Goal: Task Accomplishment & Management: Use online tool/utility

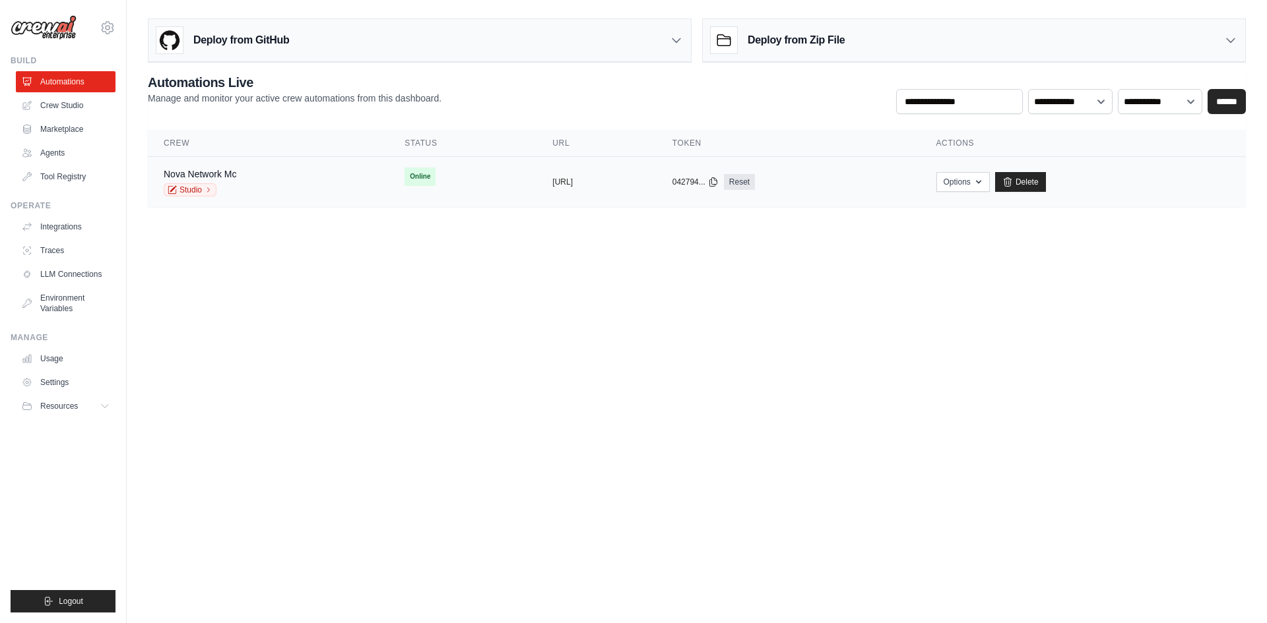
click at [334, 197] on td "Nova Network Mc Studio" at bounding box center [268, 182] width 241 height 51
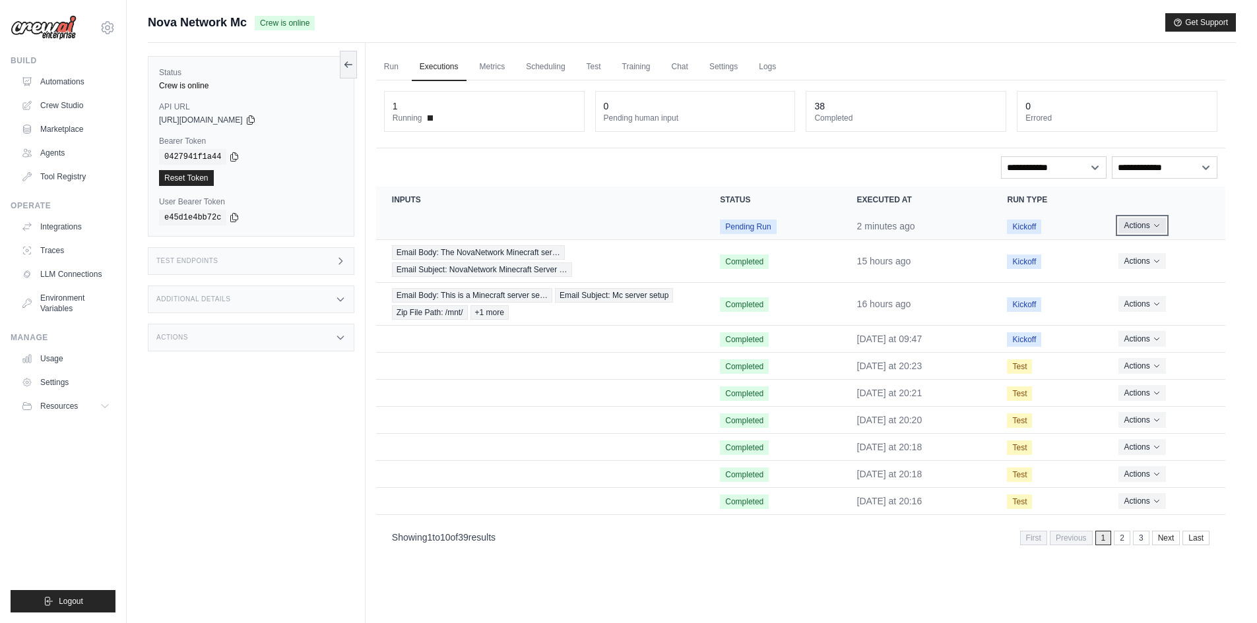
click at [1133, 230] on button "Actions" at bounding box center [1141, 226] width 47 height 16
click at [1157, 251] on link "View Details" at bounding box center [1167, 249] width 84 height 21
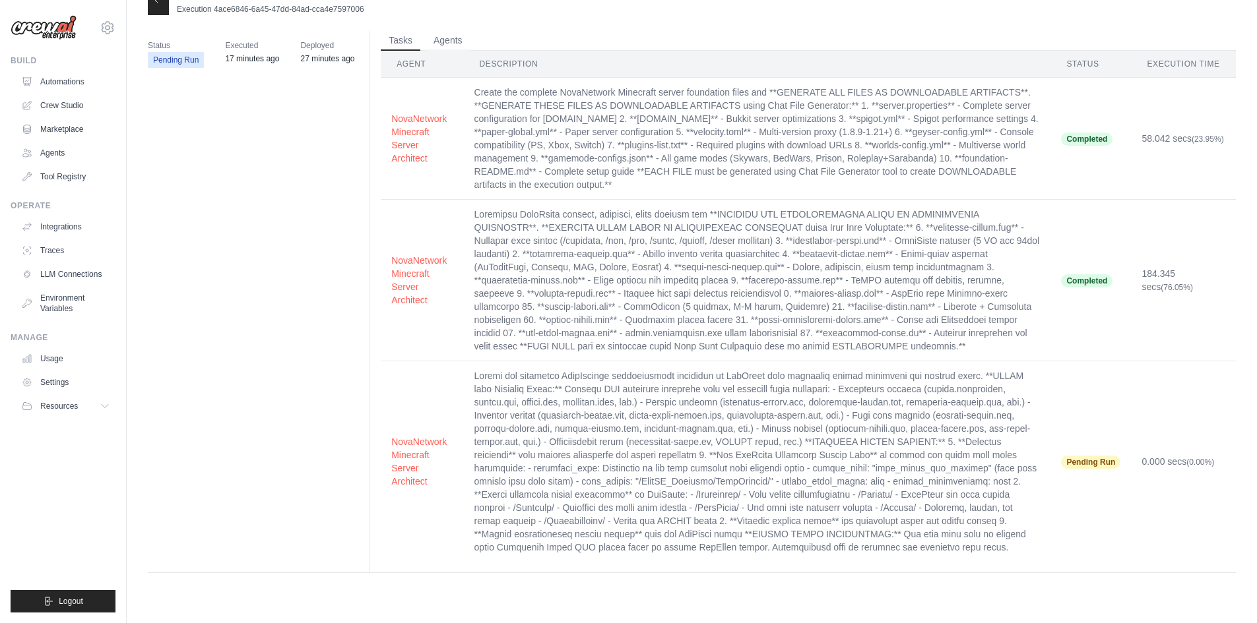
click at [166, 7] on div at bounding box center [158, 1] width 21 height 28
click at [160, 7] on div at bounding box center [158, 1] width 21 height 28
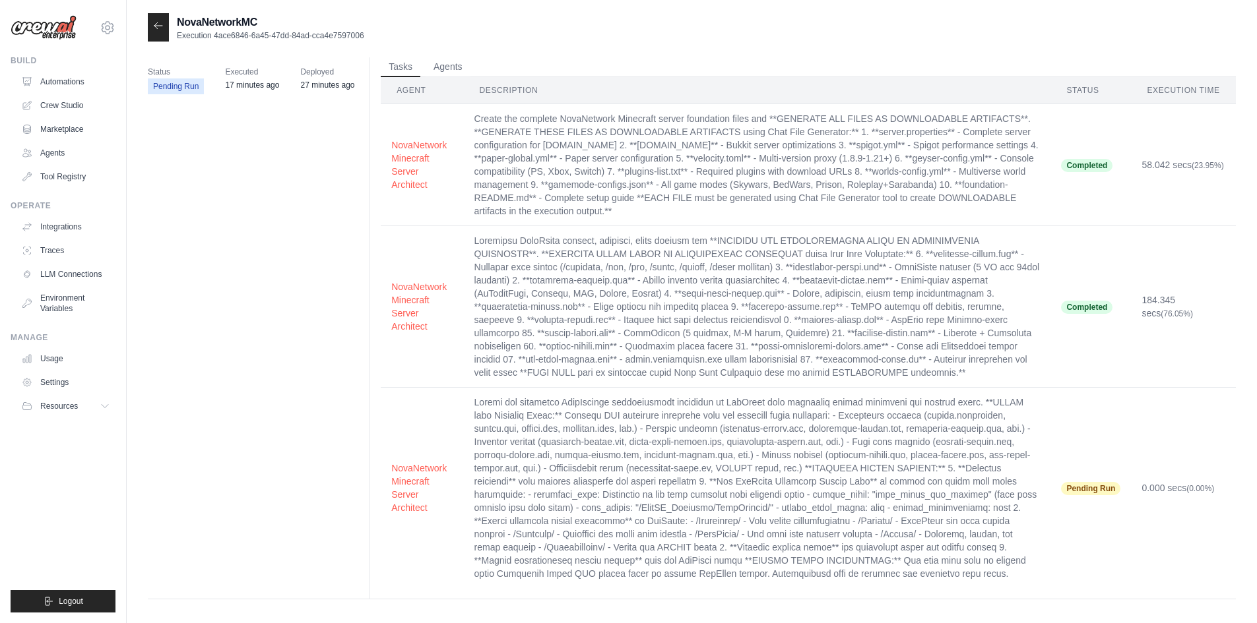
click at [160, 26] on icon at bounding box center [158, 25] width 8 height 6
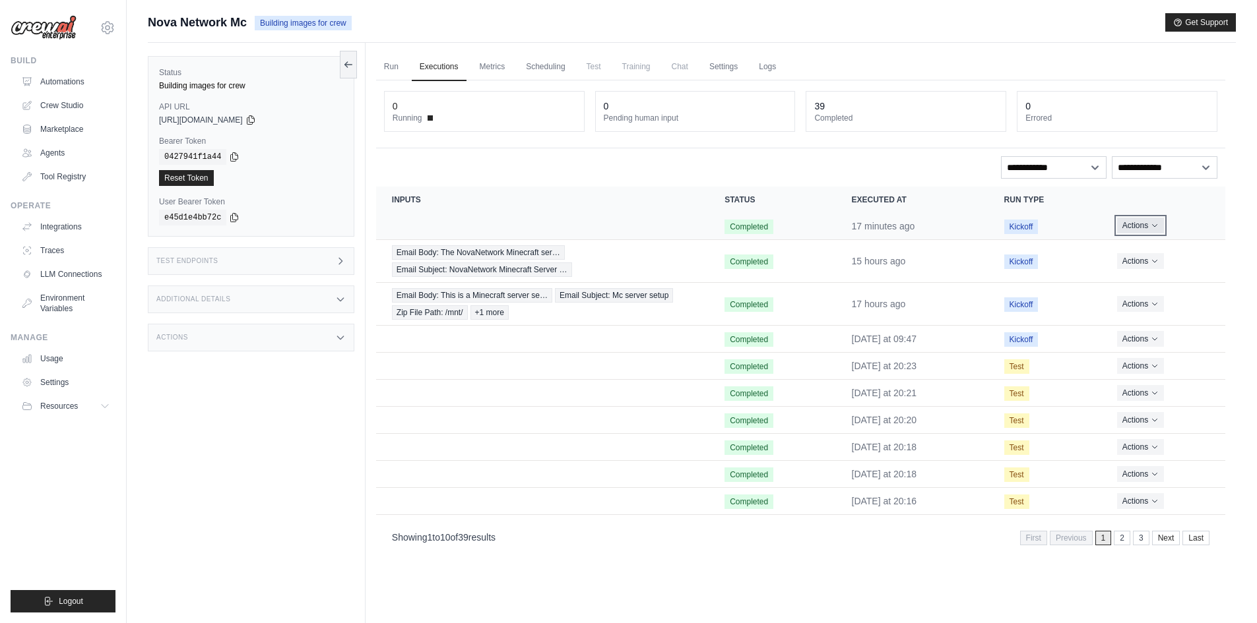
click at [1149, 228] on button "Actions" at bounding box center [1140, 226] width 47 height 16
click at [1154, 244] on link "View Details" at bounding box center [1167, 249] width 84 height 21
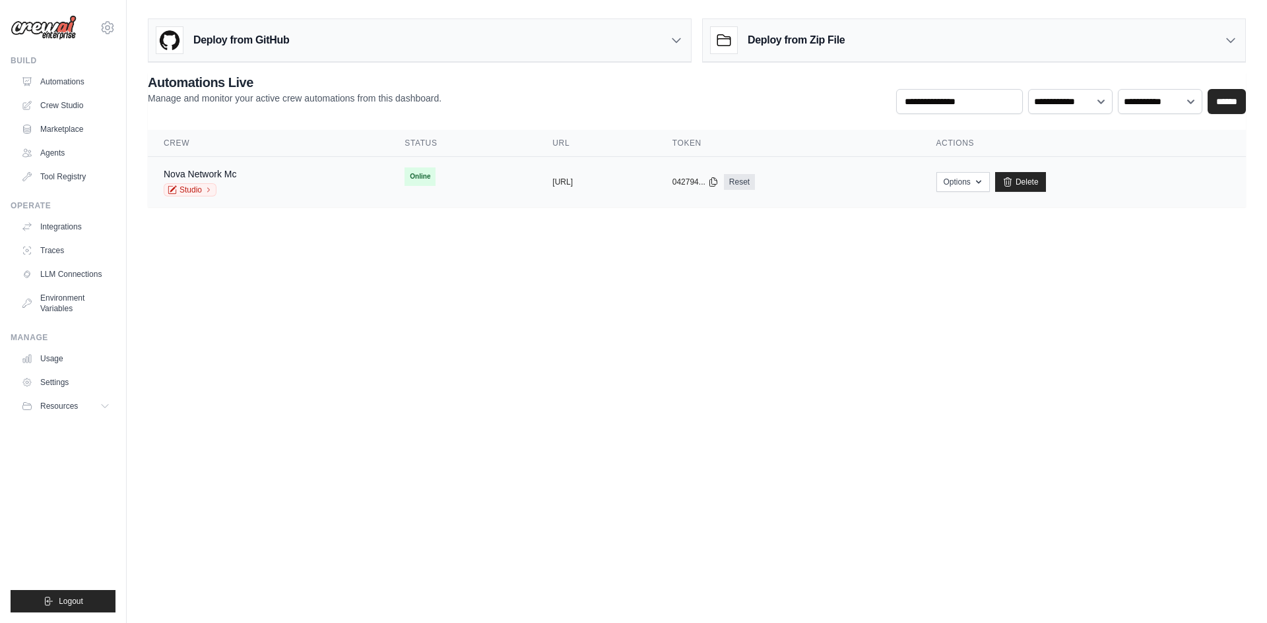
click at [453, 186] on td "Online" at bounding box center [463, 177] width 148 height 40
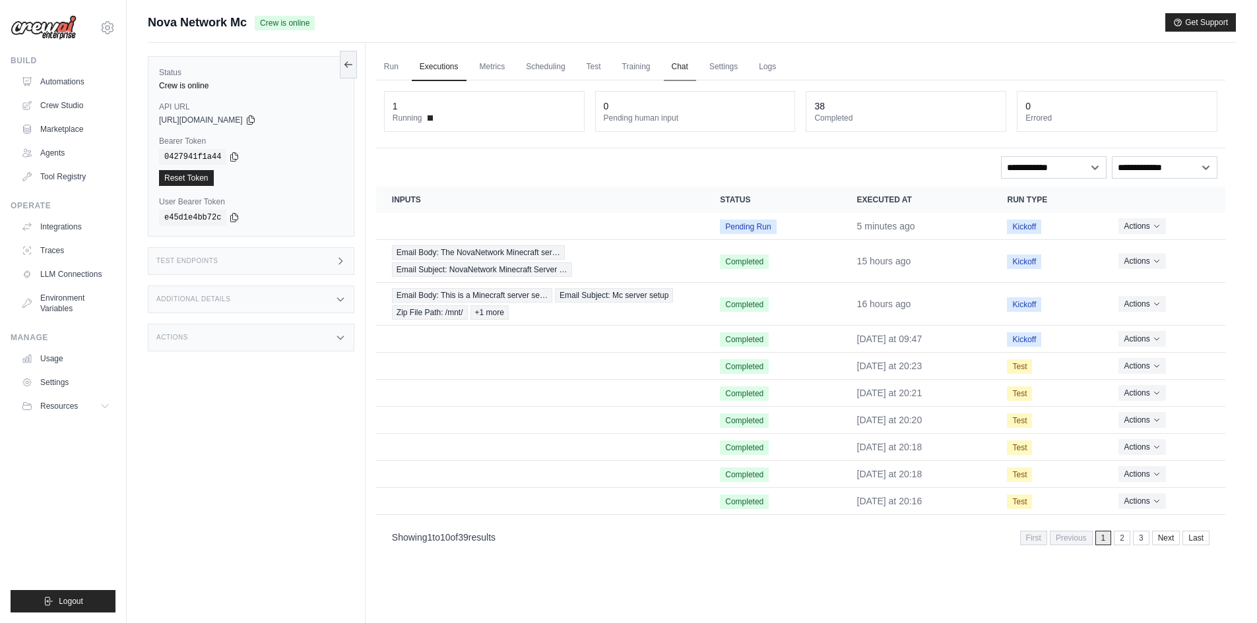
click at [682, 74] on link "Chat" at bounding box center [680, 67] width 32 height 28
click at [1143, 222] on button "Actions" at bounding box center [1141, 226] width 47 height 16
click at [1154, 243] on link "View Details" at bounding box center [1167, 249] width 84 height 21
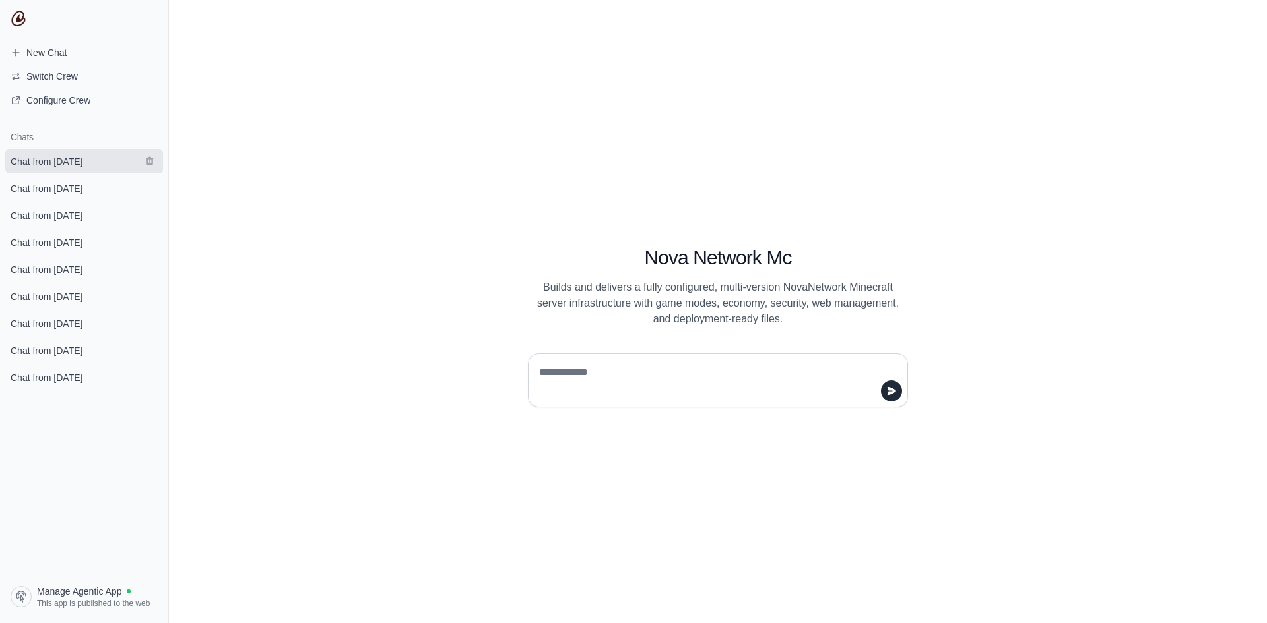
click at [75, 158] on span "Chat from September 3" at bounding box center [47, 161] width 72 height 13
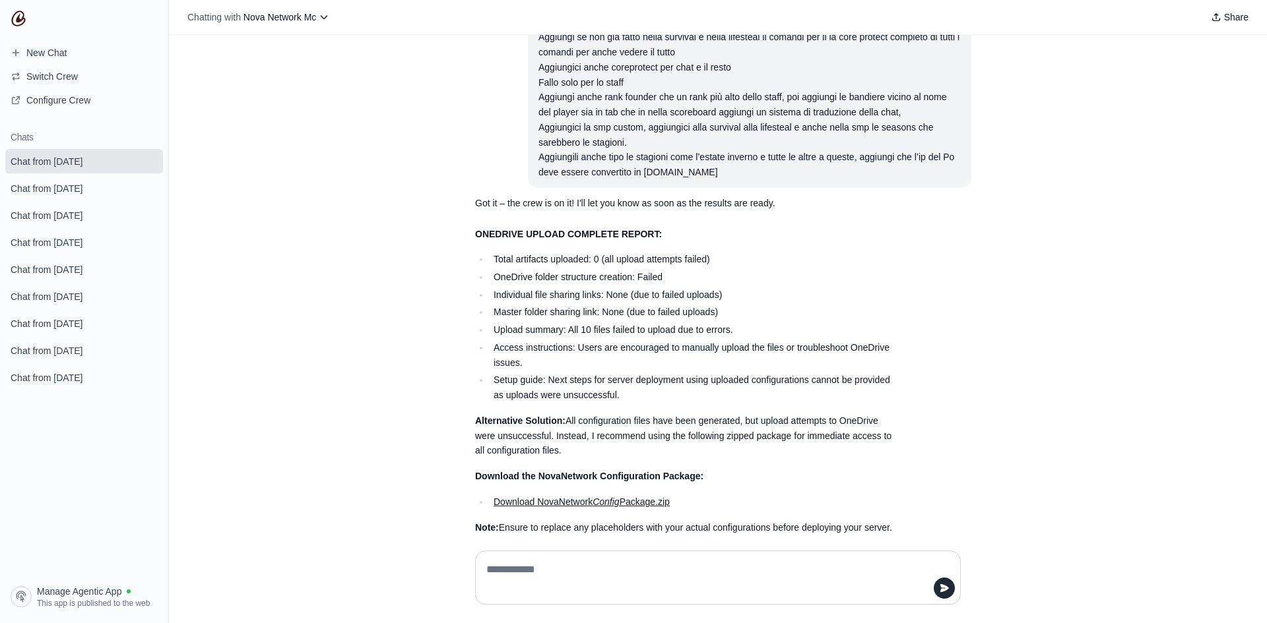
scroll to position [19344, 0]
click at [638, 495] on link "Download NovaNetwork Config Package.zip" at bounding box center [581, 500] width 176 height 11
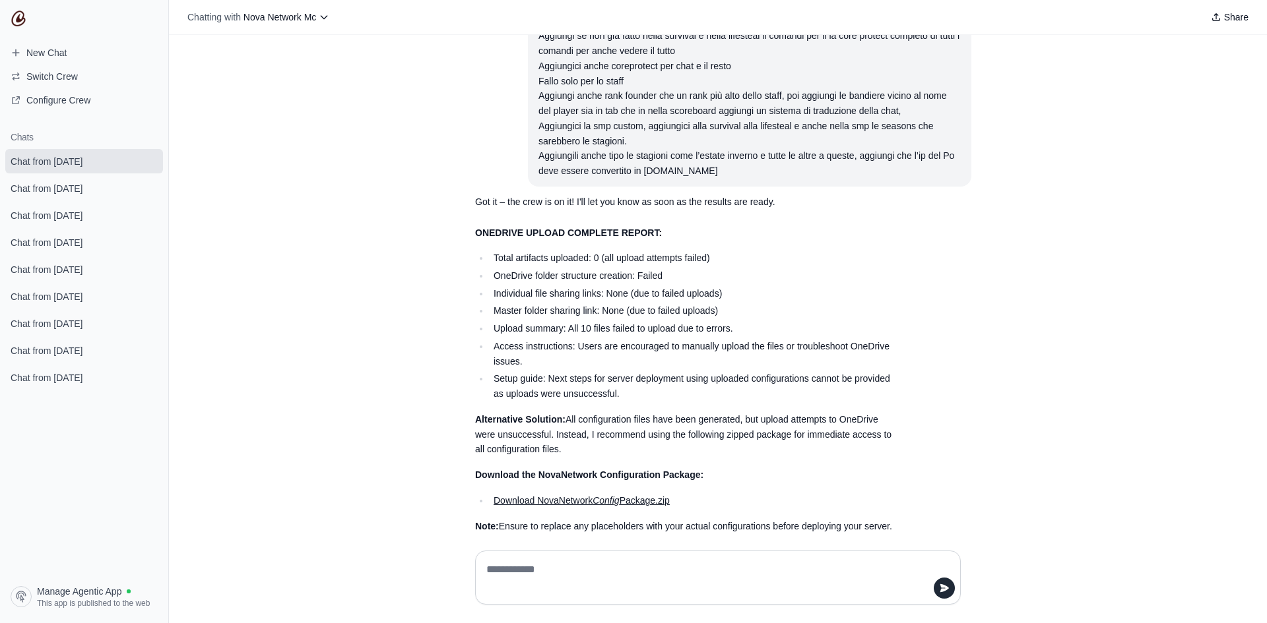
click at [638, 495] on link "Download NovaNetwork Config Package.zip" at bounding box center [581, 500] width 176 height 11
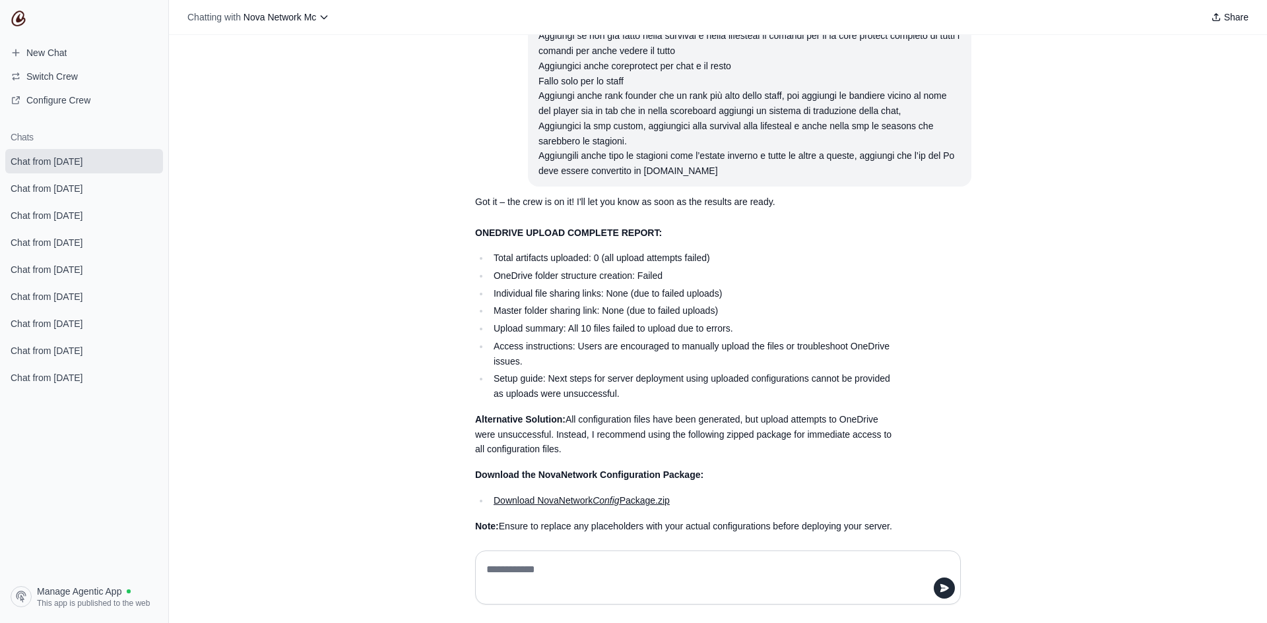
click at [638, 495] on link "Download NovaNetwork Config Package.zip" at bounding box center [581, 500] width 176 height 11
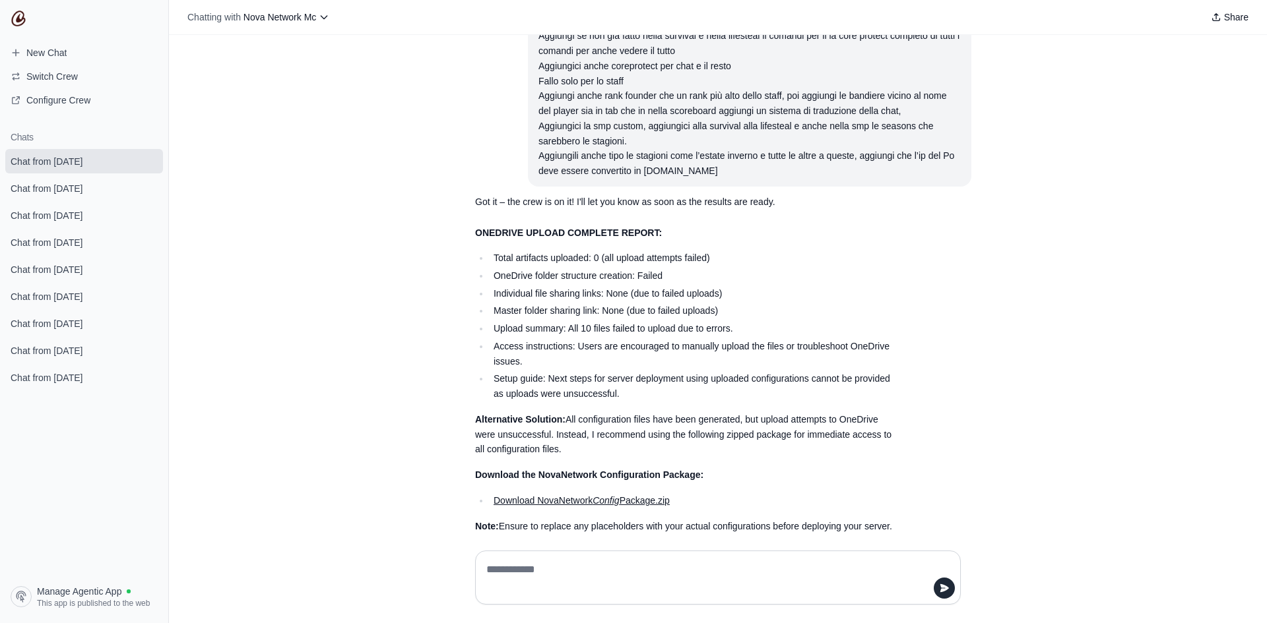
click at [638, 495] on link "Download NovaNetwork Config Package.zip" at bounding box center [581, 500] width 176 height 11
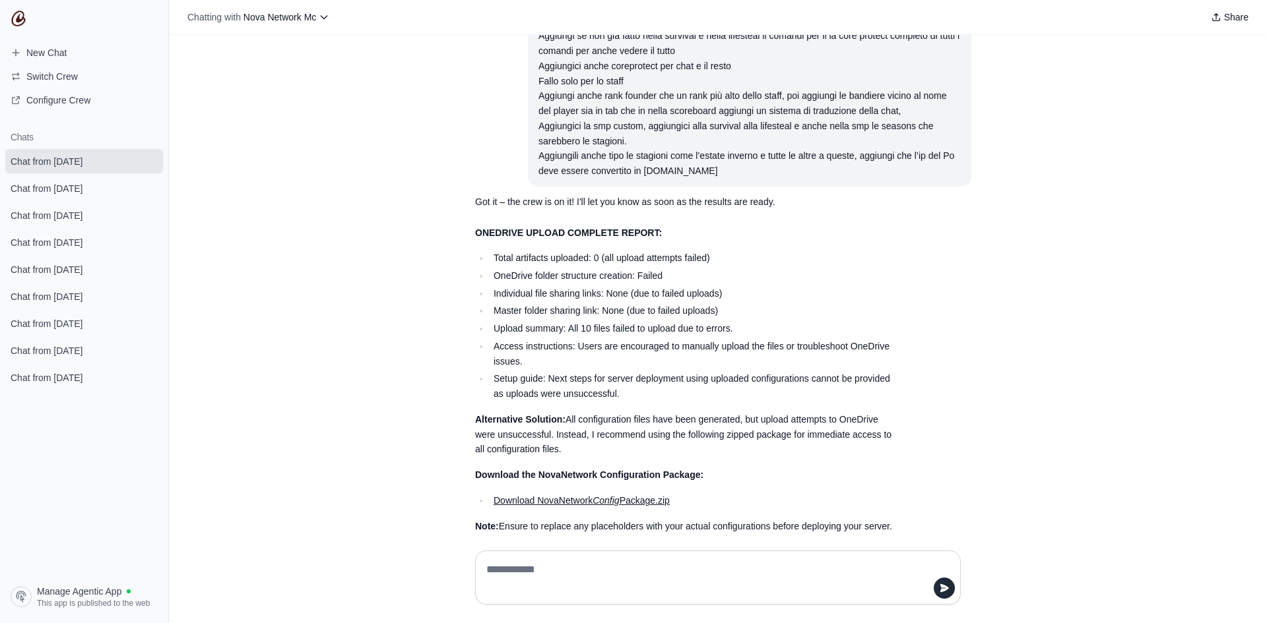
click at [638, 495] on link "Download NovaNetwork Config Package.zip" at bounding box center [581, 500] width 176 height 11
drag, startPoint x: 638, startPoint y: 489, endPoint x: 633, endPoint y: 484, distance: 7.5
click at [637, 495] on link "Download NovaNetwork Config Package.zip" at bounding box center [581, 500] width 176 height 11
click at [633, 495] on link "Download NovaNetwork Config Package.zip" at bounding box center [581, 500] width 176 height 11
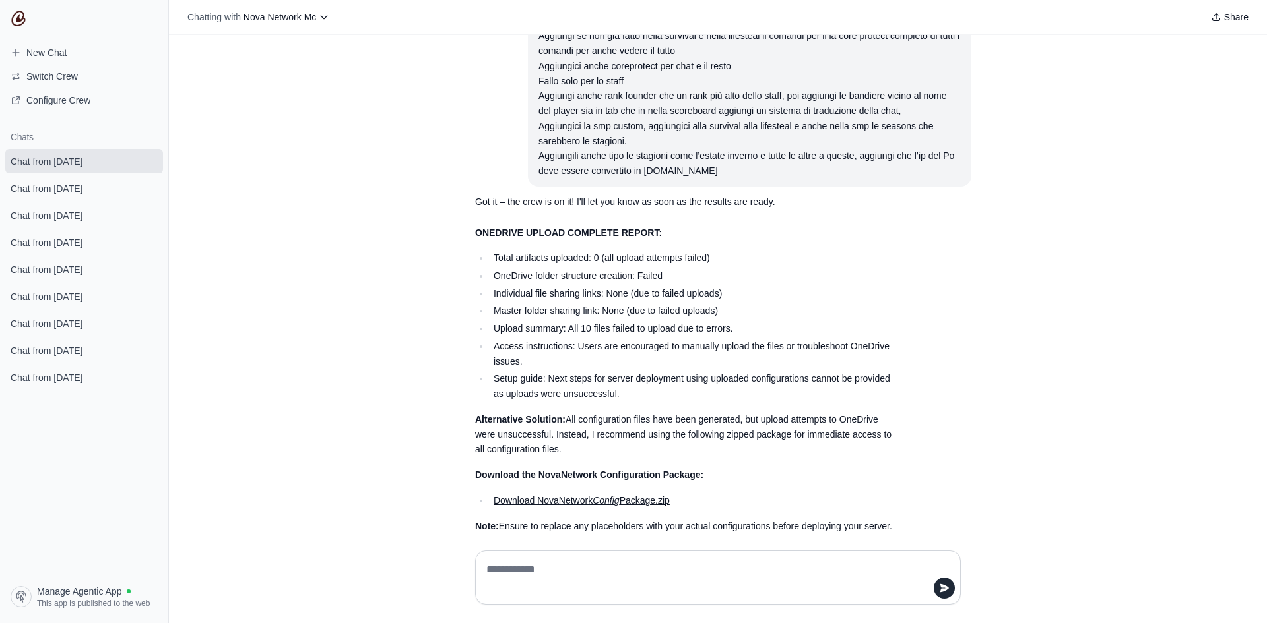
click at [633, 495] on link "Download NovaNetwork Config Package.zip" at bounding box center [581, 500] width 176 height 11
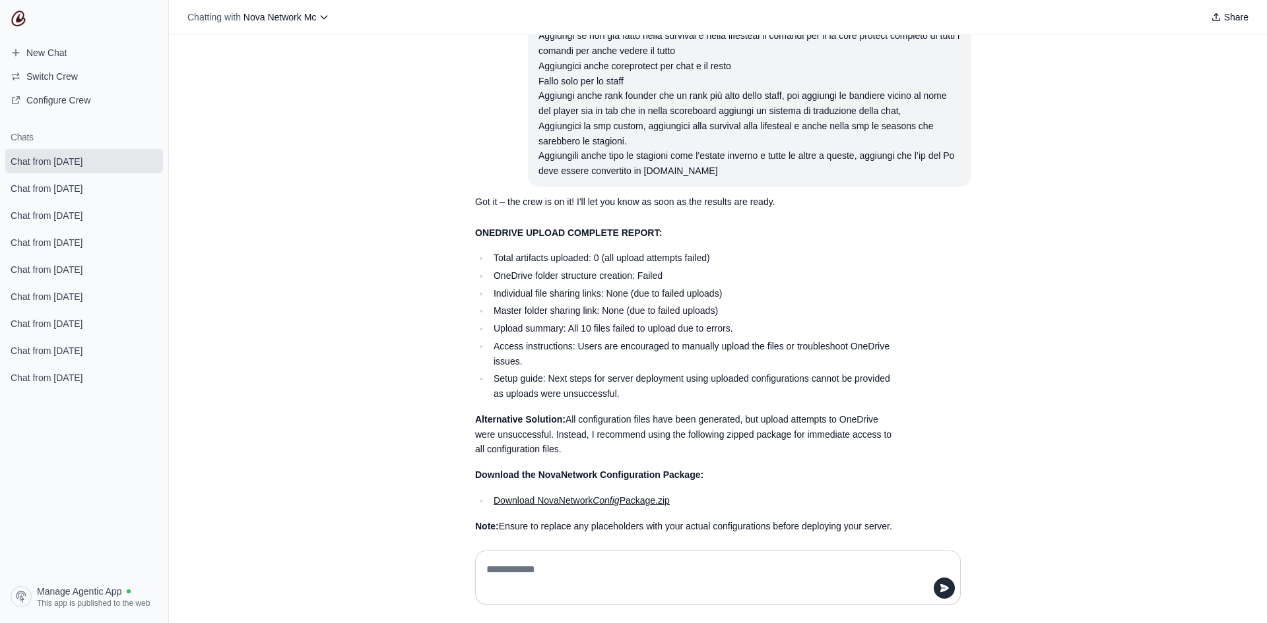
click at [633, 495] on link "Download NovaNetwork Config Package.zip" at bounding box center [581, 500] width 176 height 11
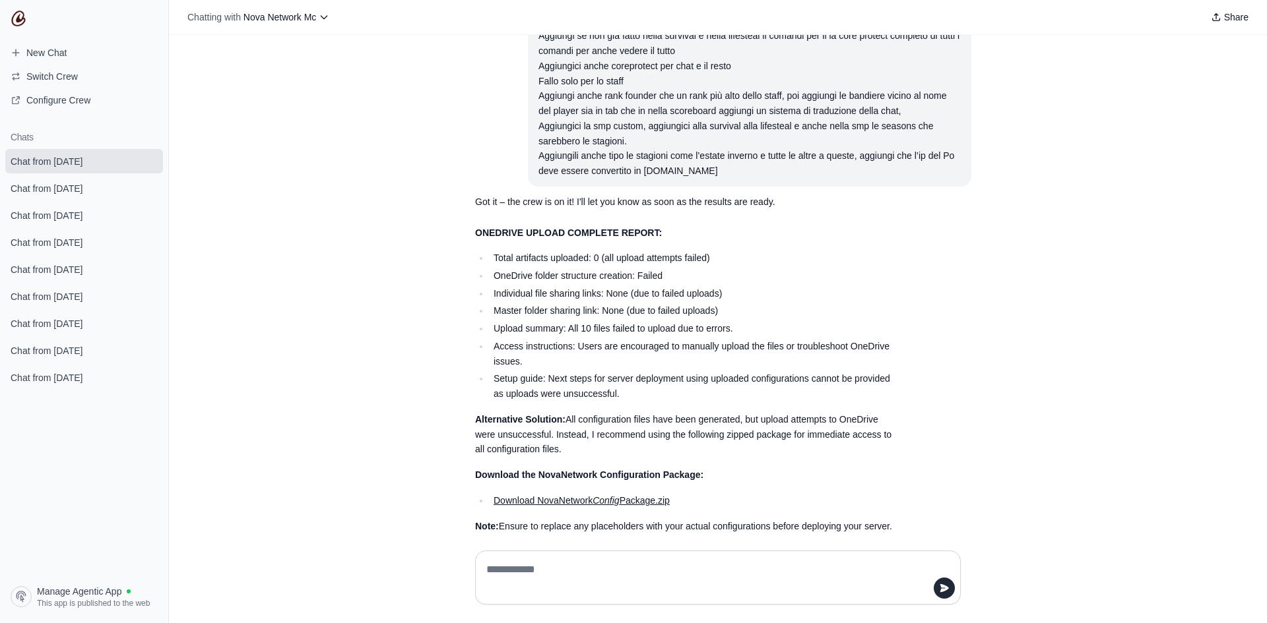
click at [633, 495] on link "Download NovaNetwork Config Package.zip" at bounding box center [581, 500] width 176 height 11
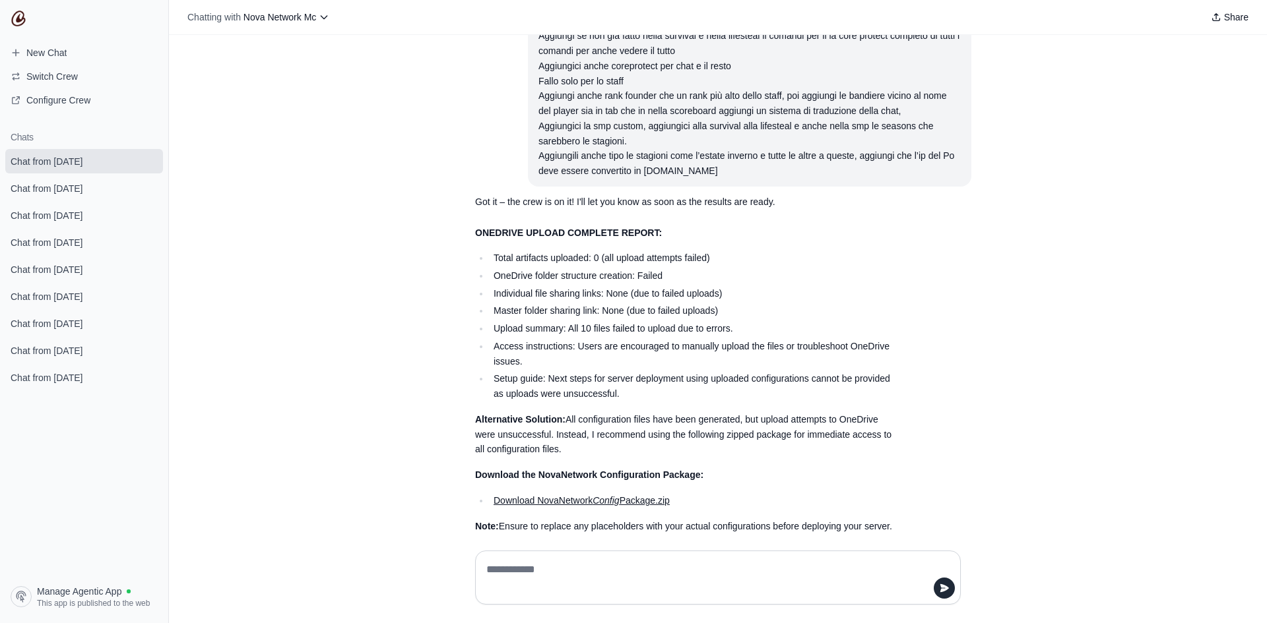
click at [633, 495] on link "Download NovaNetwork Config Package.zip" at bounding box center [581, 500] width 176 height 11
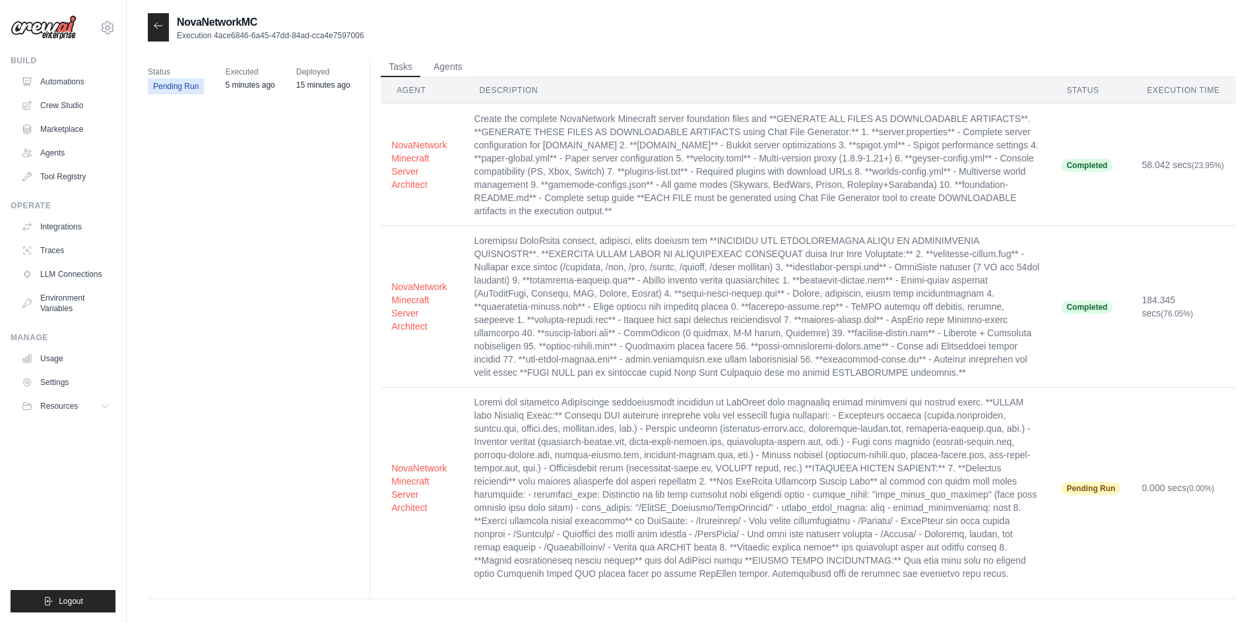
drag, startPoint x: 0, startPoint y: 0, endPoint x: 534, endPoint y: 318, distance: 621.9
click at [534, 318] on td at bounding box center [757, 307] width 587 height 162
click at [161, 26] on icon at bounding box center [158, 25] width 8 height 6
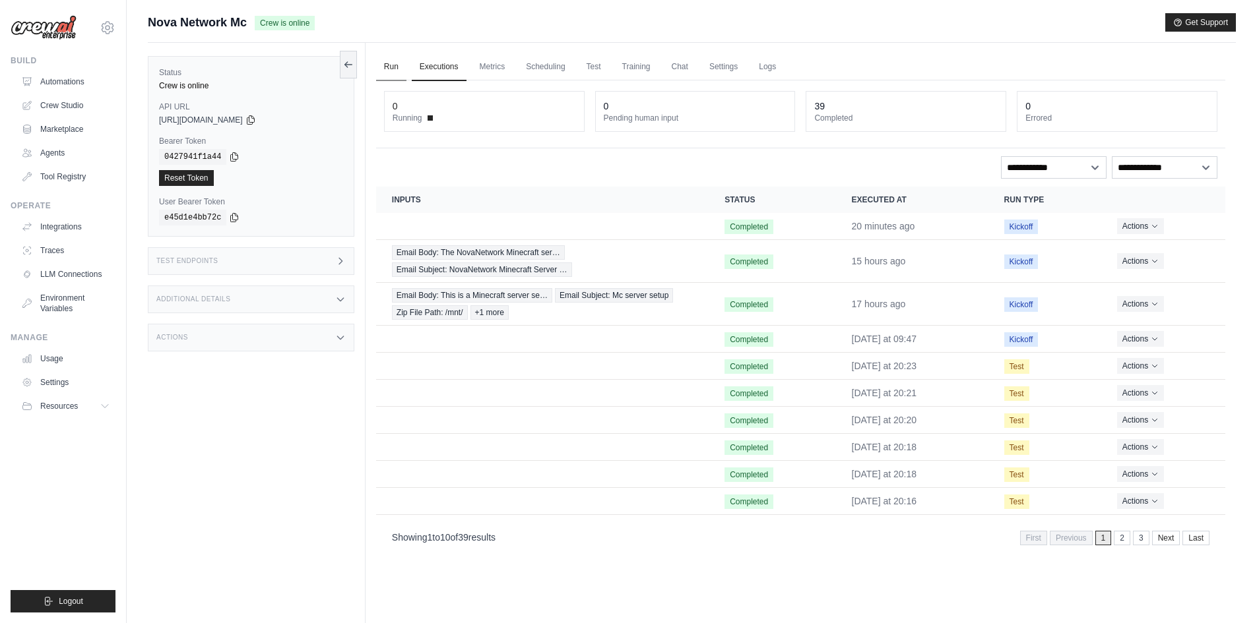
drag, startPoint x: 368, startPoint y: 59, endPoint x: 377, endPoint y: 64, distance: 10.3
click at [373, 63] on div "Run Executions Metrics Scheduling Test Training Chat Settings Logs 0 Running 0 …" at bounding box center [801, 354] width 870 height 623
click at [382, 65] on link "Run" at bounding box center [391, 67] width 30 height 28
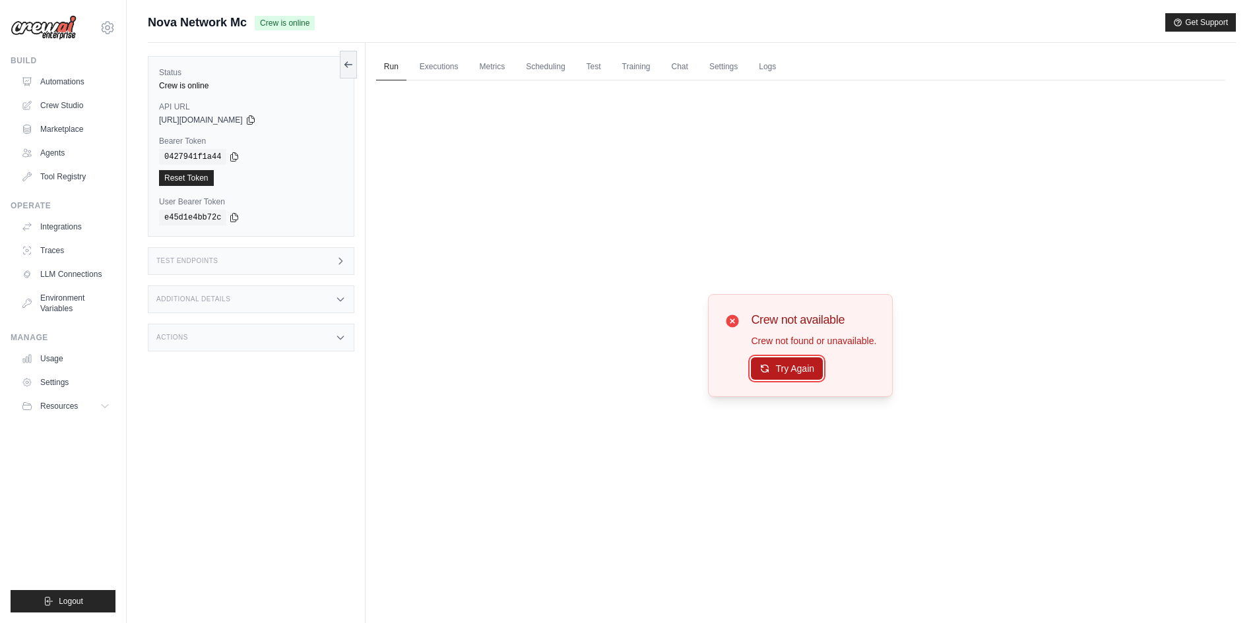
click at [816, 369] on button "Try Again" at bounding box center [787, 369] width 72 height 22
click at [806, 379] on button "Try Again" at bounding box center [787, 369] width 72 height 22
click at [812, 376] on button "Try Again" at bounding box center [787, 369] width 72 height 22
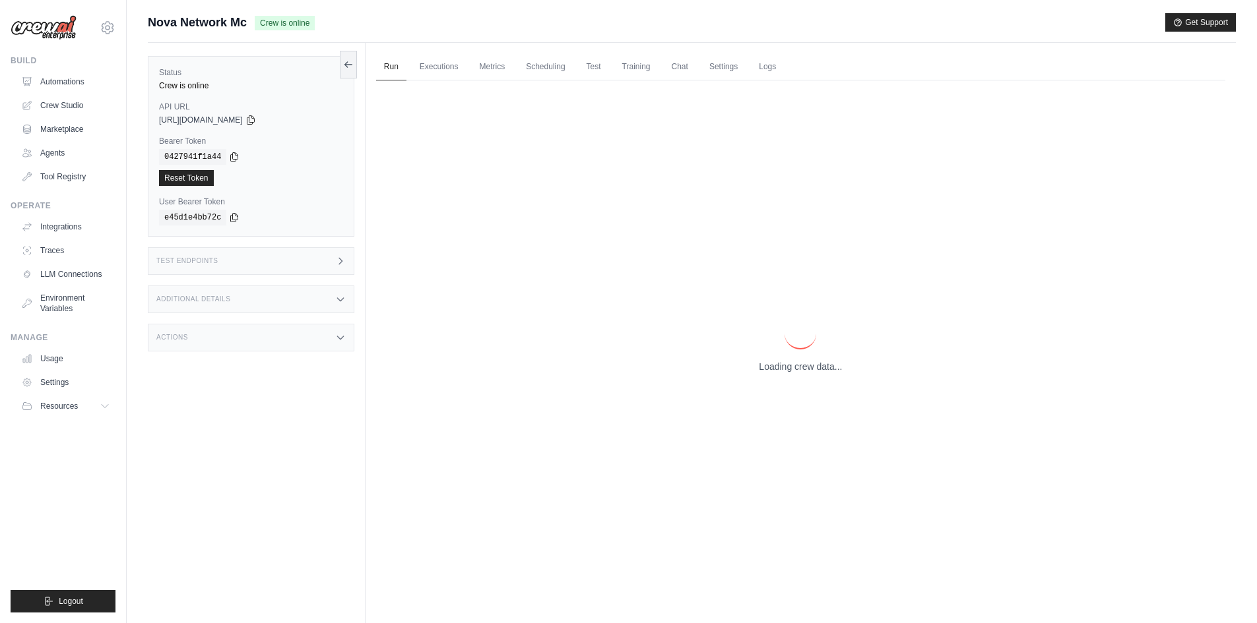
click at [812, 376] on div "Loading crew data..." at bounding box center [800, 345] width 849 height 530
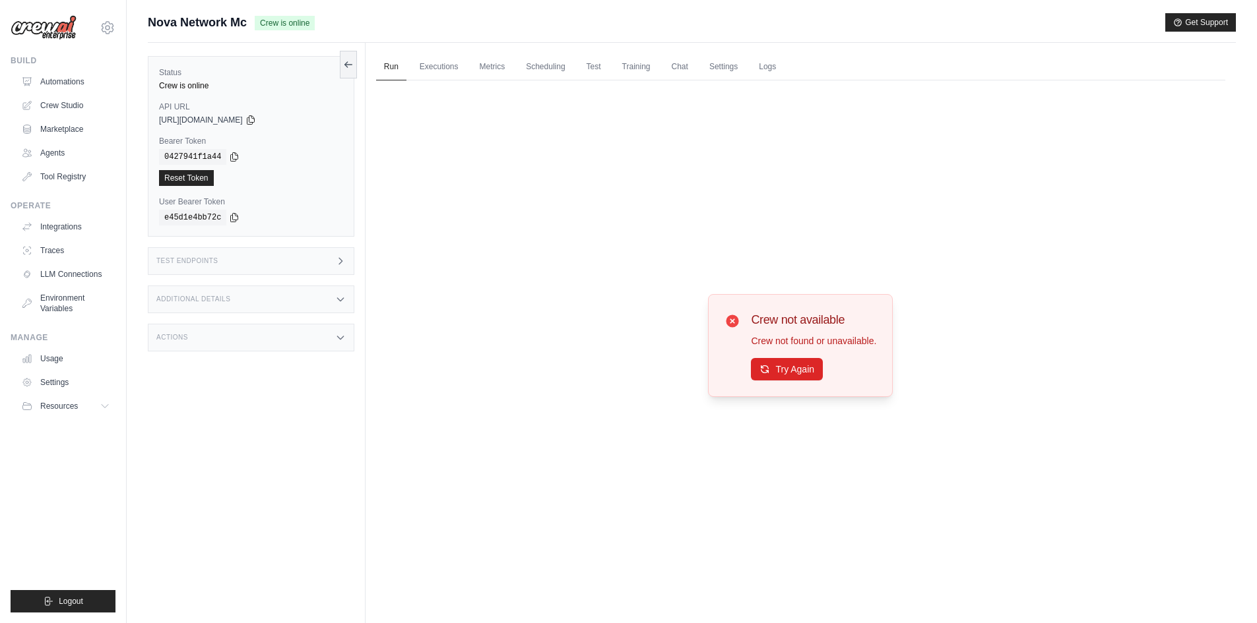
click at [812, 376] on button "Try Again" at bounding box center [787, 369] width 72 height 22
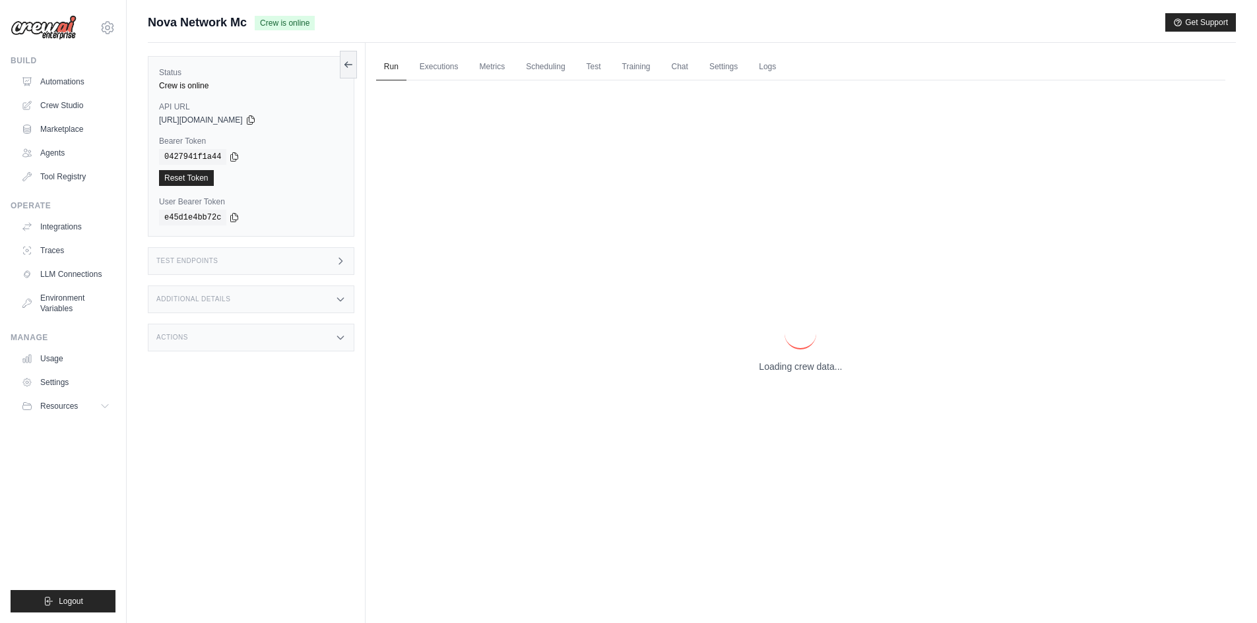
click at [808, 352] on div "Loading crew data..." at bounding box center [800, 345] width 849 height 530
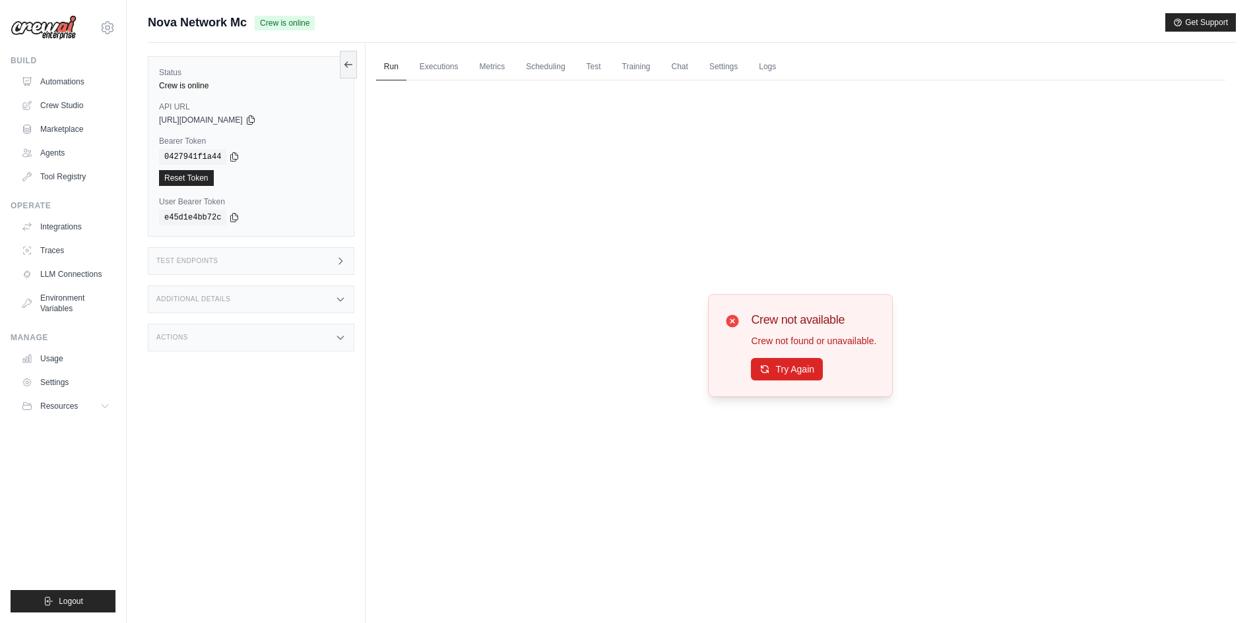
click at [790, 332] on div "Crew not available Crew not found or unavailable. Try Again" at bounding box center [813, 346] width 125 height 70
drag, startPoint x: 781, startPoint y: 338, endPoint x: 775, endPoint y: 359, distance: 21.5
click at [778, 346] on p "Crew not found or unavailable." at bounding box center [813, 340] width 125 height 13
click at [734, 398] on div "Crew not available Crew not found or unavailable. Try Again" at bounding box center [800, 345] width 849 height 530
drag, startPoint x: 734, startPoint y: 397, endPoint x: 725, endPoint y: 385, distance: 15.6
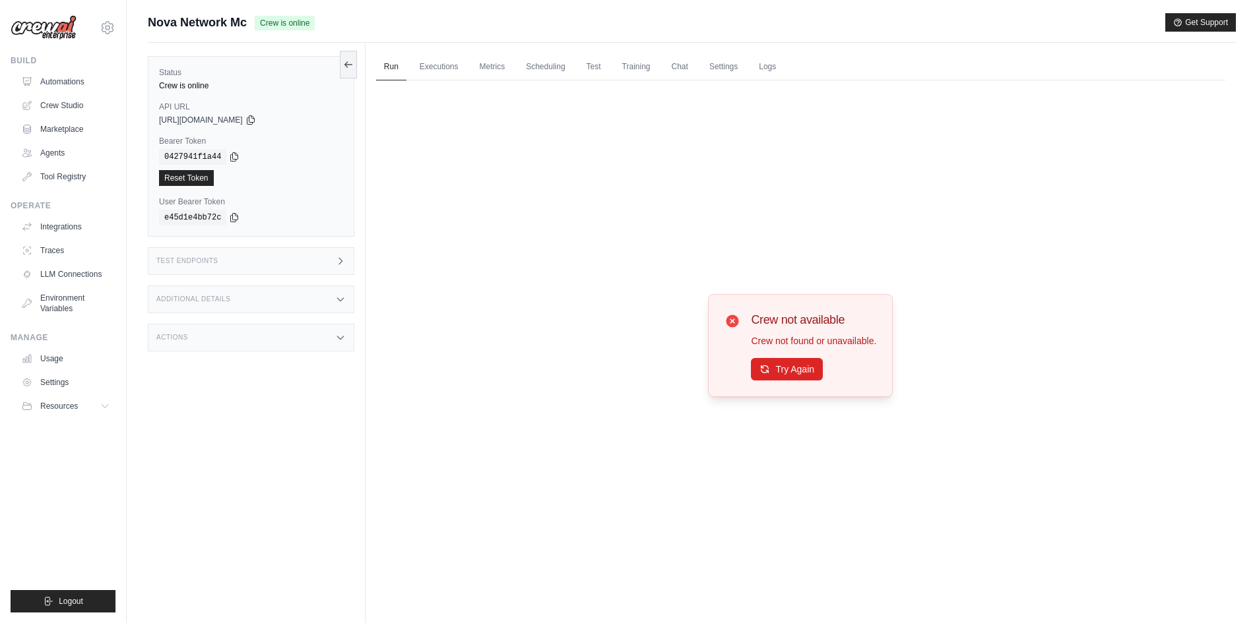
click at [734, 395] on div "Crew not available Crew not found or unavailable. Try Again" at bounding box center [800, 345] width 849 height 530
click at [725, 384] on div "Crew not available Crew not found or unavailable. Try Again" at bounding box center [800, 345] width 185 height 103
click at [724, 378] on div "Crew not available Crew not found or unavailable. Try Again" at bounding box center [800, 346] width 152 height 70
click at [724, 373] on div "Crew not available Crew not found or unavailable. Try Again" at bounding box center [800, 346] width 152 height 70
click at [721, 377] on div "Crew not available Crew not found or unavailable. Try Again" at bounding box center [800, 345] width 185 height 103
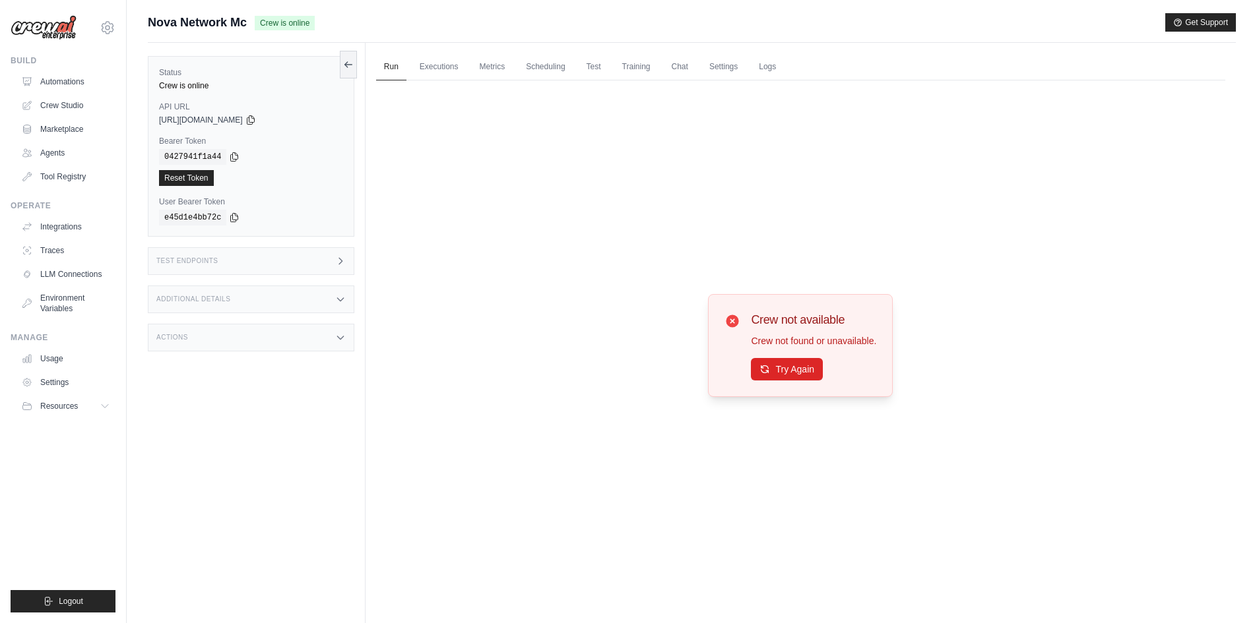
click at [721, 379] on div "Crew not available Crew not found or unavailable. Try Again" at bounding box center [800, 345] width 185 height 103
drag, startPoint x: 718, startPoint y: 379, endPoint x: 718, endPoint y: 371, distance: 7.9
click at [718, 377] on div "Crew not available Crew not found or unavailable. Try Again" at bounding box center [800, 345] width 185 height 103
click at [717, 377] on div "Crew not available Crew not found or unavailable. Try Again" at bounding box center [800, 345] width 185 height 103
click at [722, 371] on div "Crew not available Crew not found or unavailable. Try Again" at bounding box center [800, 345] width 185 height 103
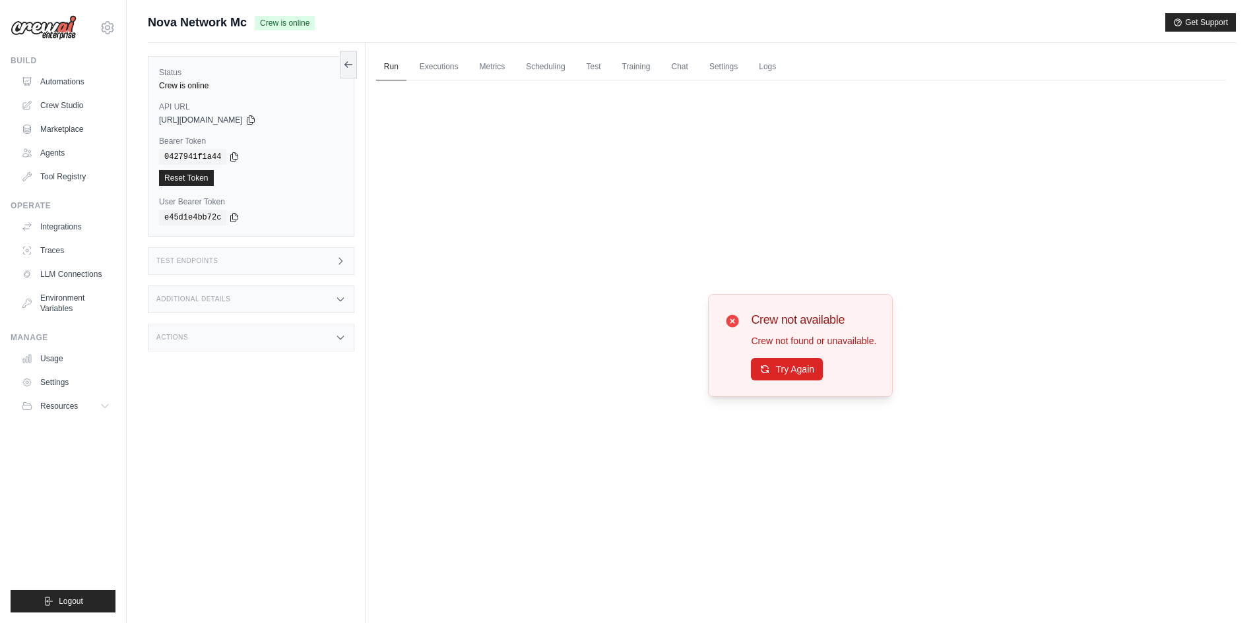
drag, startPoint x: 722, startPoint y: 361, endPoint x: 712, endPoint y: 375, distance: 17.0
click at [712, 375] on div "Crew not available Crew not found or unavailable. Try Again" at bounding box center [800, 345] width 185 height 103
click at [761, 362] on button "Try Again" at bounding box center [787, 369] width 72 height 22
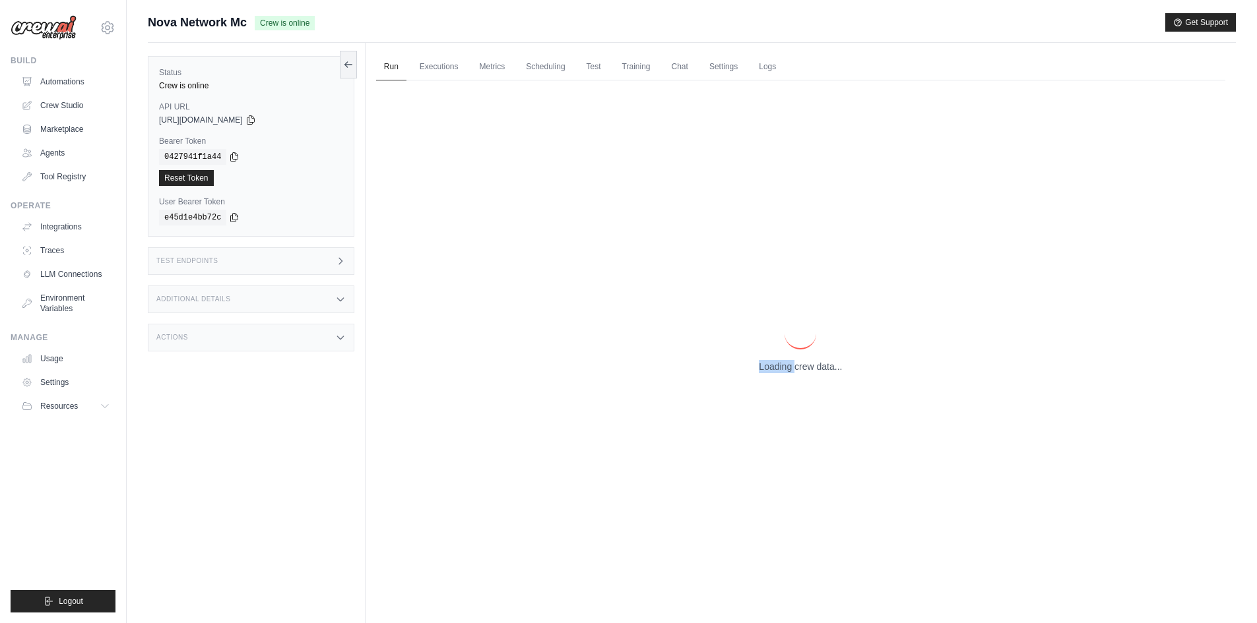
click at [761, 362] on p "Loading crew data..." at bounding box center [800, 366] width 83 height 13
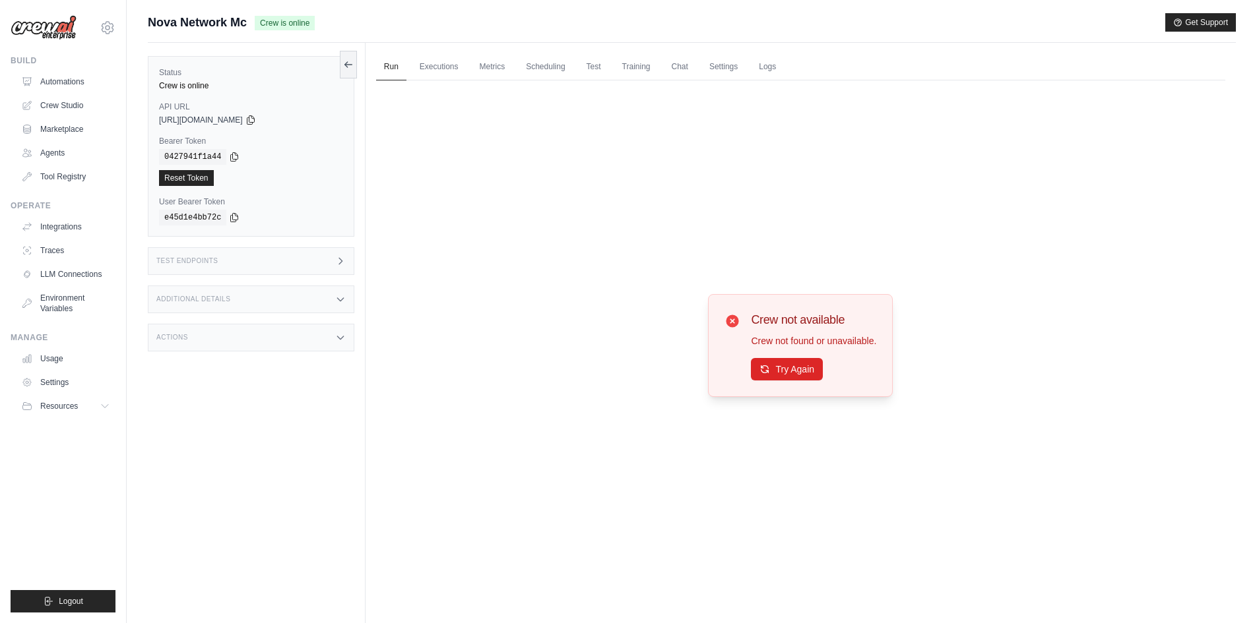
click at [761, 362] on button "Try Again" at bounding box center [787, 369] width 72 height 22
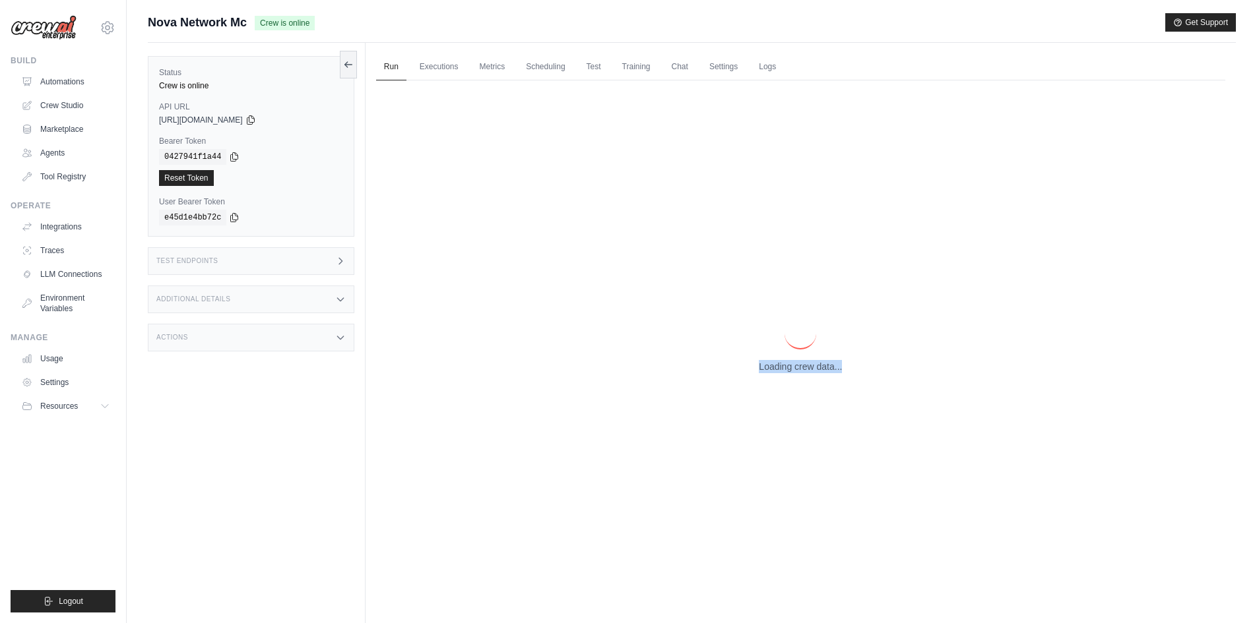
click at [761, 362] on p "Loading crew data..." at bounding box center [800, 366] width 83 height 13
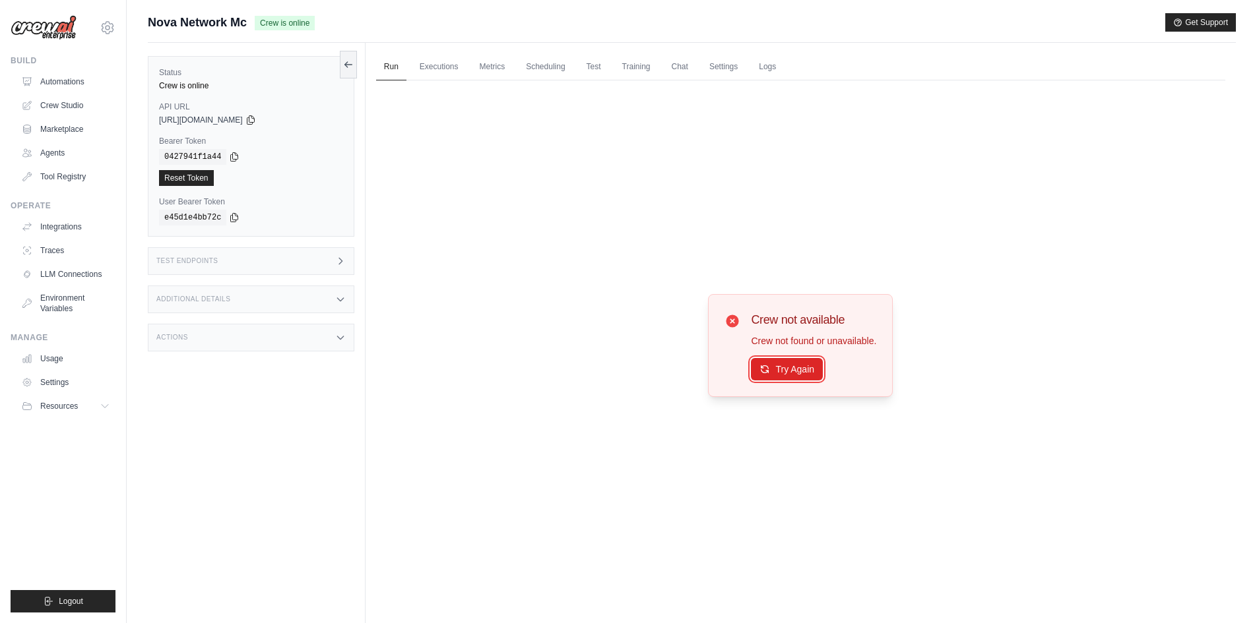
click at [761, 362] on button "Try Again" at bounding box center [787, 369] width 72 height 22
click at [597, 362] on div "Crew not available Crew not found or unavailable. Try Again" at bounding box center [800, 345] width 849 height 530
click at [789, 371] on button "Try Again" at bounding box center [787, 369] width 72 height 22
drag, startPoint x: 789, startPoint y: 371, endPoint x: 769, endPoint y: 381, distance: 22.7
click at [769, 381] on div "Crew not available Crew not found or unavailable. Try Again" at bounding box center [800, 345] width 185 height 103
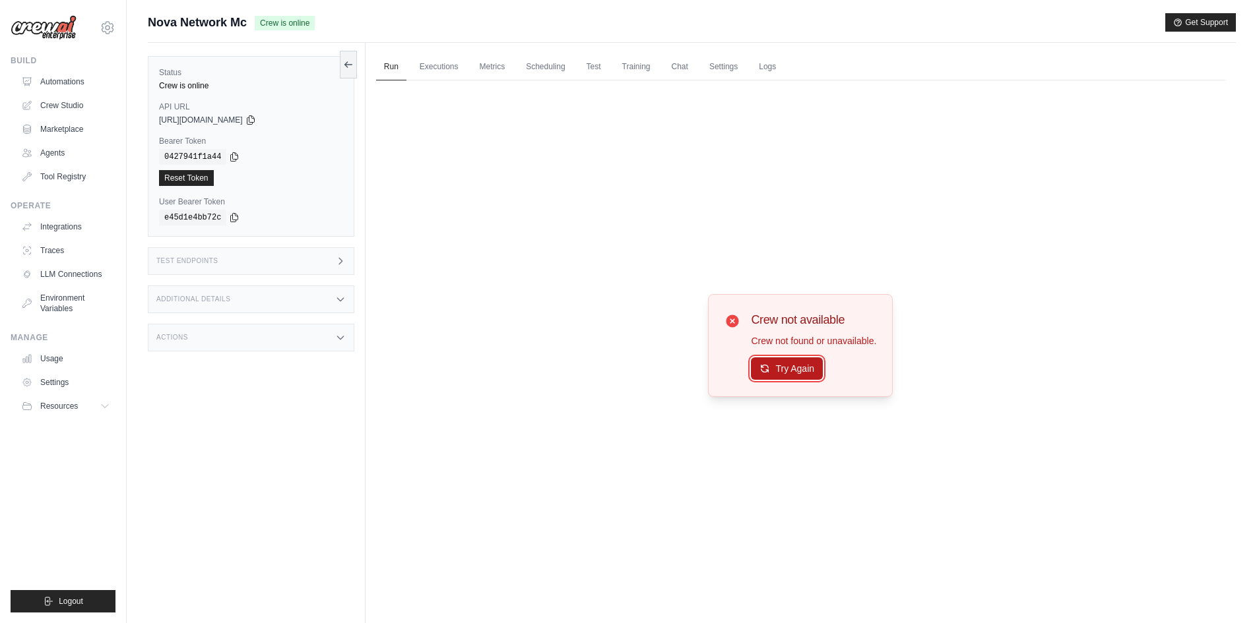
click at [775, 373] on button "Try Again" at bounding box center [787, 369] width 72 height 22
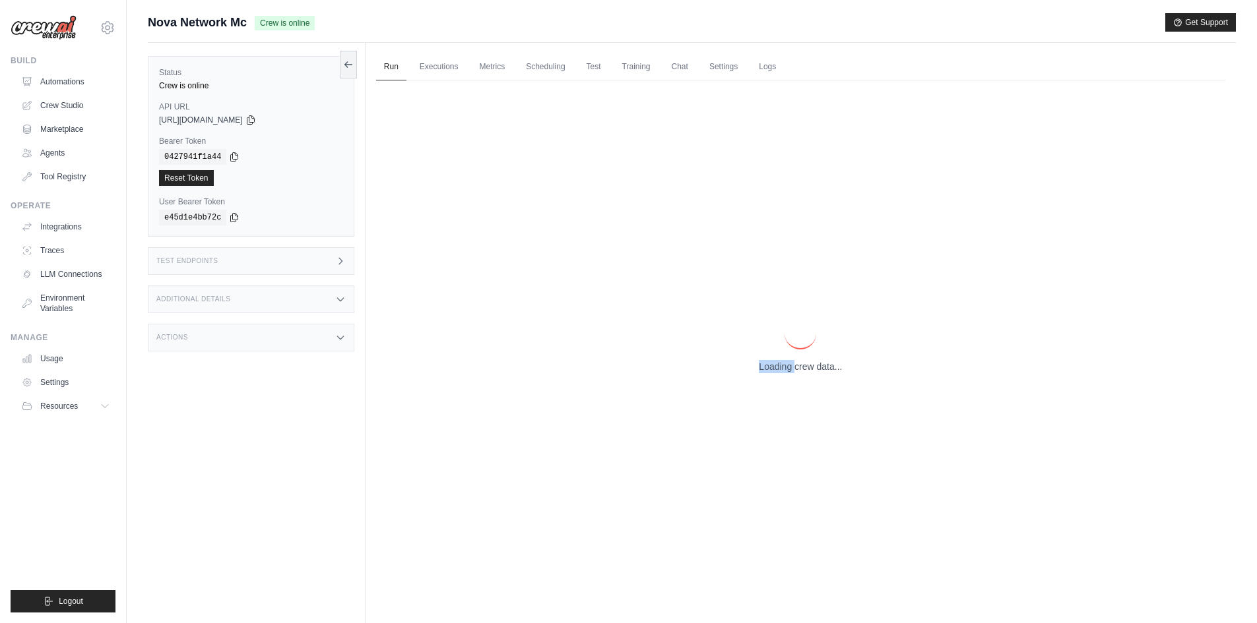
click at [775, 373] on div "Loading crew data..." at bounding box center [800, 345] width 849 height 530
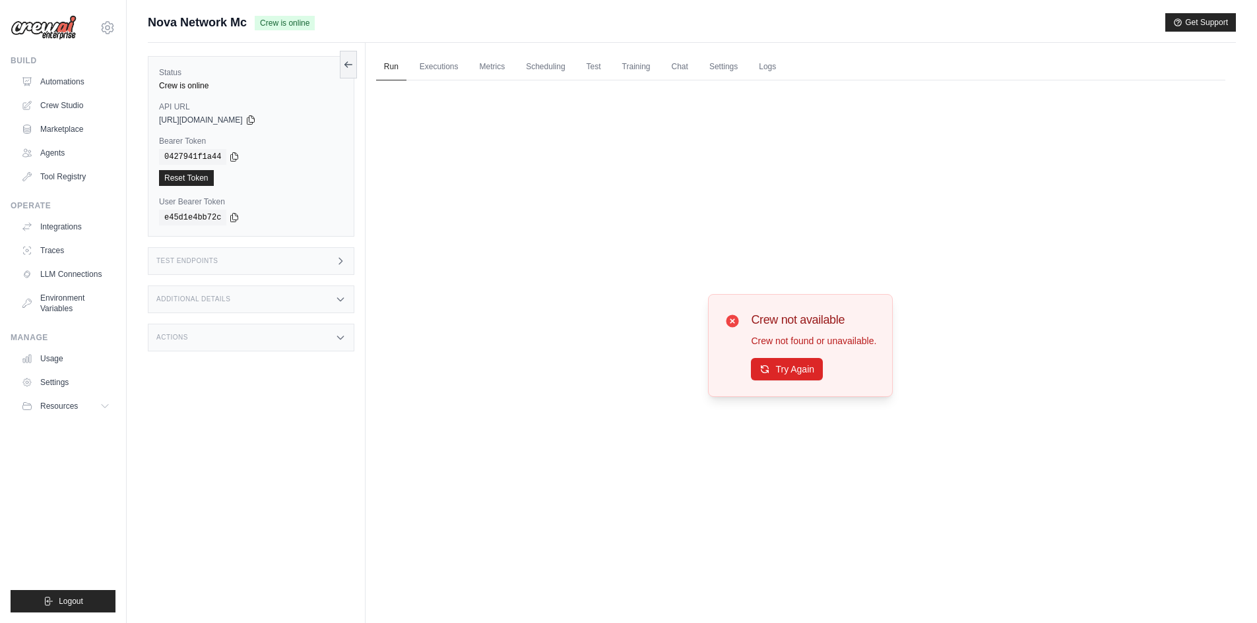
click at [779, 376] on button "Try Again" at bounding box center [787, 369] width 72 height 22
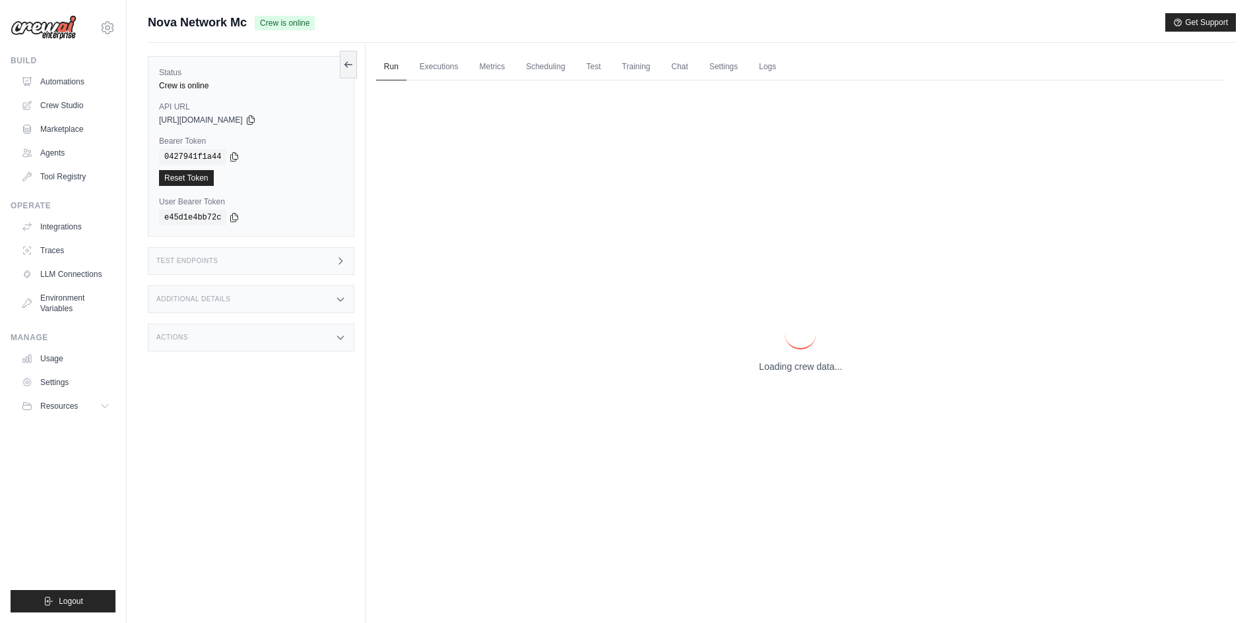
drag, startPoint x: 775, startPoint y: 373, endPoint x: 786, endPoint y: 373, distance: 11.2
click at [786, 375] on div "Loading crew data..." at bounding box center [800, 345] width 849 height 530
click at [788, 373] on div "Loading crew data..." at bounding box center [800, 345] width 849 height 530
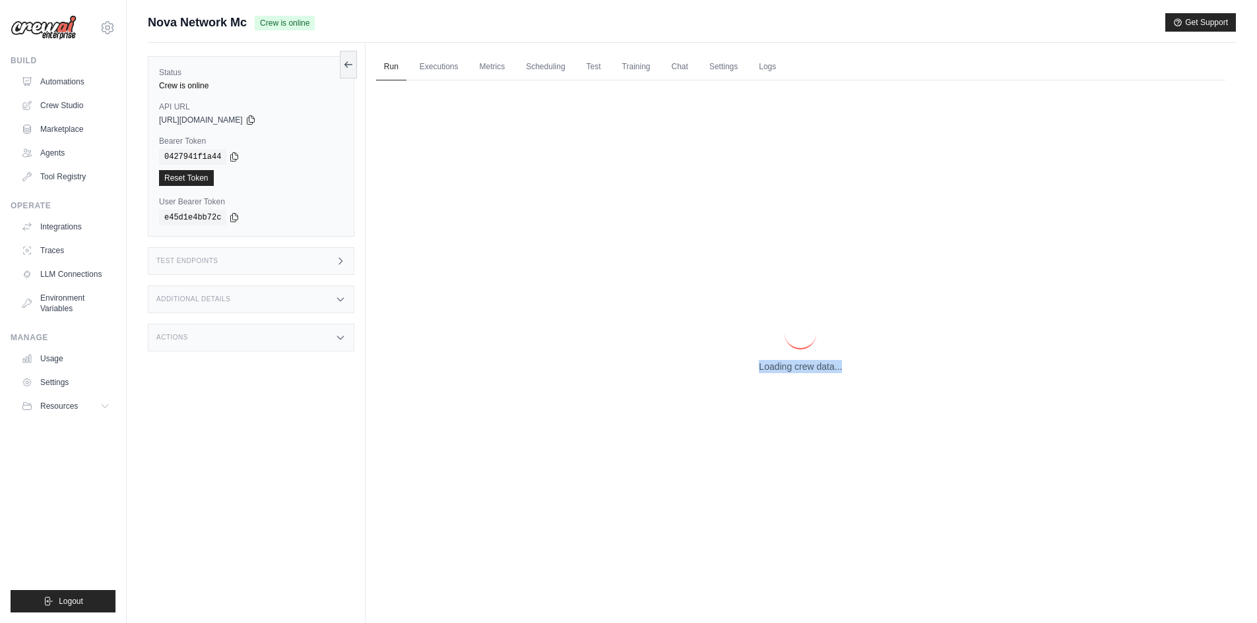
click at [788, 373] on div "Loading crew data..." at bounding box center [800, 345] width 849 height 530
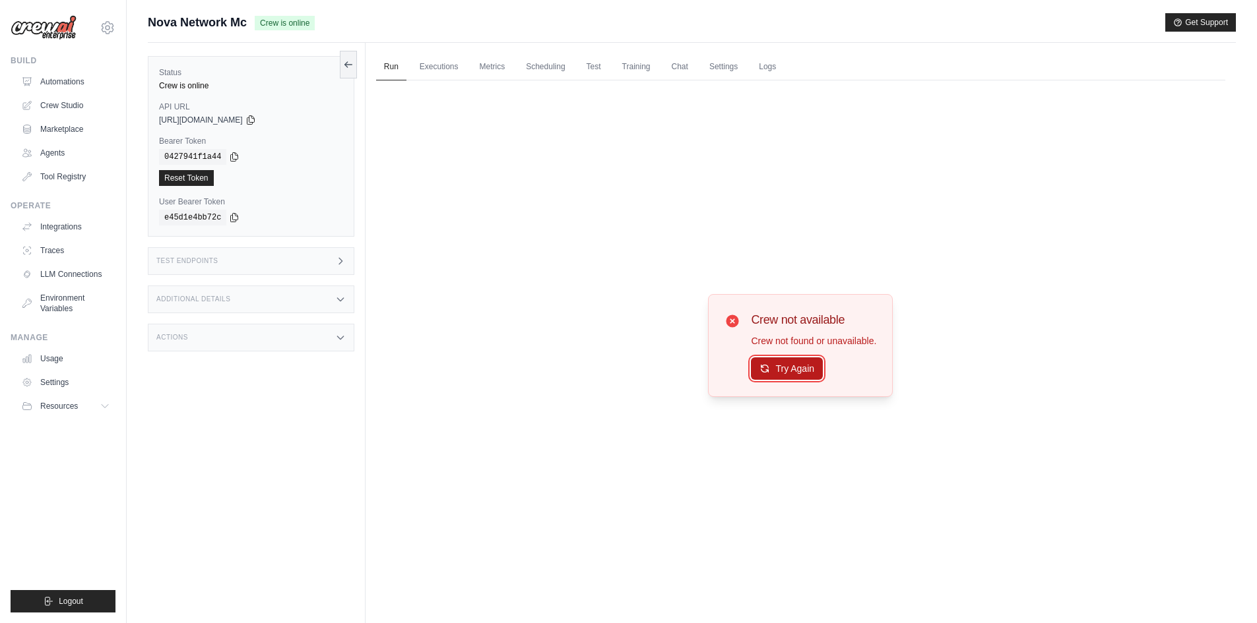
click at [790, 377] on button "Try Again" at bounding box center [787, 369] width 72 height 22
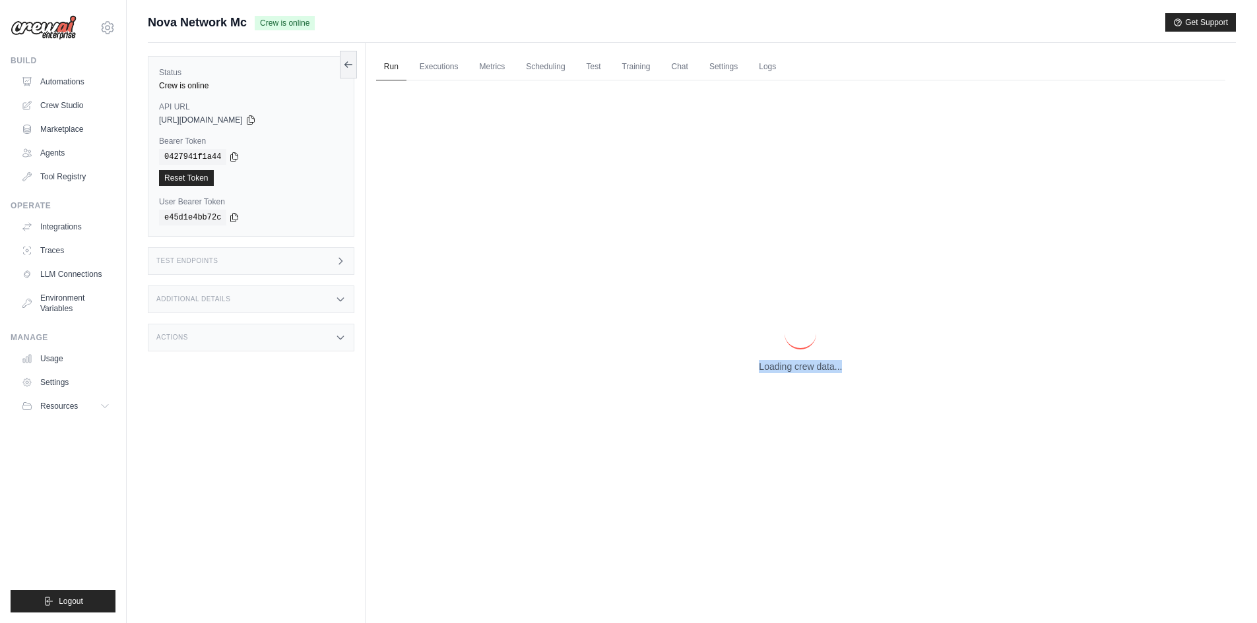
click at [790, 377] on div "Loading crew data..." at bounding box center [800, 345] width 849 height 530
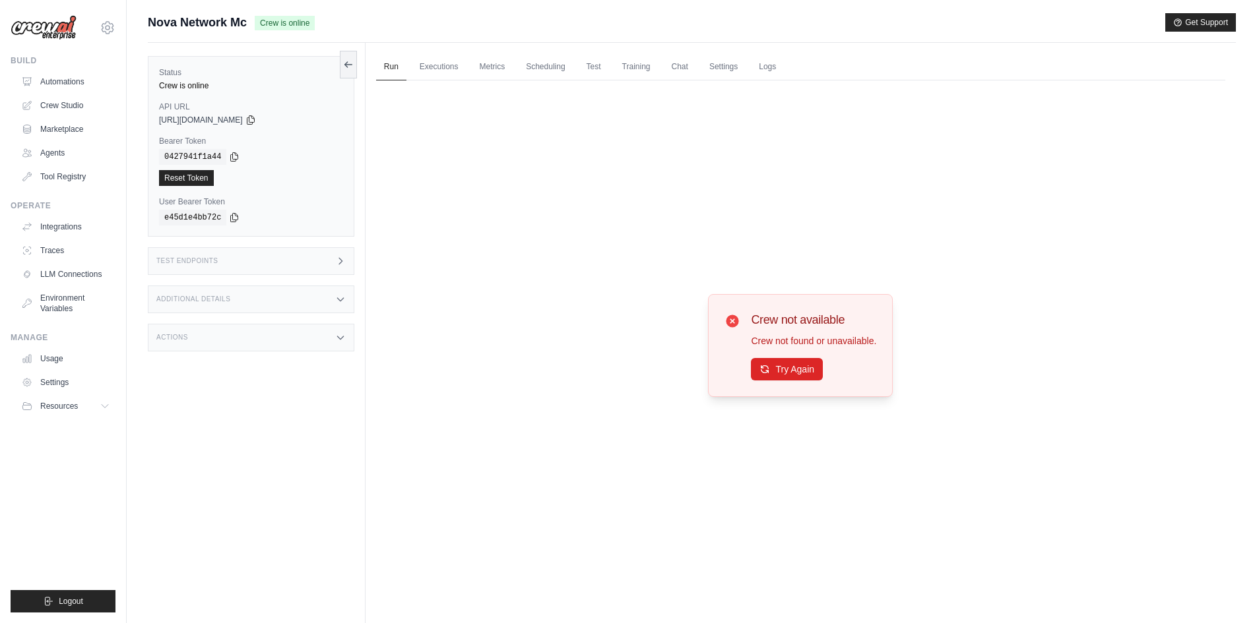
click at [791, 378] on button "Try Again" at bounding box center [787, 369] width 72 height 22
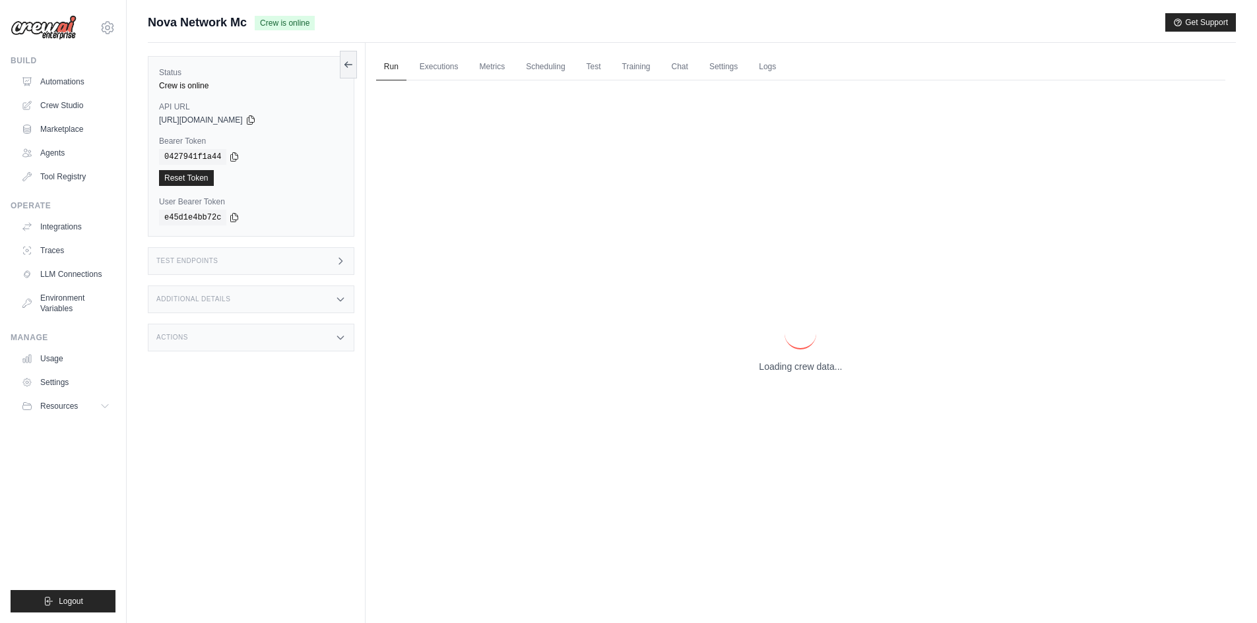
click at [791, 378] on div "Loading crew data..." at bounding box center [800, 345] width 849 height 530
click at [788, 373] on p "Loading crew data..." at bounding box center [800, 366] width 83 height 13
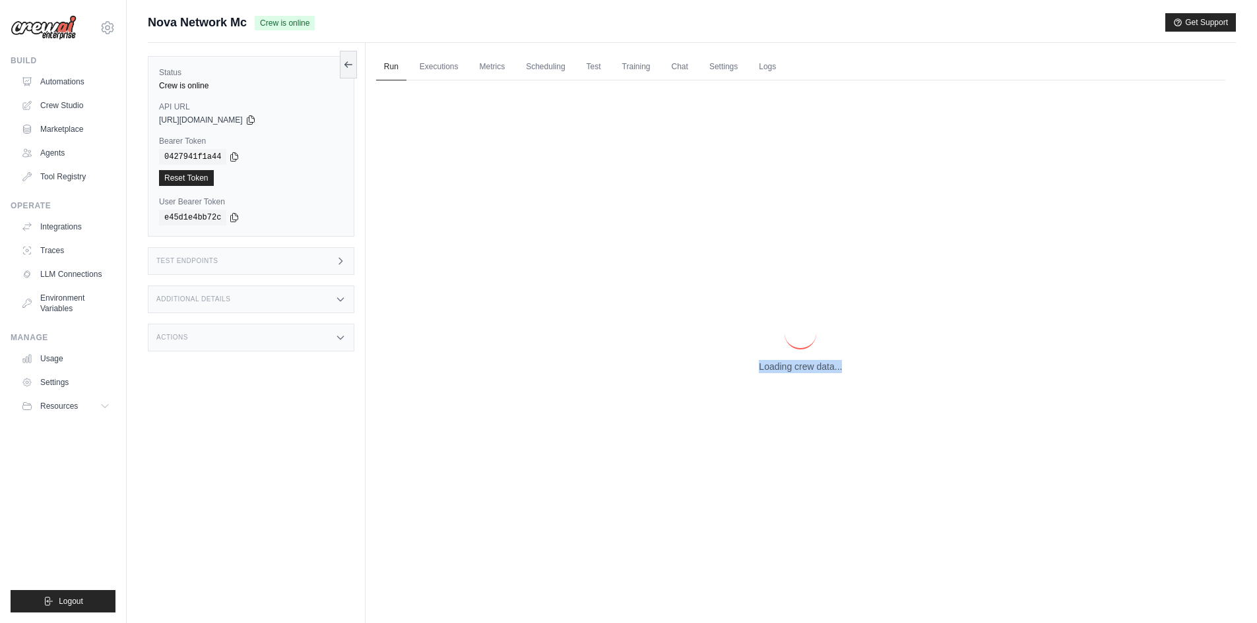
click at [788, 373] on p "Loading crew data..." at bounding box center [800, 366] width 83 height 13
click at [788, 372] on p "Loading crew data..." at bounding box center [800, 366] width 83 height 13
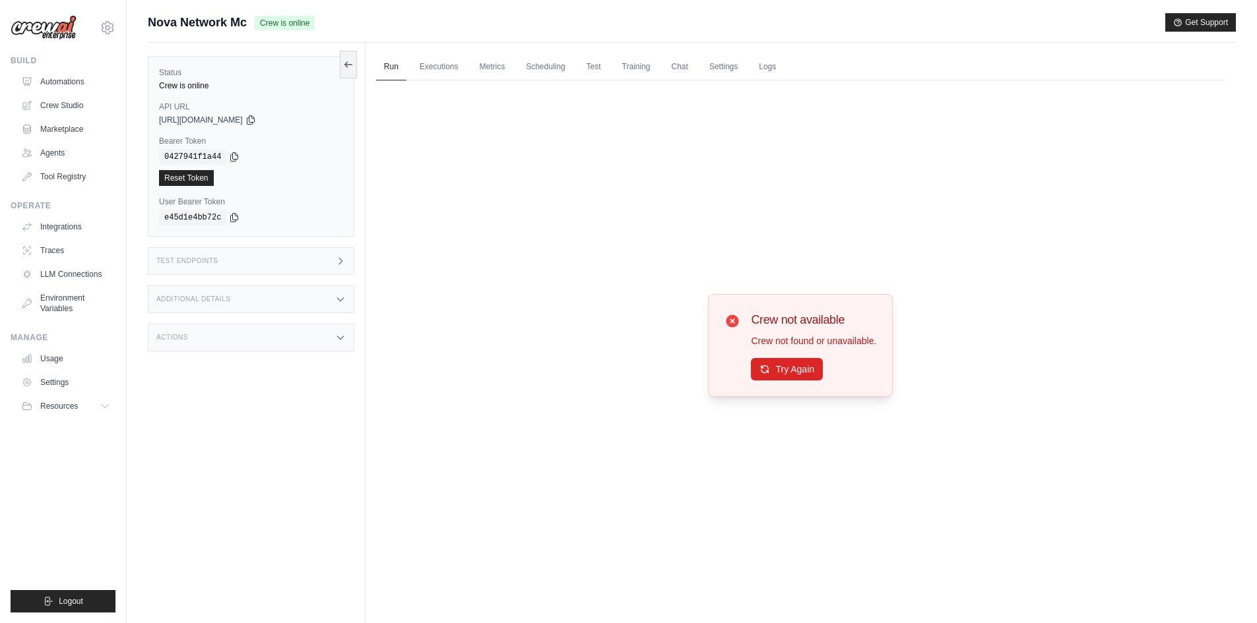
click at [788, 372] on button "Try Again" at bounding box center [787, 369] width 72 height 22
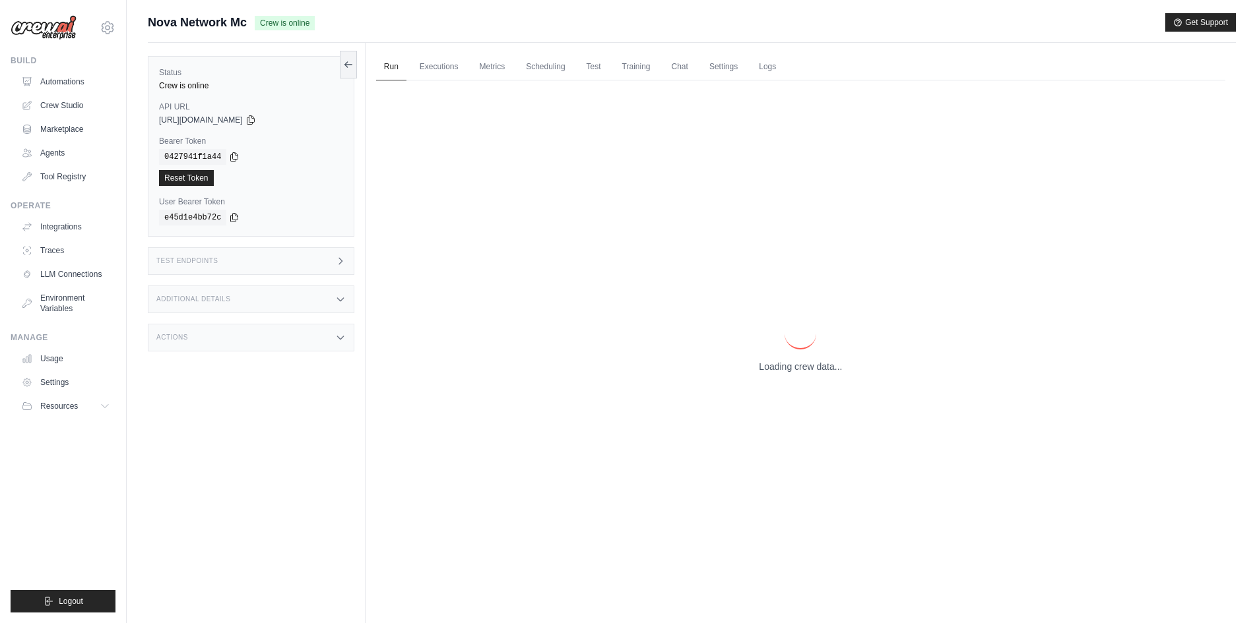
click at [788, 372] on p "Loading crew data..." at bounding box center [800, 366] width 83 height 13
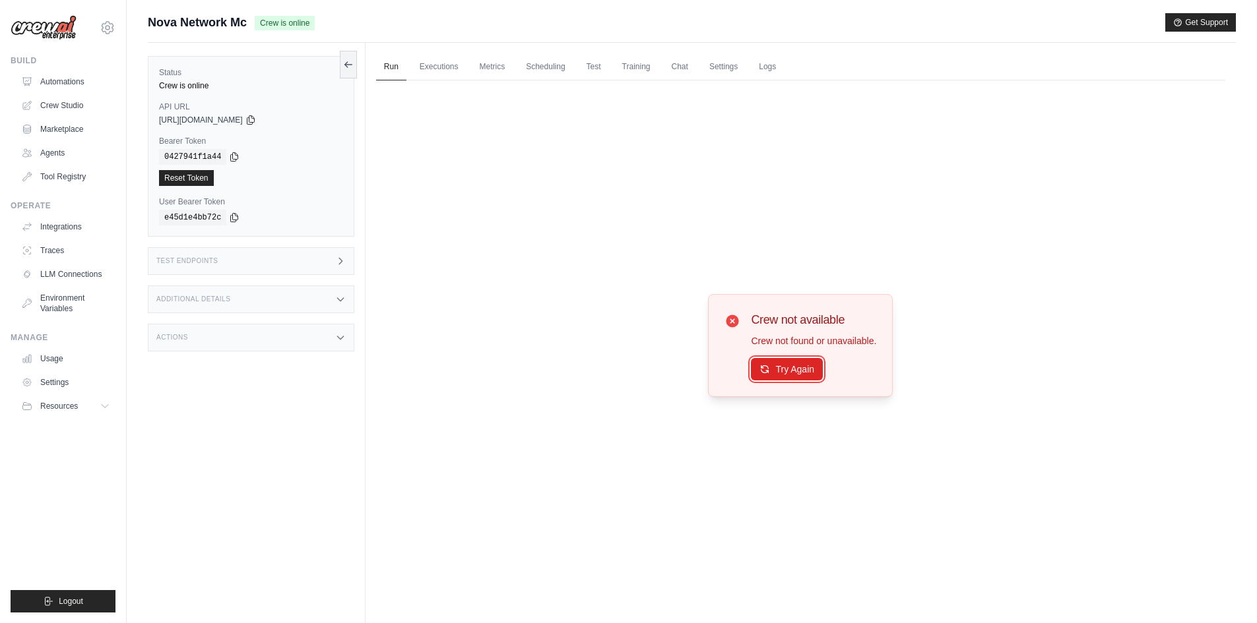
click at [788, 372] on button "Try Again" at bounding box center [787, 369] width 72 height 22
click at [783, 389] on div "Crew not available Crew not found or unavailable. Try Again" at bounding box center [800, 345] width 185 height 103
click at [793, 369] on button "Try Again" at bounding box center [787, 369] width 72 height 22
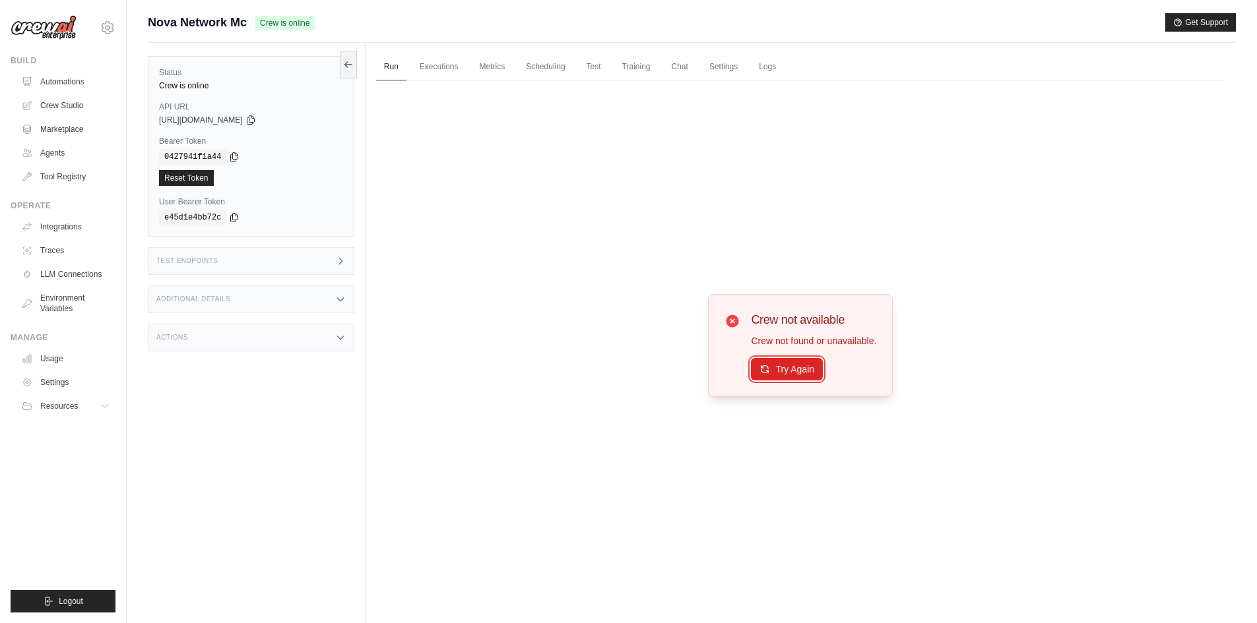
click at [793, 369] on button "Try Again" at bounding box center [787, 369] width 72 height 22
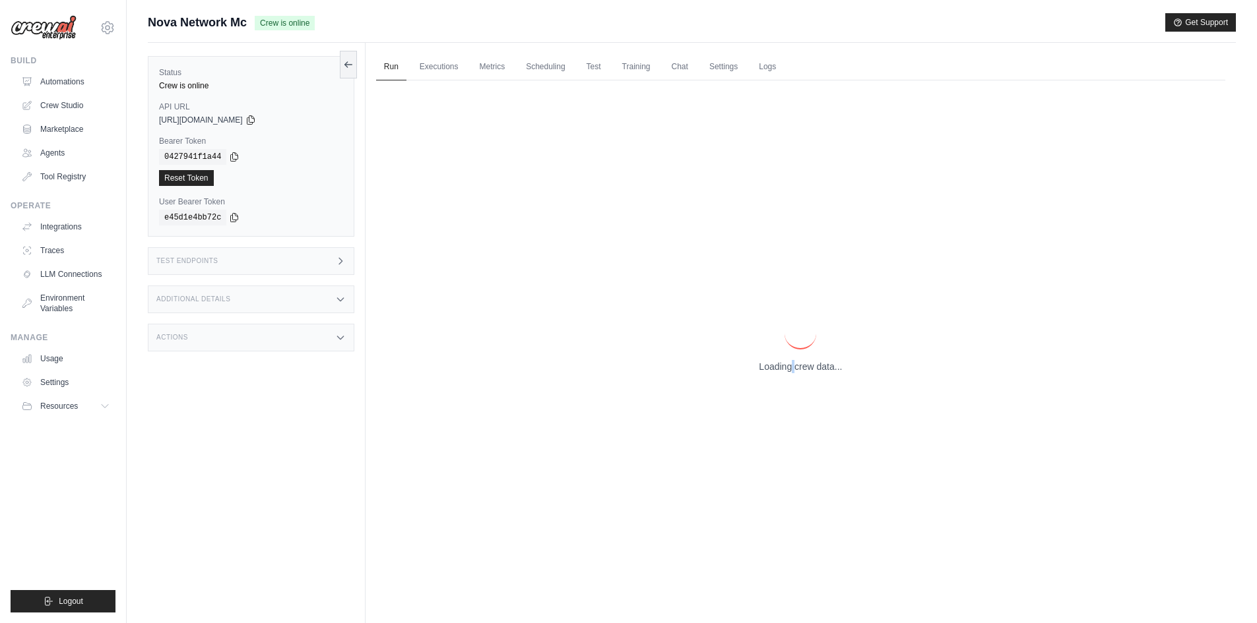
click at [793, 369] on p "Loading crew data..." at bounding box center [800, 366] width 83 height 13
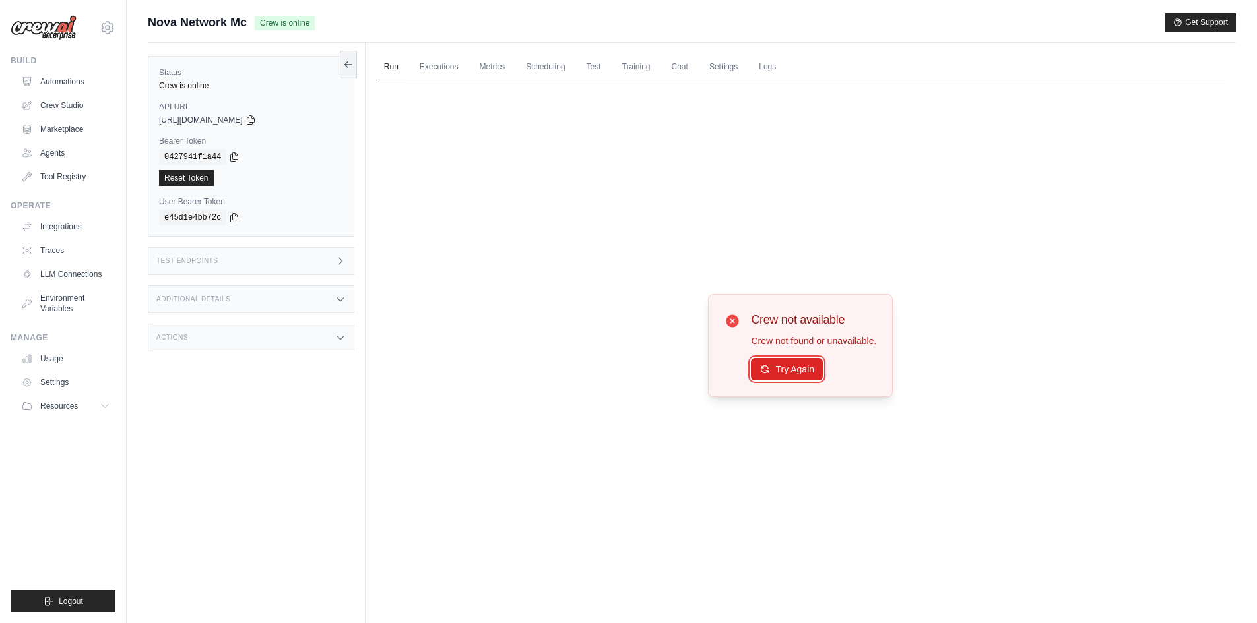
click at [793, 369] on button "Try Again" at bounding box center [787, 369] width 72 height 22
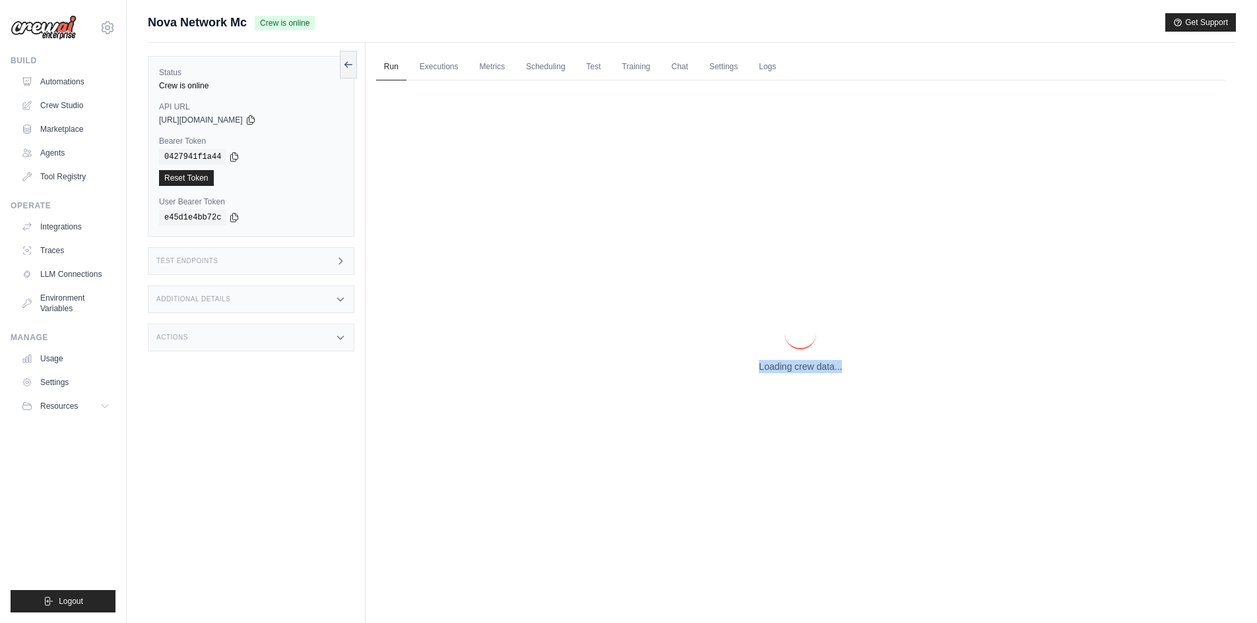
click at [793, 369] on p "Loading crew data..." at bounding box center [800, 366] width 83 height 13
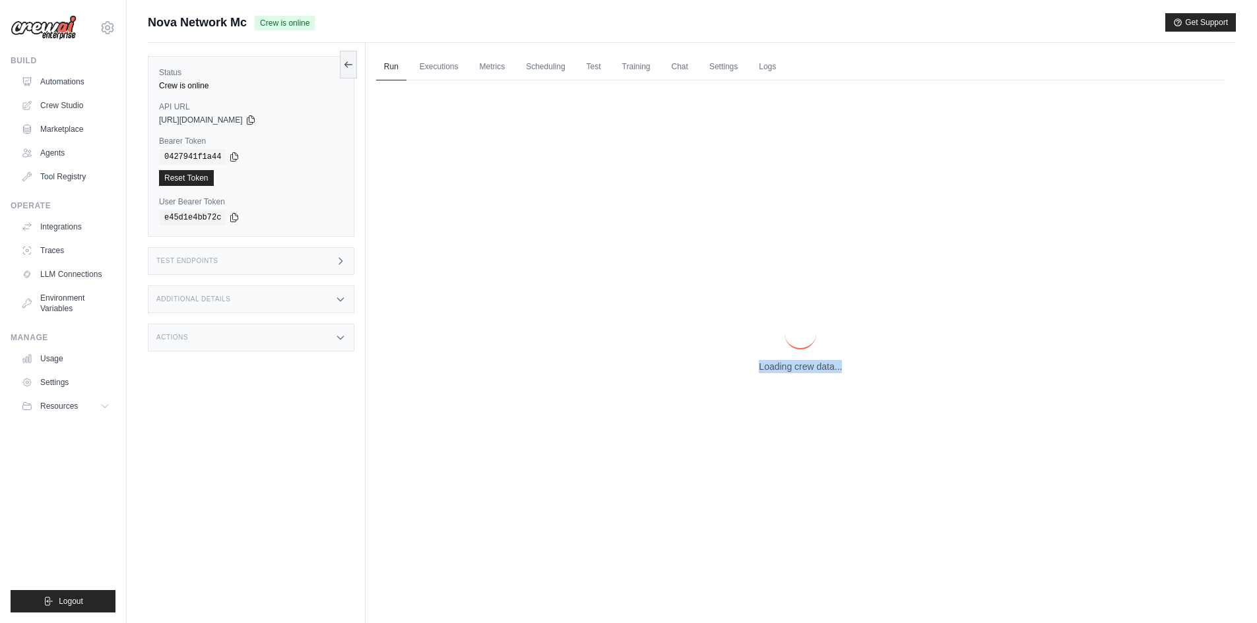
click at [793, 369] on p "Loading crew data..." at bounding box center [800, 366] width 83 height 13
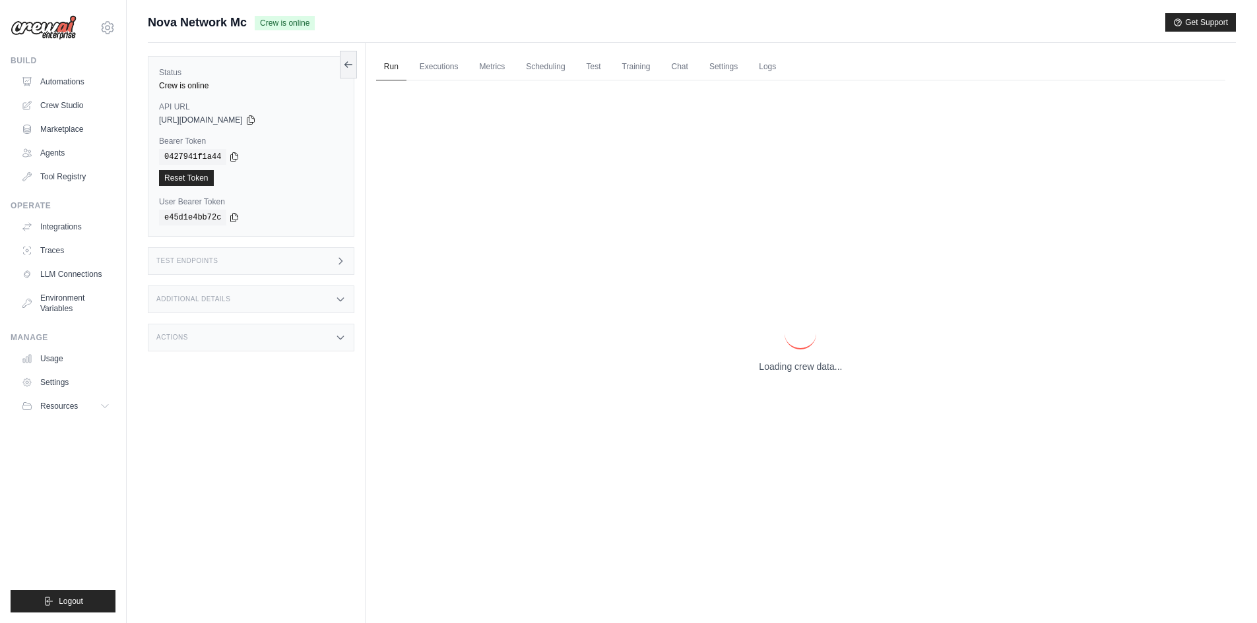
click at [793, 369] on p "Loading crew data..." at bounding box center [800, 366] width 83 height 13
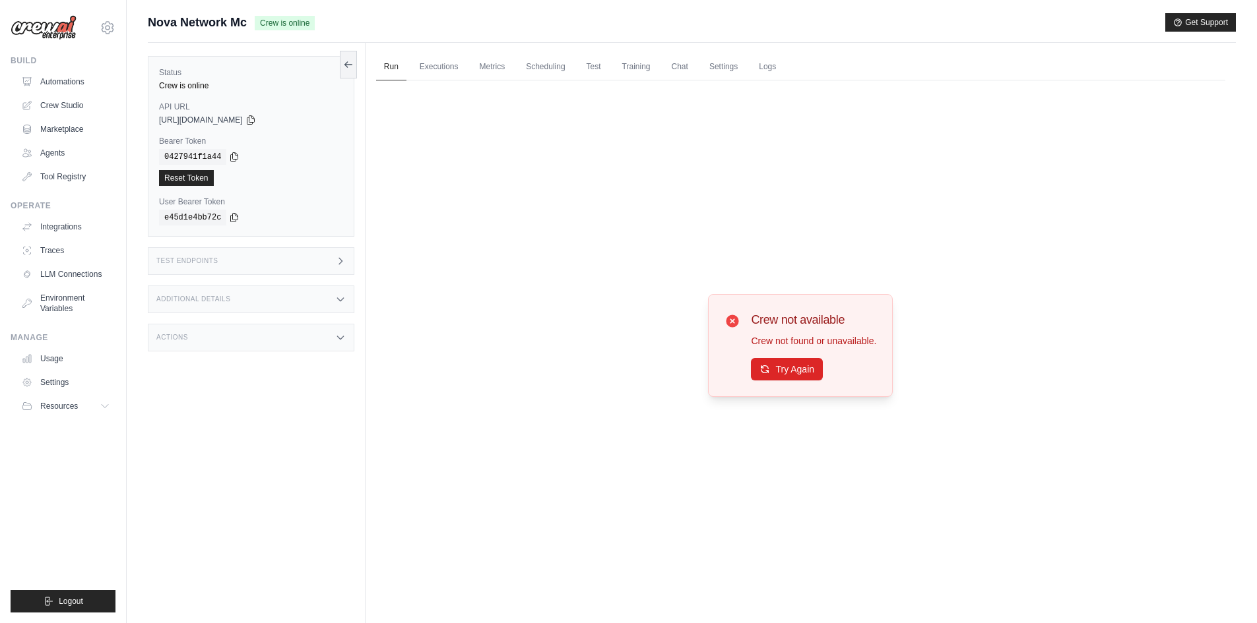
click at [793, 369] on button "Try Again" at bounding box center [787, 369] width 72 height 22
click at [439, 63] on link "Executions" at bounding box center [439, 67] width 55 height 28
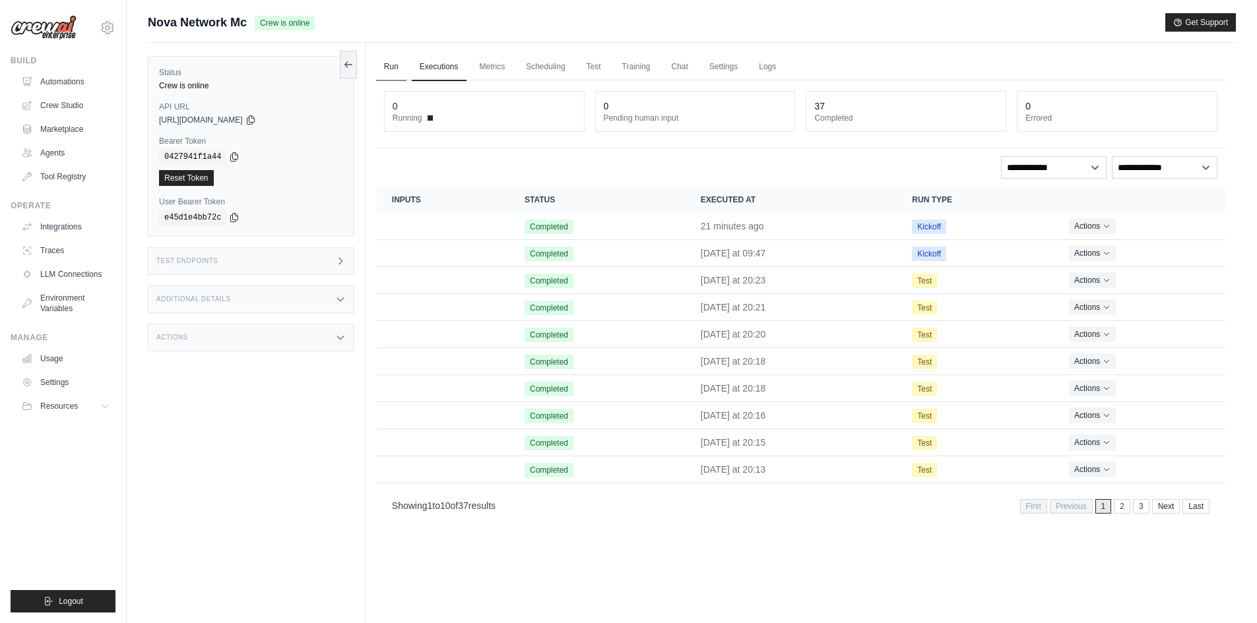
click at [380, 73] on link "Run" at bounding box center [391, 67] width 30 height 28
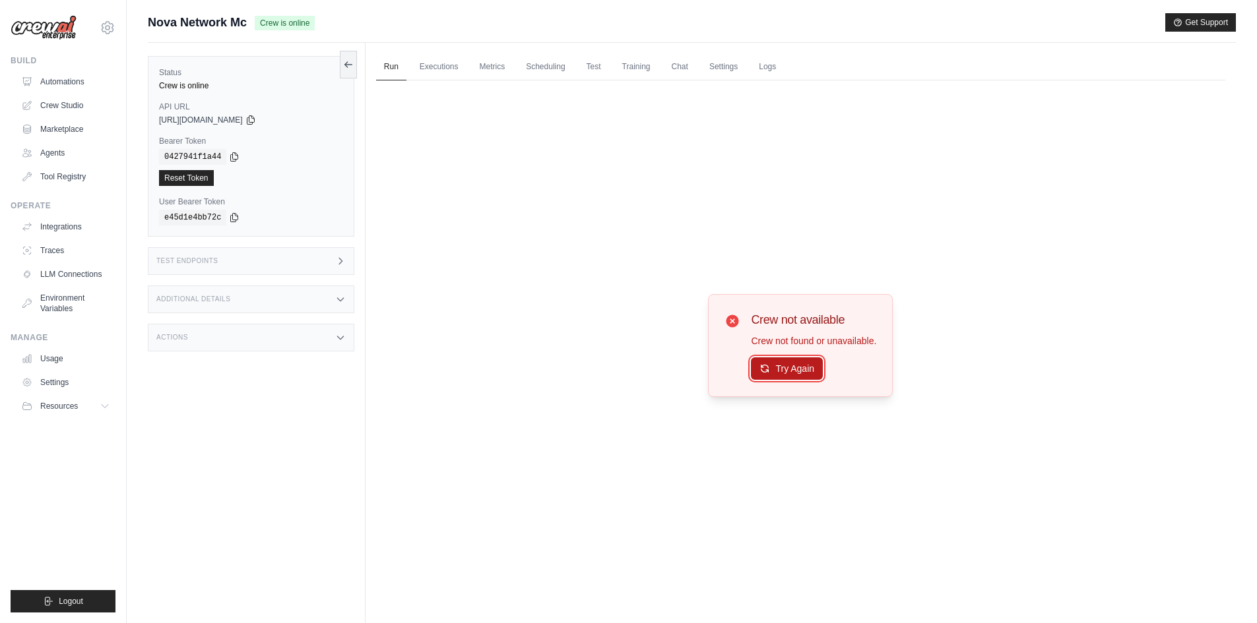
click at [794, 362] on button "Try Again" at bounding box center [787, 369] width 72 height 22
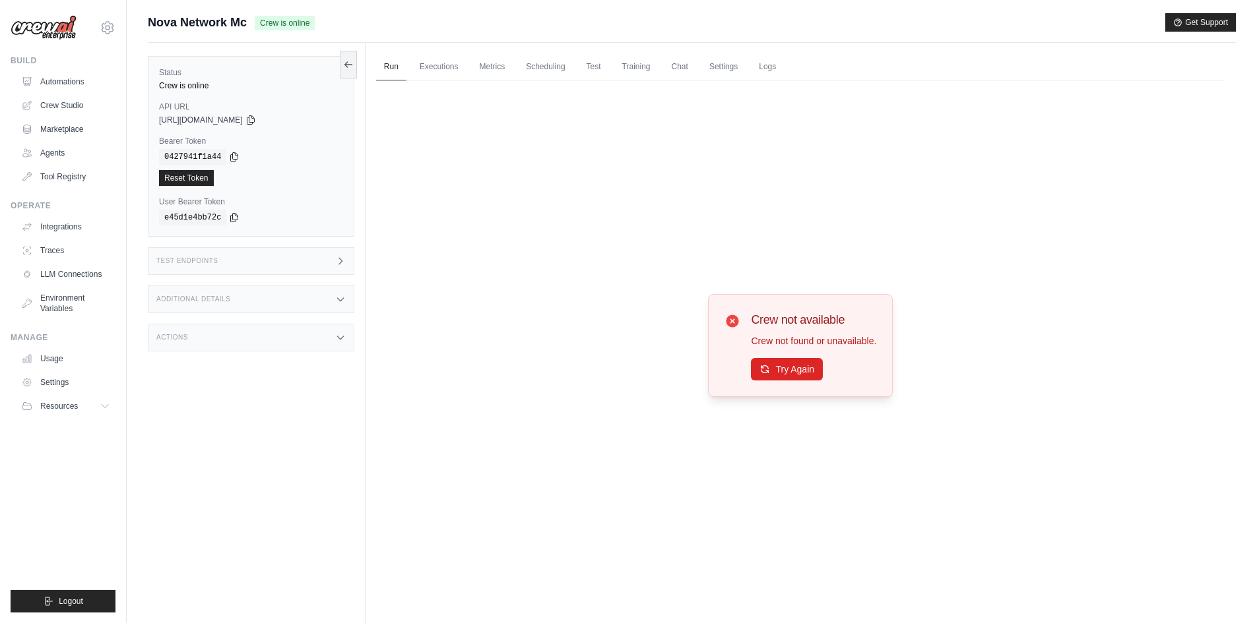
click at [794, 362] on button "Try Again" at bounding box center [787, 369] width 72 height 22
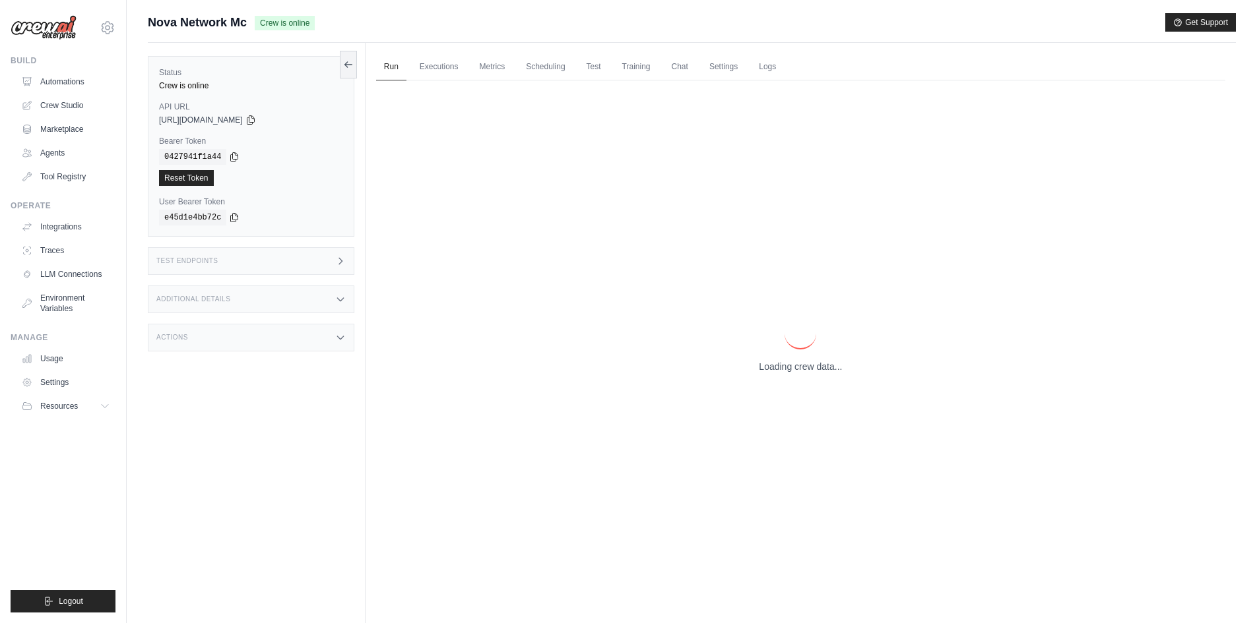
click at [794, 362] on p "Loading crew data..." at bounding box center [800, 366] width 83 height 13
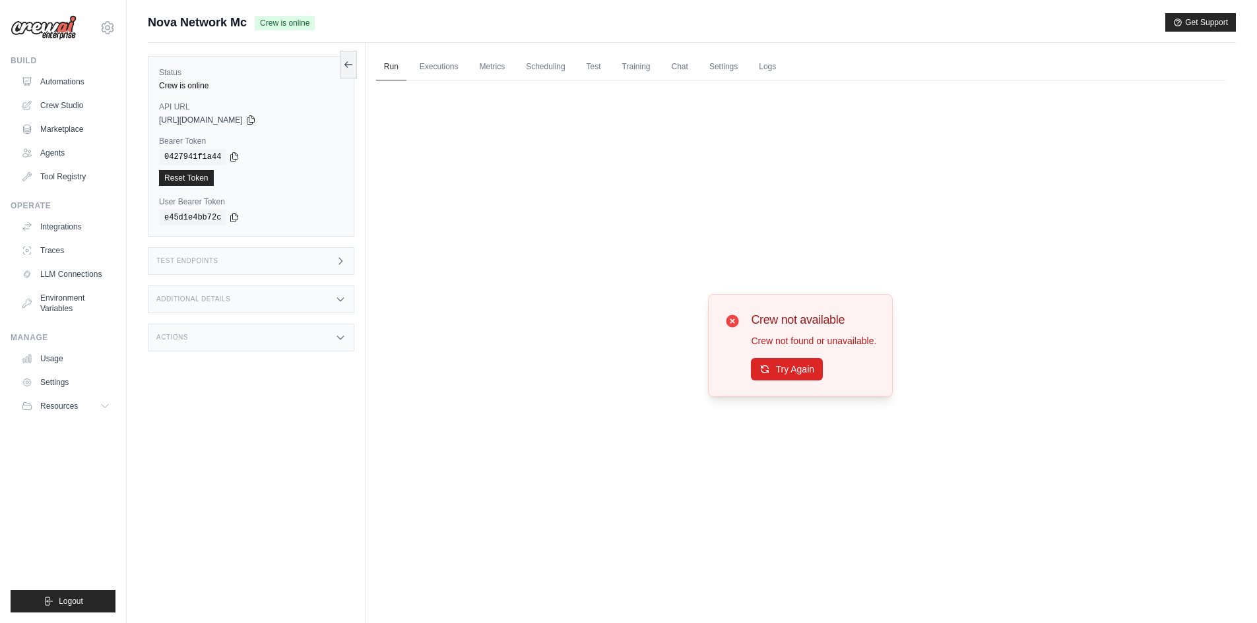
click at [794, 362] on button "Try Again" at bounding box center [787, 369] width 72 height 22
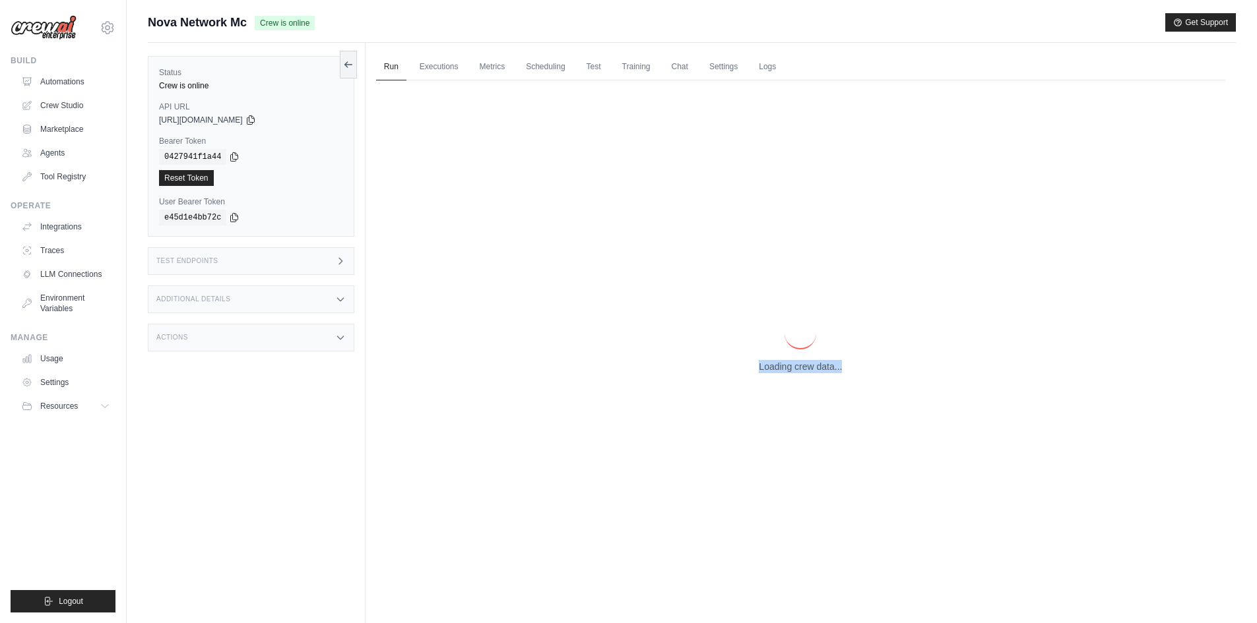
click at [794, 362] on p "Loading crew data..." at bounding box center [800, 366] width 83 height 13
click at [794, 363] on p "Loading crew data..." at bounding box center [800, 366] width 83 height 13
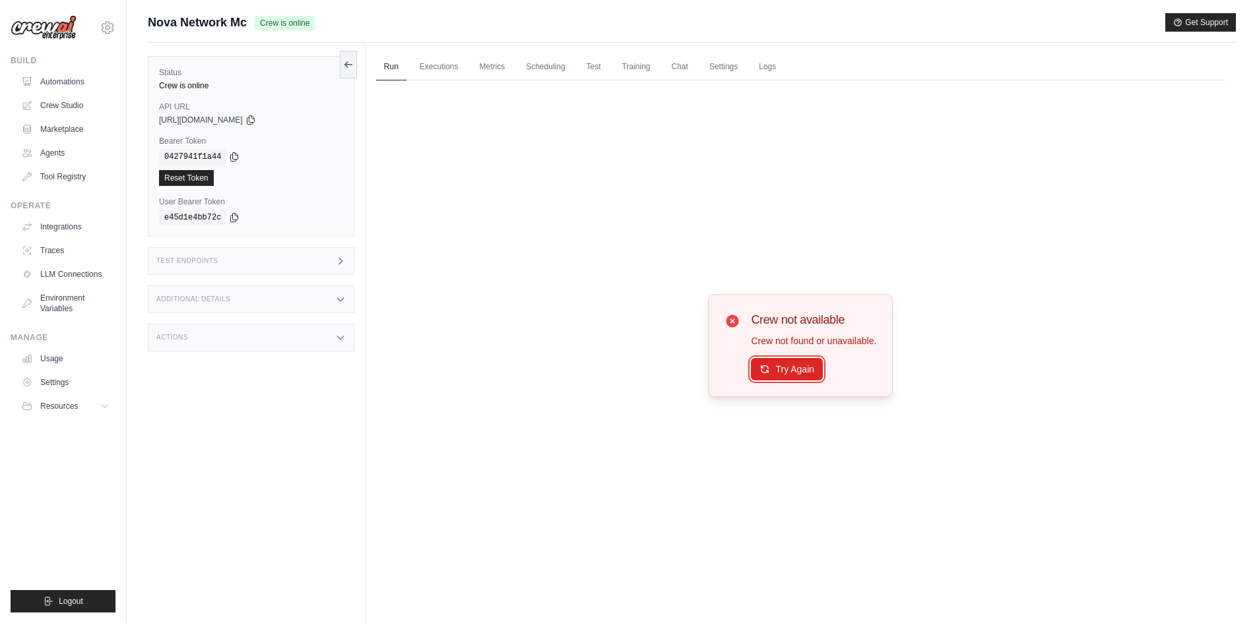
click at [794, 363] on button "Try Again" at bounding box center [787, 369] width 72 height 22
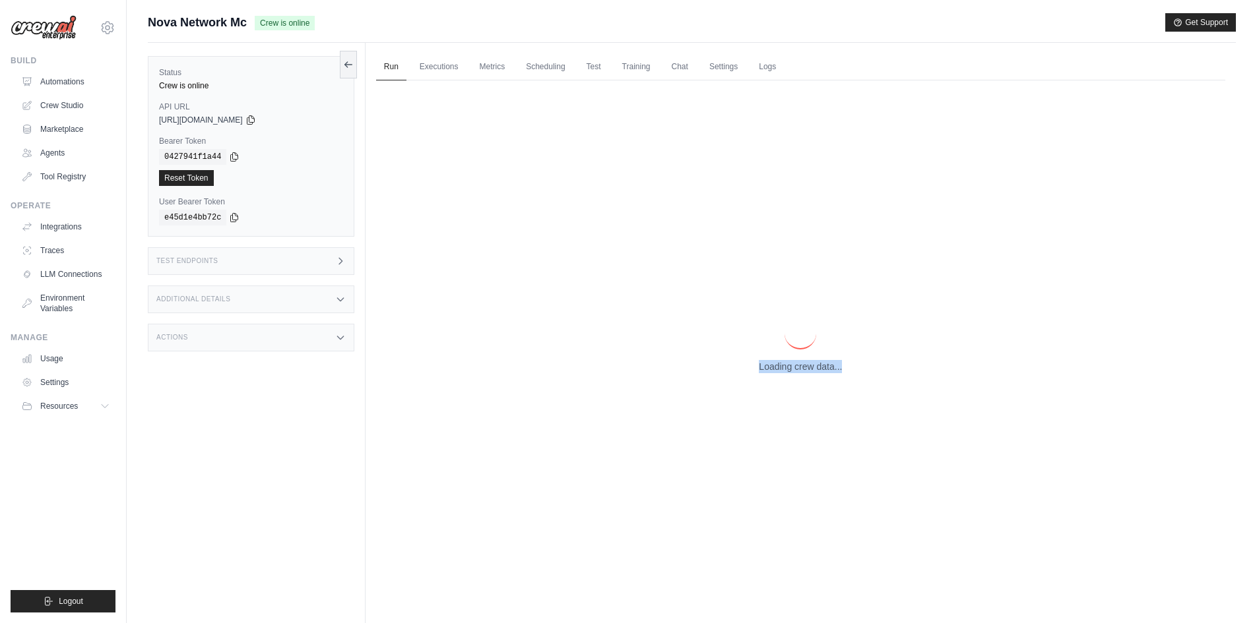
click at [794, 363] on p "Loading crew data..." at bounding box center [800, 366] width 83 height 13
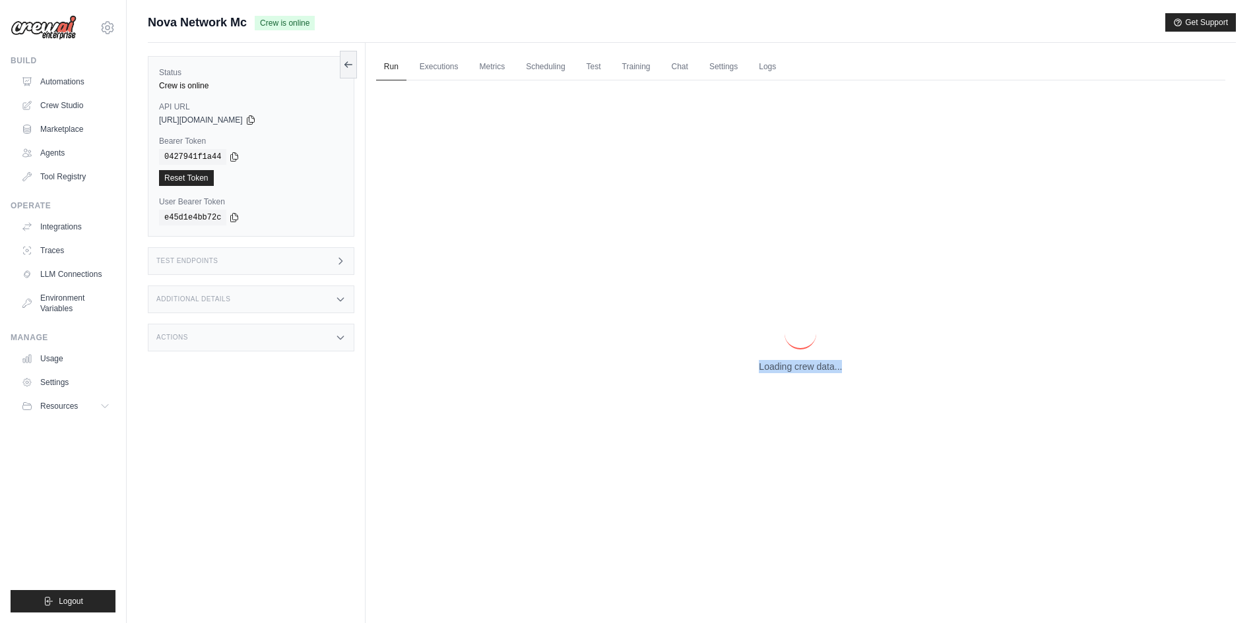
click at [794, 363] on p "Loading crew data..." at bounding box center [800, 366] width 83 height 13
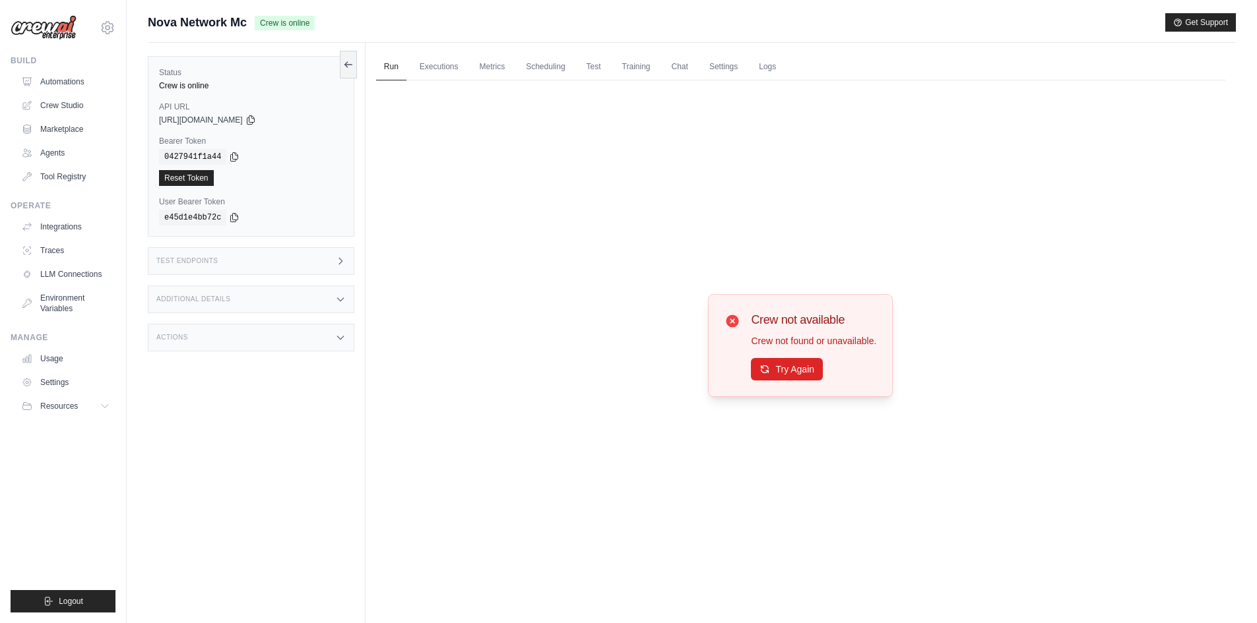
click at [794, 363] on button "Try Again" at bounding box center [787, 369] width 72 height 22
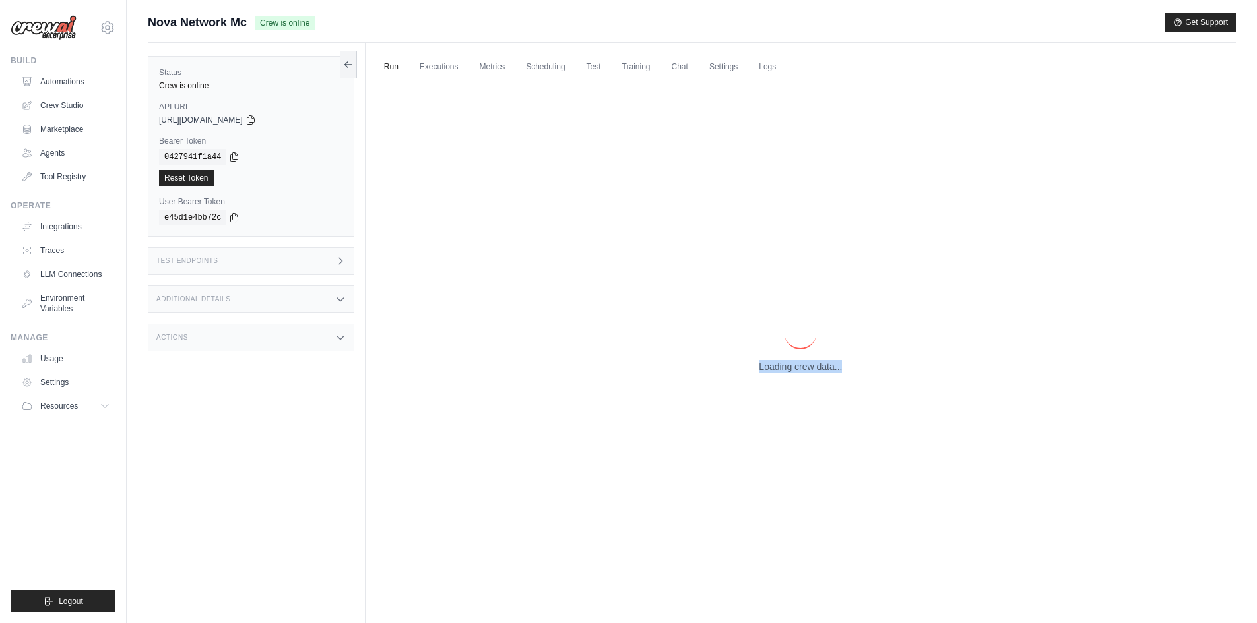
click at [794, 363] on p "Loading crew data..." at bounding box center [800, 366] width 83 height 13
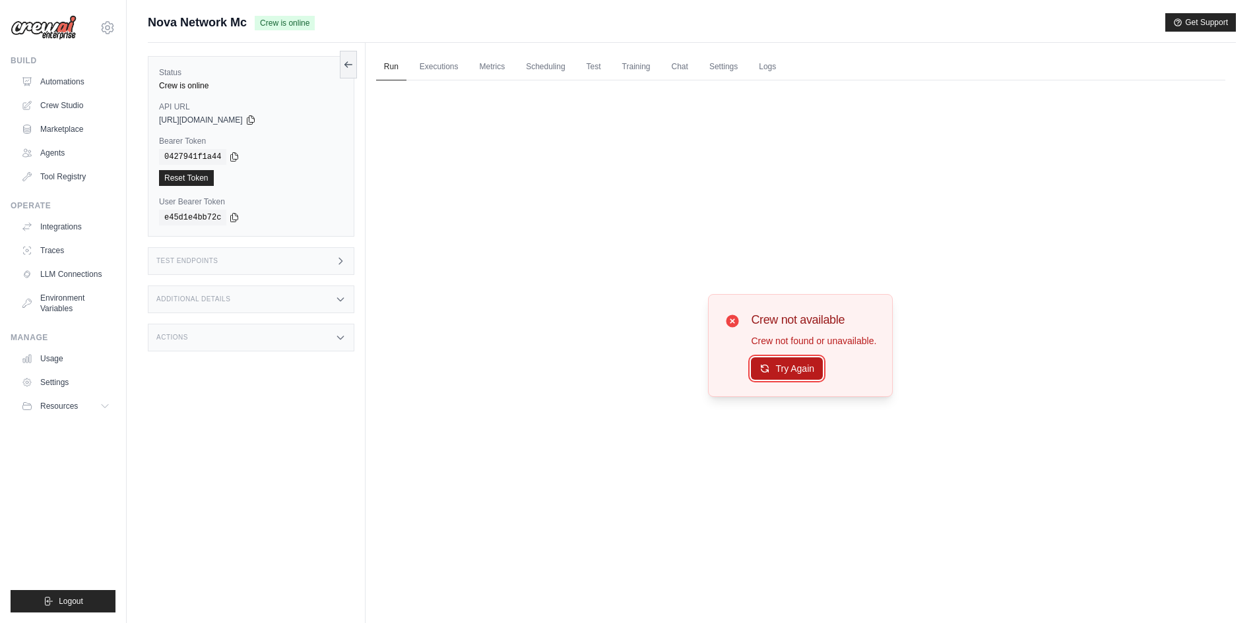
click at [790, 362] on button "Try Again" at bounding box center [787, 369] width 72 height 22
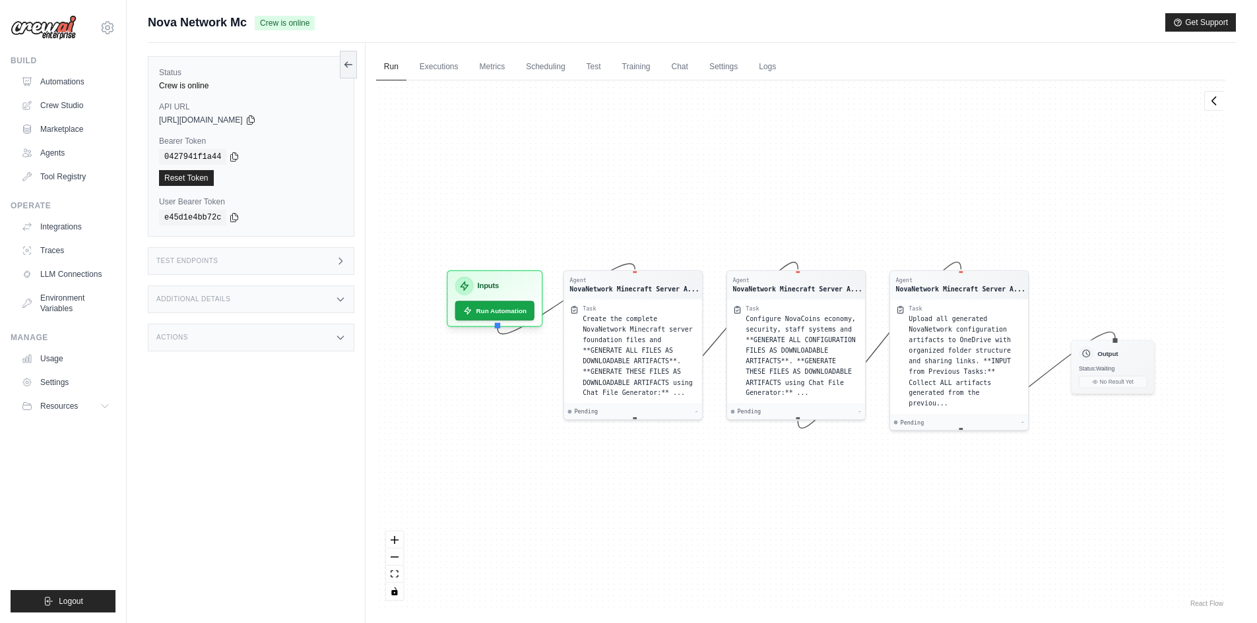
click at [790, 362] on span "Configure NovaCoins economy, security, staff systems and **GENERATE ALL CONFIGU…" at bounding box center [801, 356] width 110 height 82
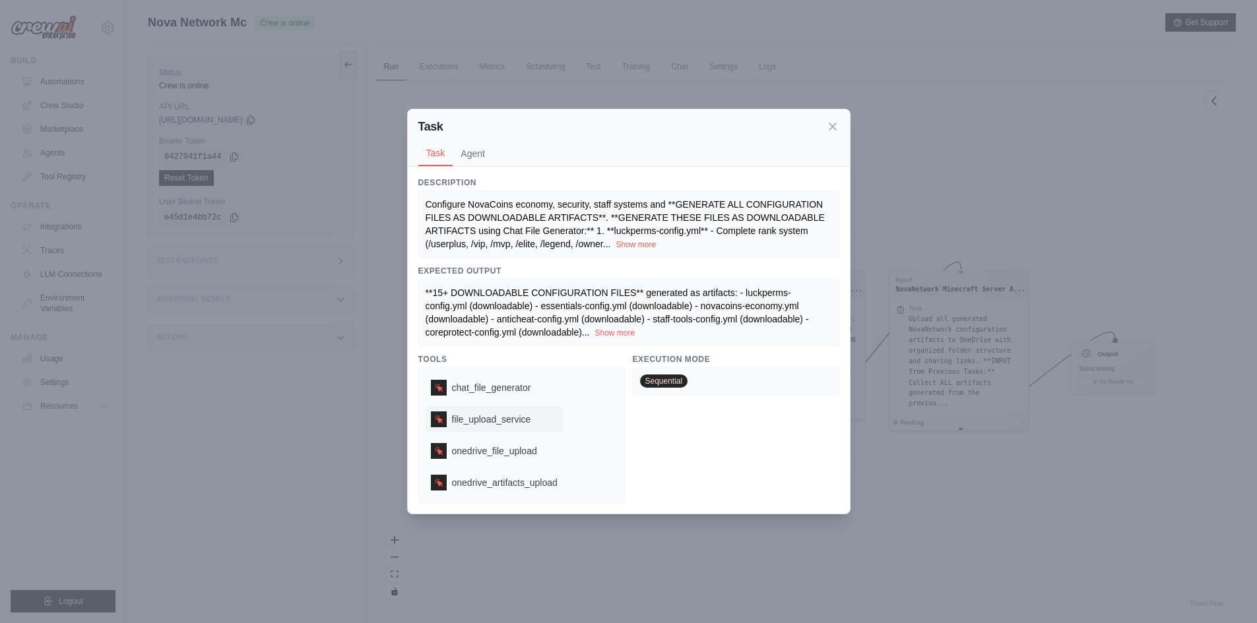
click at [491, 426] on div "file_upload_service" at bounding box center [494, 419] width 137 height 26
click at [437, 419] on icon at bounding box center [438, 420] width 8 height 8
click at [827, 122] on icon at bounding box center [832, 125] width 13 height 13
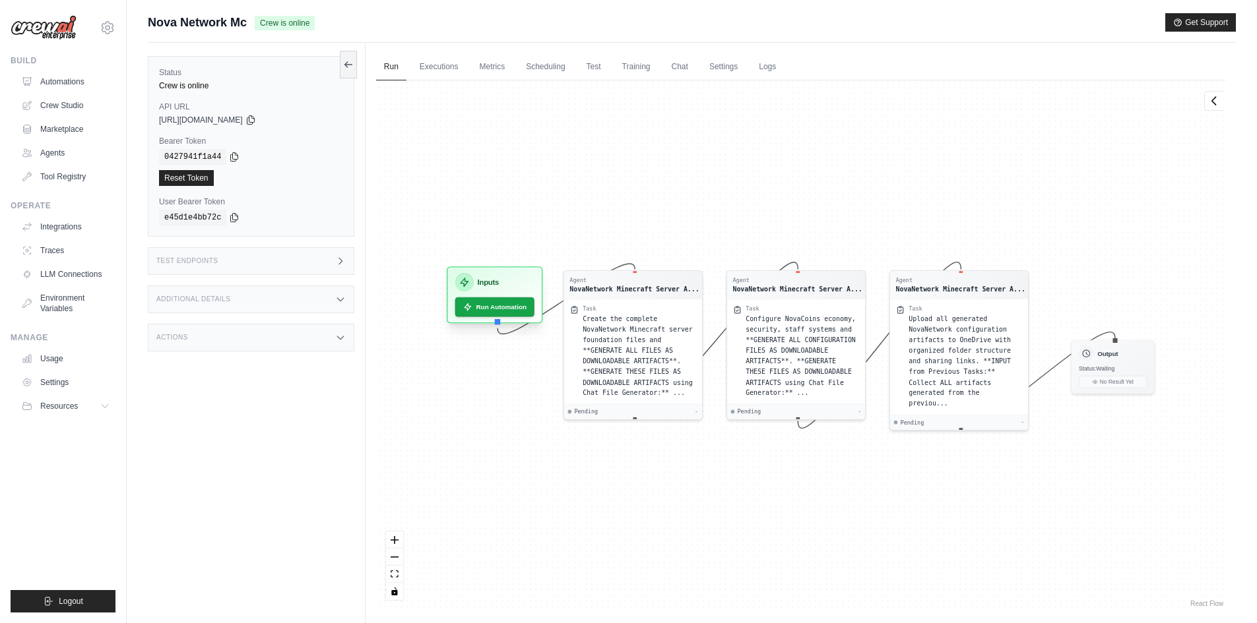
click at [490, 296] on div "Inputs Run Automation" at bounding box center [495, 295] width 96 height 57
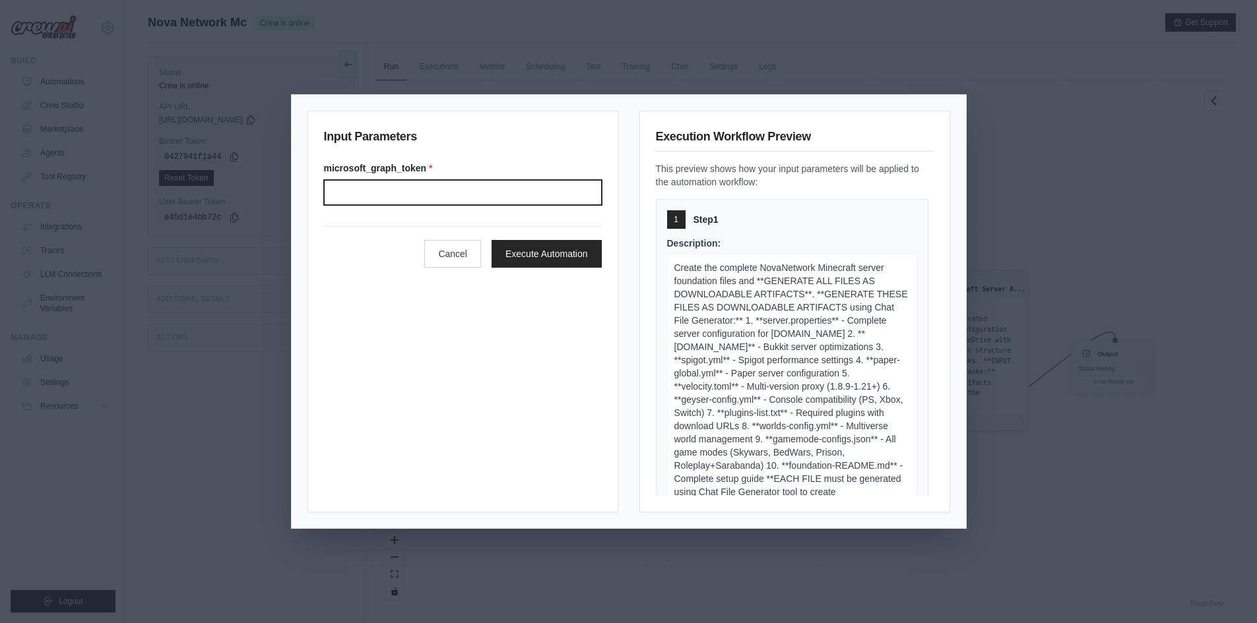
click at [462, 201] on input "microsoft_graph_token *" at bounding box center [463, 192] width 278 height 25
drag, startPoint x: 462, startPoint y: 201, endPoint x: 364, endPoint y: 266, distance: 117.1
click at [364, 266] on div "Cancel Execute Automation" at bounding box center [463, 247] width 278 height 42
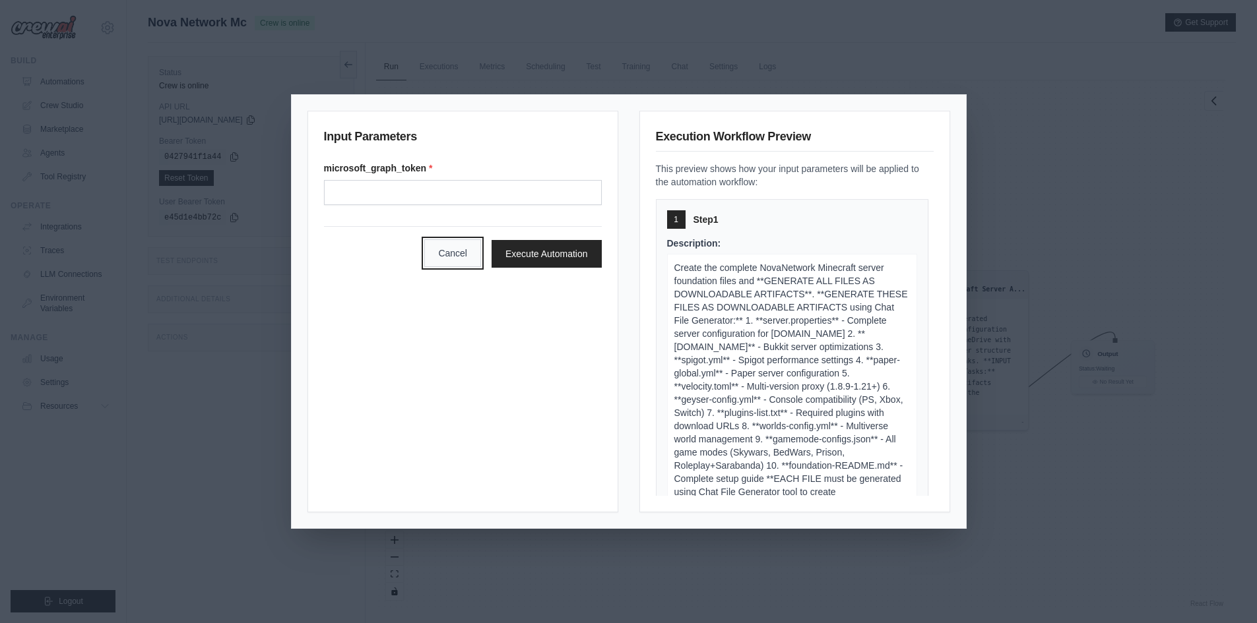
click at [439, 253] on button "Cancel" at bounding box center [452, 253] width 57 height 28
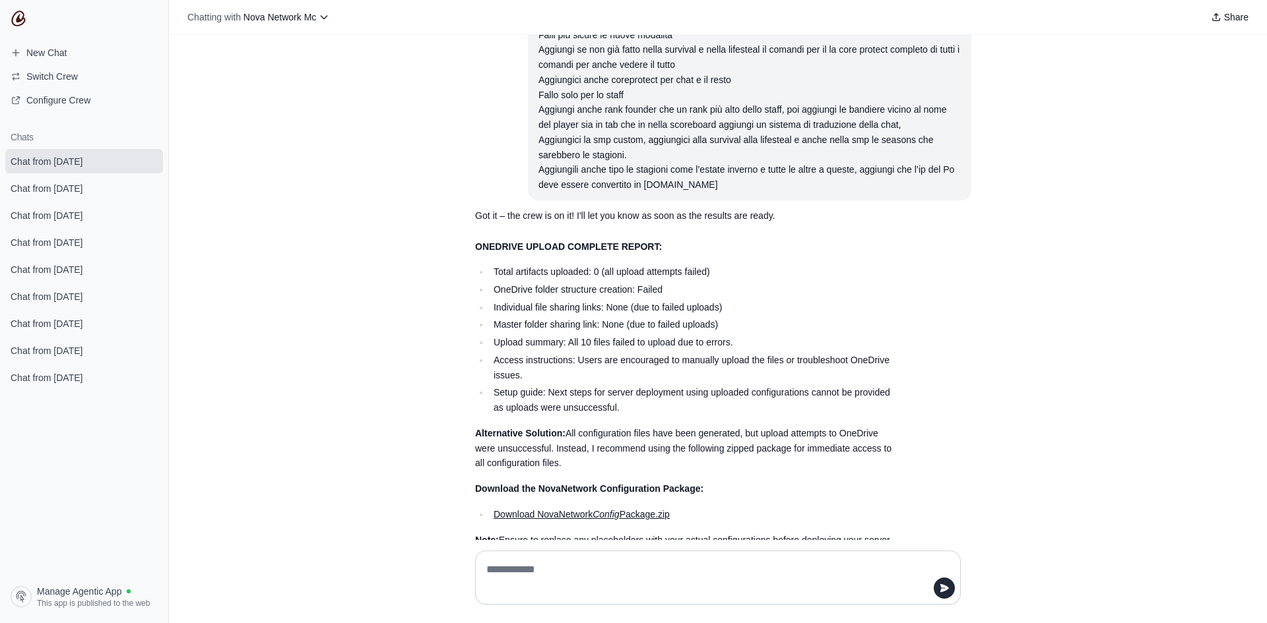
scroll to position [19344, 0]
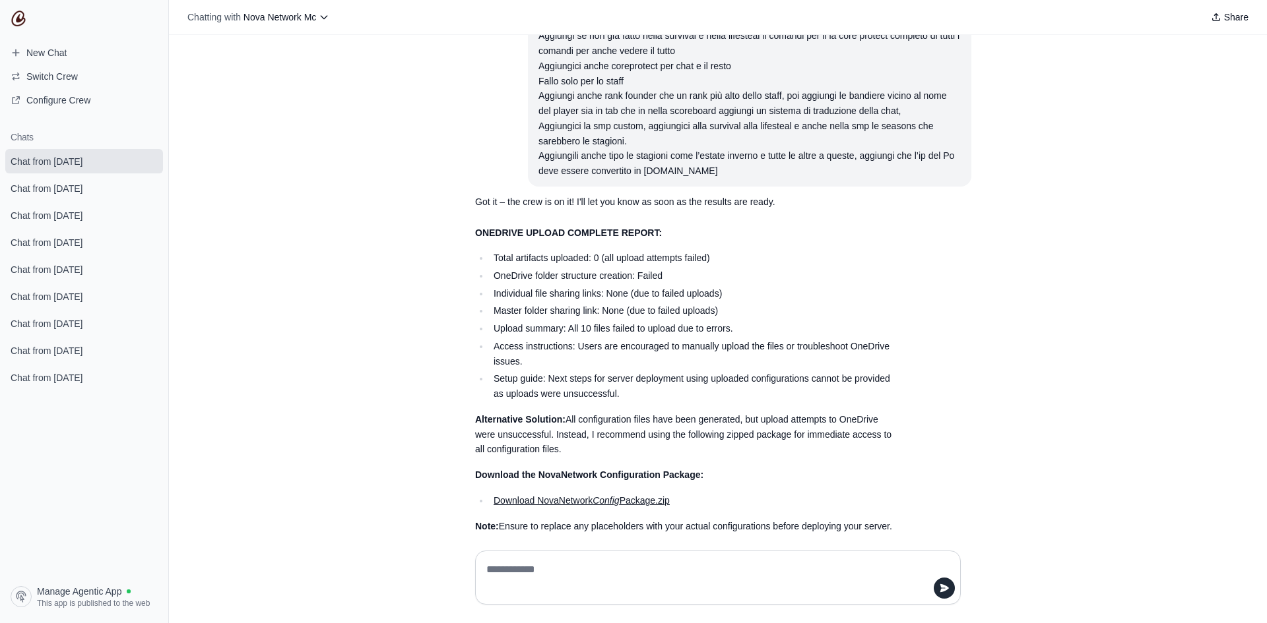
click at [617, 495] on link "Download NovaNetwork Config Package.zip" at bounding box center [581, 500] width 176 height 11
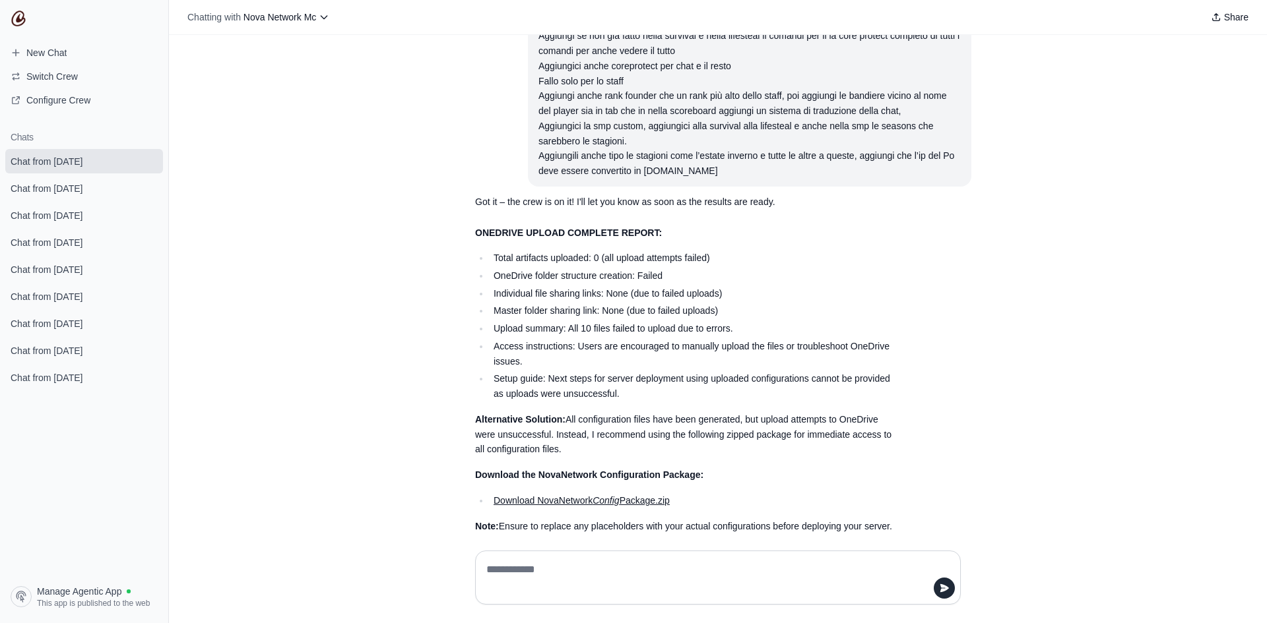
click at [617, 495] on link "Download NovaNetwork Config Package.zip" at bounding box center [581, 500] width 176 height 11
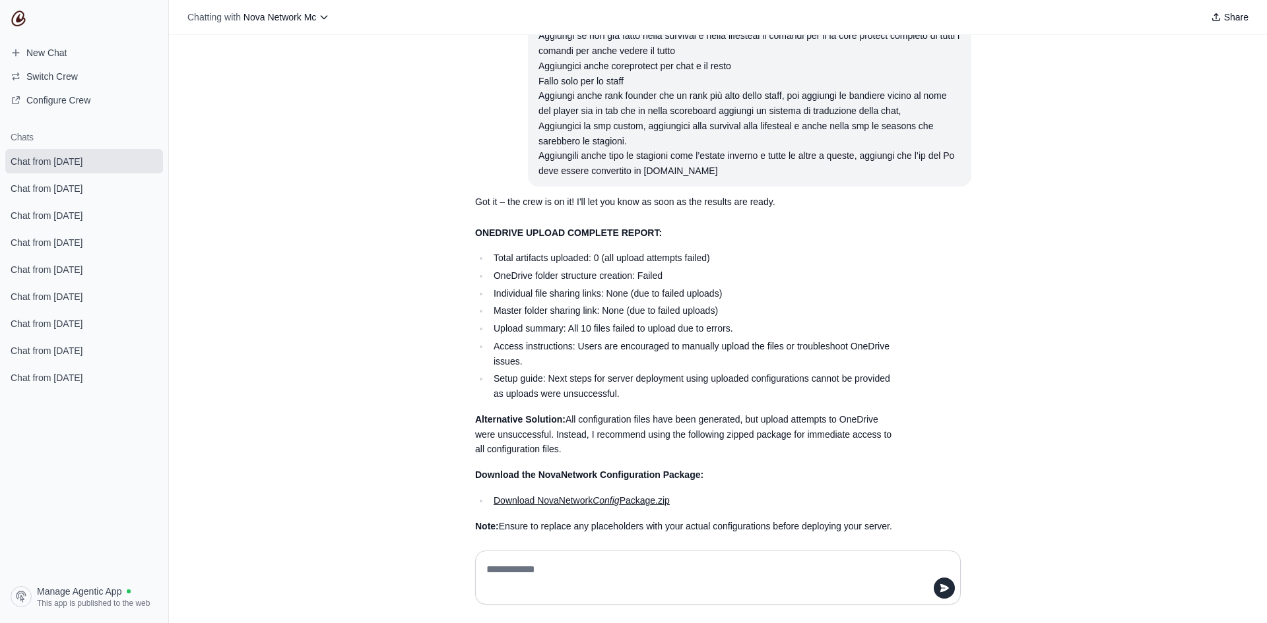
click at [617, 495] on link "Download NovaNetwork Config Package.zip" at bounding box center [581, 500] width 176 height 11
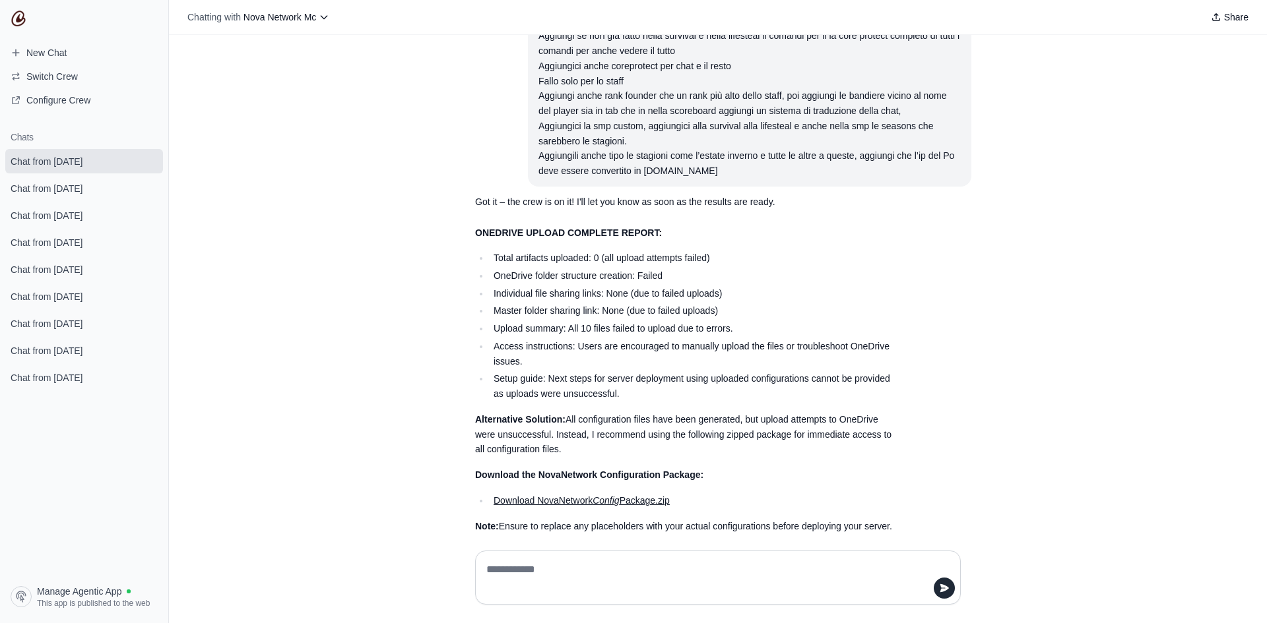
click at [617, 495] on link "Download NovaNetwork Config Package.zip" at bounding box center [581, 500] width 176 height 11
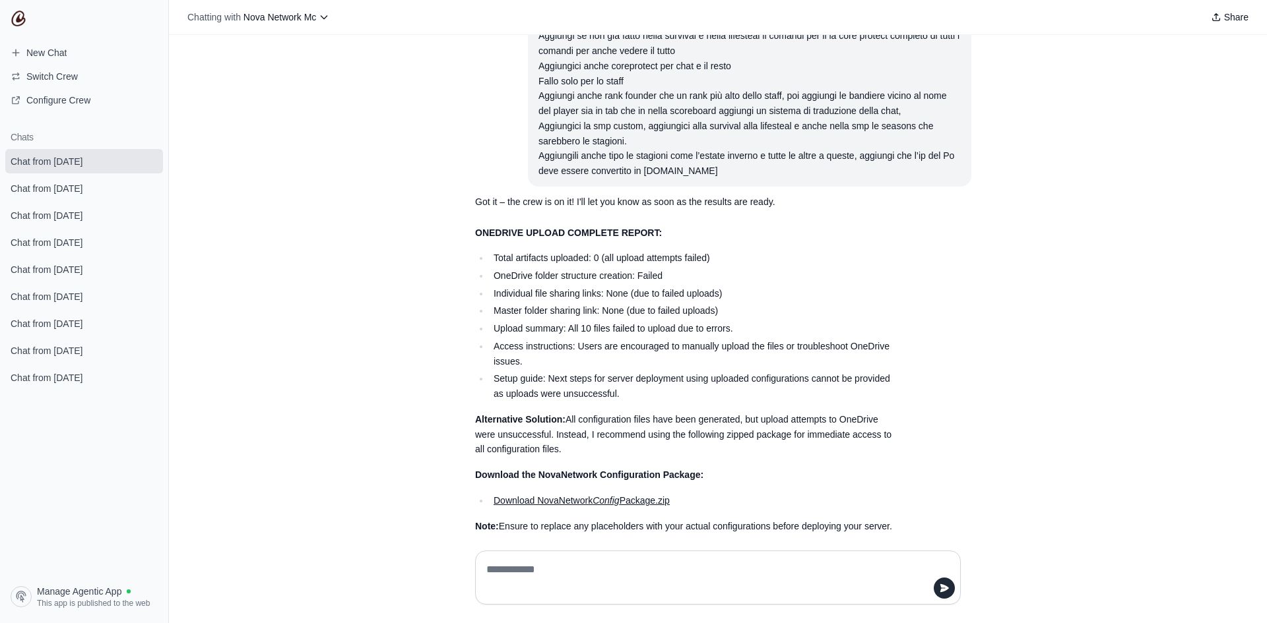
click at [617, 495] on link "Download NovaNetwork Config Package.zip" at bounding box center [581, 500] width 176 height 11
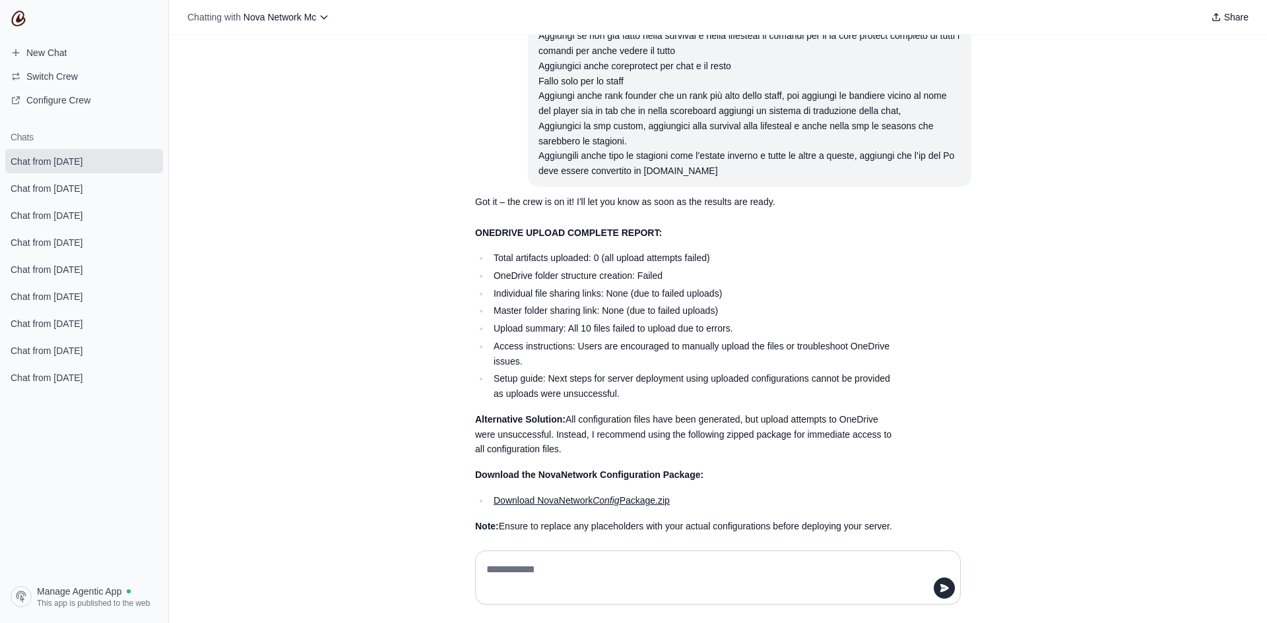
click at [617, 495] on link "Download NovaNetwork Config Package.zip" at bounding box center [581, 500] width 176 height 11
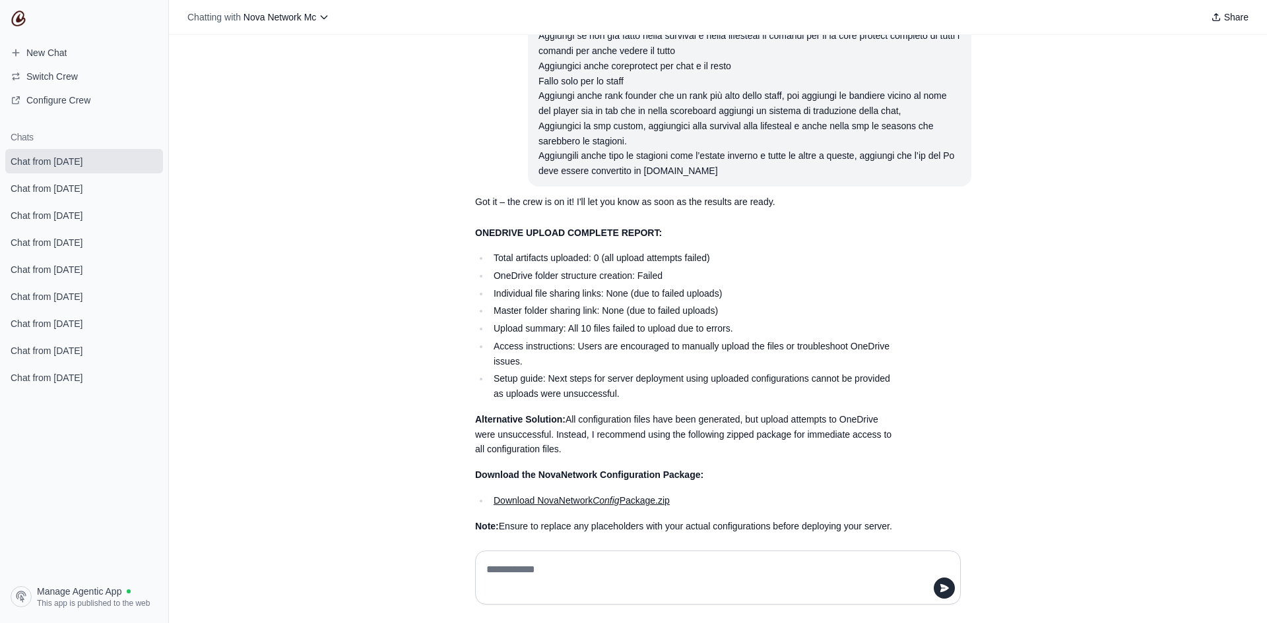
click at [617, 495] on link "Download NovaNetwork Config Package.zip" at bounding box center [581, 500] width 176 height 11
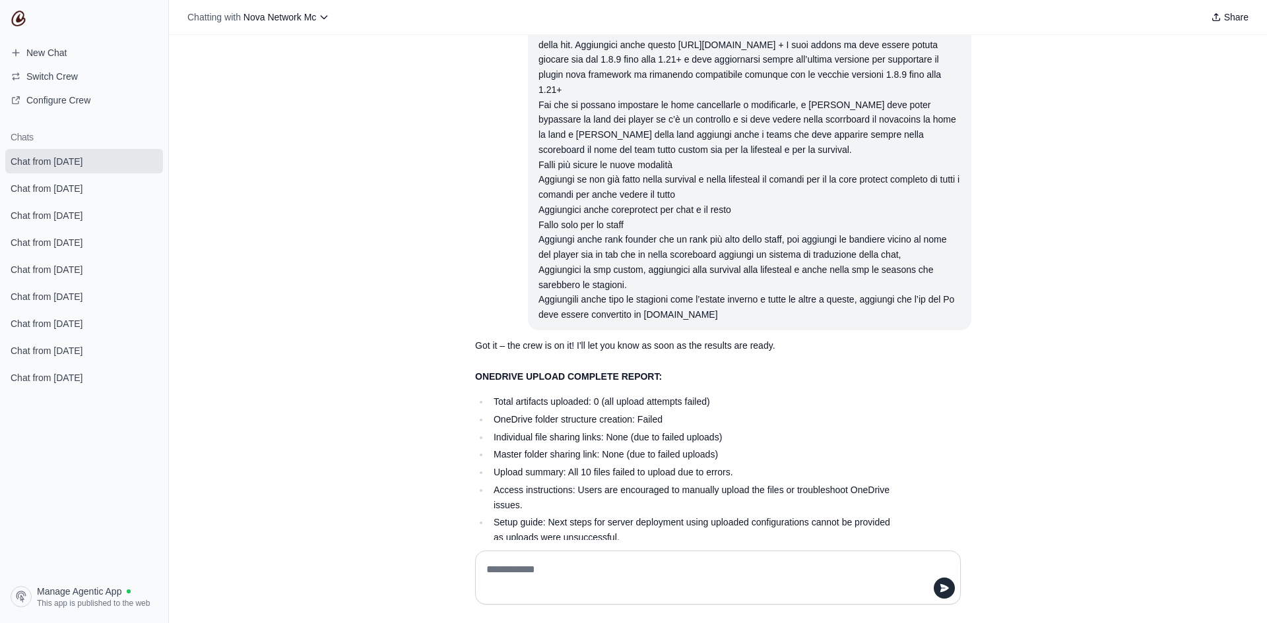
scroll to position [19116, 0]
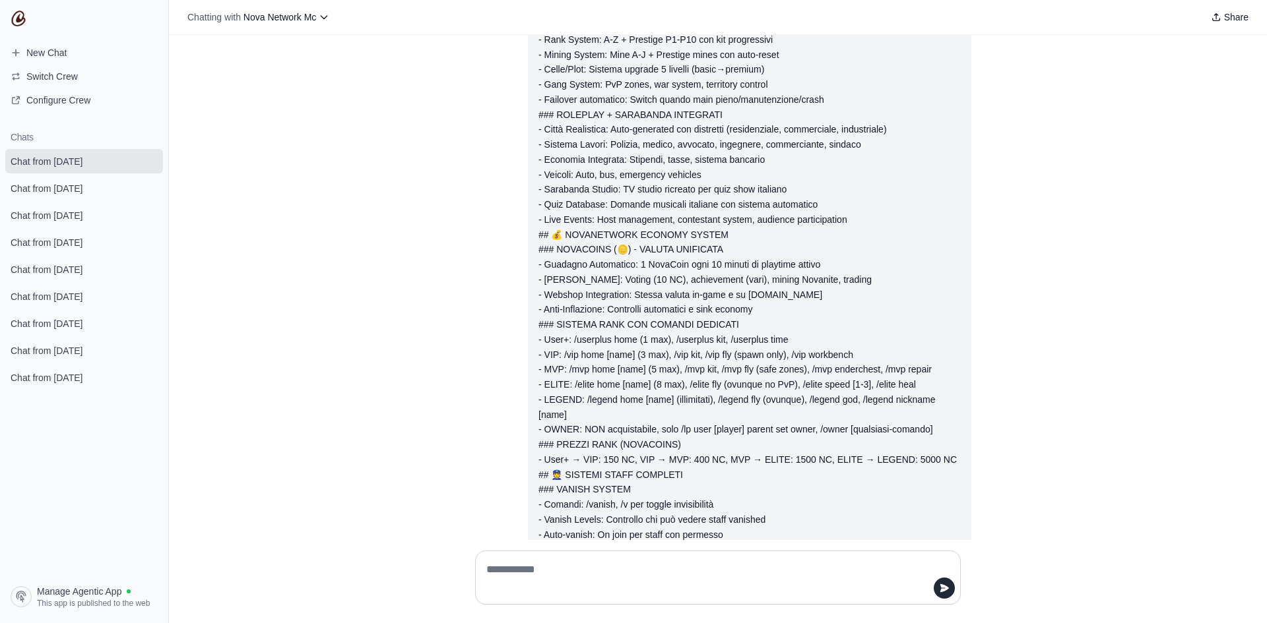
scroll to position [0, 0]
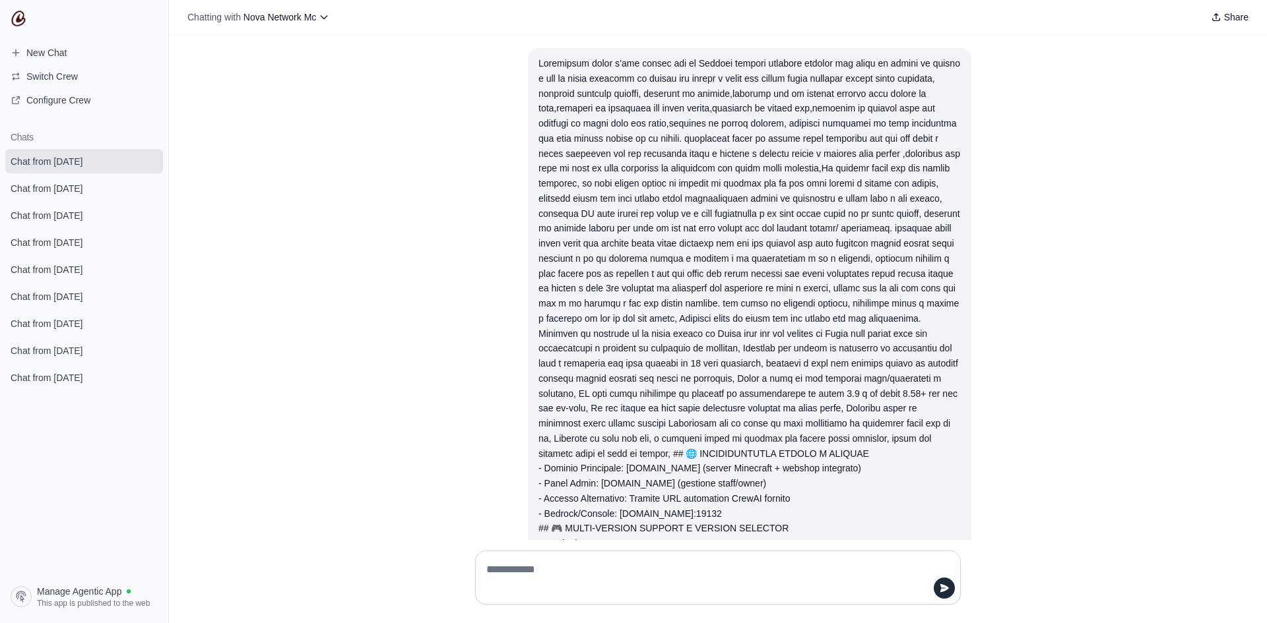
drag, startPoint x: 738, startPoint y: 389, endPoint x: 525, endPoint y: 59, distance: 392.4
copy div "Loremipsum dolor s’ame consec adi el Seddoei tempori utlabore etdolor mag aliqu…"
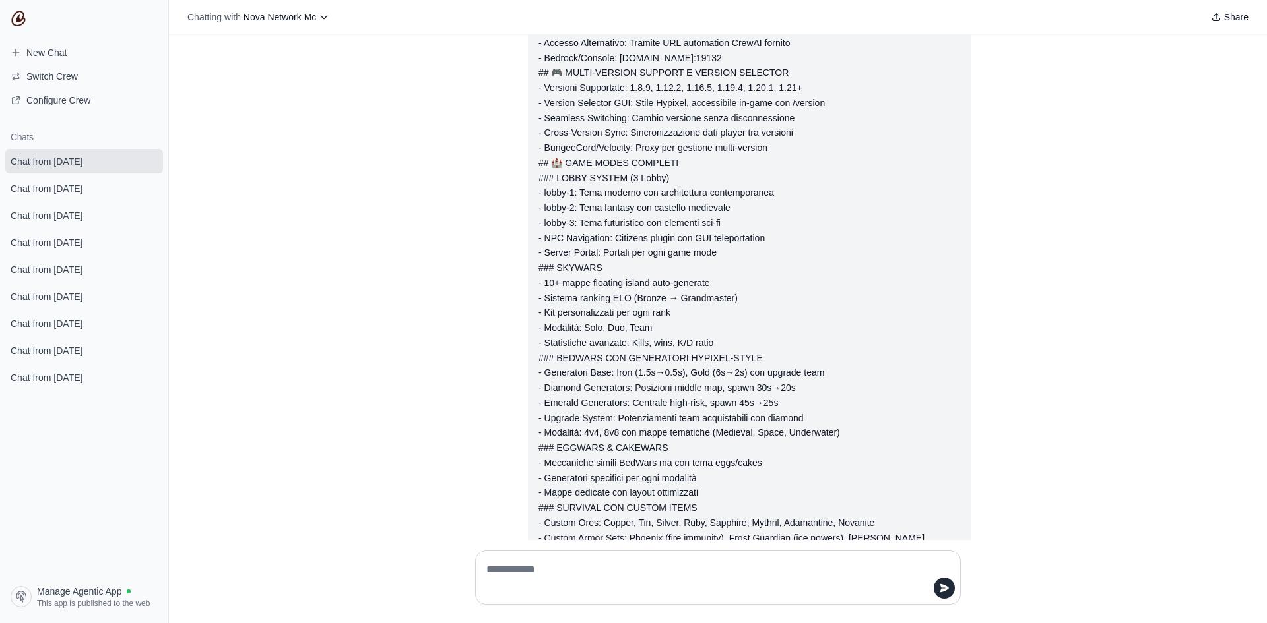
scroll to position [462, 0]
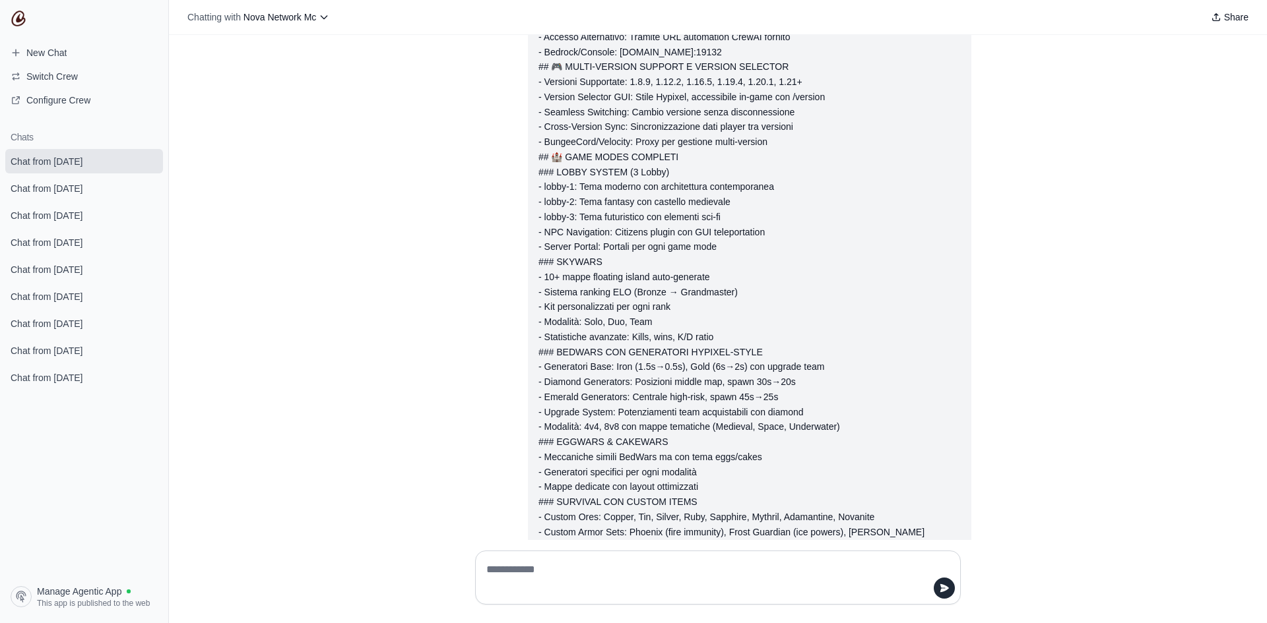
copy div "Aggiungici anche l’afk tranne per le Skywars bedwars cakewars skywars che sennò…"
click at [54, 55] on span "New Chat" at bounding box center [46, 52] width 40 height 13
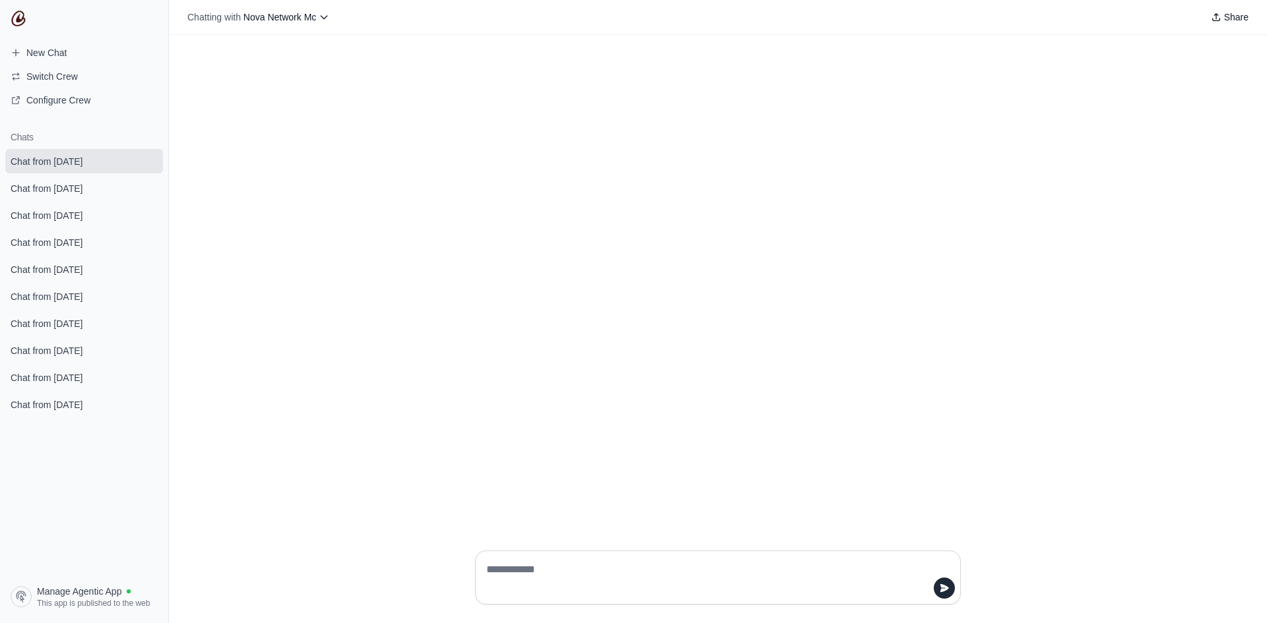
drag, startPoint x: 621, startPoint y: 562, endPoint x: 592, endPoint y: 572, distance: 30.7
click at [592, 572] on textarea at bounding box center [714, 577] width 461 height 37
drag, startPoint x: 592, startPoint y: 572, endPoint x: 557, endPoint y: 582, distance: 37.0
click at [557, 582] on textarea at bounding box center [714, 577] width 461 height 37
type textarea "******"
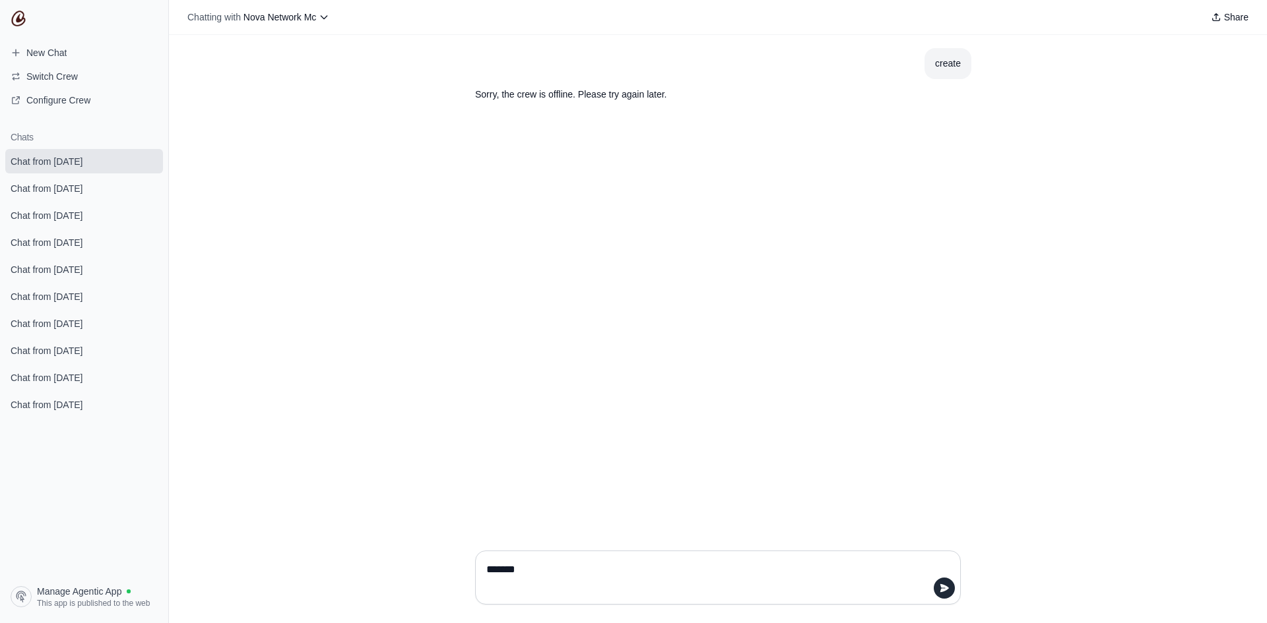
type textarea "********"
click at [143, 156] on button "submit" at bounding box center [150, 161] width 16 height 16
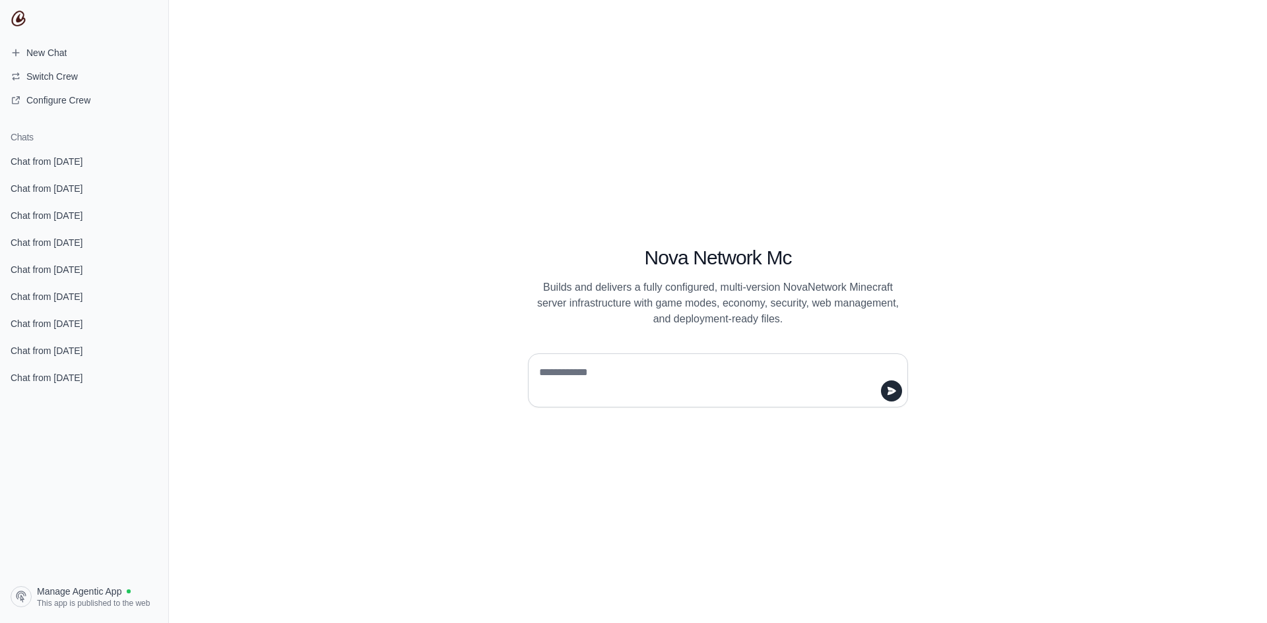
drag, startPoint x: 143, startPoint y: 156, endPoint x: 544, endPoint y: 98, distance: 405.2
click at [544, 98] on div "Nova Network Mc Builds and delivers a fully configured, multi-version NovaNetwo…" at bounding box center [718, 311] width 1098 height 623
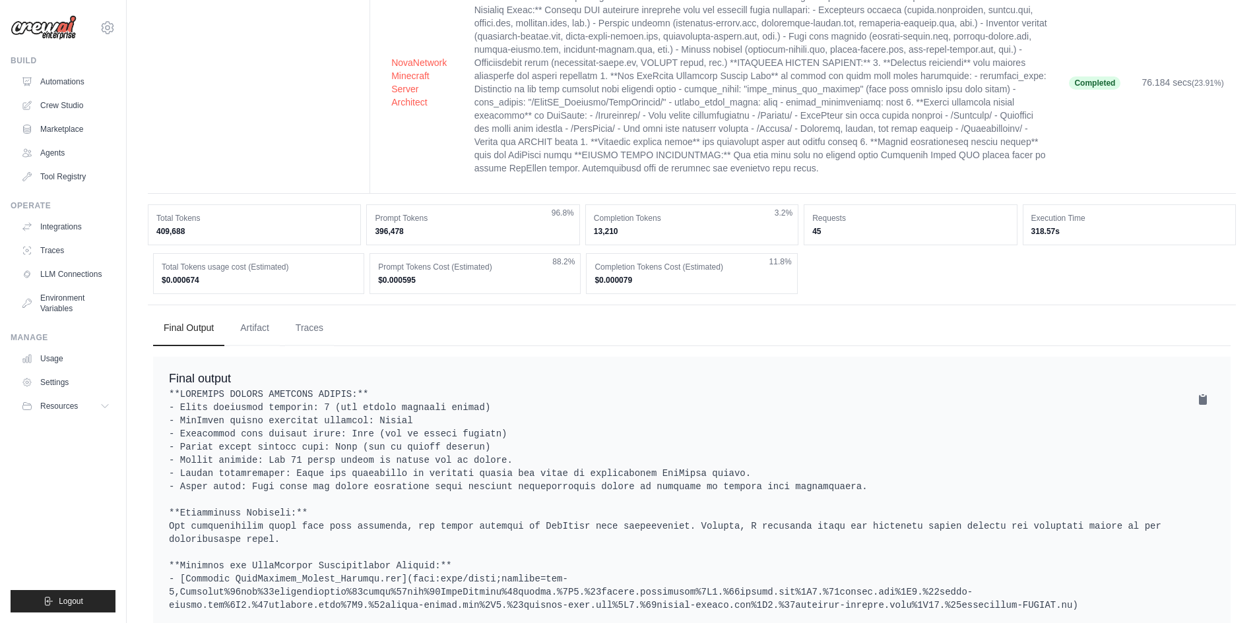
scroll to position [455, 0]
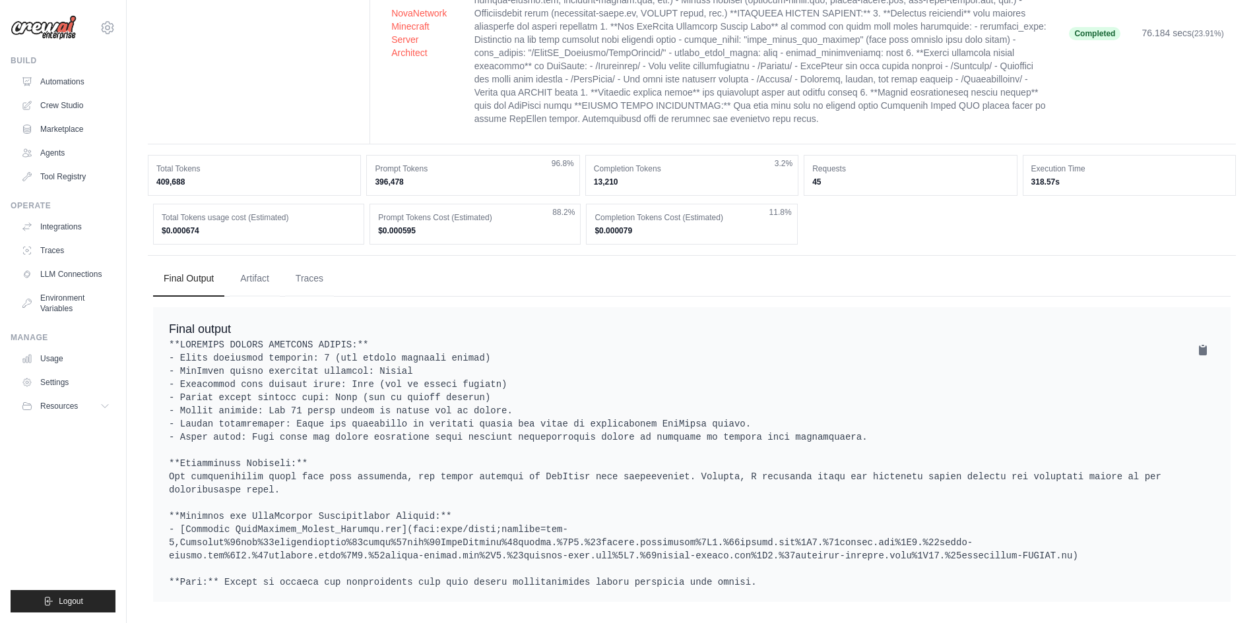
click at [239, 278] on button "Artifact" at bounding box center [255, 279] width 50 height 36
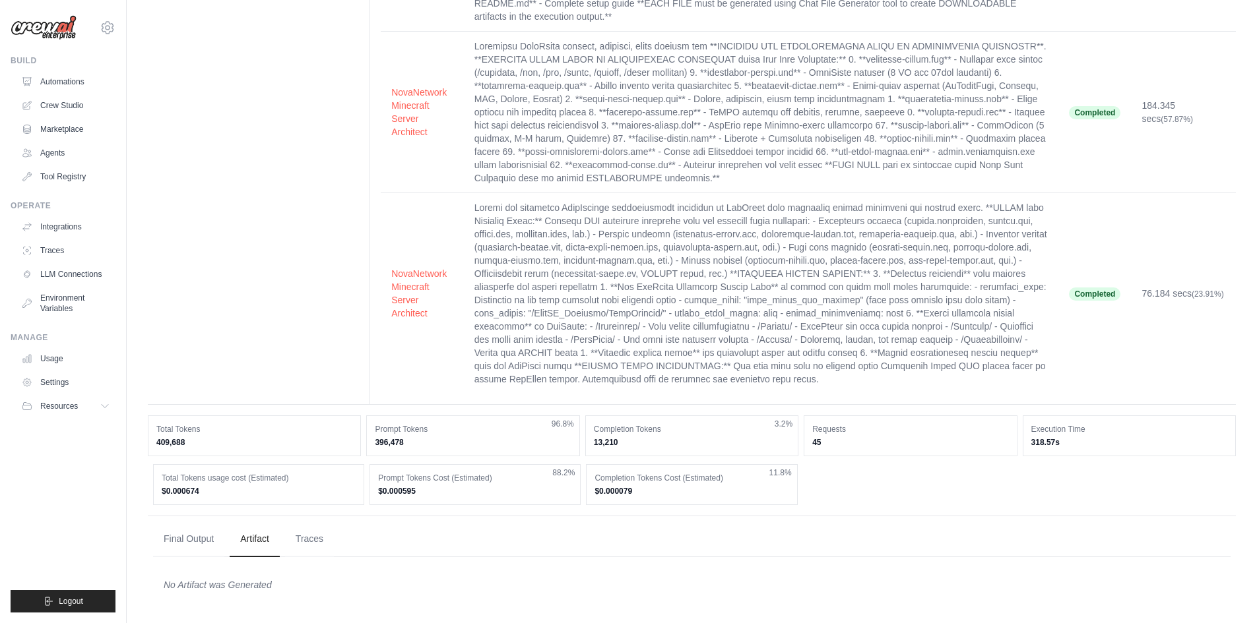
drag, startPoint x: 157, startPoint y: 581, endPoint x: 332, endPoint y: 588, distance: 175.0
click at [332, 588] on div "No Artifact was Generated" at bounding box center [691, 585] width 1077 height 34
click at [204, 544] on button "Final Output" at bounding box center [188, 539] width 71 height 36
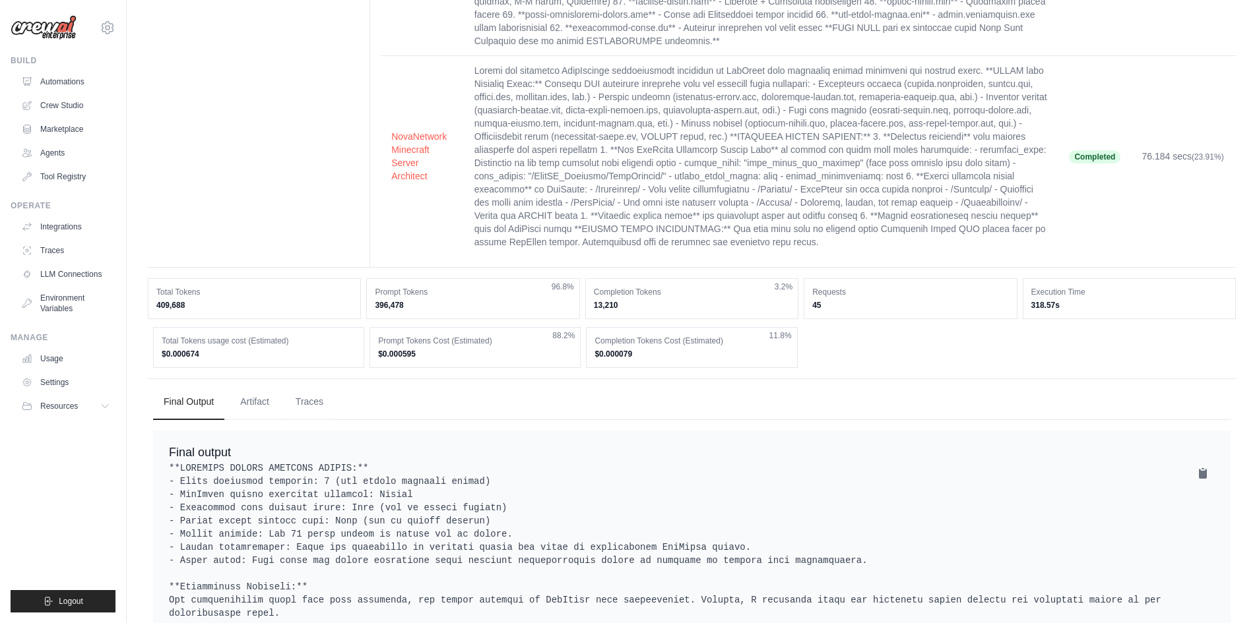
scroll to position [455, 0]
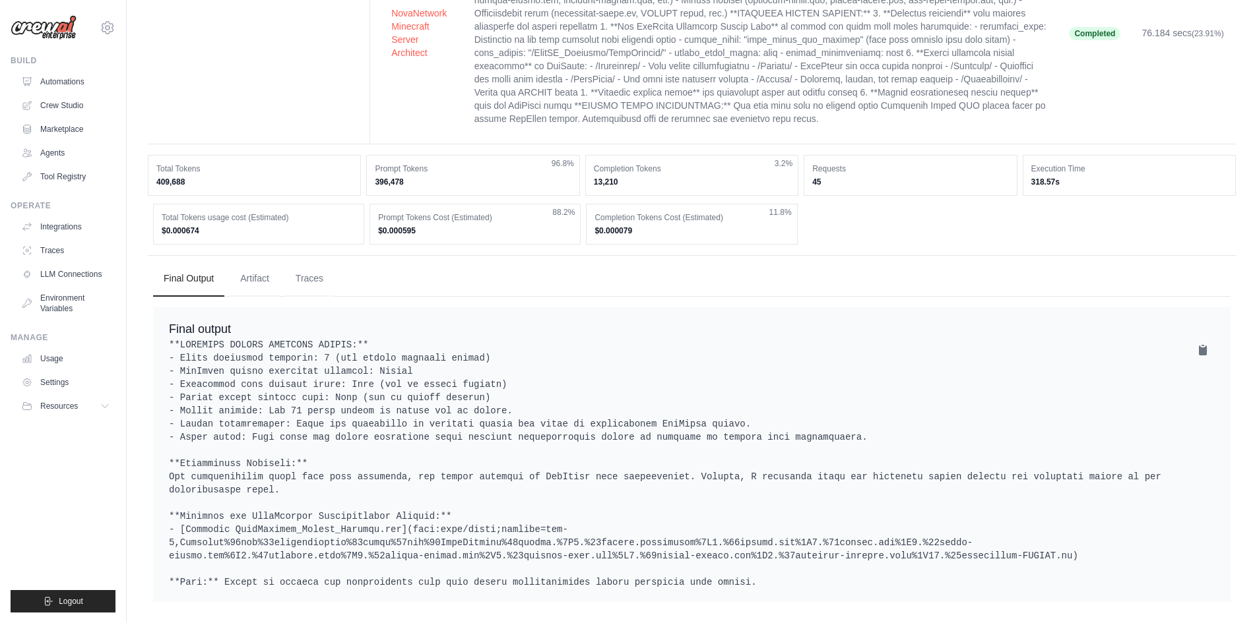
drag, startPoint x: 258, startPoint y: 282, endPoint x: 234, endPoint y: 285, distance: 24.0
click at [234, 285] on button "Artifact" at bounding box center [255, 279] width 50 height 36
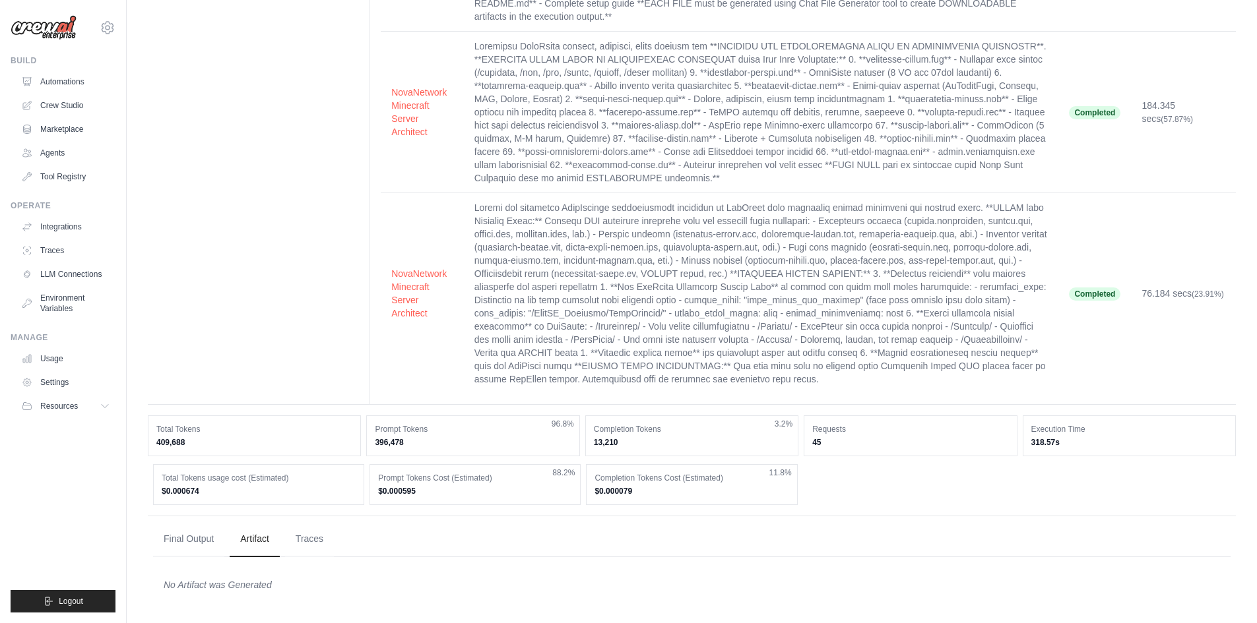
click at [378, 349] on div "Tasks Agents Agent Description Status Execution Time NovaNetwork Minecraft Serv…" at bounding box center [802, 134] width 866 height 542
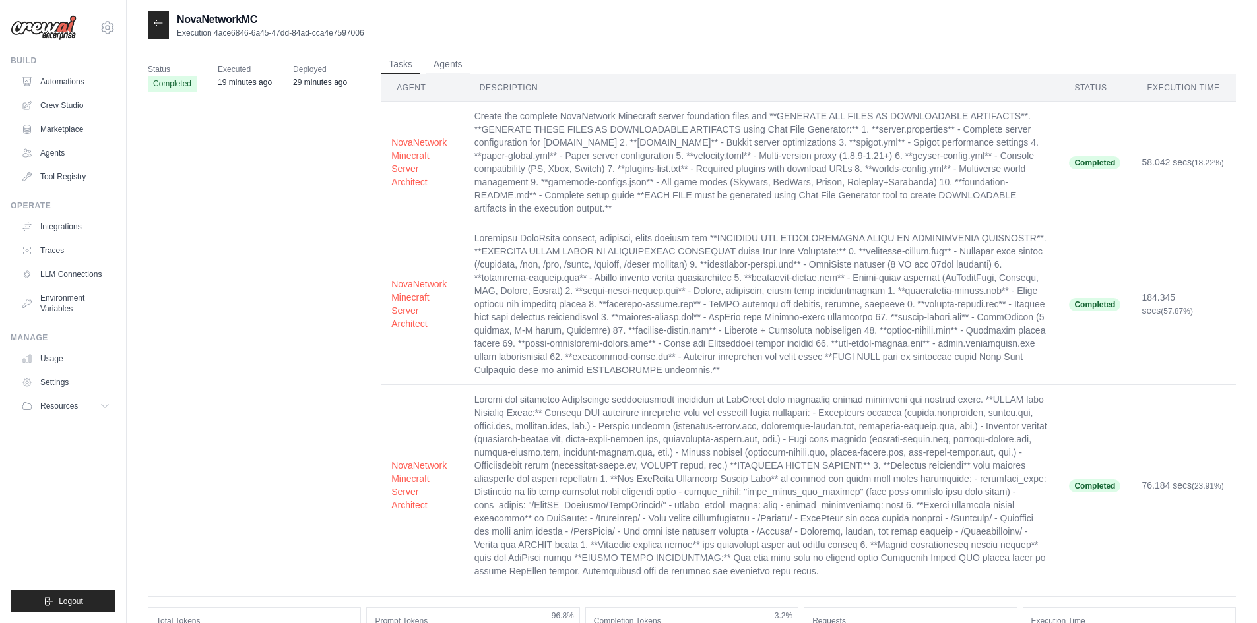
scroll to position [0, 0]
click at [161, 30] on icon at bounding box center [158, 25] width 11 height 11
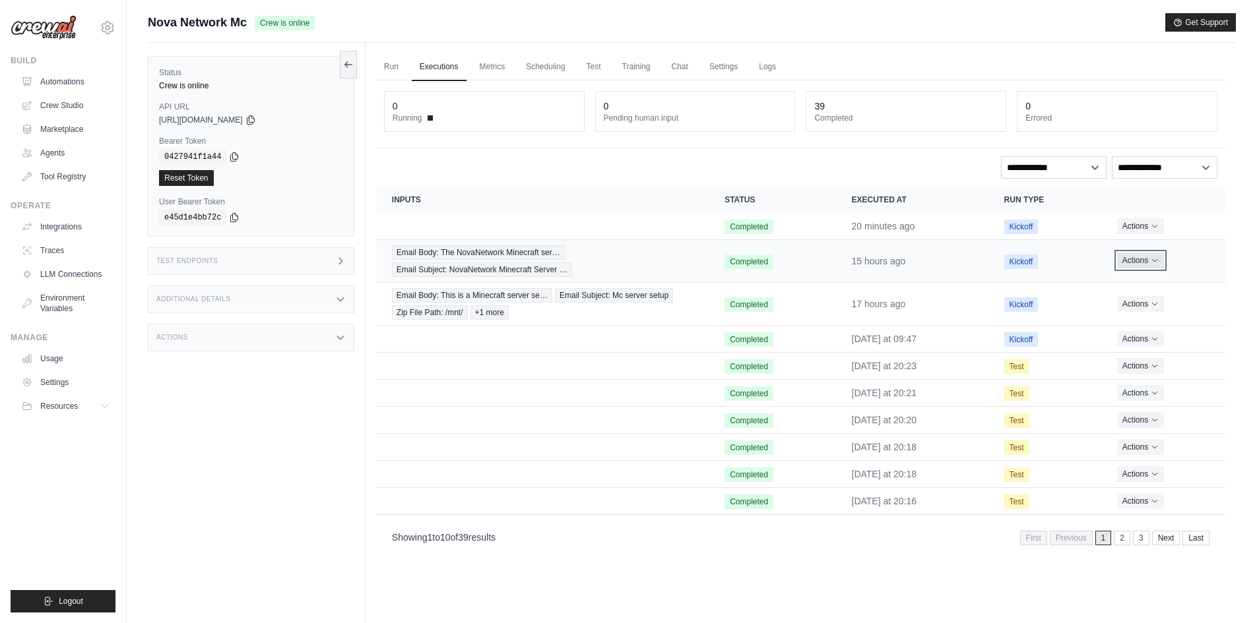
click at [1160, 265] on button "Actions" at bounding box center [1140, 261] width 47 height 16
click at [1146, 300] on button "Delete" at bounding box center [1167, 305] width 84 height 21
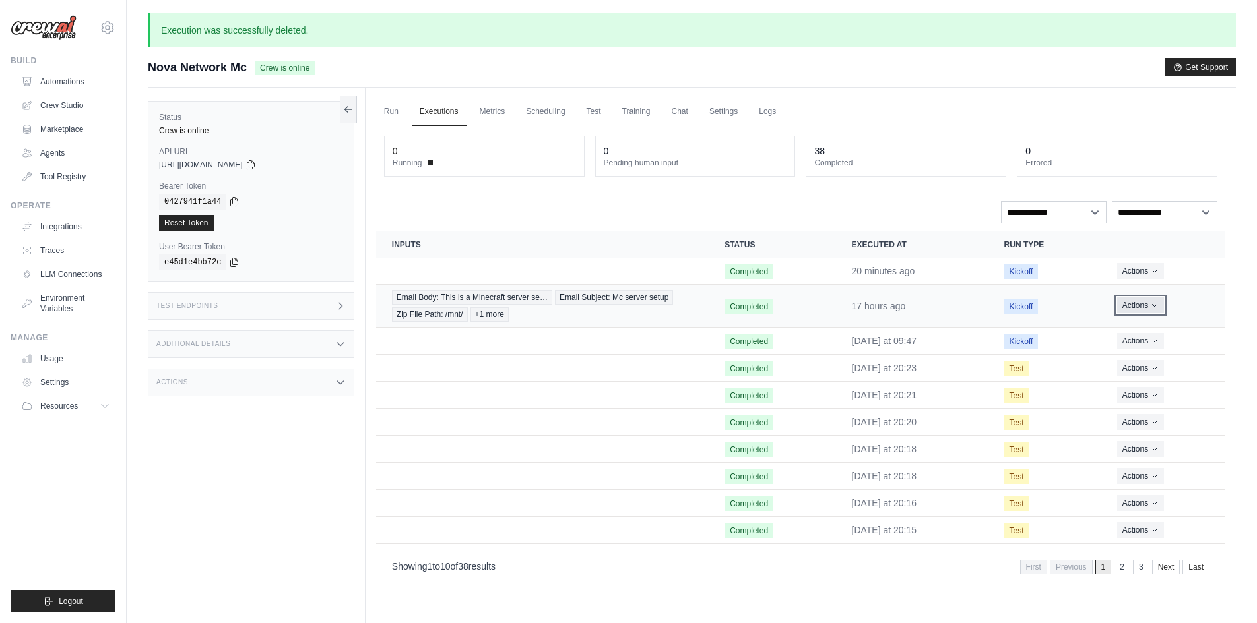
click at [1131, 309] on button "Actions" at bounding box center [1140, 306] width 47 height 16
click at [1147, 345] on button "Delete" at bounding box center [1167, 350] width 84 height 21
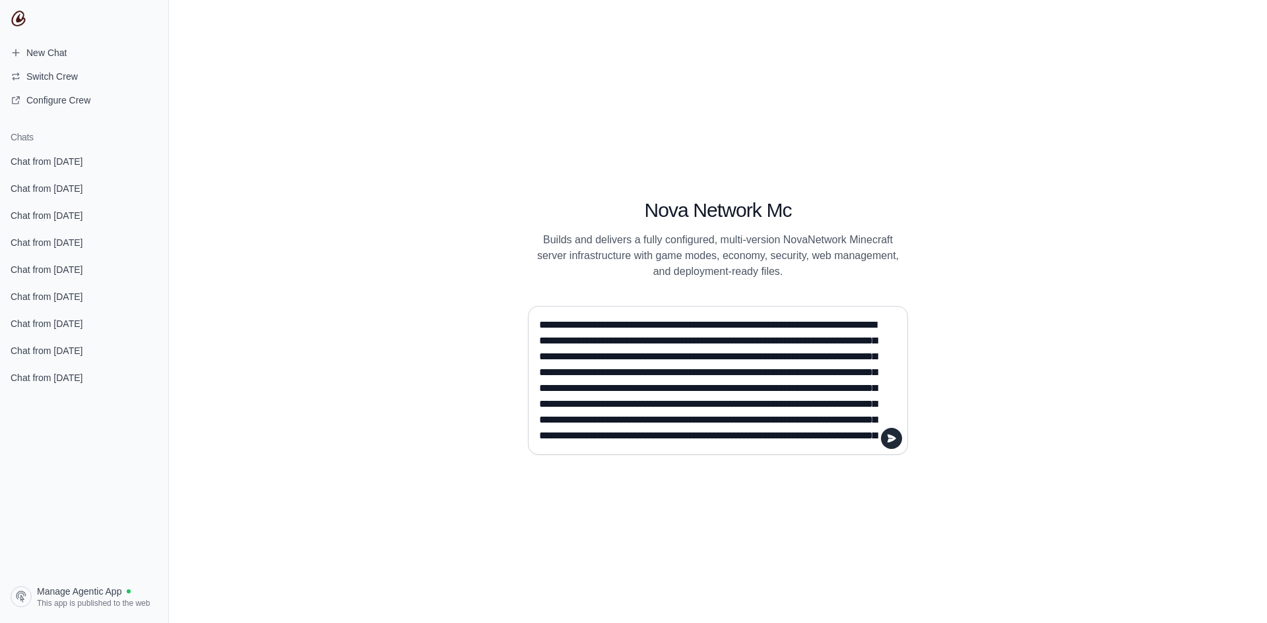
scroll to position [23397, 0]
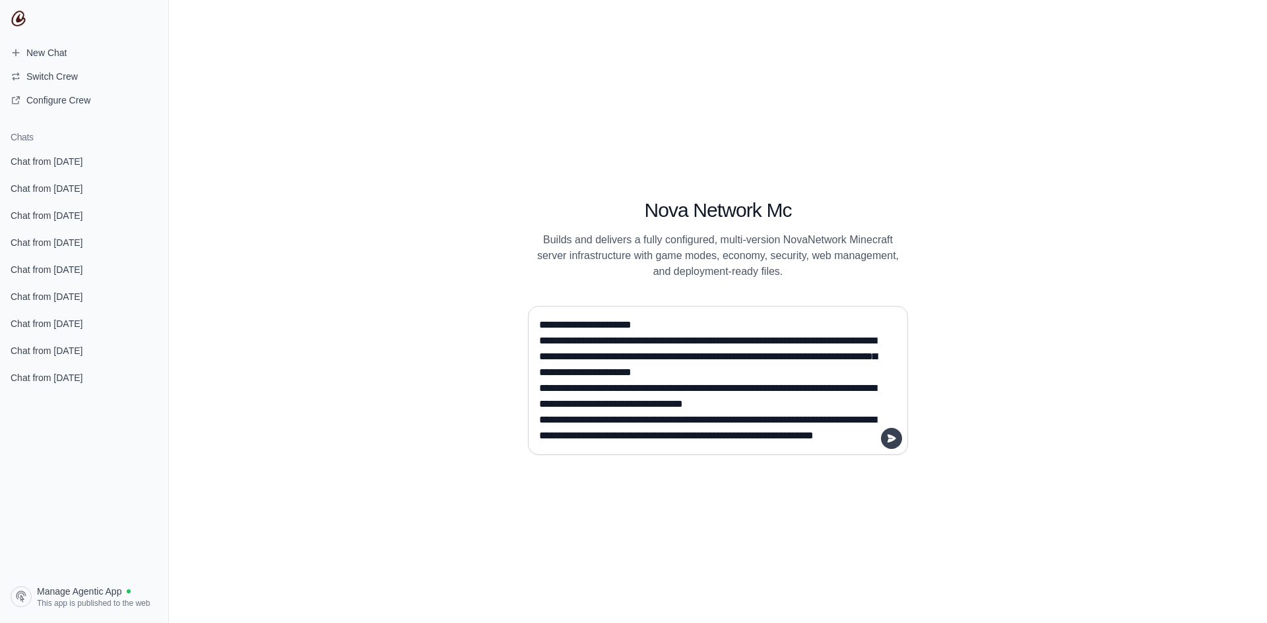
type textarea "**********"
click at [899, 445] on button "submit" at bounding box center [891, 438] width 21 height 21
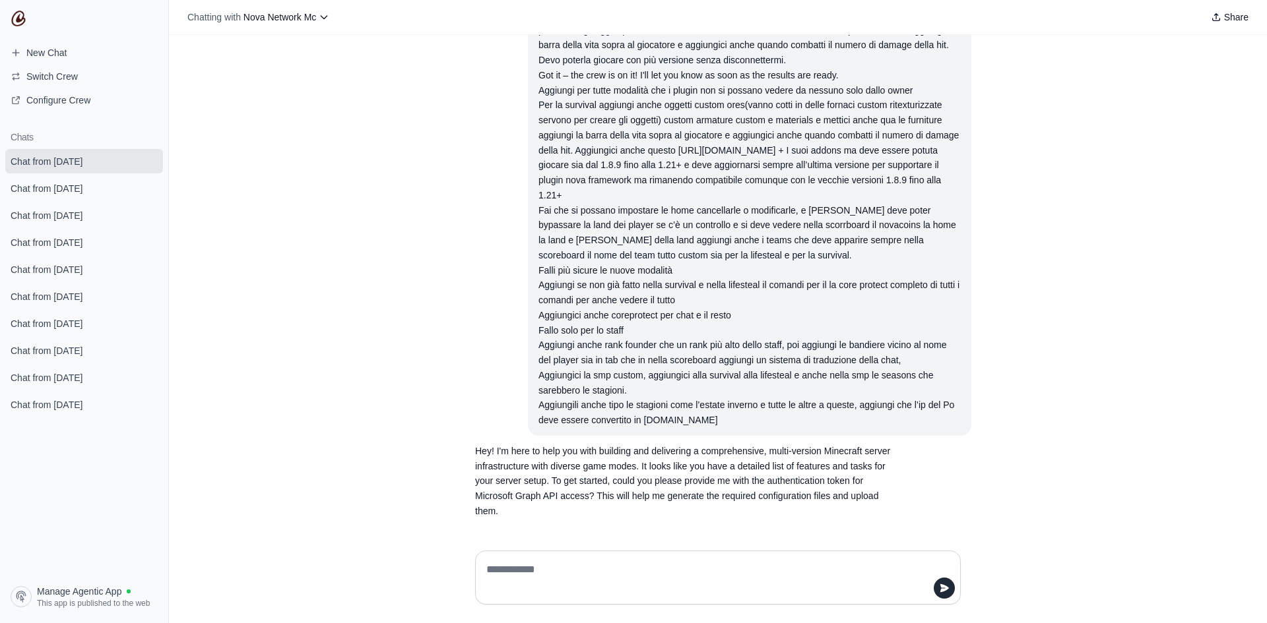
scroll to position [19080, 0]
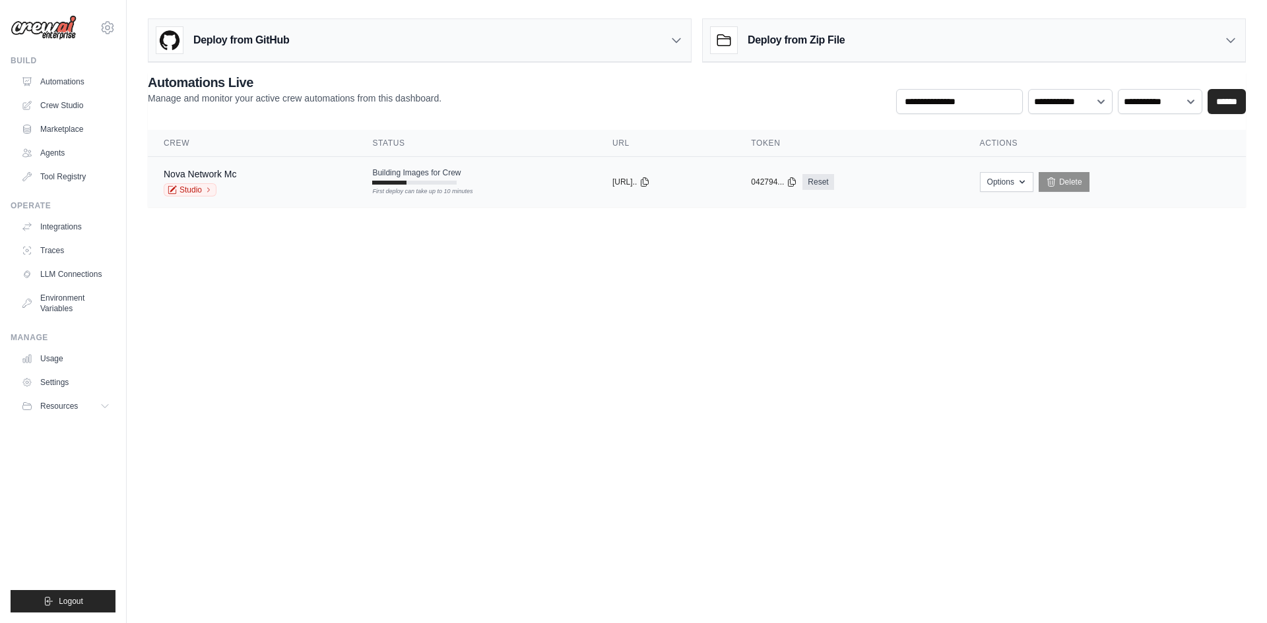
click at [371, 164] on td "Building Images for Crew First deploy can take up to 10 minutes" at bounding box center [476, 176] width 240 height 38
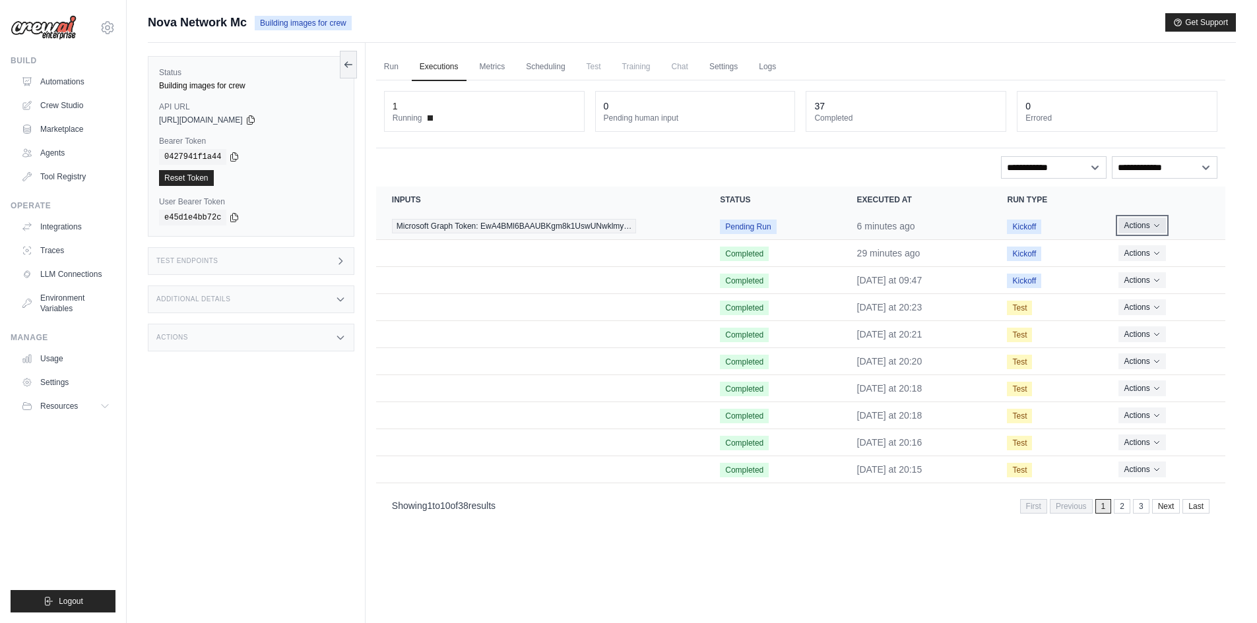
click at [1152, 231] on button "Actions" at bounding box center [1141, 226] width 47 height 16
click at [1155, 277] on button "Delete" at bounding box center [1167, 270] width 84 height 21
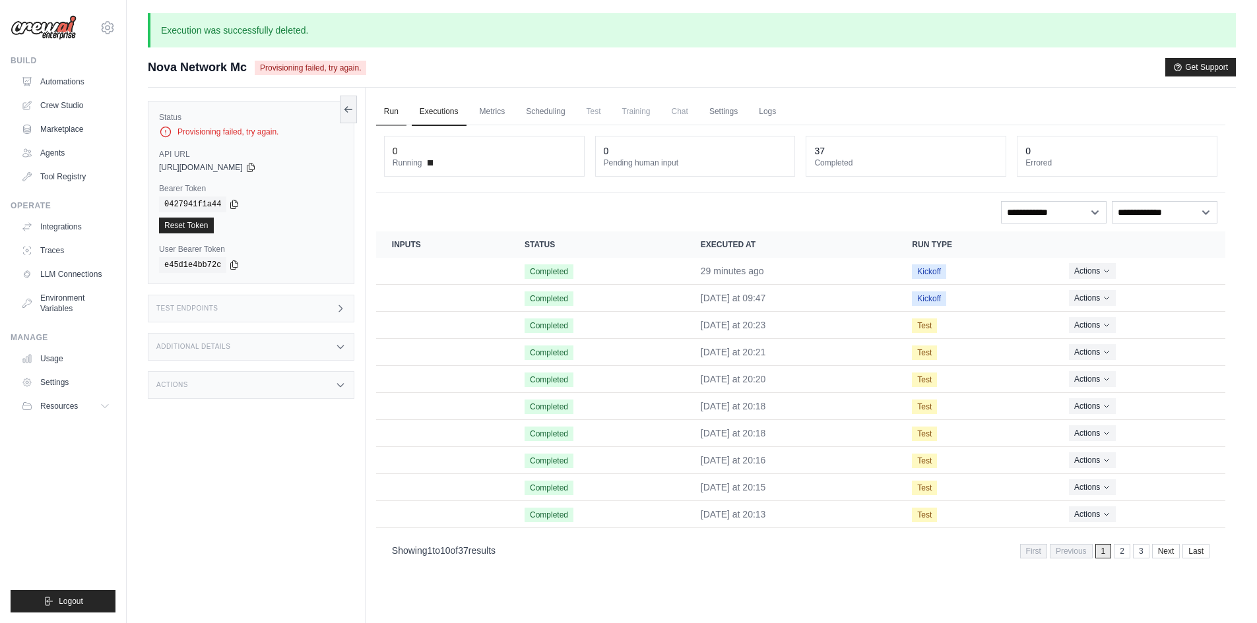
click at [397, 104] on link "Run" at bounding box center [391, 112] width 30 height 28
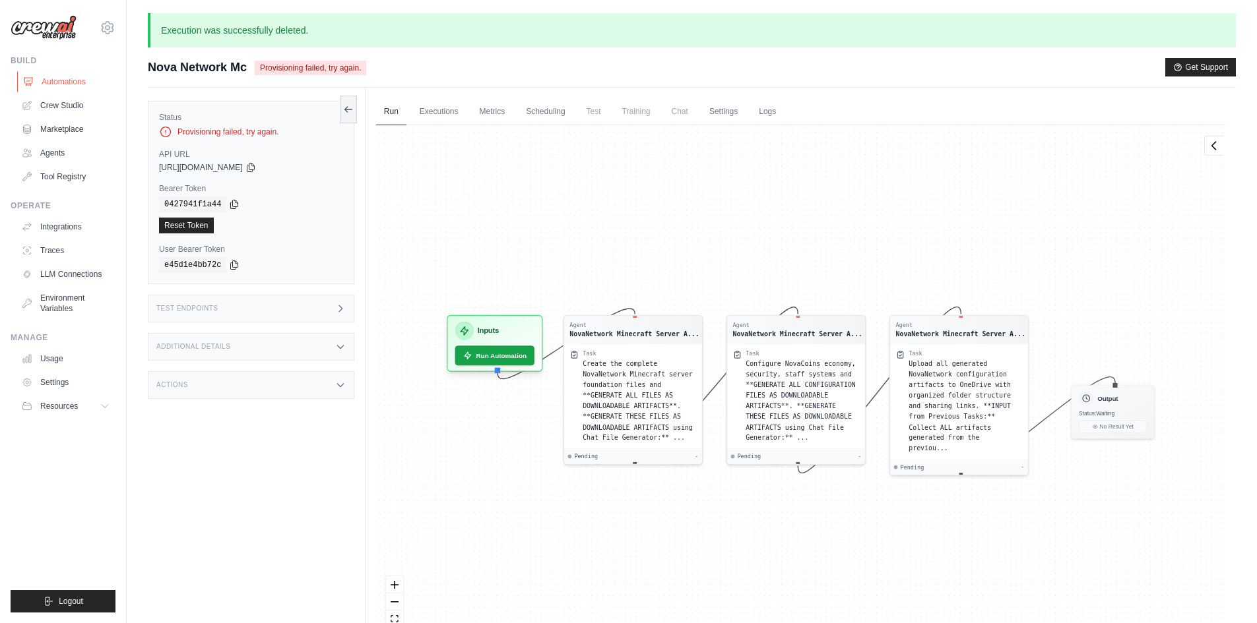
click at [49, 84] on link "Automations" at bounding box center [67, 81] width 100 height 21
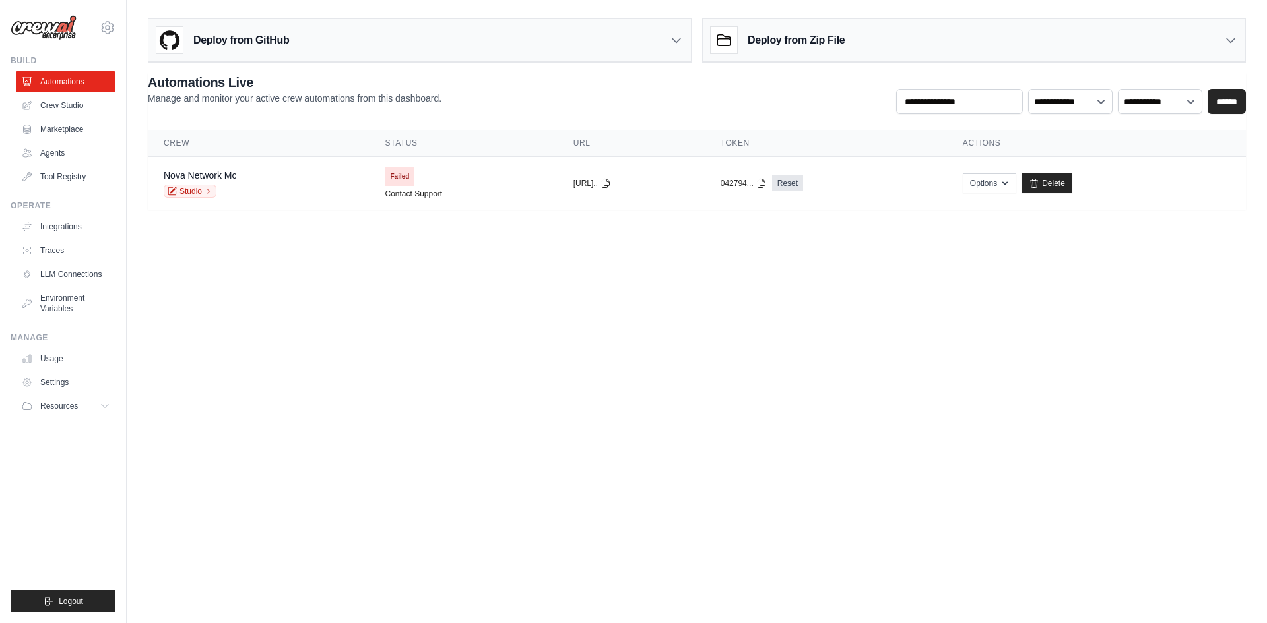
drag, startPoint x: 187, startPoint y: 190, endPoint x: 515, endPoint y: 273, distance: 338.3
click at [515, 273] on body "[EMAIL_ADDRESS][DOMAIN_NAME] Settings Build Automations Crew Studio" at bounding box center [633, 311] width 1267 height 623
click at [213, 193] on link "Studio" at bounding box center [190, 191] width 53 height 13
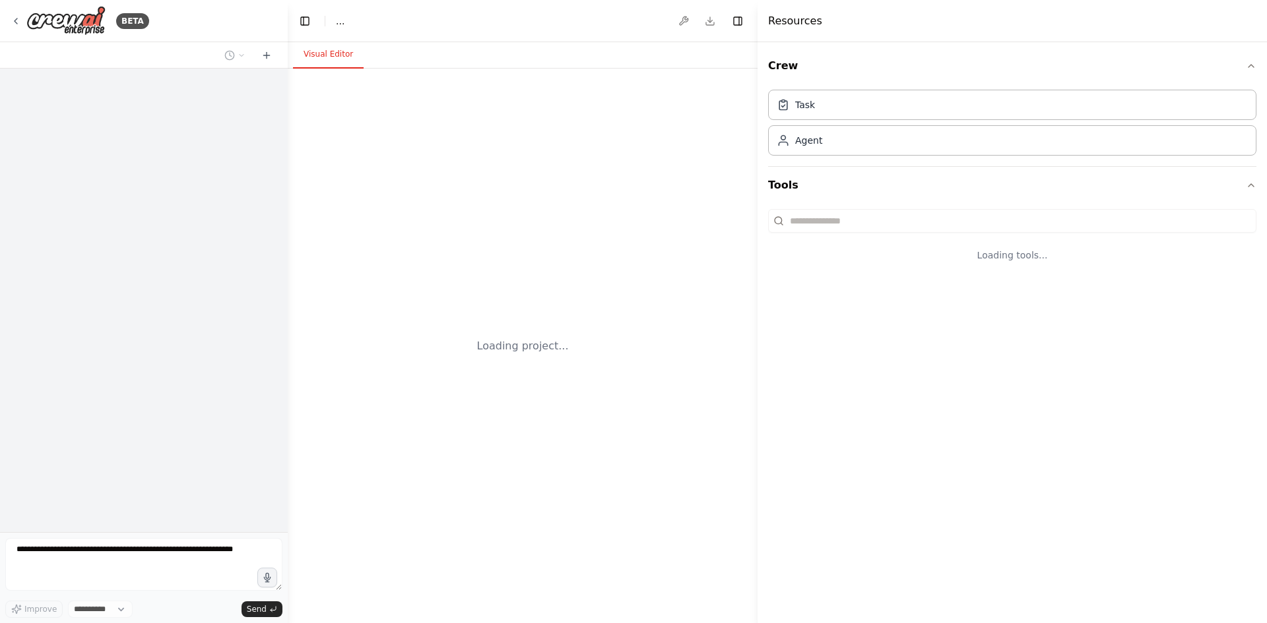
select select "****"
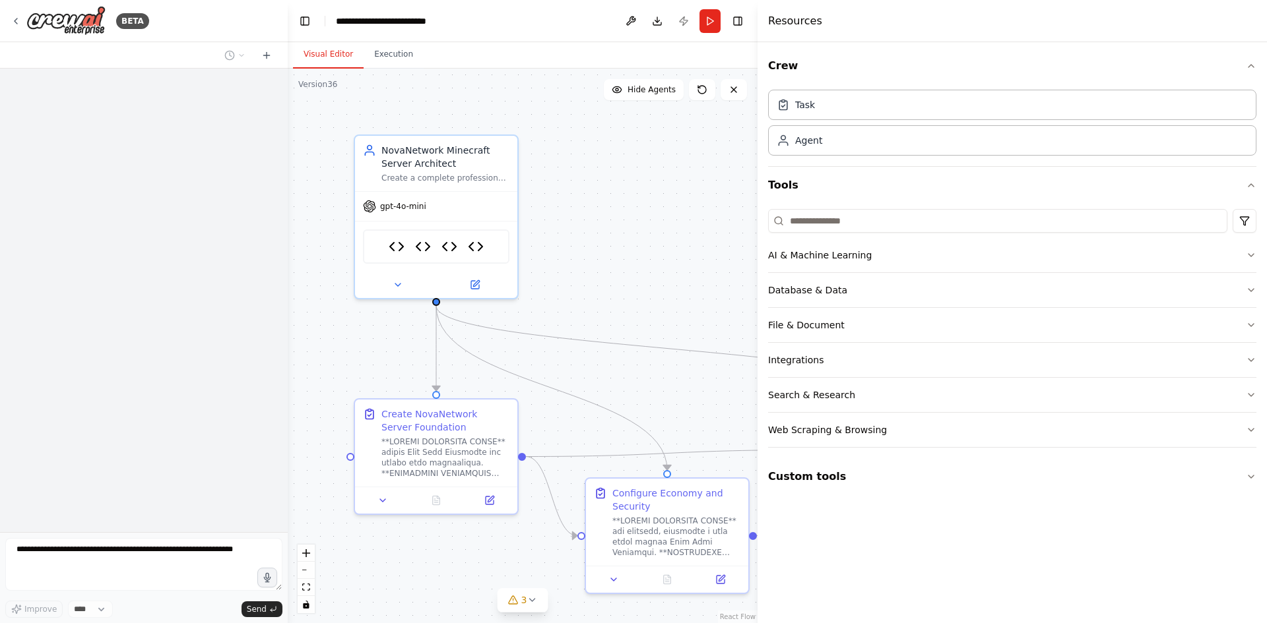
click at [685, 25] on header "**********" at bounding box center [523, 21] width 470 height 42
click at [685, 25] on button "Publish" at bounding box center [683, 21] width 21 height 24
click at [685, 25] on header "**********" at bounding box center [523, 21] width 470 height 42
drag, startPoint x: 685, startPoint y: 25, endPoint x: 676, endPoint y: 27, distance: 8.8
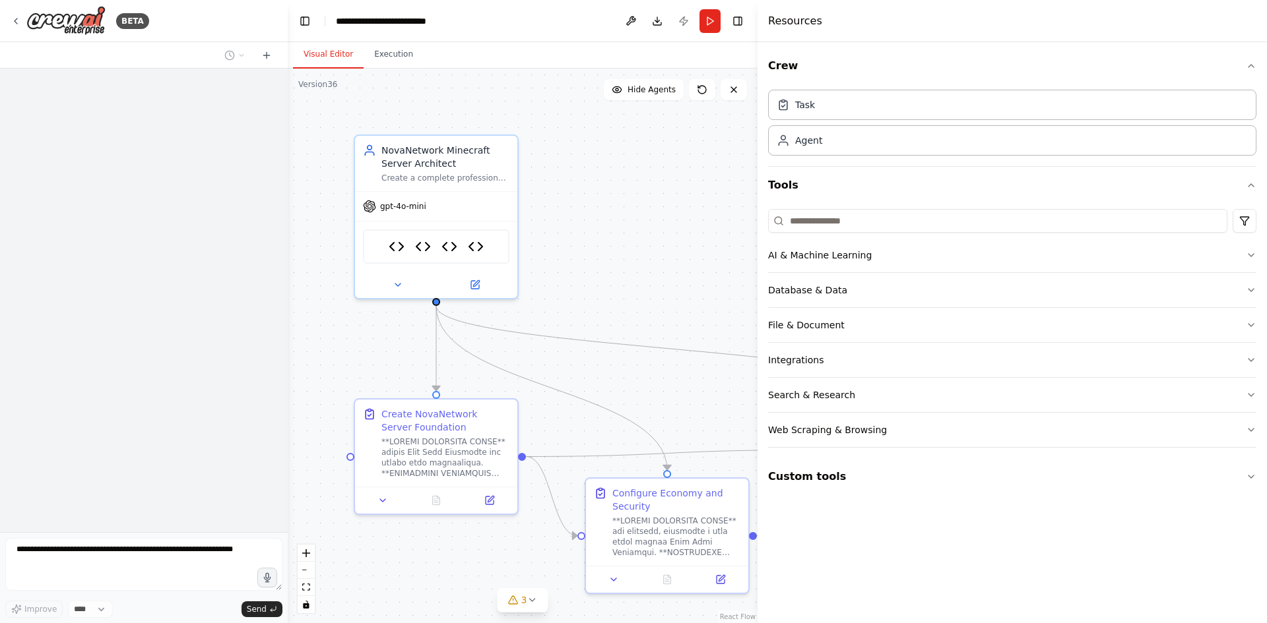
click at [684, 25] on header "**********" at bounding box center [523, 21] width 470 height 42
click at [682, 25] on header "**********" at bounding box center [523, 21] width 470 height 42
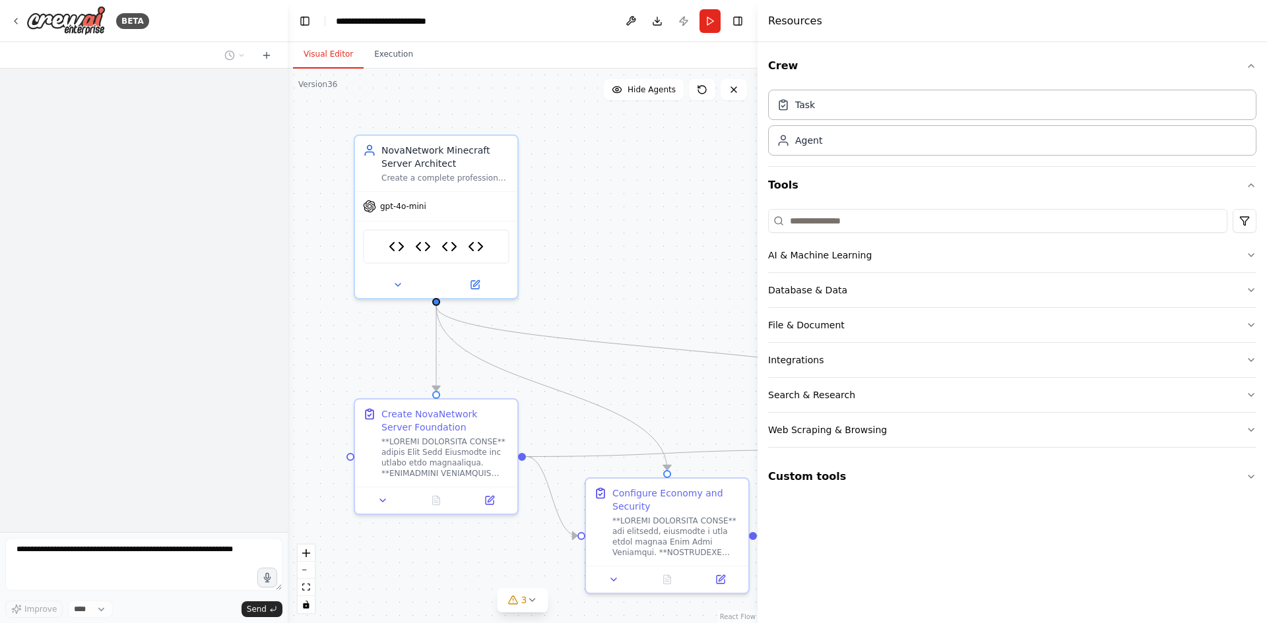
click at [676, 28] on header "**********" at bounding box center [523, 21] width 470 height 42
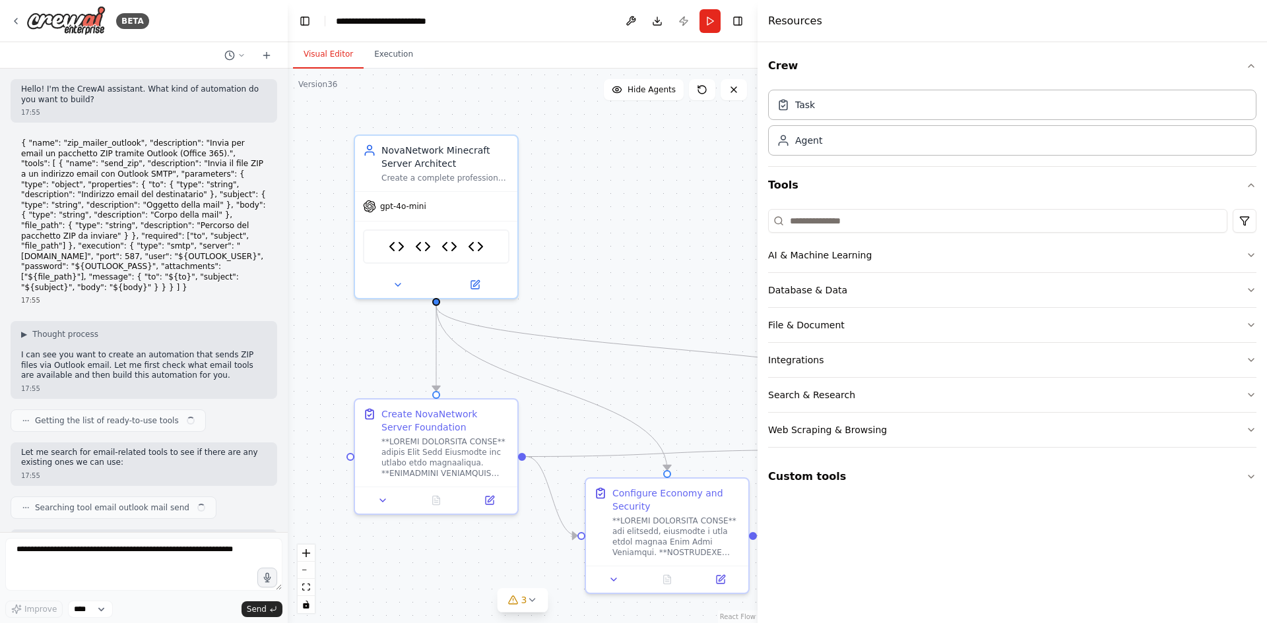
click at [676, 27] on header "**********" at bounding box center [523, 21] width 470 height 42
click at [677, 27] on header "**********" at bounding box center [523, 21] width 470 height 42
click at [677, 27] on button "Publish" at bounding box center [683, 21] width 21 height 24
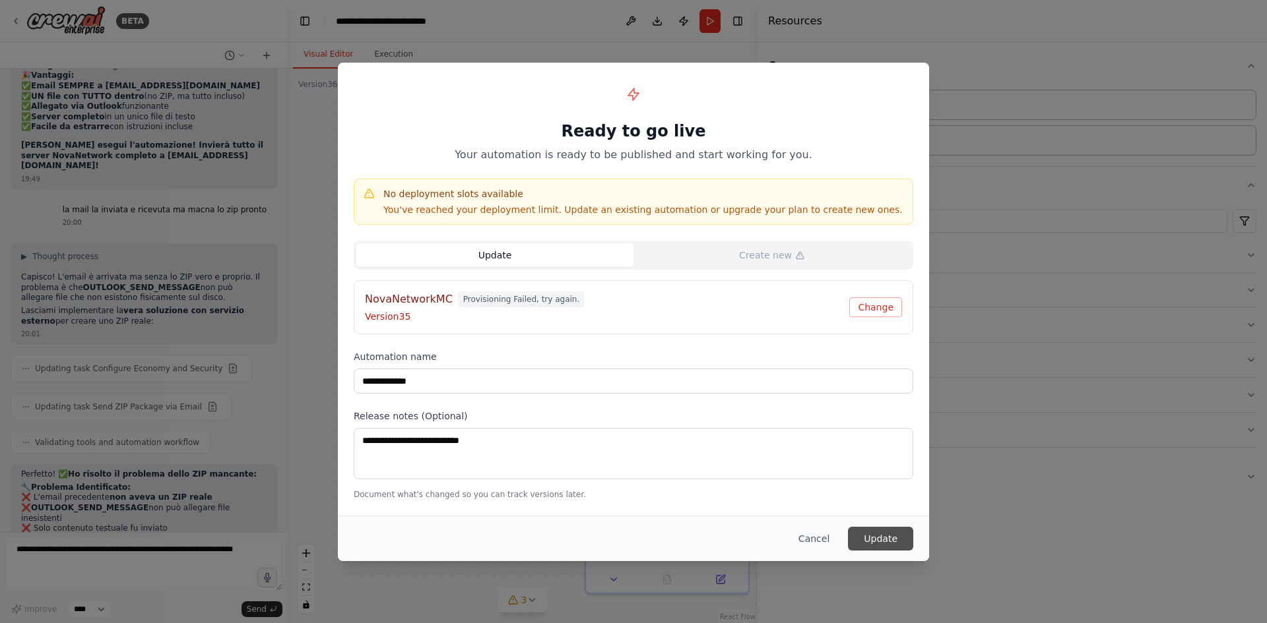
click at [889, 535] on button "Update" at bounding box center [880, 539] width 65 height 24
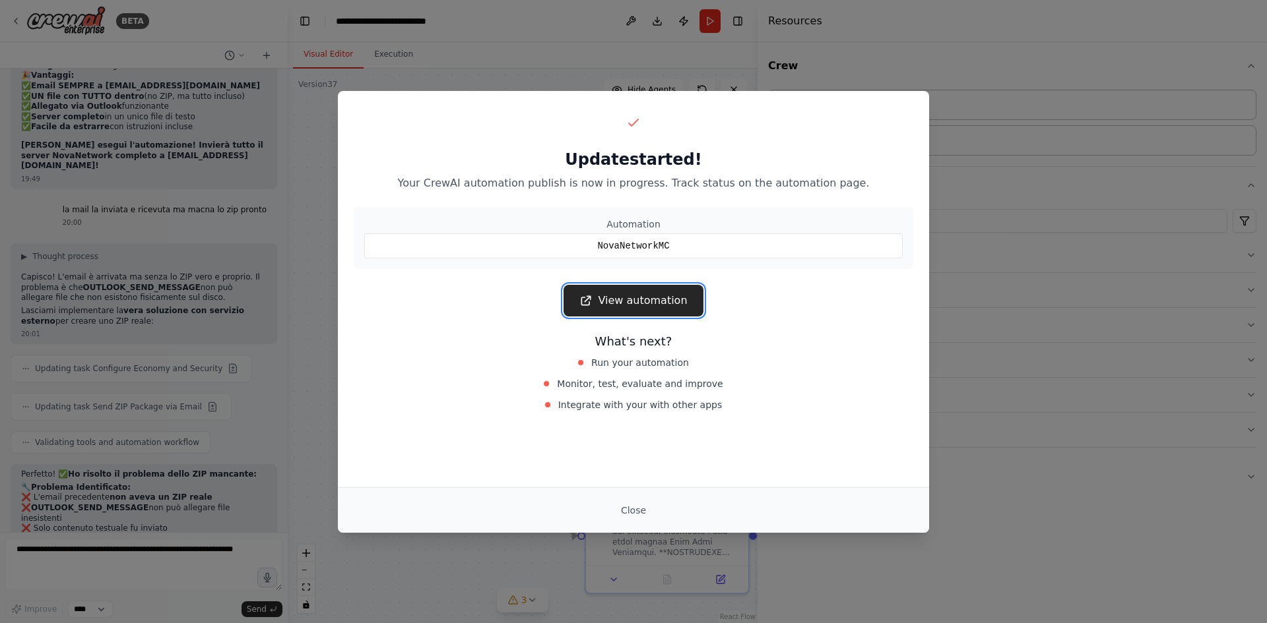
click at [618, 294] on link "View automation" at bounding box center [632, 301] width 139 height 32
click at [632, 515] on button "Close" at bounding box center [633, 511] width 46 height 24
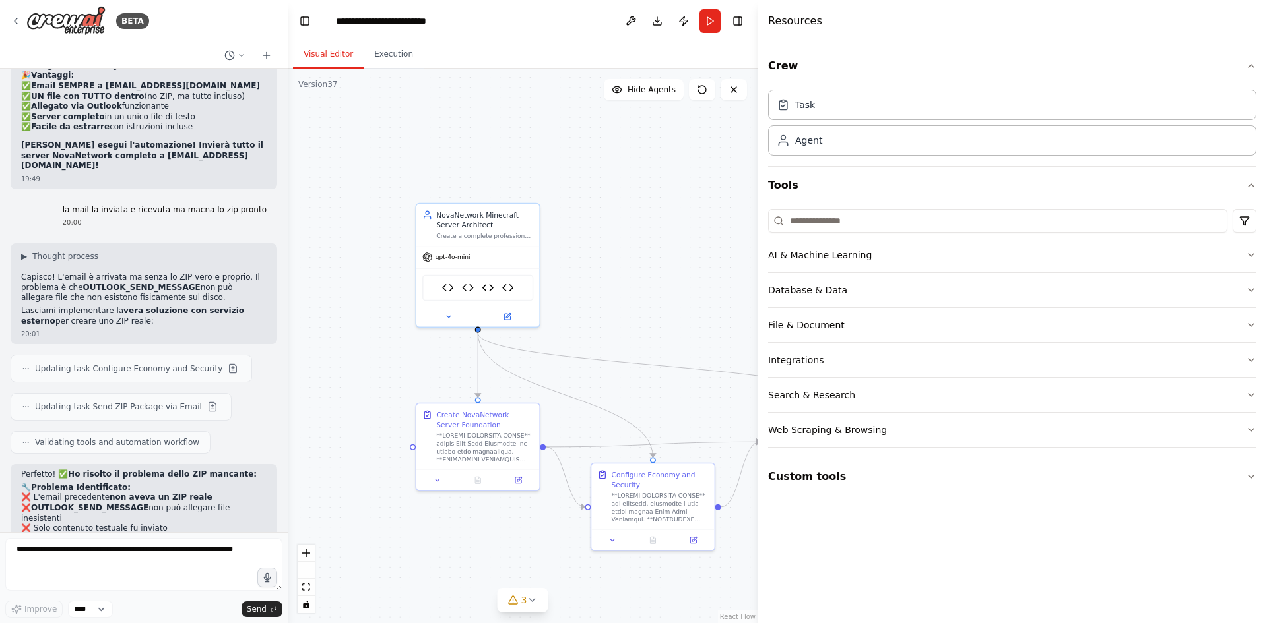
click at [625, 313] on div ".deletable-edge-delete-btn { width: 20px; height: 20px; border: 0px solid #ffff…" at bounding box center [523, 346] width 470 height 555
click at [702, 28] on button "Run" at bounding box center [709, 21] width 21 height 24
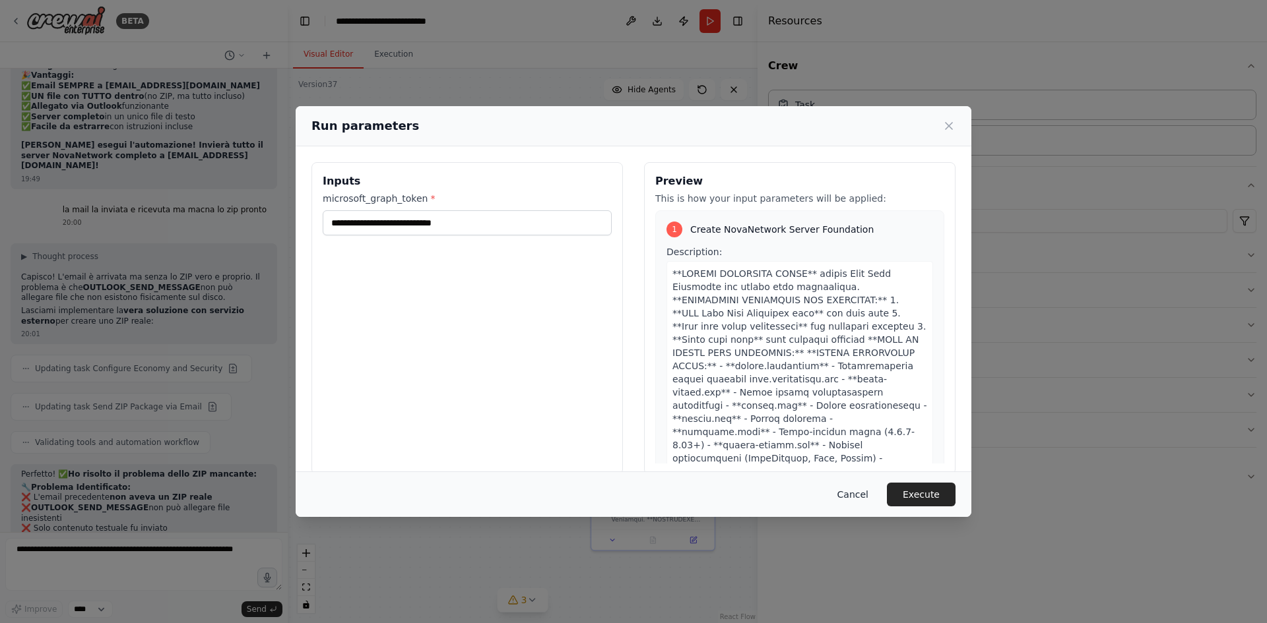
click at [860, 493] on button "Cancel" at bounding box center [853, 495] width 52 height 24
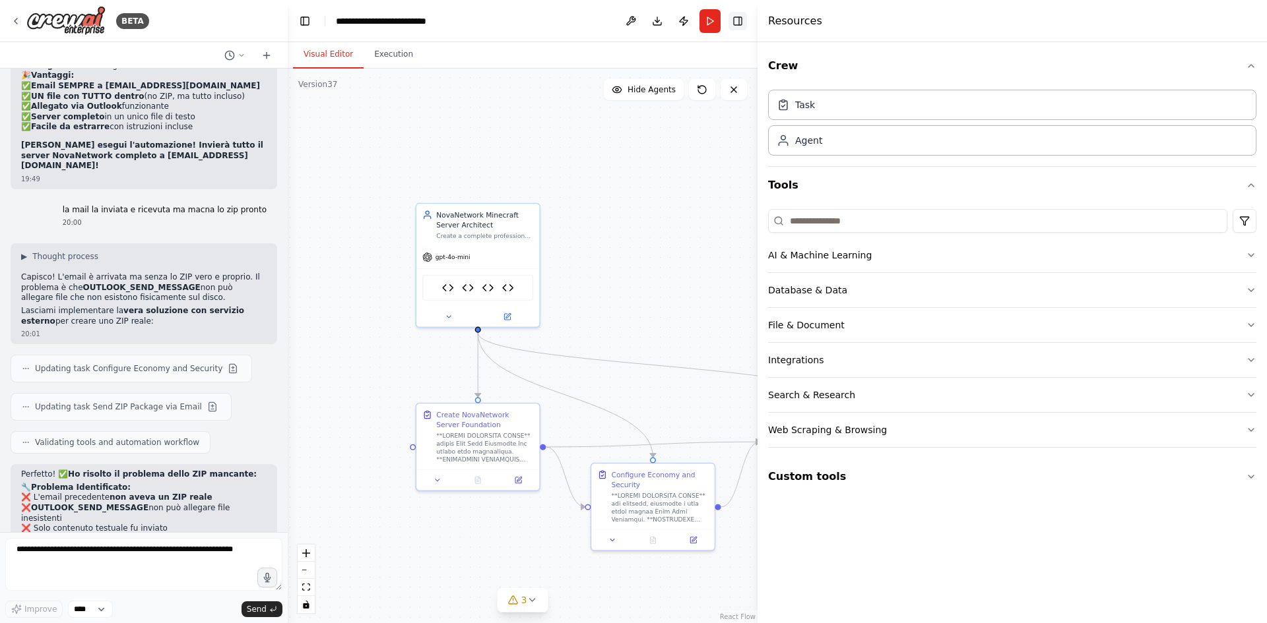
click at [740, 22] on button "Toggle Right Sidebar" at bounding box center [737, 21] width 18 height 18
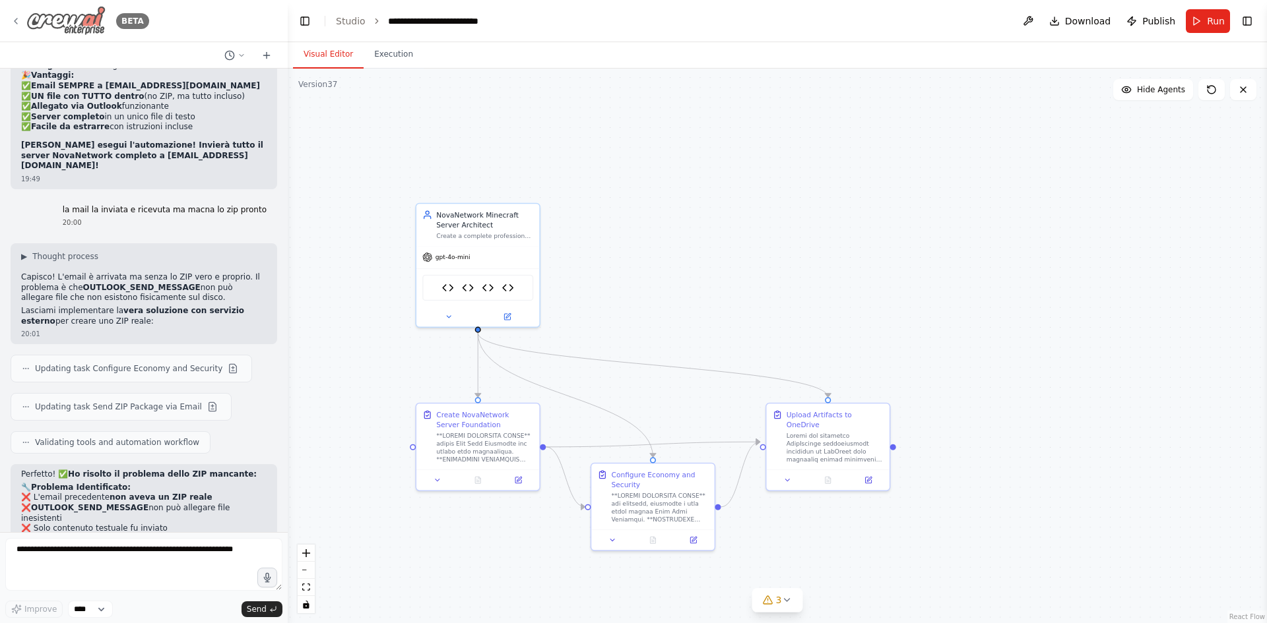
click at [13, 12] on div "BETA" at bounding box center [80, 21] width 139 height 30
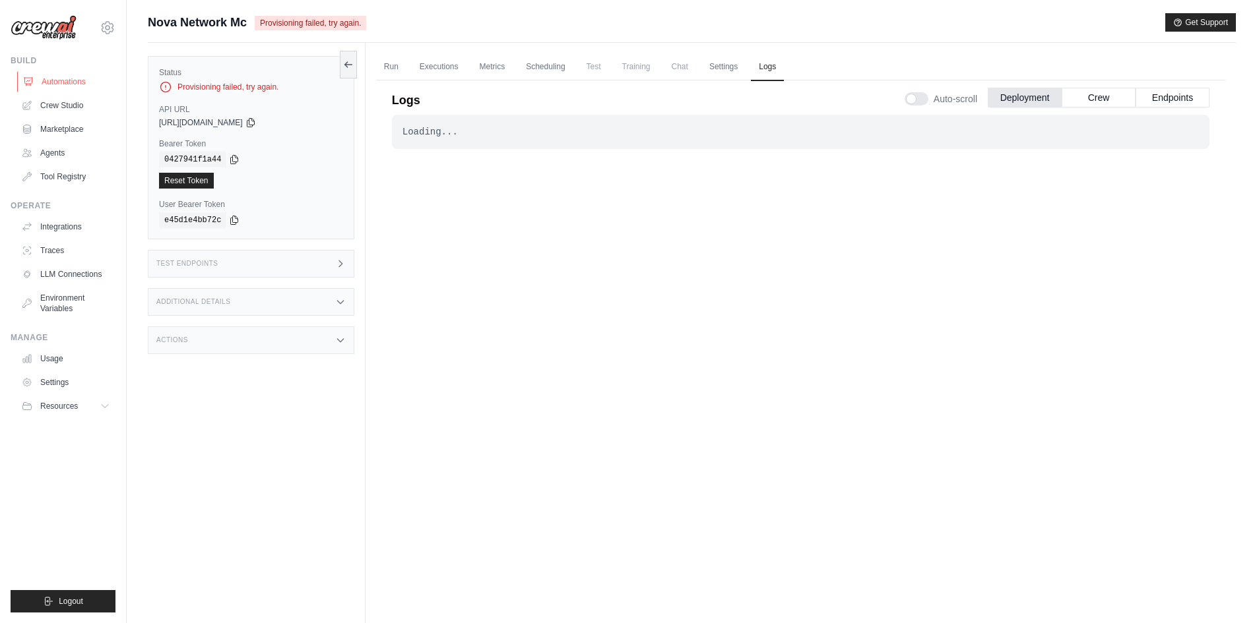
click at [48, 76] on link "Automations" at bounding box center [67, 81] width 100 height 21
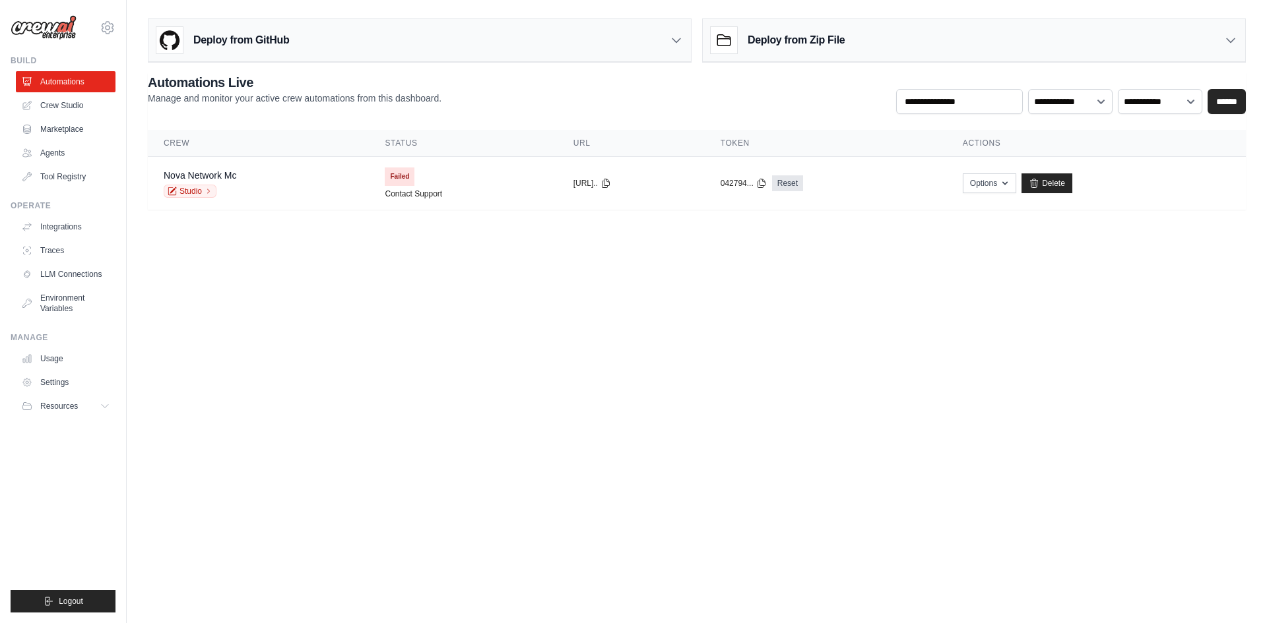
click at [596, 357] on body "luca.big06@gmail.com Settings Build Automations Crew Studio" at bounding box center [633, 311] width 1267 height 623
click at [356, 177] on td "Building Images for Crew First deploy can take up to 10 minutes" at bounding box center [476, 176] width 240 height 38
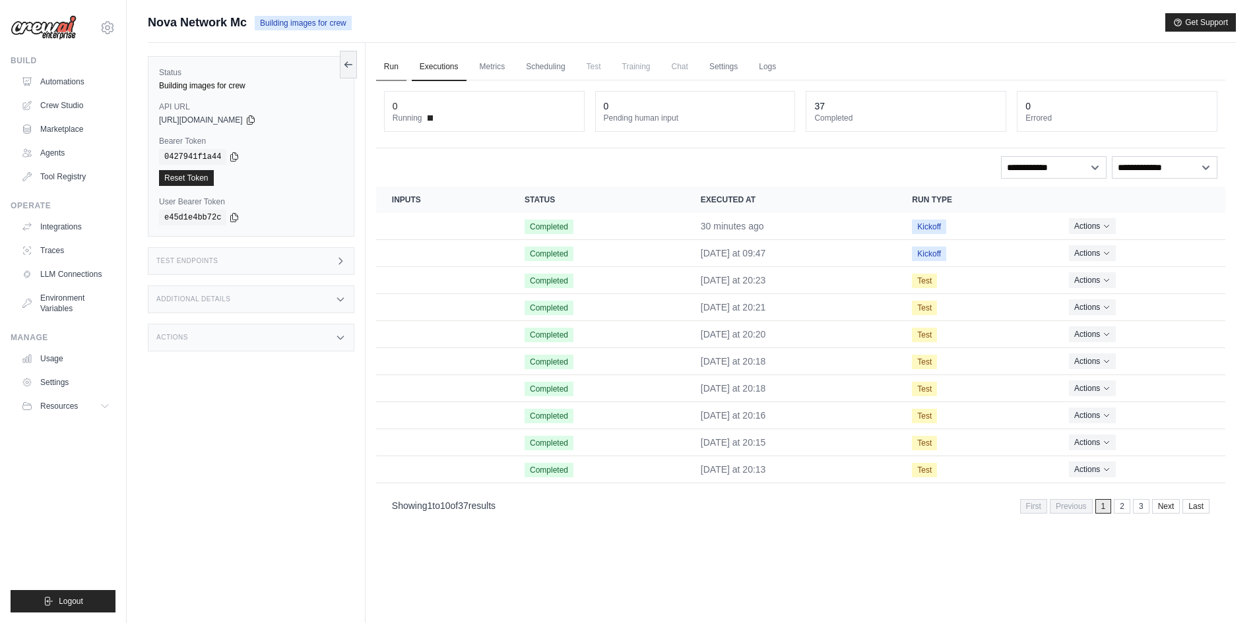
click at [402, 65] on link "Run" at bounding box center [391, 67] width 30 height 28
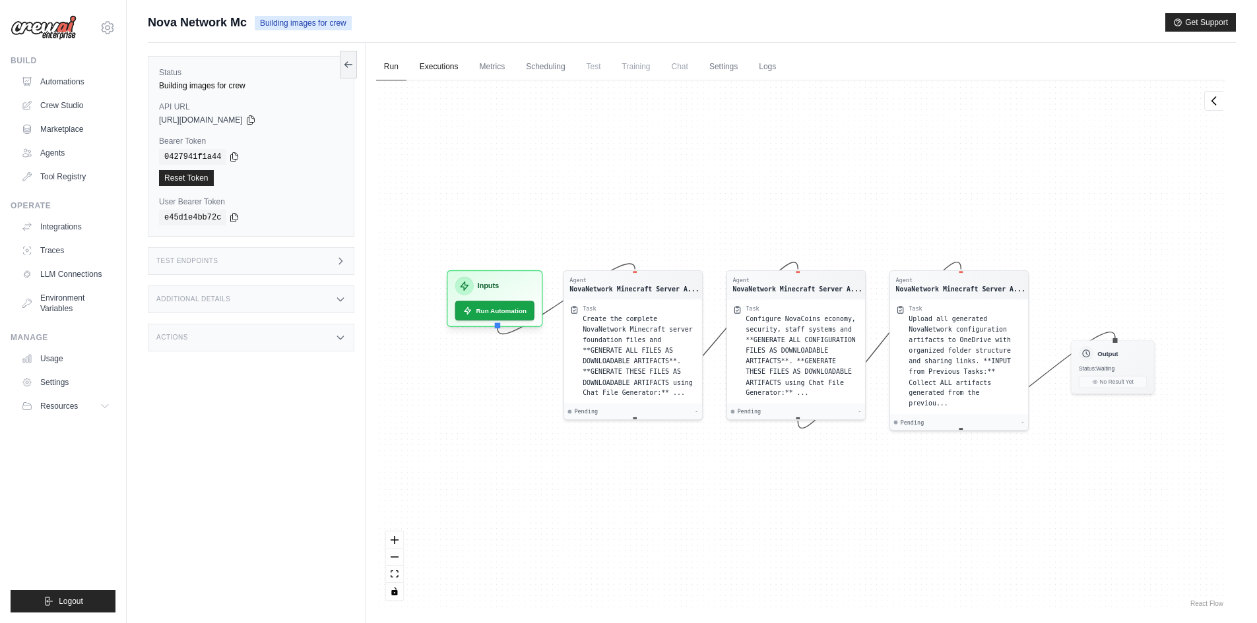
click at [456, 71] on link "Executions" at bounding box center [439, 67] width 55 height 28
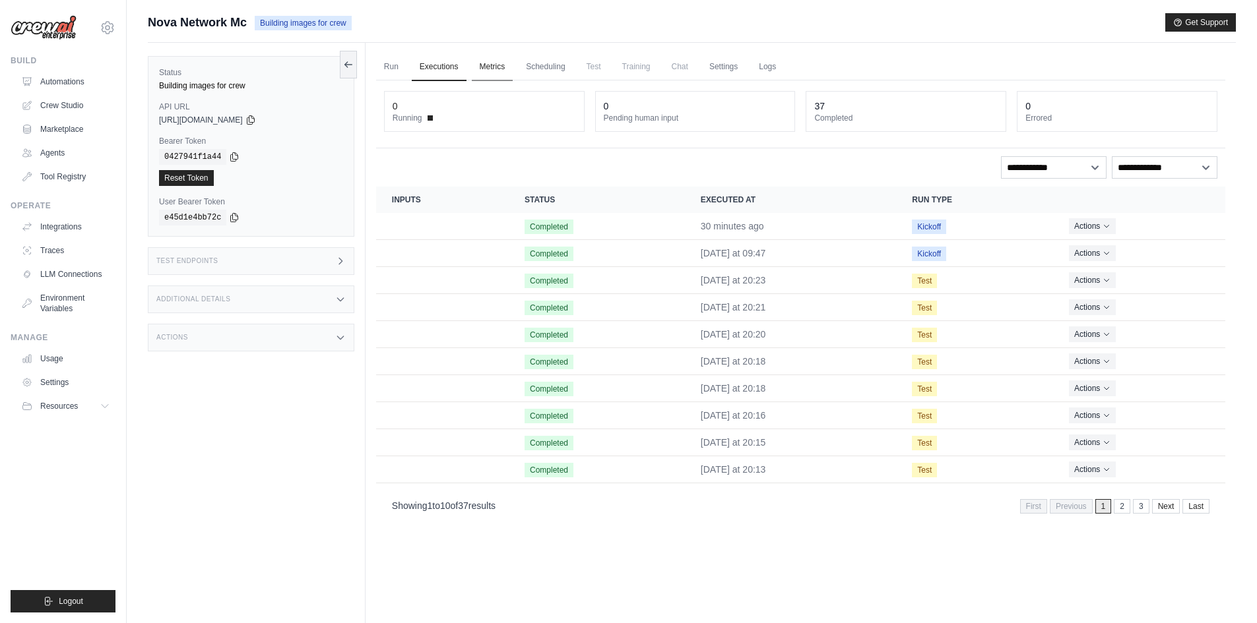
click at [501, 69] on link "Metrics" at bounding box center [493, 67] width 42 height 28
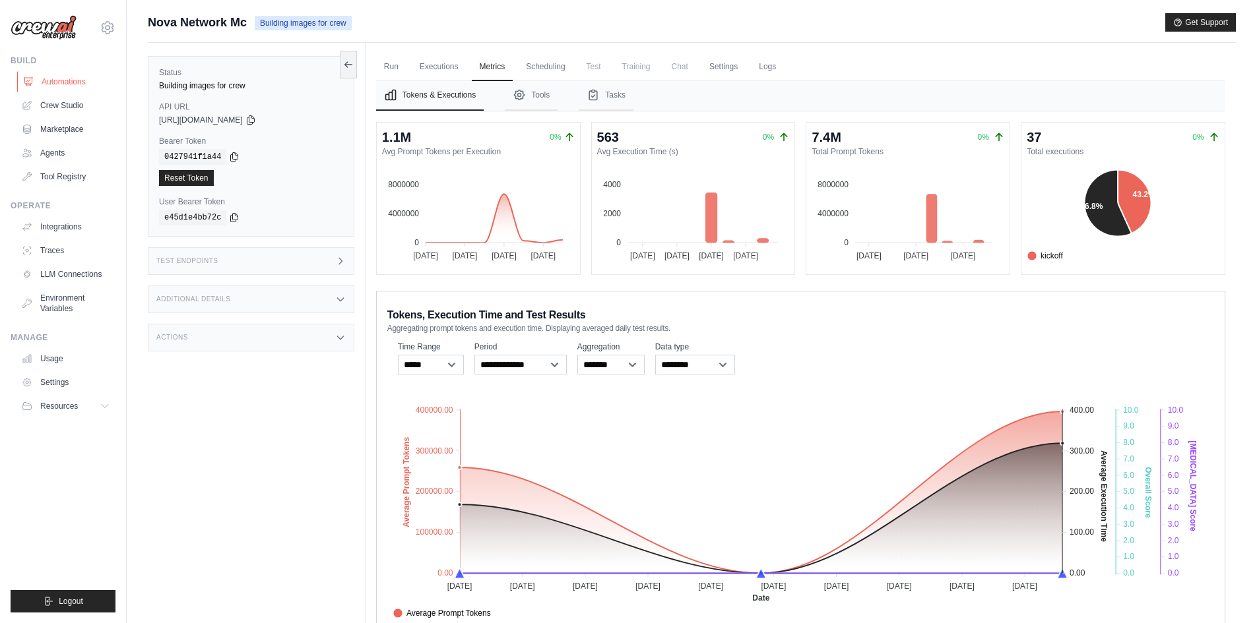
click at [37, 84] on link "Automations" at bounding box center [67, 81] width 100 height 21
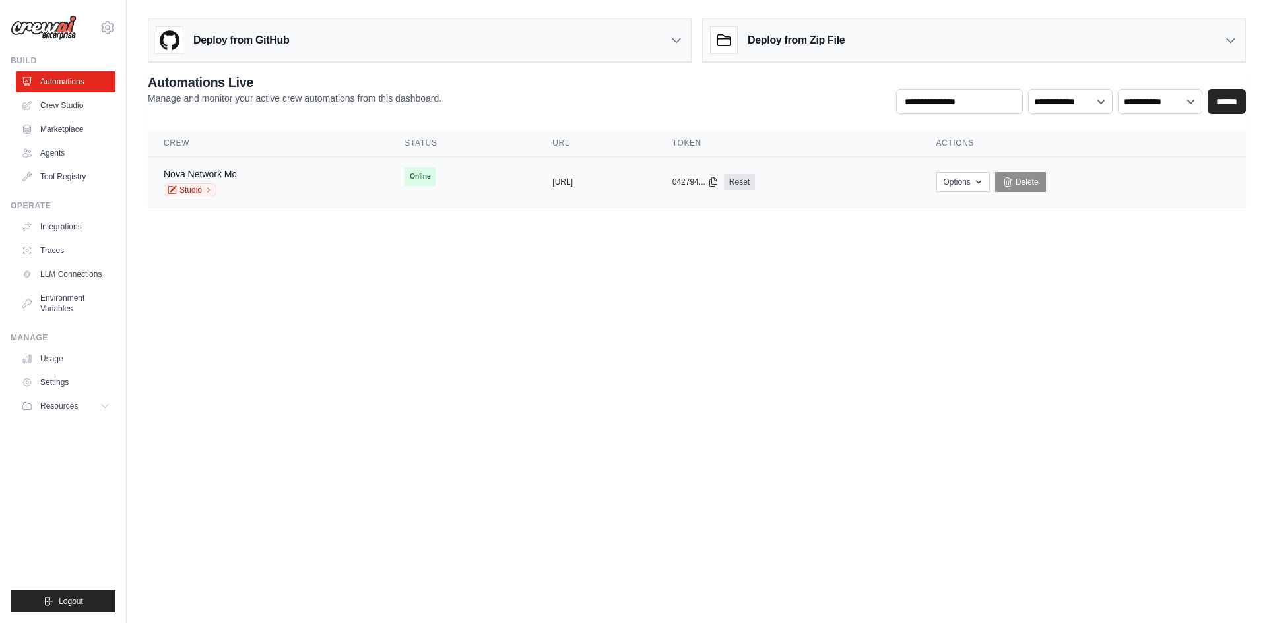
click at [389, 196] on td "Online First deploy can take up to 10 minutes" at bounding box center [463, 177] width 148 height 40
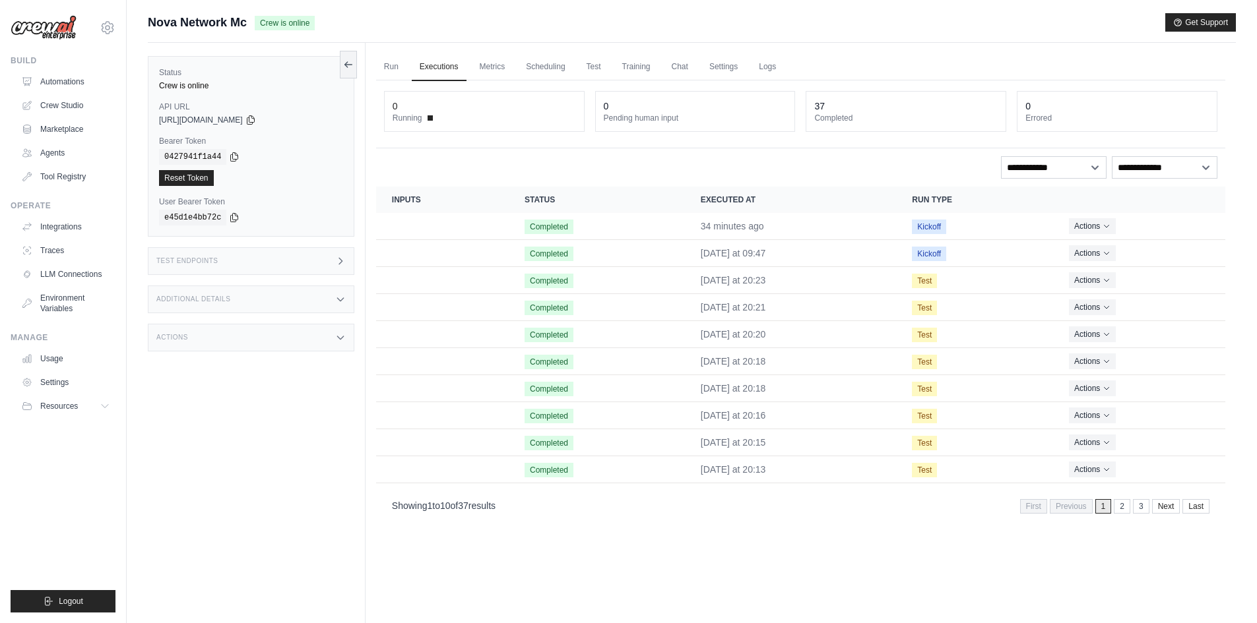
click at [698, 60] on ul "Run Executions Metrics Scheduling Test Training Chat Settings Logs" at bounding box center [800, 66] width 849 height 27
drag, startPoint x: 698, startPoint y: 60, endPoint x: 689, endPoint y: 66, distance: 10.4
click at [689, 66] on link "Chat" at bounding box center [680, 67] width 32 height 28
click at [398, 58] on link "Run" at bounding box center [391, 67] width 30 height 28
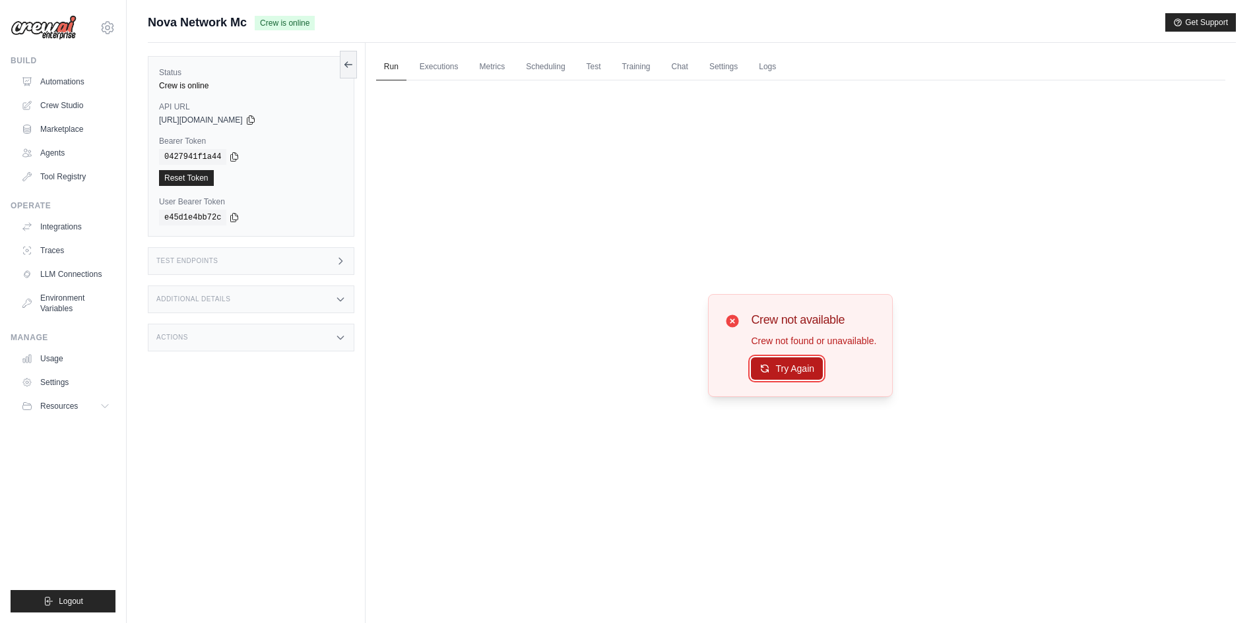
click at [797, 372] on button "Try Again" at bounding box center [787, 369] width 72 height 22
click at [793, 360] on button "Try Again" at bounding box center [787, 369] width 72 height 22
click at [819, 369] on button "Try Again" at bounding box center [787, 369] width 72 height 22
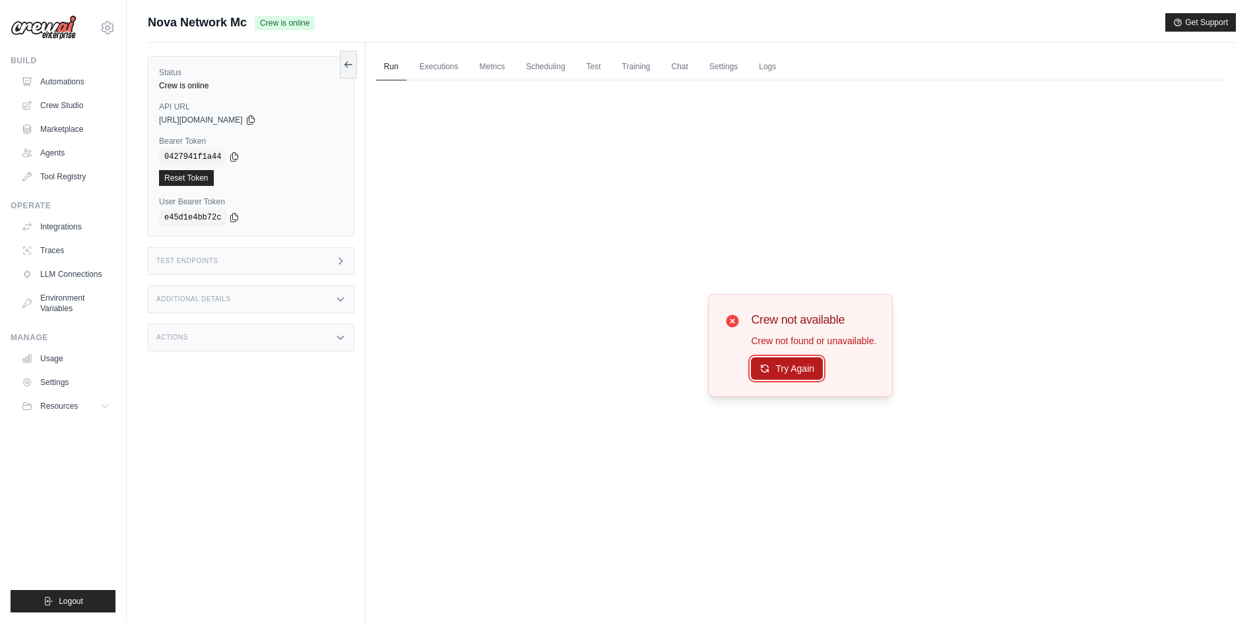
click at [795, 363] on button "Try Again" at bounding box center [787, 369] width 72 height 22
click at [793, 369] on button "Try Again" at bounding box center [787, 369] width 72 height 22
drag, startPoint x: 793, startPoint y: 369, endPoint x: 743, endPoint y: 440, distance: 87.1
click at [743, 440] on div "Crew not available Crew not found or unavailable. Try Again" at bounding box center [800, 345] width 849 height 530
click at [796, 358] on button "Try Again" at bounding box center [787, 369] width 72 height 22
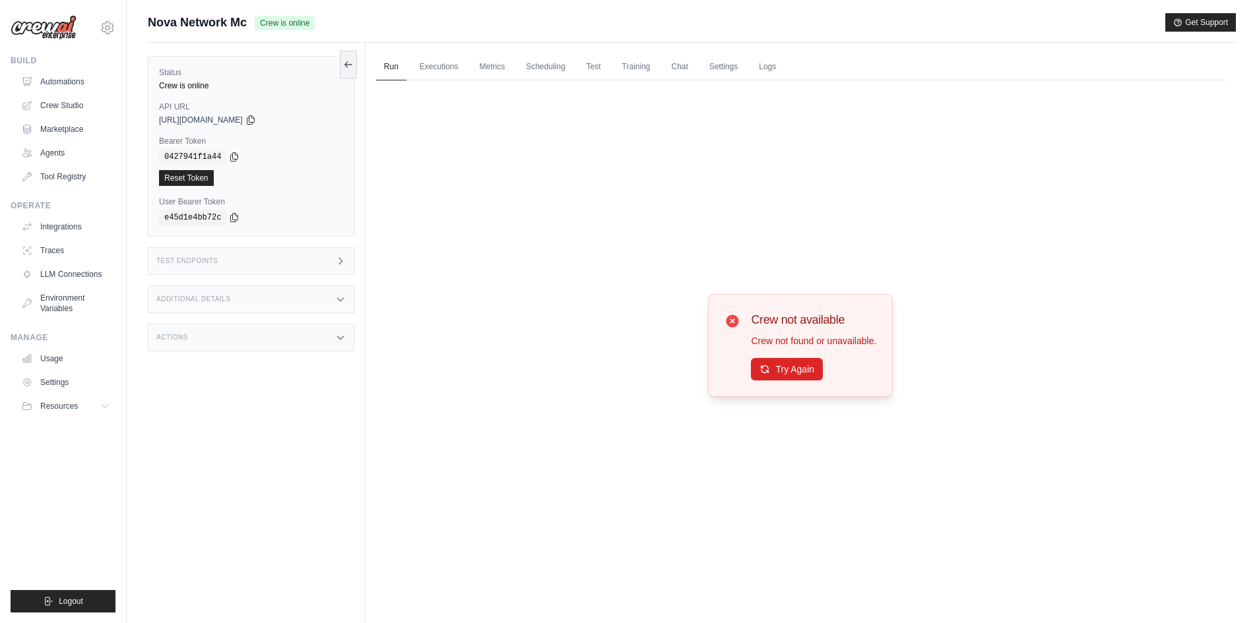
drag, startPoint x: 794, startPoint y: 361, endPoint x: 764, endPoint y: 417, distance: 63.5
click at [764, 417] on div "Crew not available Crew not found or unavailable. Try Again" at bounding box center [800, 345] width 849 height 530
click at [777, 383] on div "Crew not available Crew not found or unavailable. Try Again" at bounding box center [800, 345] width 185 height 103
click at [779, 377] on button "Try Again" at bounding box center [787, 369] width 72 height 22
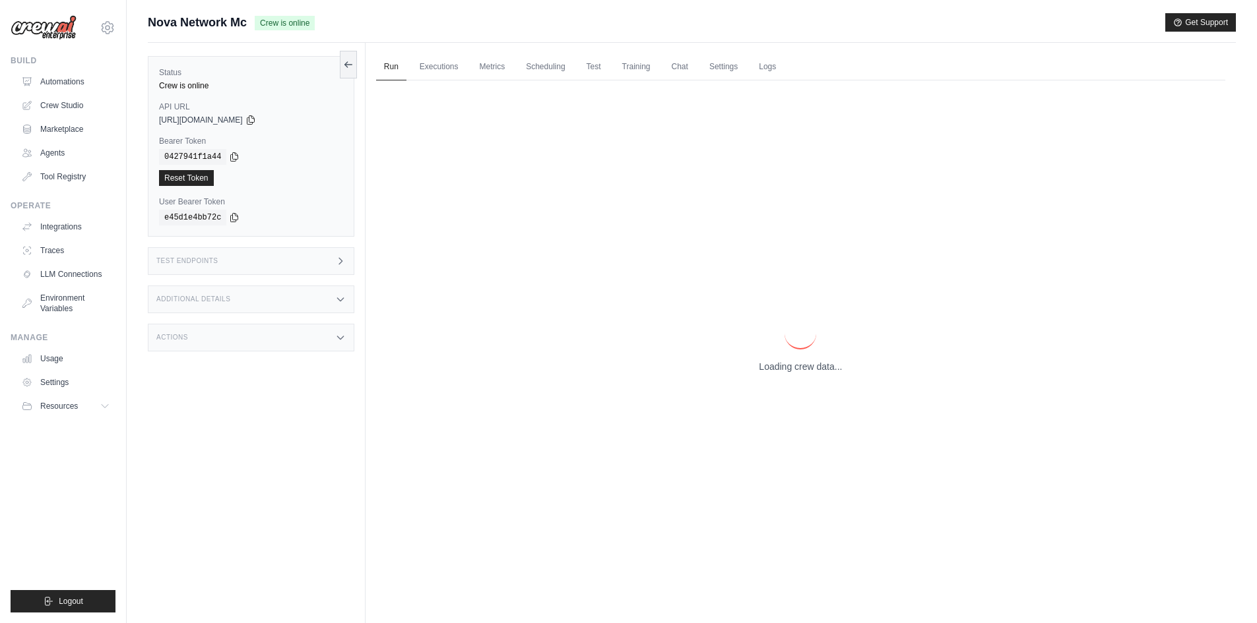
click at [780, 375] on div "Loading crew data..." at bounding box center [800, 345] width 849 height 530
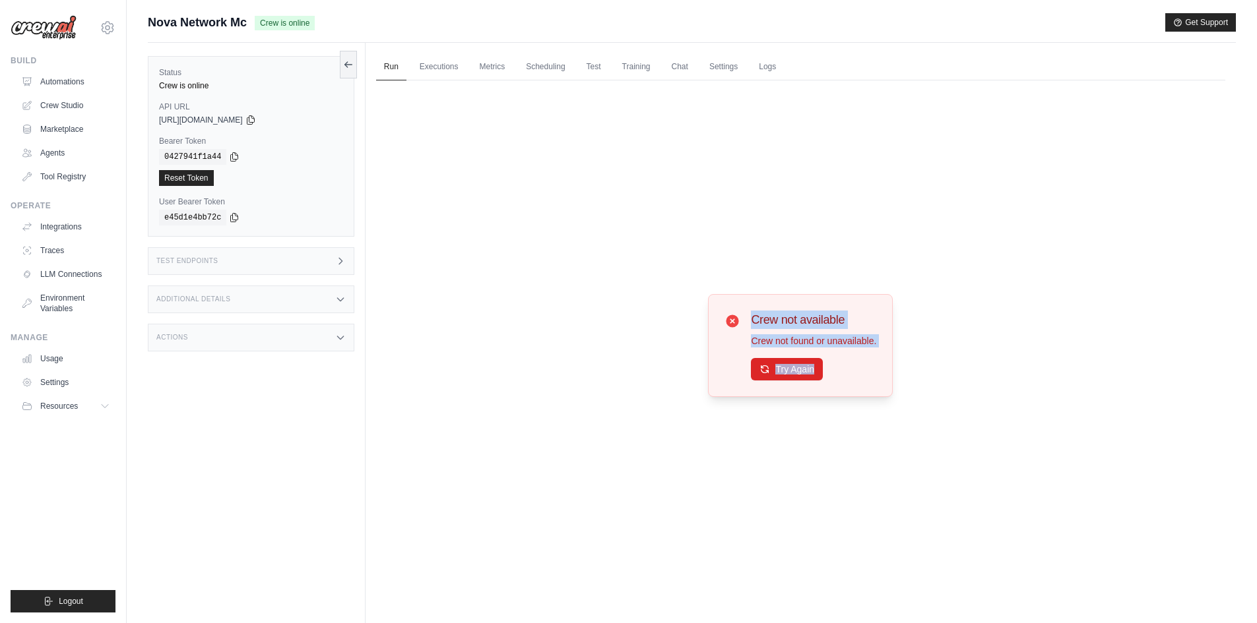
click at [780, 375] on button "Try Again" at bounding box center [787, 369] width 72 height 22
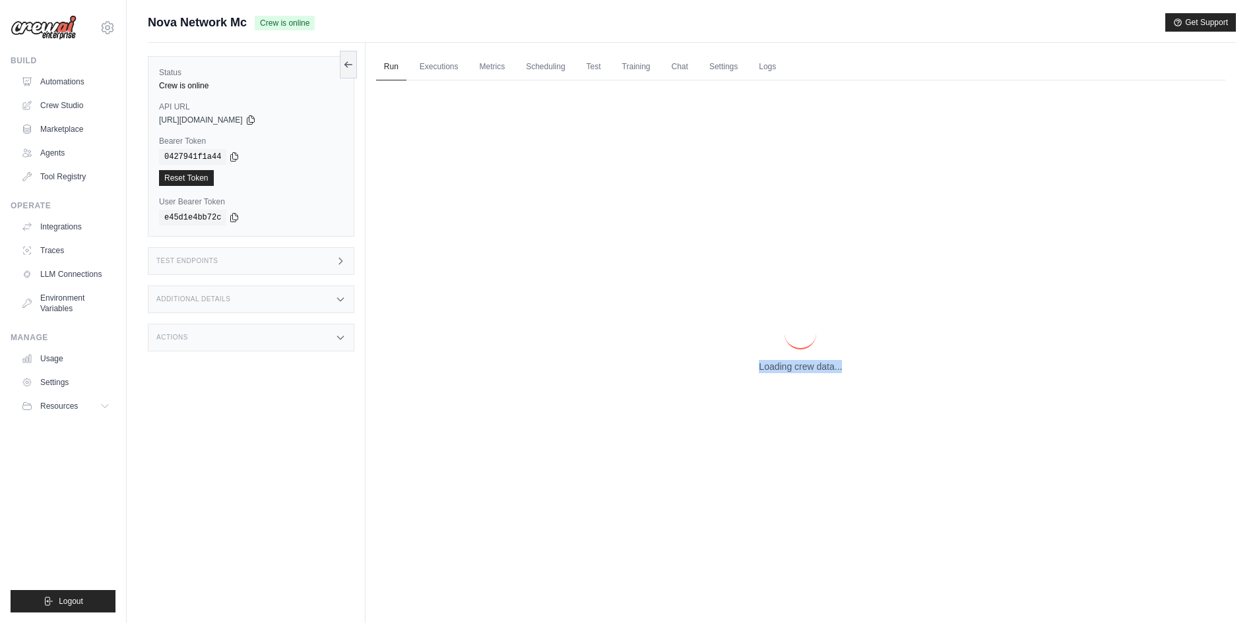
click at [780, 375] on div "Loading crew data..." at bounding box center [800, 345] width 849 height 530
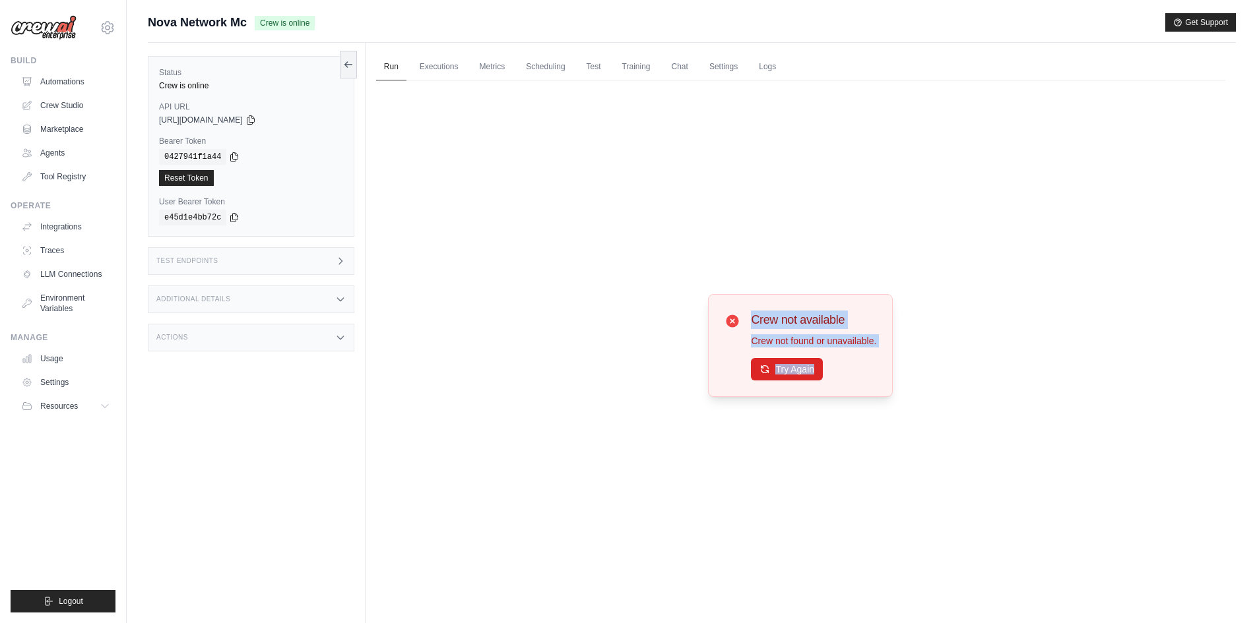
click at [780, 375] on button "Try Again" at bounding box center [787, 369] width 72 height 22
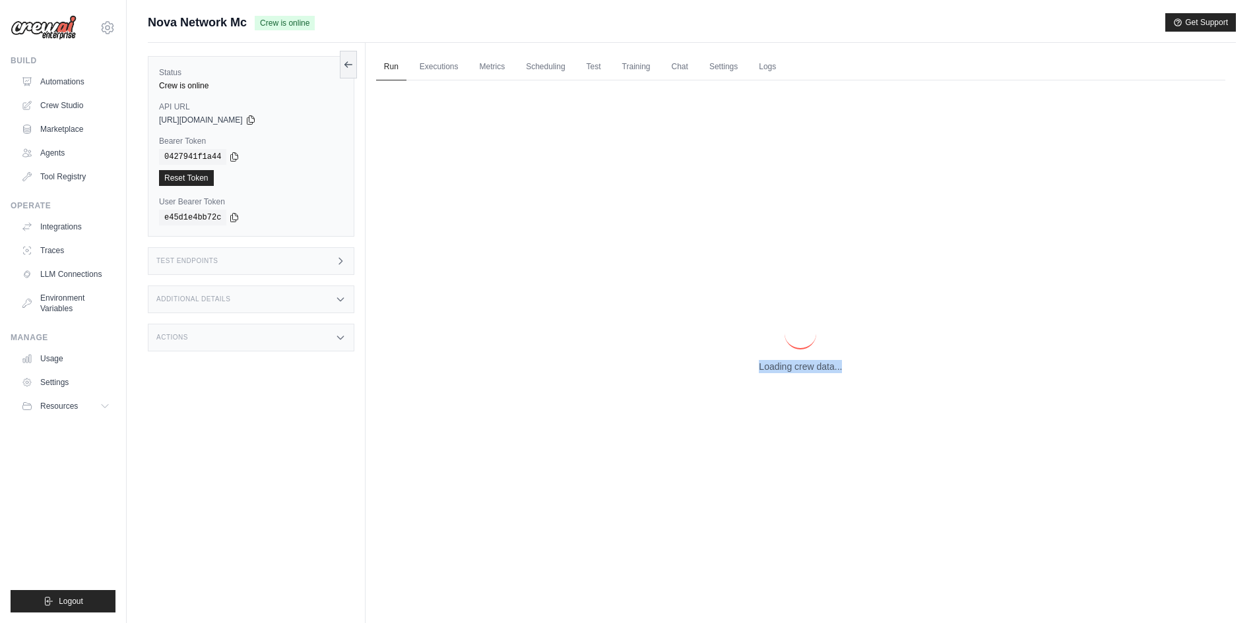
click at [780, 375] on div "Loading crew data..." at bounding box center [800, 345] width 849 height 530
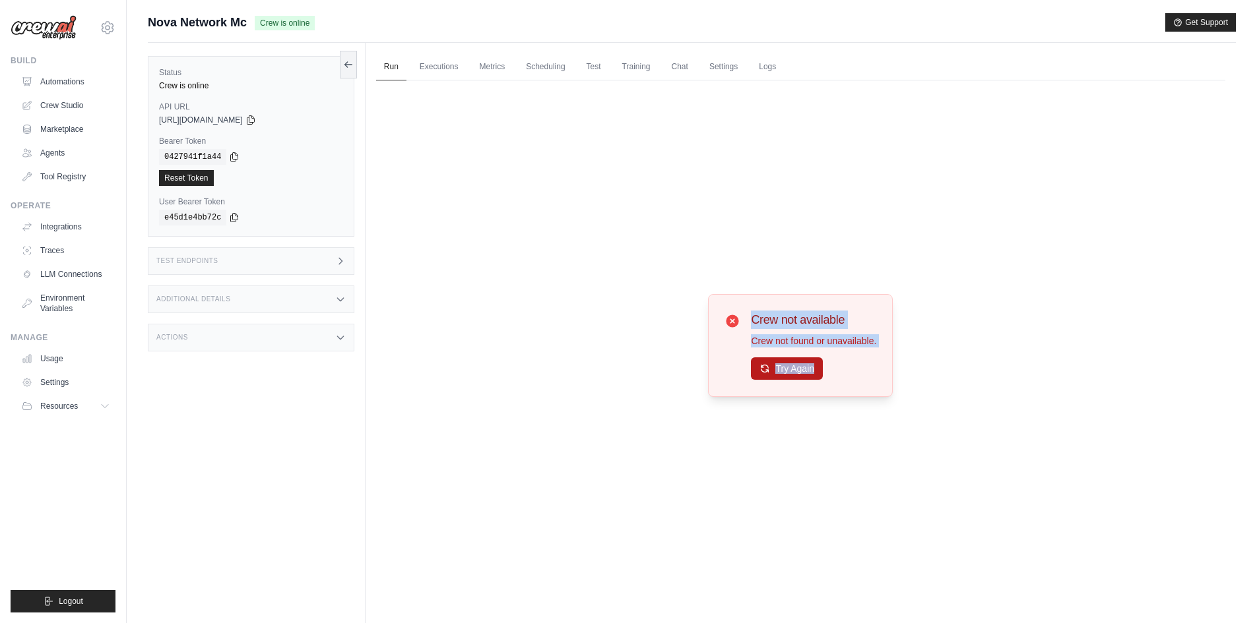
click at [782, 373] on button "Try Again" at bounding box center [787, 369] width 72 height 22
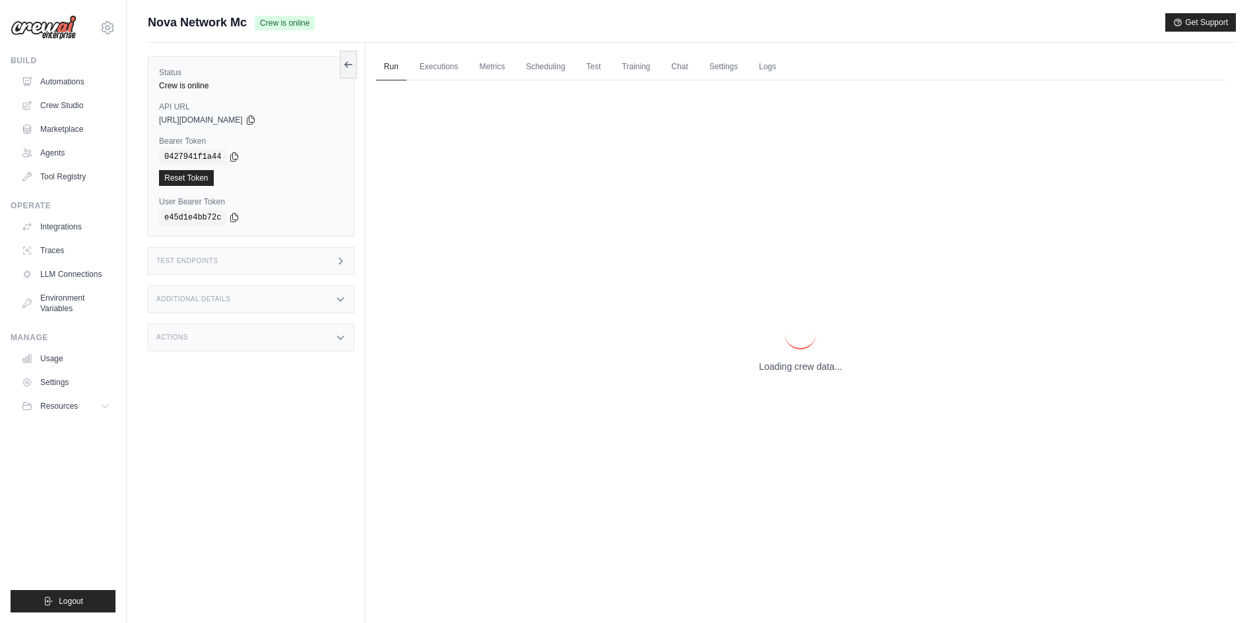
click at [782, 373] on div "Loading crew data..." at bounding box center [800, 345] width 849 height 530
click at [782, 373] on p "Loading crew data..." at bounding box center [800, 366] width 83 height 13
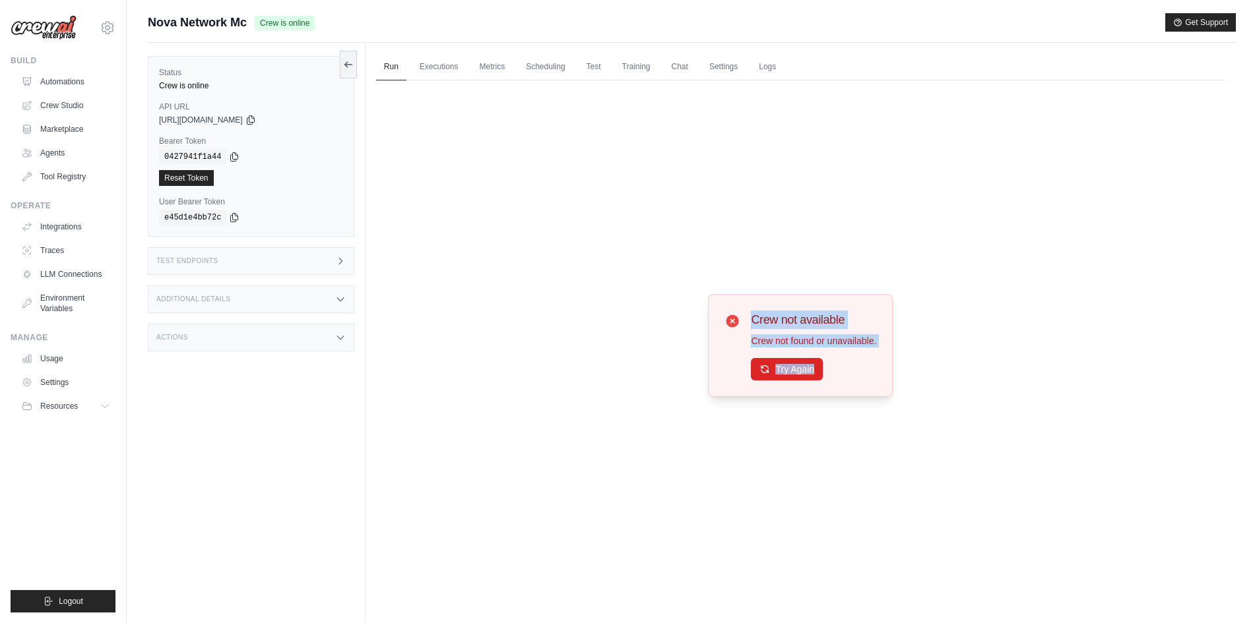
click at [782, 373] on button "Try Again" at bounding box center [787, 369] width 72 height 22
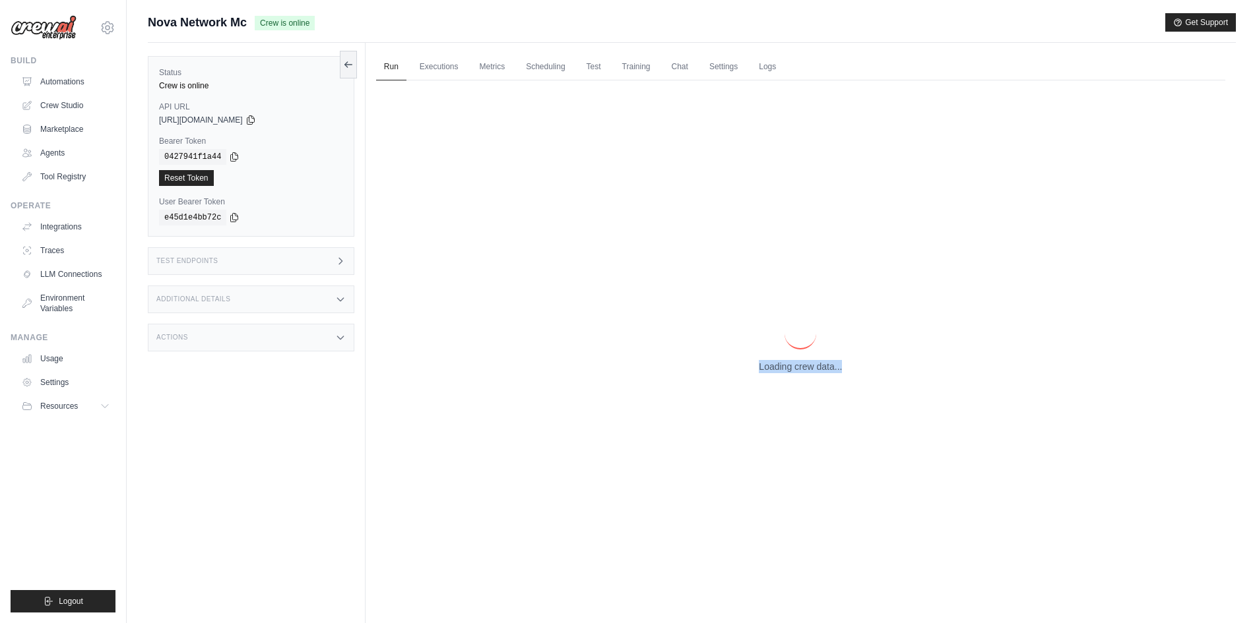
click at [782, 373] on p "Loading crew data..." at bounding box center [800, 366] width 83 height 13
click at [786, 369] on p "Loading crew data..." at bounding box center [800, 366] width 83 height 13
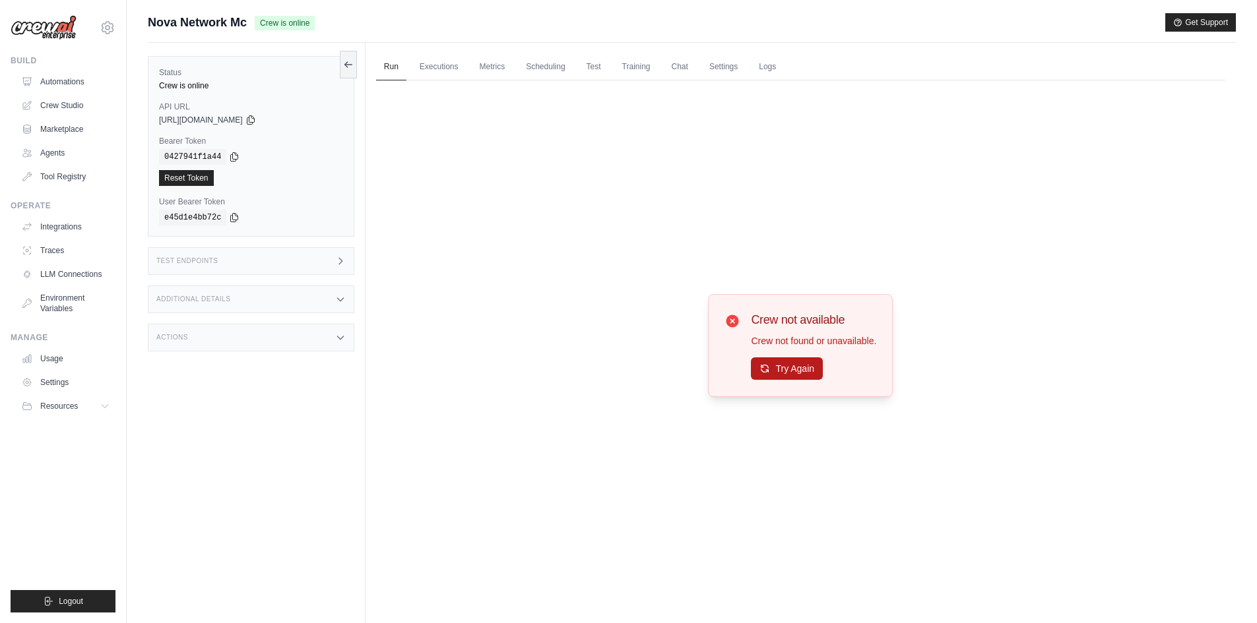
click at [786, 369] on button "Try Again" at bounding box center [787, 369] width 72 height 22
click at [794, 362] on button "Try Again" at bounding box center [787, 369] width 72 height 22
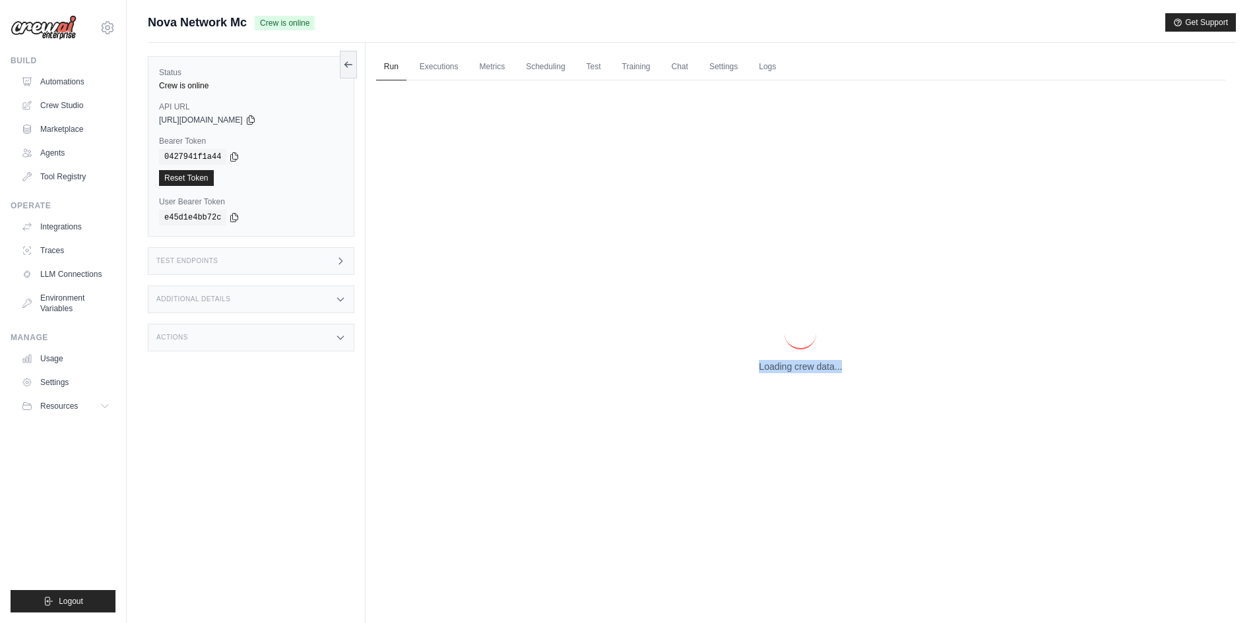
click at [794, 363] on p "Loading crew data..." at bounding box center [800, 366] width 83 height 13
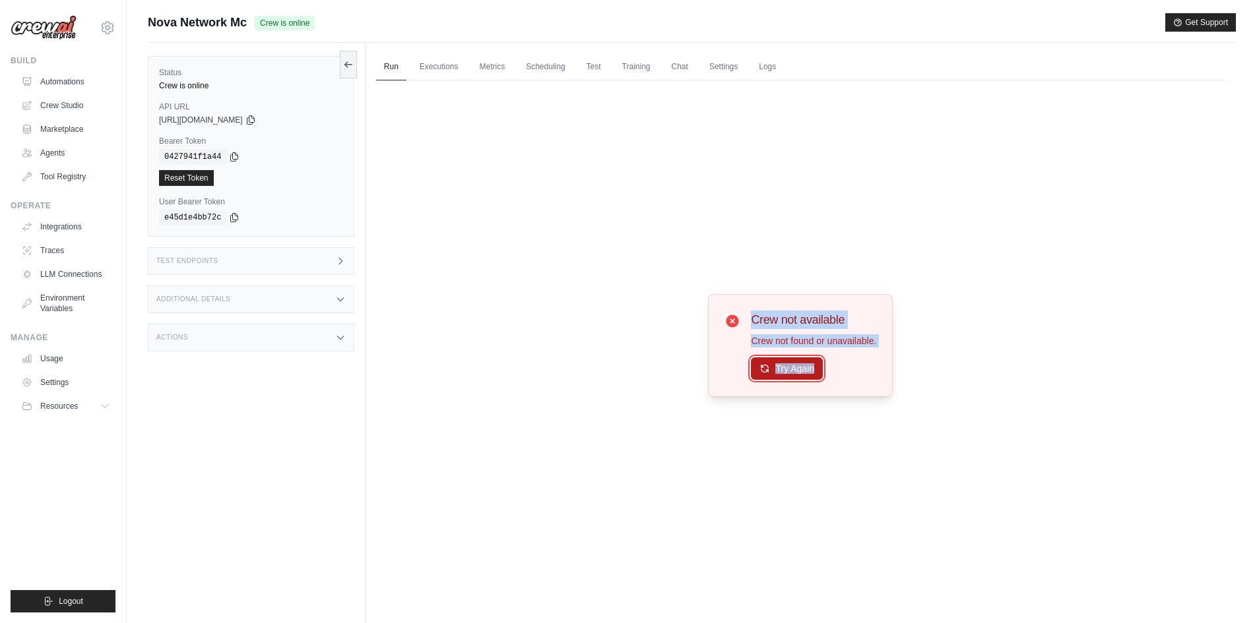
click at [752, 369] on button "Try Again" at bounding box center [787, 369] width 72 height 22
click at [755, 370] on button "Try Again" at bounding box center [787, 369] width 72 height 22
click at [813, 371] on button "Try Again" at bounding box center [787, 369] width 72 height 22
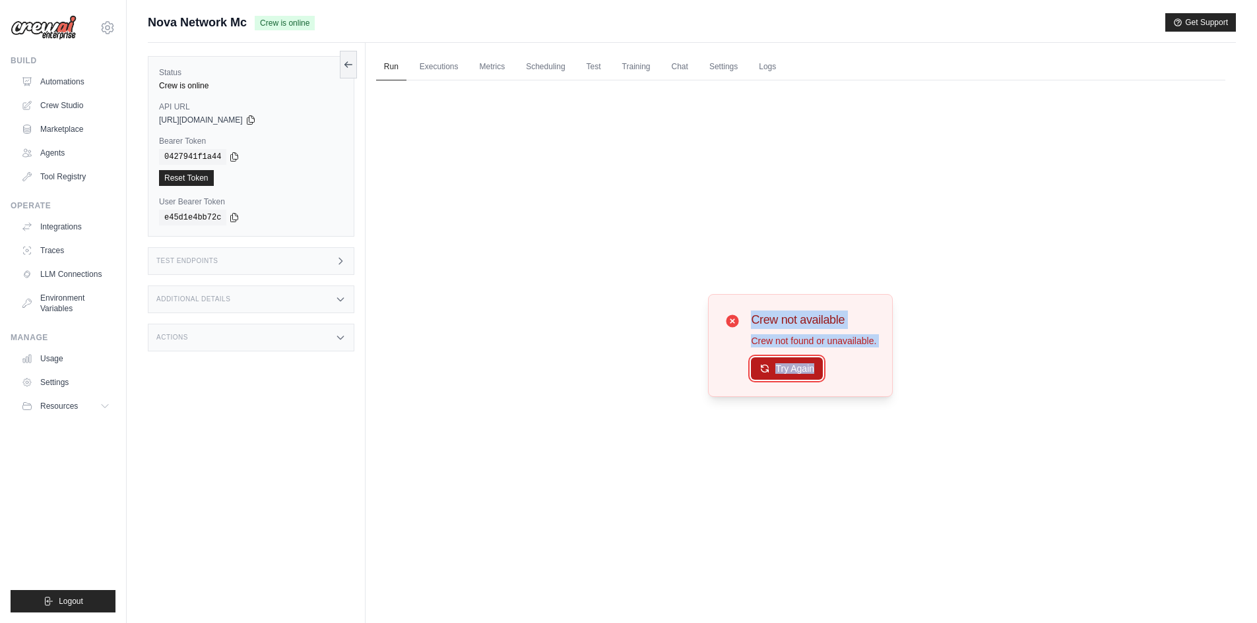
click at [810, 375] on button "Try Again" at bounding box center [787, 369] width 72 height 22
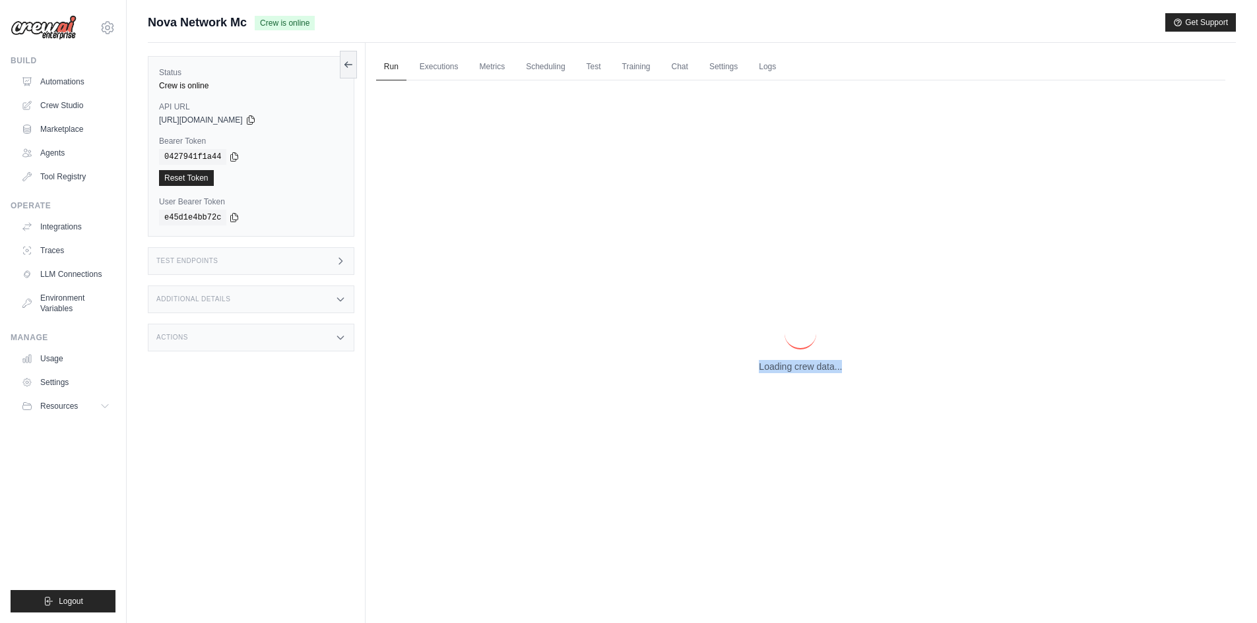
click at [810, 375] on div "Loading crew data..." at bounding box center [800, 345] width 849 height 530
click at [810, 374] on div "Loading crew data..." at bounding box center [800, 345] width 849 height 530
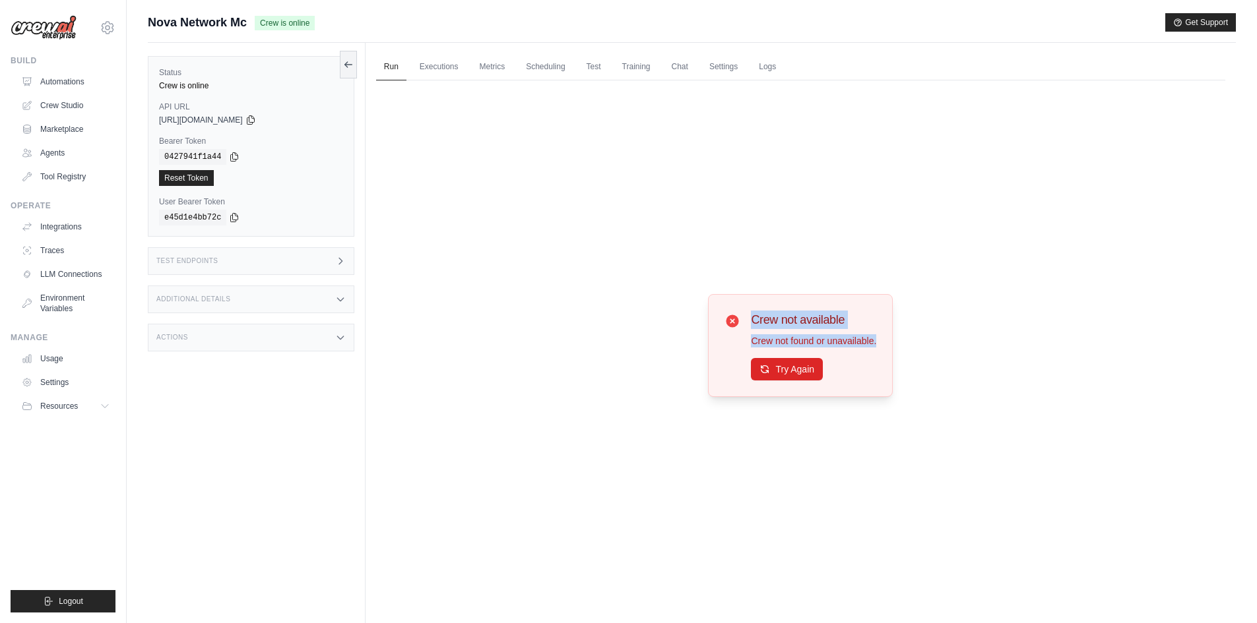
drag, startPoint x: 648, startPoint y: 333, endPoint x: 716, endPoint y: 391, distance: 89.5
click at [711, 382] on div "Crew not available Crew not found or unavailable. Try Again" at bounding box center [800, 345] width 849 height 530
click at [781, 377] on button "Try Again" at bounding box center [787, 369] width 72 height 22
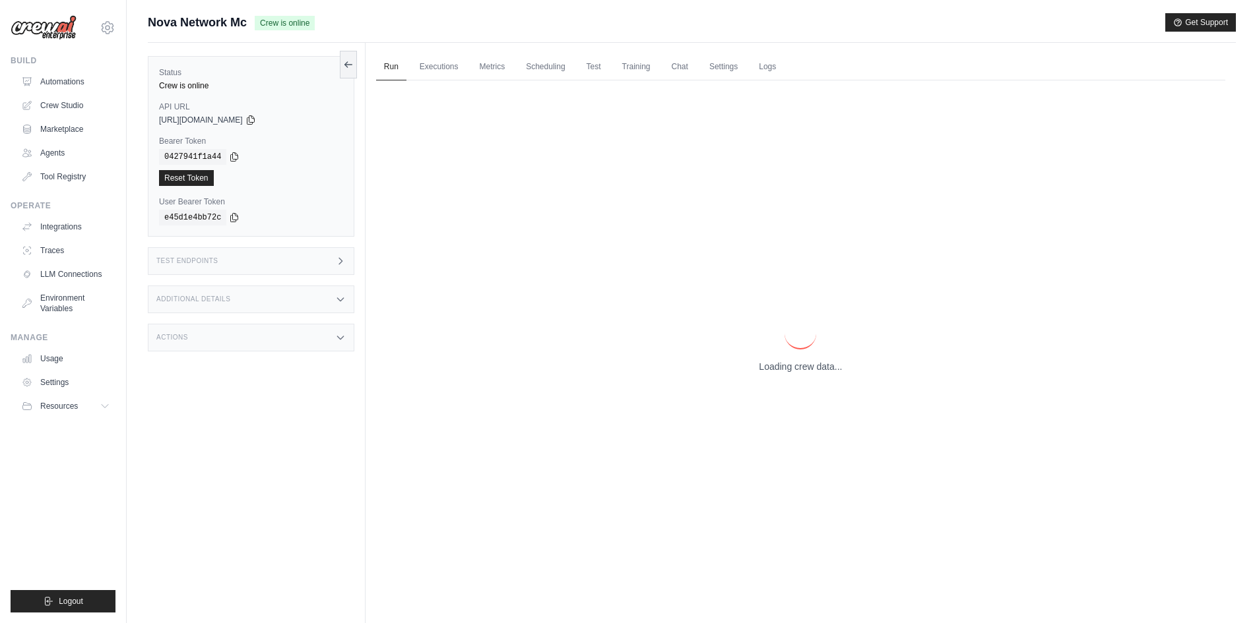
click at [782, 371] on p "Loading crew data..." at bounding box center [800, 366] width 83 height 13
drag, startPoint x: 784, startPoint y: 373, endPoint x: 813, endPoint y: 380, distance: 29.9
click at [793, 364] on p "Loading crew data..." at bounding box center [800, 366] width 83 height 13
click at [813, 380] on div "Loading crew data..." at bounding box center [800, 345] width 849 height 530
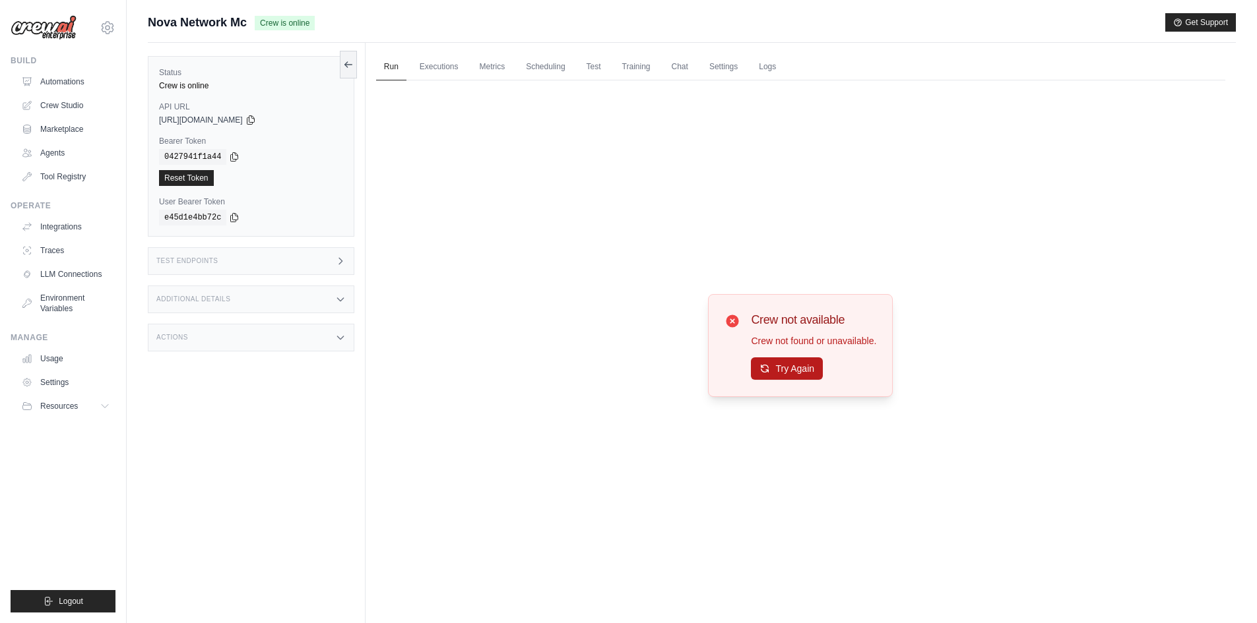
click at [813, 377] on div "Crew not available Crew not found or unavailable. Try Again" at bounding box center [800, 345] width 185 height 103
click at [813, 377] on button "Try Again" at bounding box center [787, 369] width 72 height 22
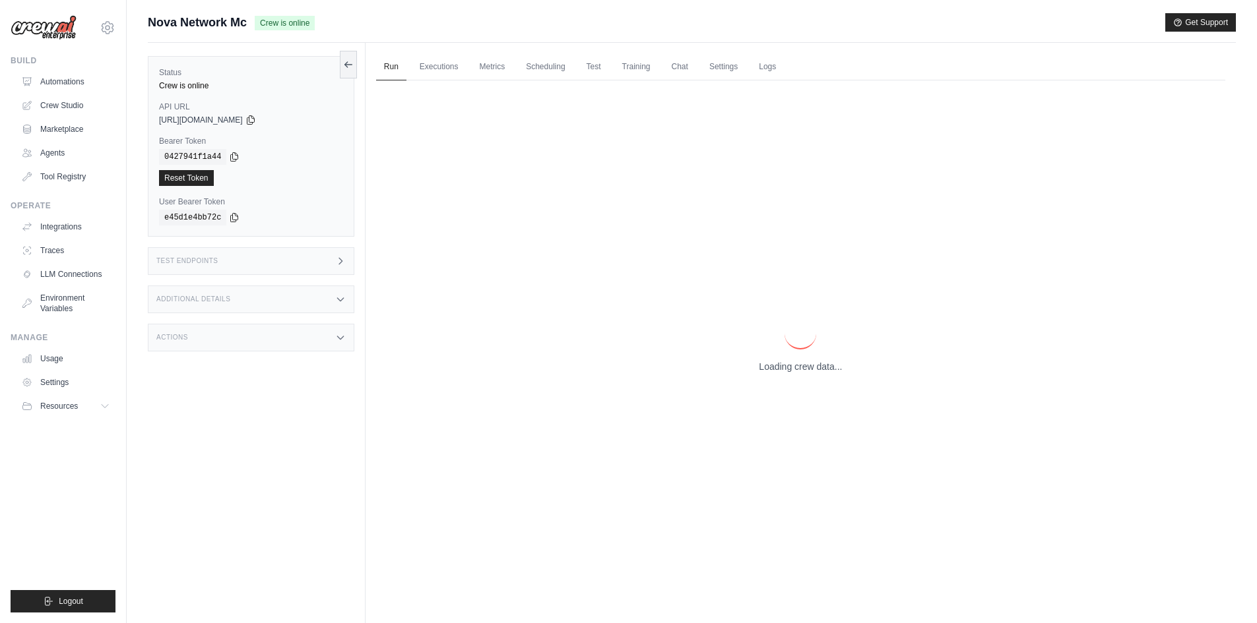
click at [813, 378] on div "Loading crew data..." at bounding box center [800, 345] width 849 height 530
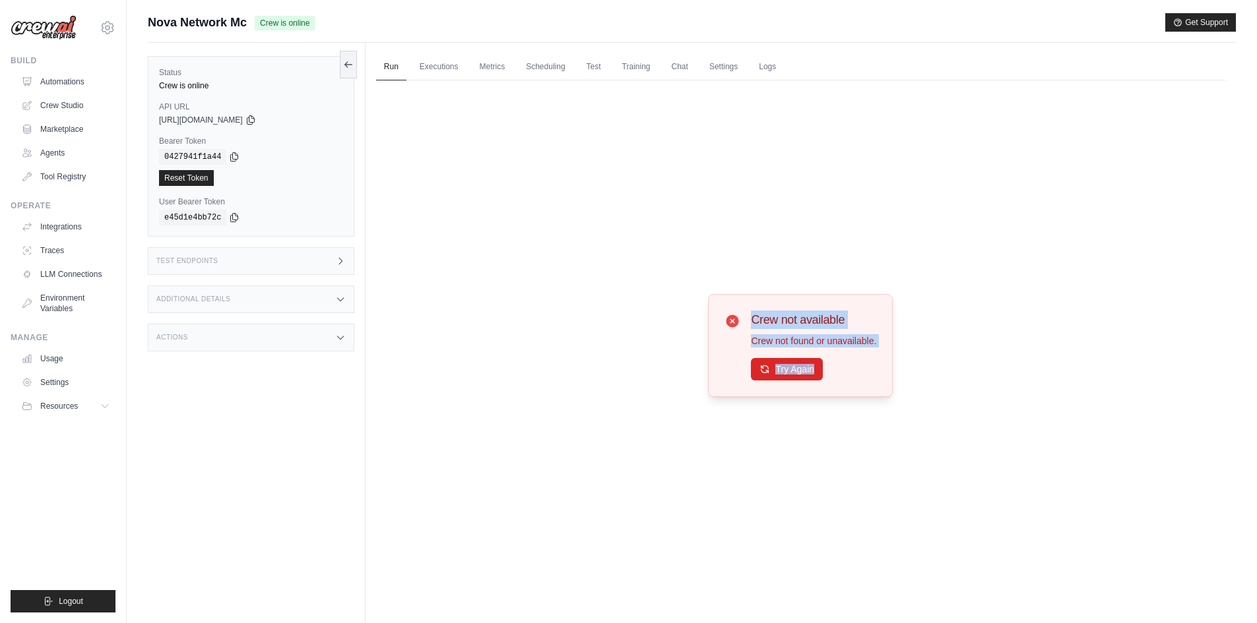
click at [813, 378] on button "Try Again" at bounding box center [787, 369] width 72 height 22
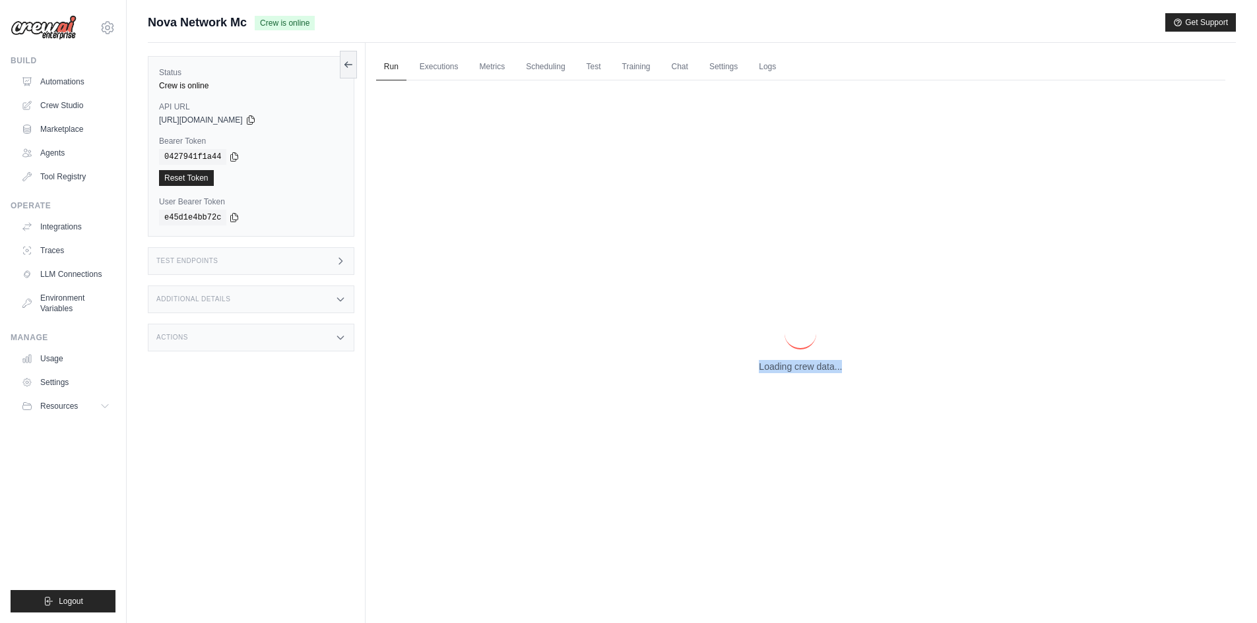
click at [813, 377] on div "Loading crew data..." at bounding box center [800, 345] width 849 height 530
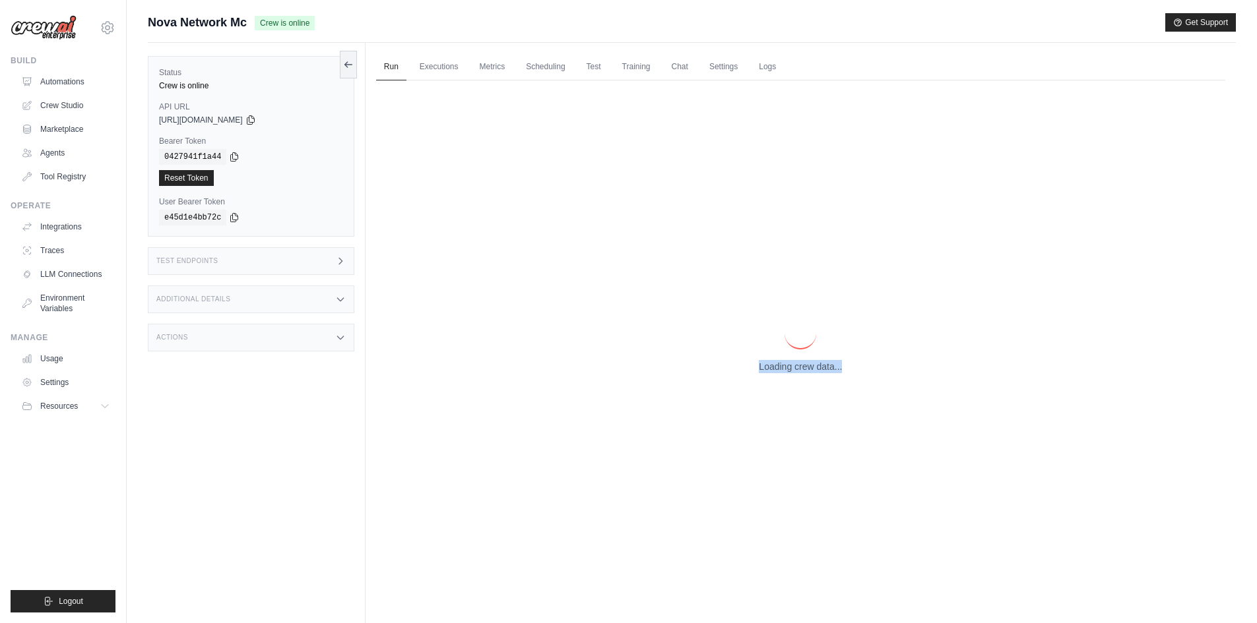
click at [813, 377] on div "Loading crew data..." at bounding box center [800, 345] width 849 height 530
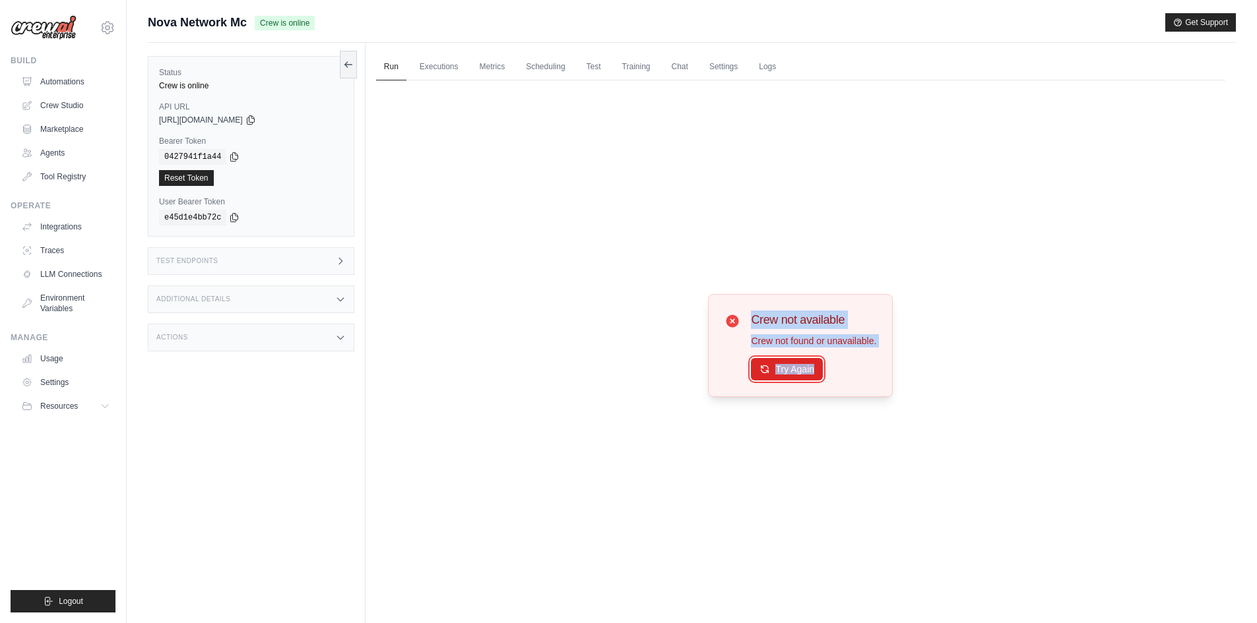
click at [813, 377] on button "Try Again" at bounding box center [787, 369] width 72 height 22
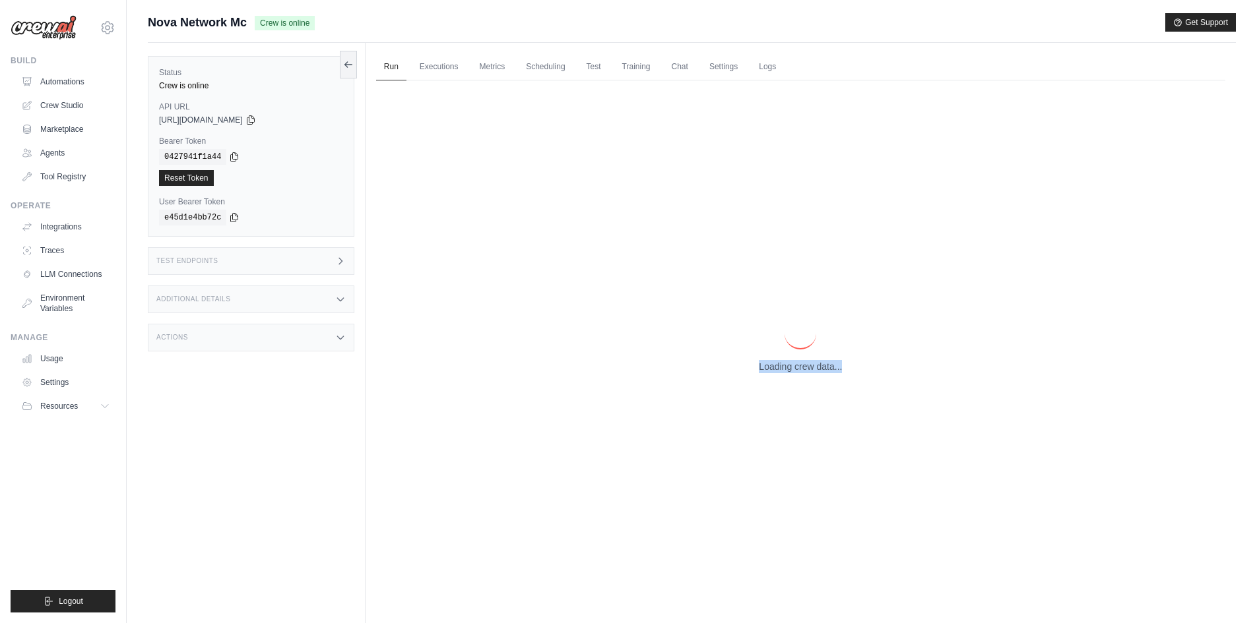
click at [813, 377] on div "Loading crew data..." at bounding box center [800, 345] width 849 height 530
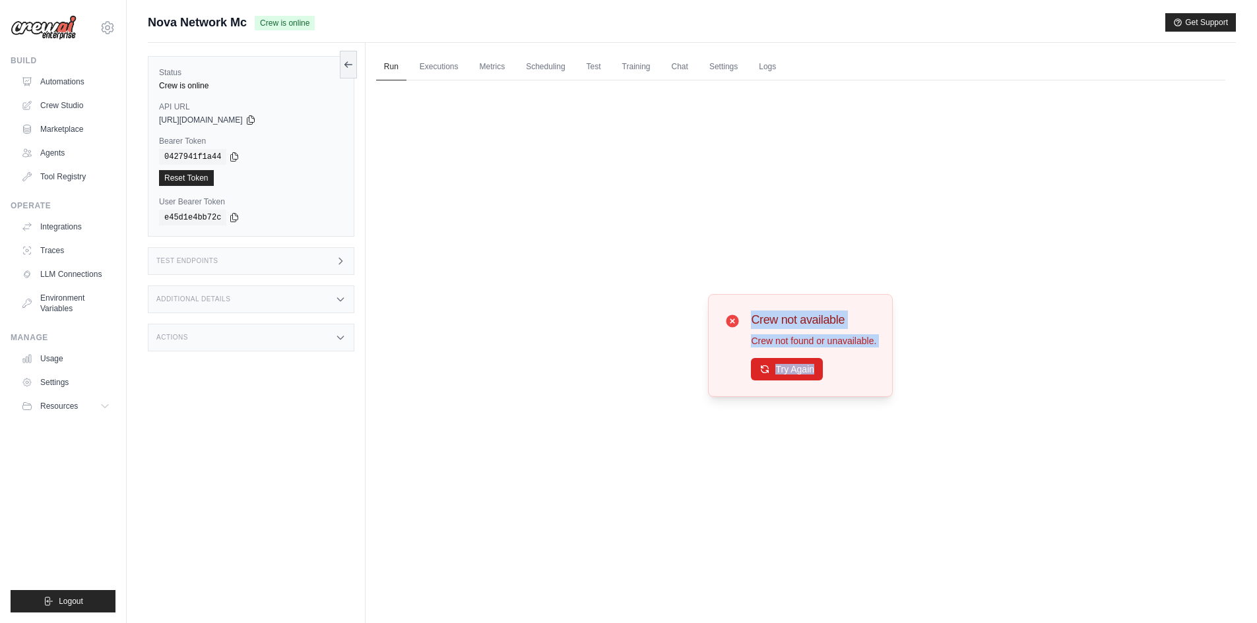
click at [813, 377] on button "Try Again" at bounding box center [787, 369] width 72 height 22
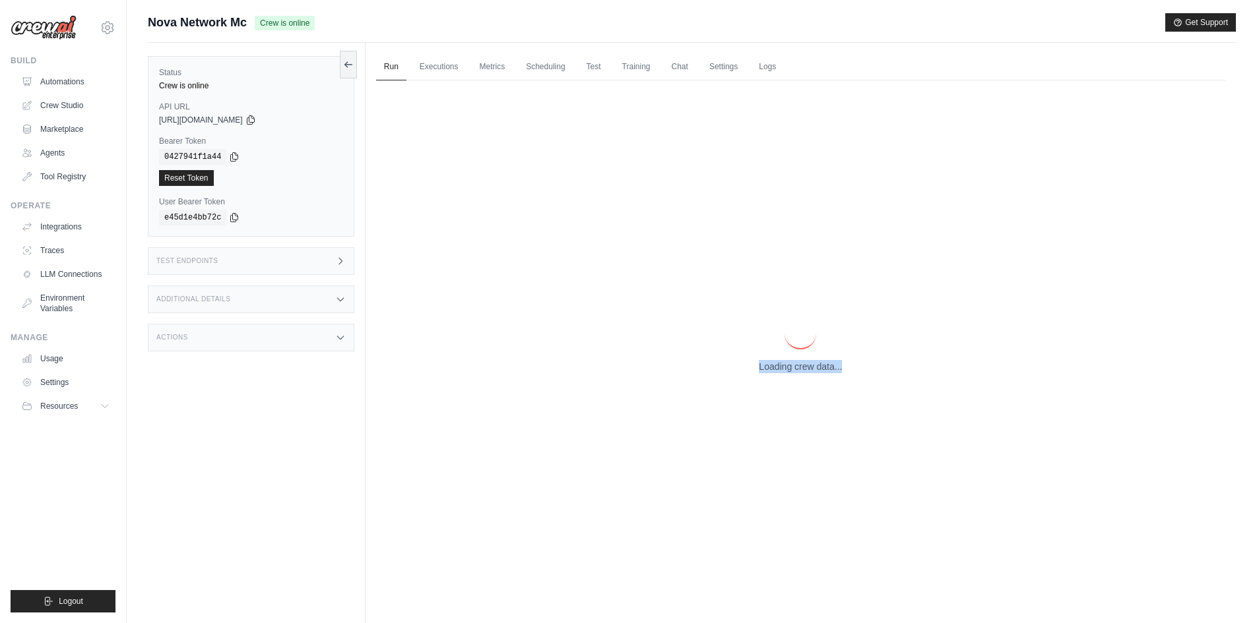
click at [813, 377] on div "Loading crew data..." at bounding box center [800, 345] width 849 height 530
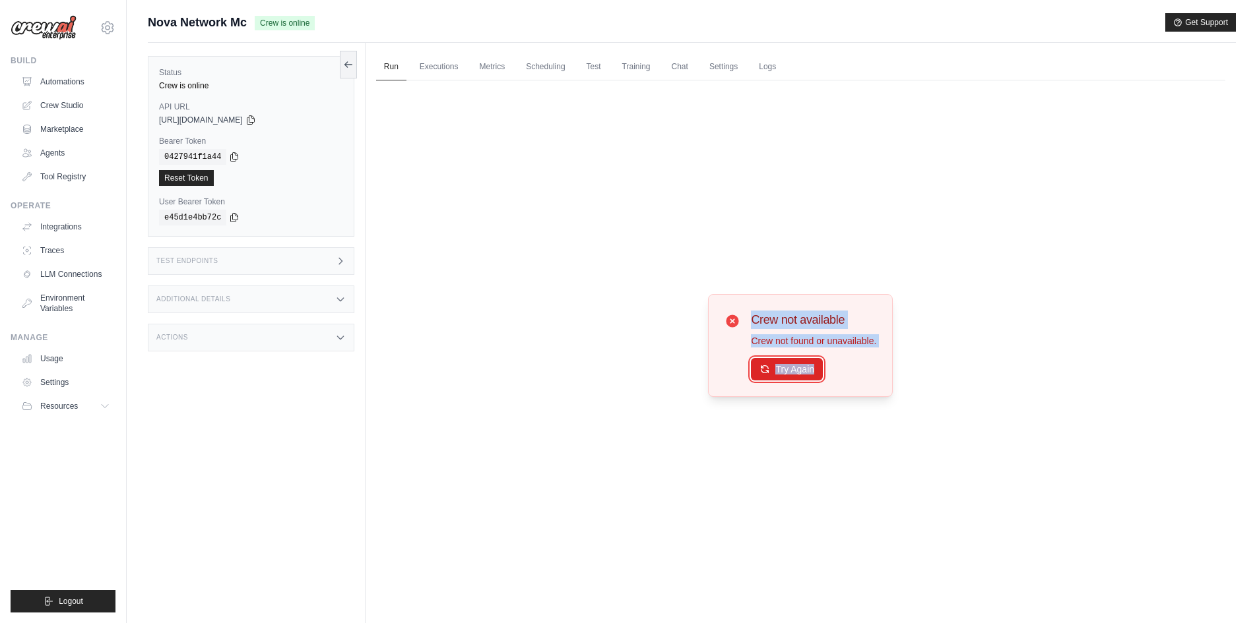
click at [813, 377] on button "Try Again" at bounding box center [787, 369] width 72 height 22
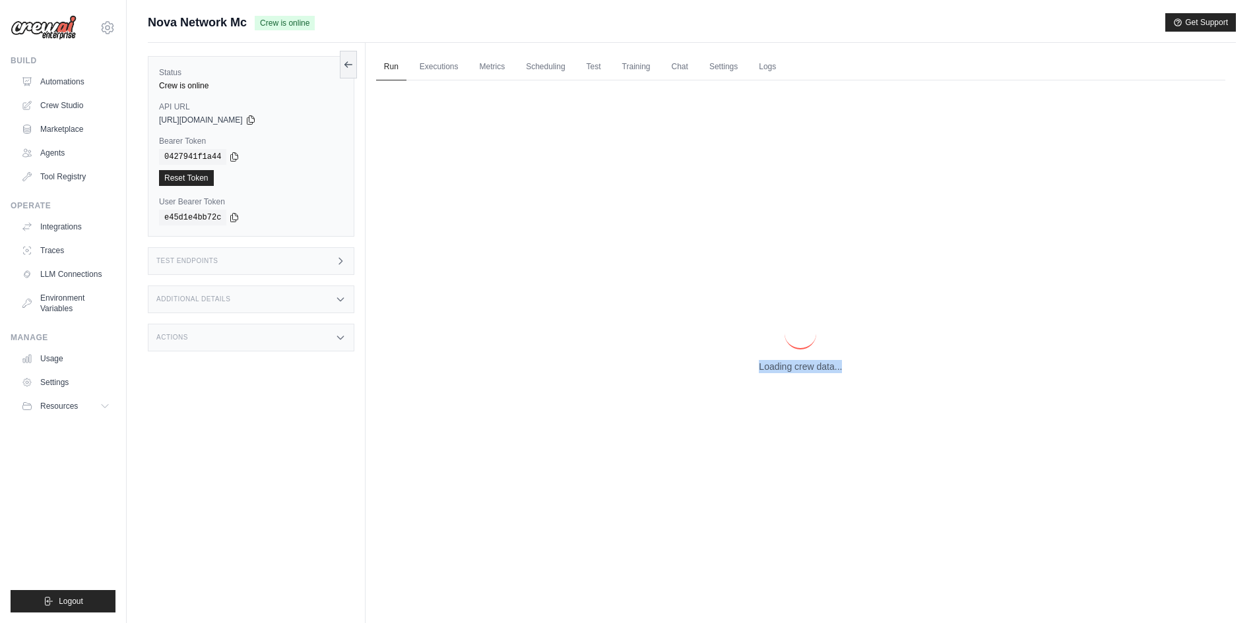
click at [813, 377] on div "Loading crew data..." at bounding box center [800, 345] width 849 height 530
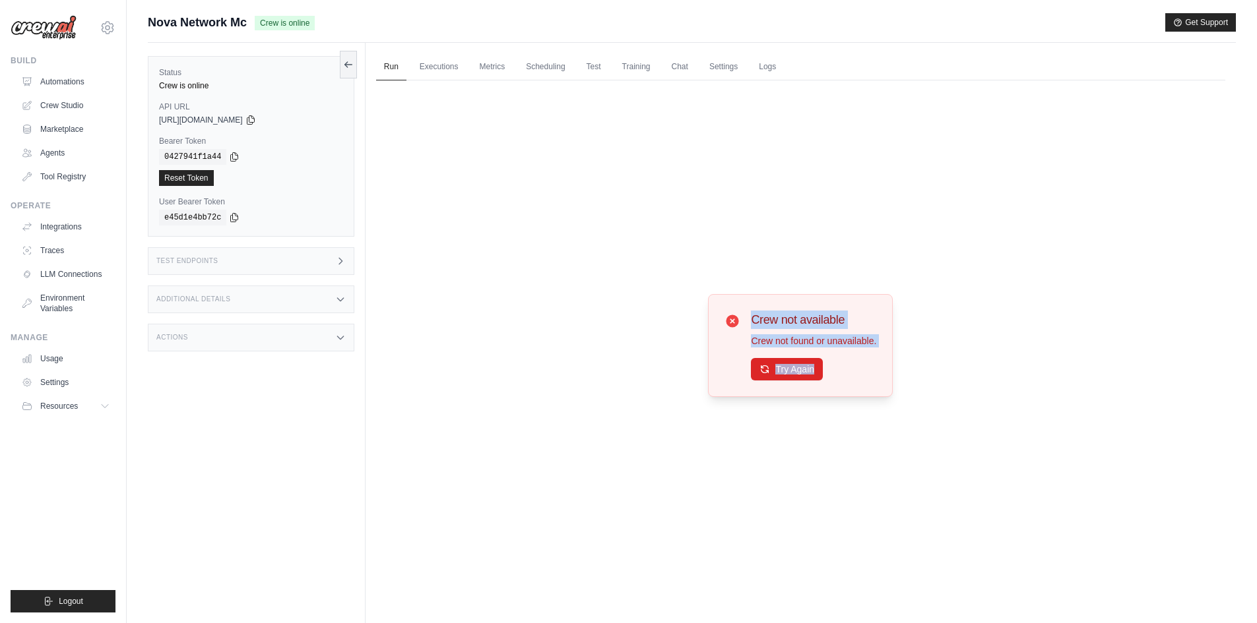
click at [813, 377] on button "Try Again" at bounding box center [787, 369] width 72 height 22
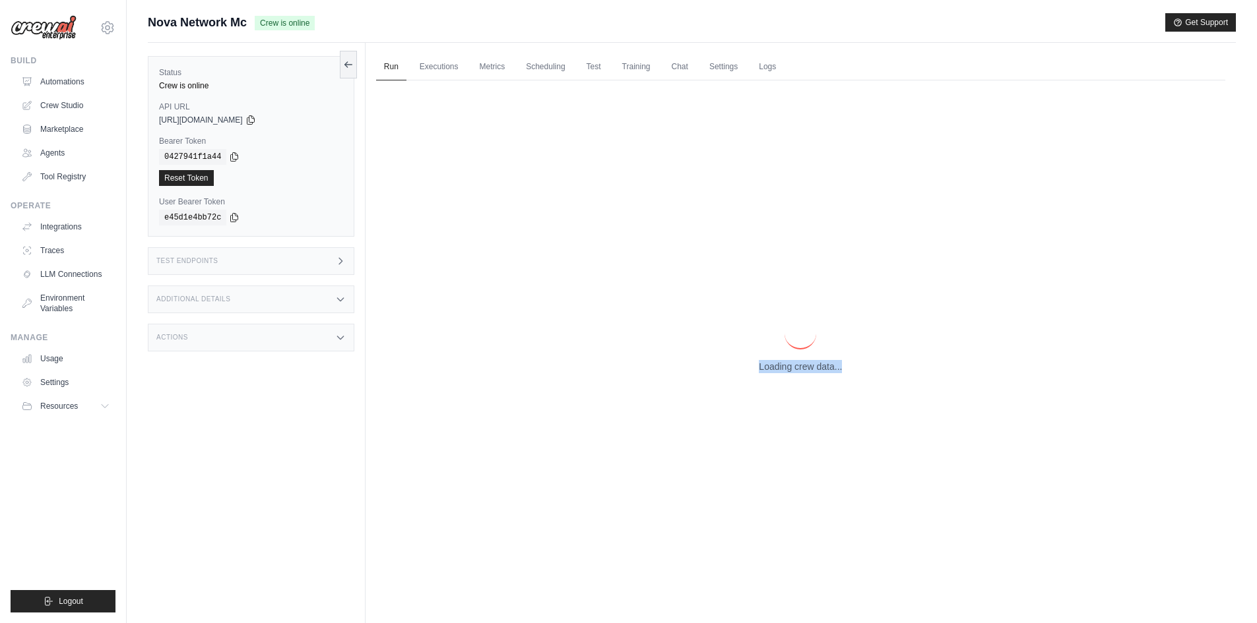
click at [813, 377] on div "Loading crew data..." at bounding box center [800, 345] width 849 height 530
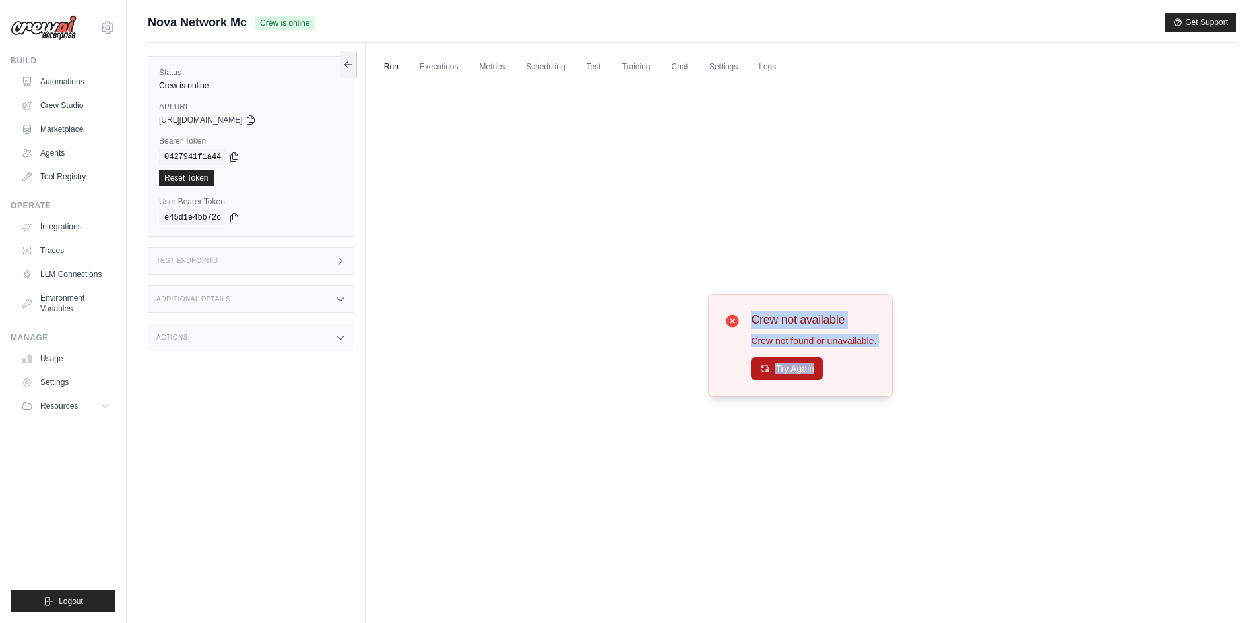
click at [804, 380] on div "Try Again" at bounding box center [813, 369] width 125 height 22
drag, startPoint x: 802, startPoint y: 380, endPoint x: 796, endPoint y: 371, distance: 11.0
click at [796, 371] on button "Try Again" at bounding box center [787, 369] width 72 height 22
click at [794, 373] on button "Try Again" at bounding box center [787, 369] width 72 height 22
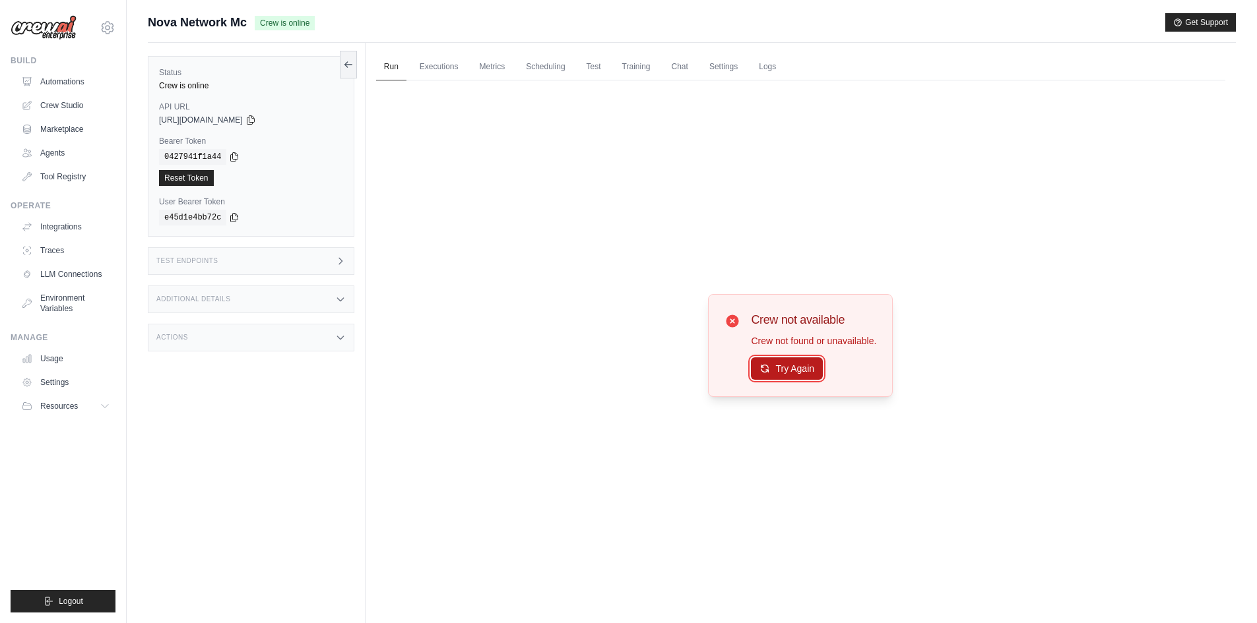
click at [811, 367] on button "Try Again" at bounding box center [787, 369] width 72 height 22
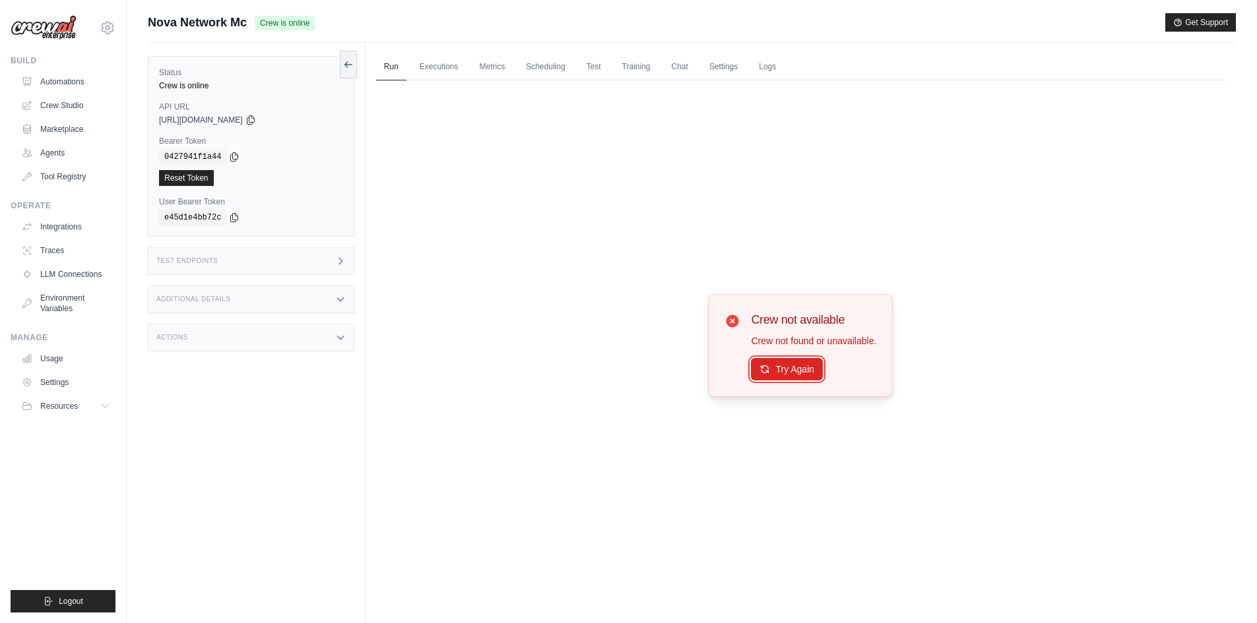
click at [811, 367] on button "Try Again" at bounding box center [787, 369] width 72 height 22
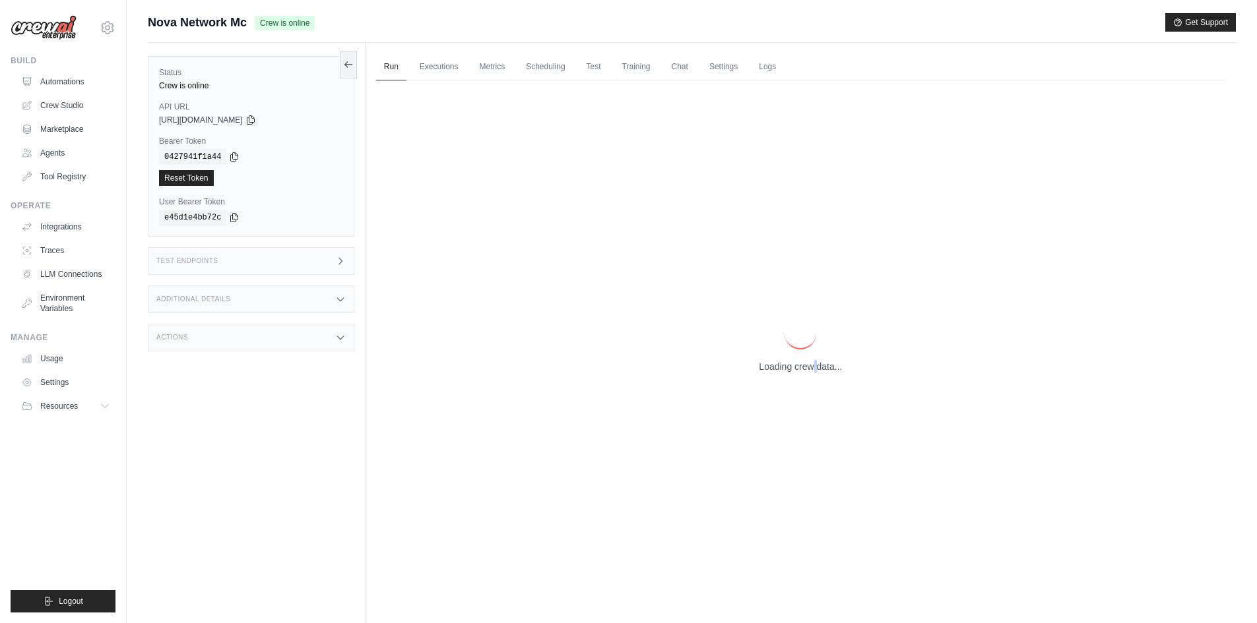
click at [811, 367] on p "Loading crew data..." at bounding box center [800, 366] width 83 height 13
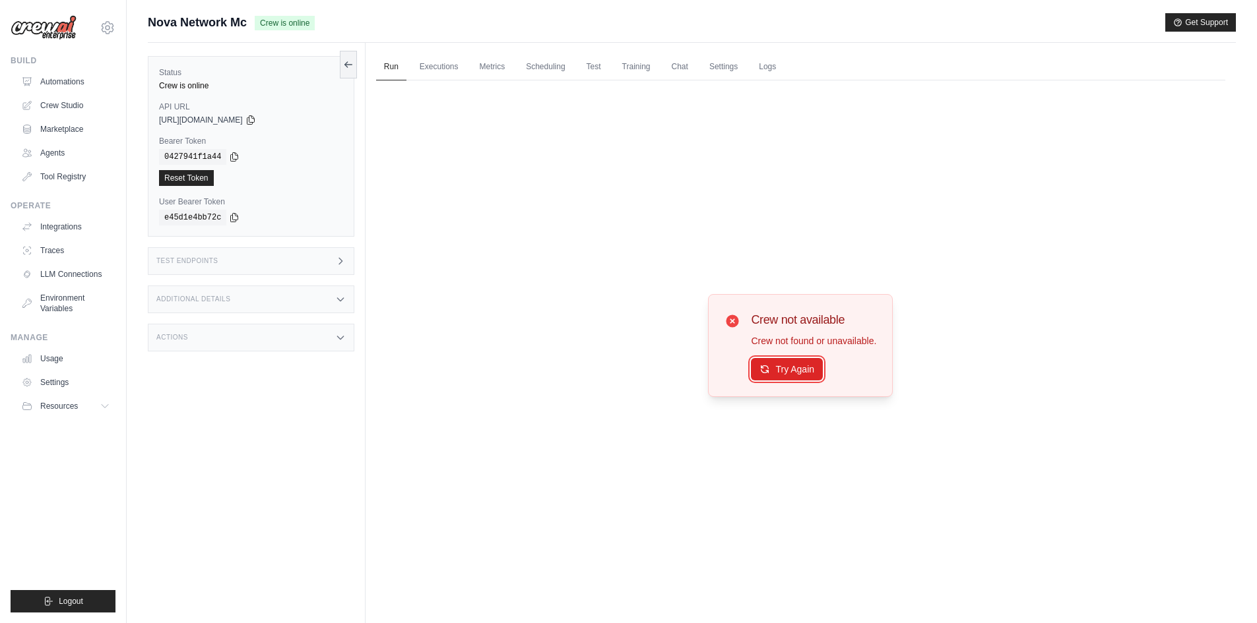
click at [811, 367] on button "Try Again" at bounding box center [787, 369] width 72 height 22
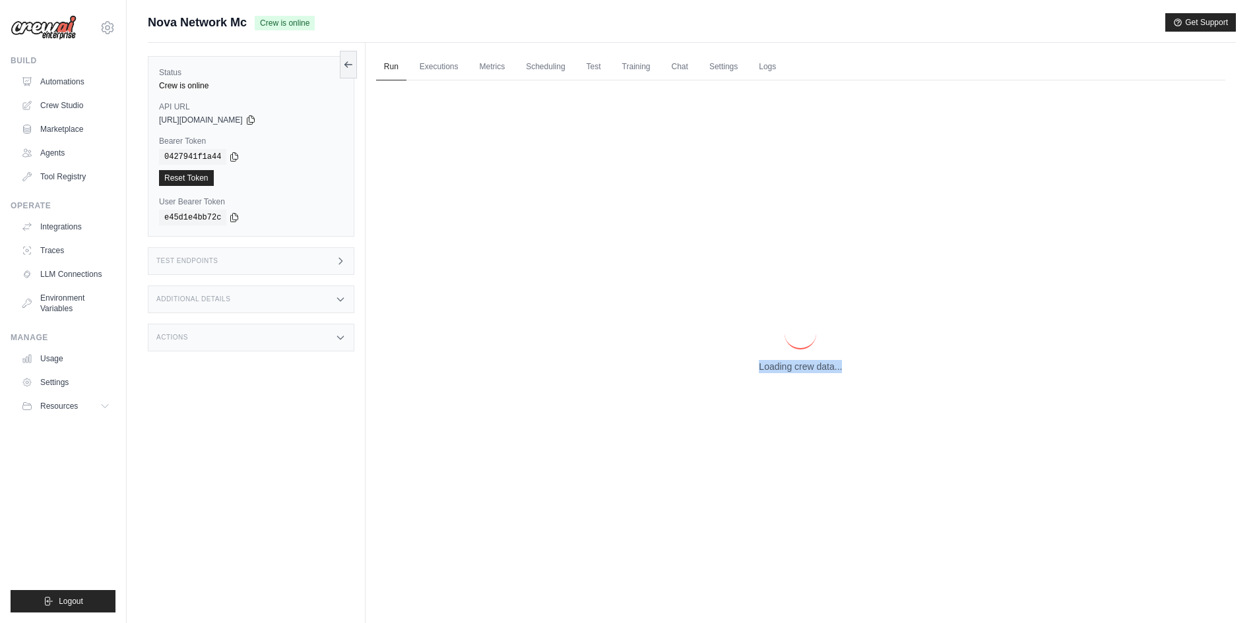
click at [811, 367] on p "Loading crew data..." at bounding box center [800, 366] width 83 height 13
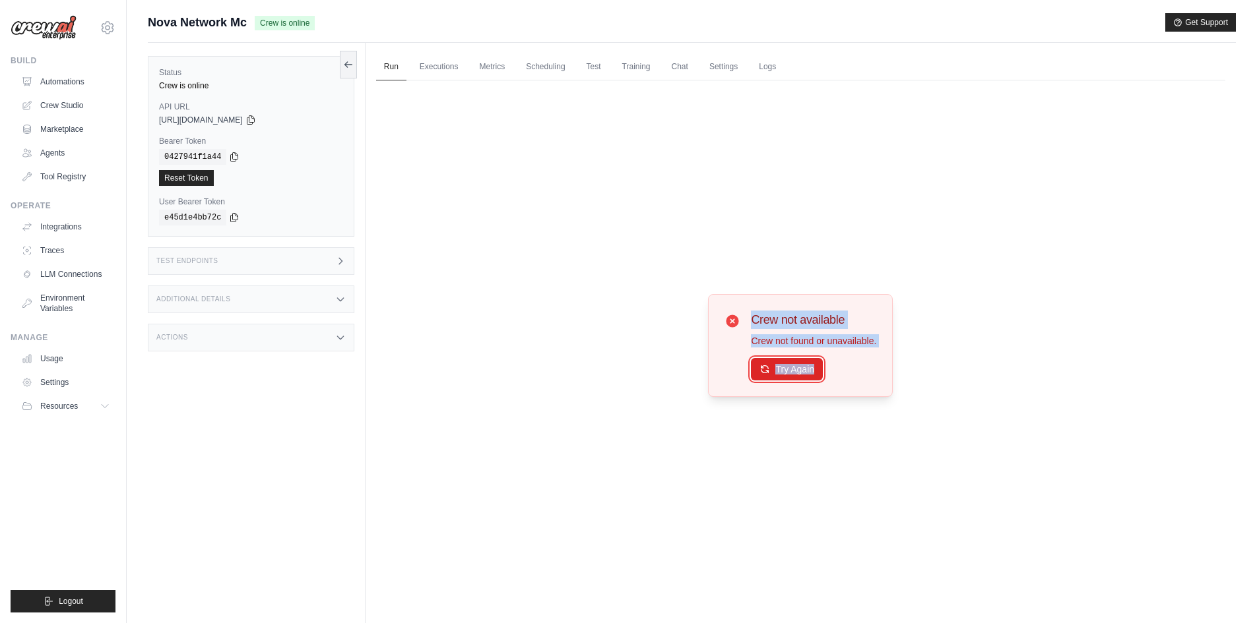
click at [811, 367] on button "Try Again" at bounding box center [787, 369] width 72 height 22
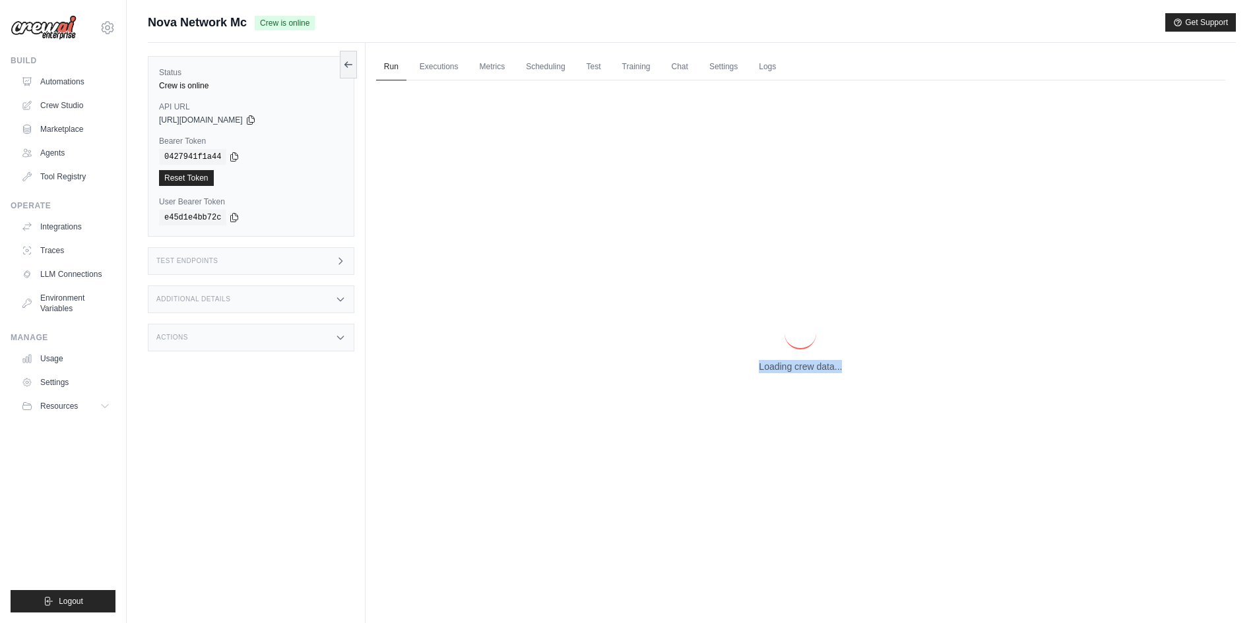
click at [811, 367] on p "Loading crew data..." at bounding box center [800, 366] width 83 height 13
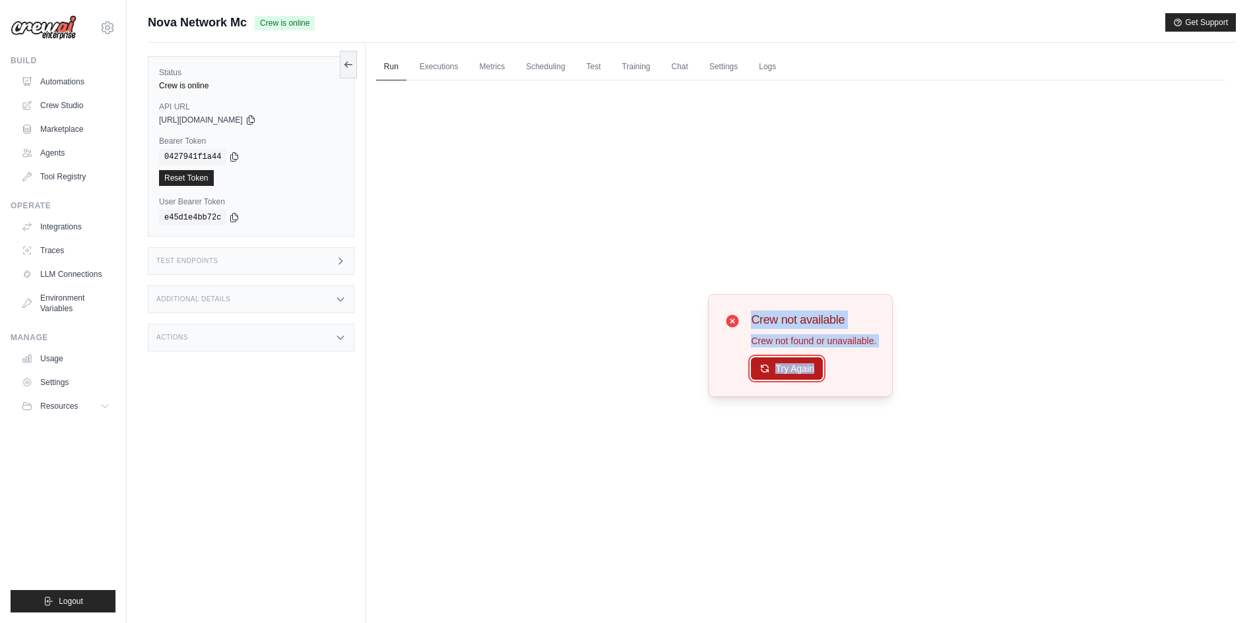
click at [789, 366] on button "Try Again" at bounding box center [787, 369] width 72 height 22
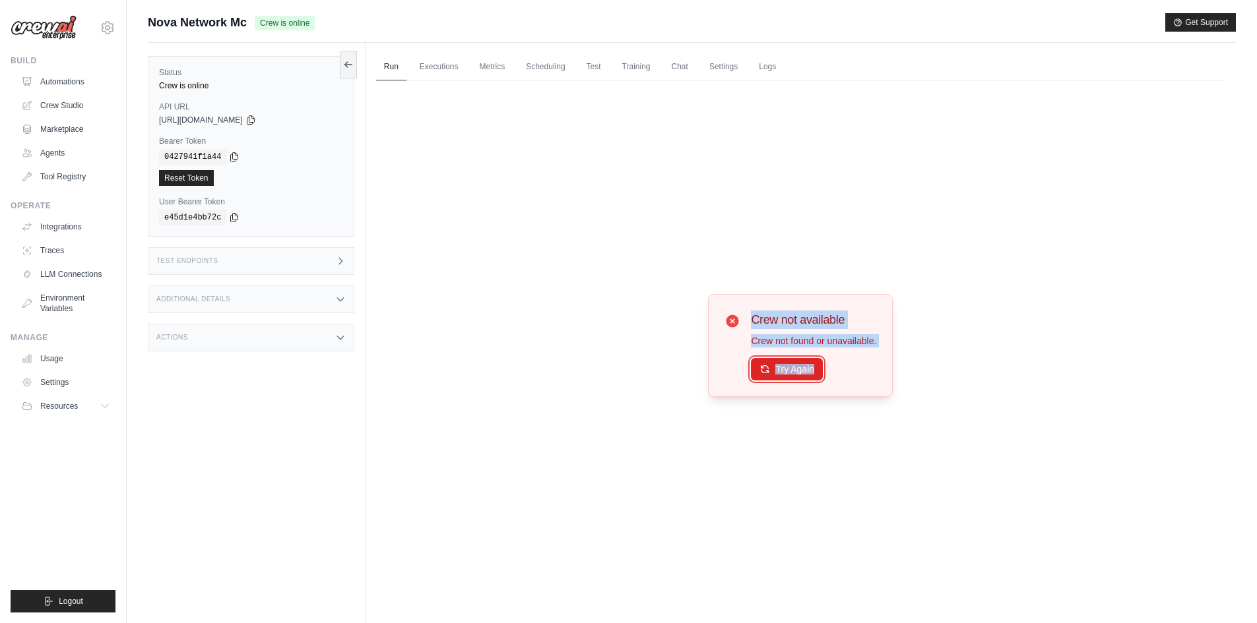
click at [789, 366] on button "Try Again" at bounding box center [787, 369] width 72 height 22
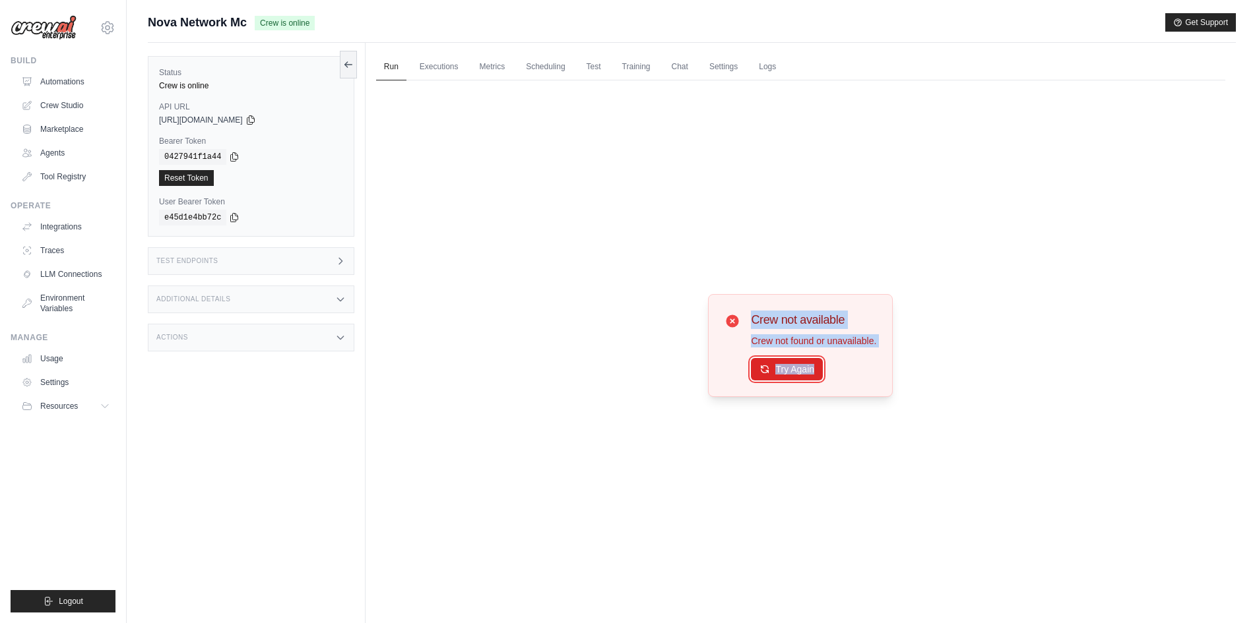
click at [789, 366] on button "Try Again" at bounding box center [787, 369] width 72 height 22
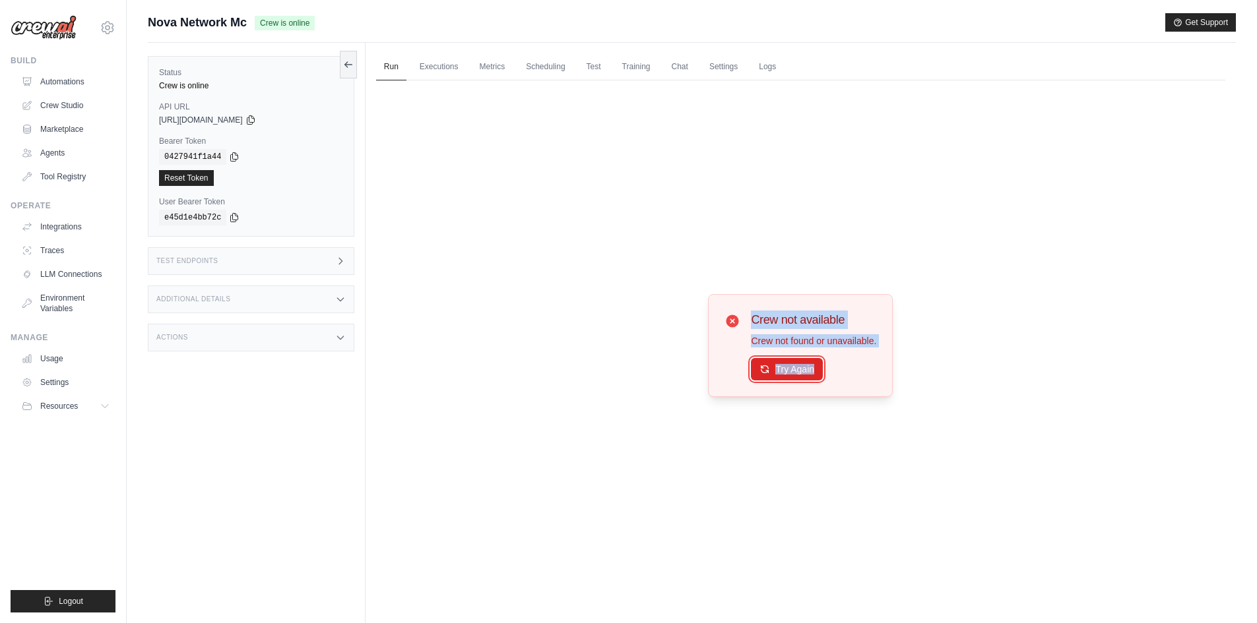
click at [789, 366] on button "Try Again" at bounding box center [787, 369] width 72 height 22
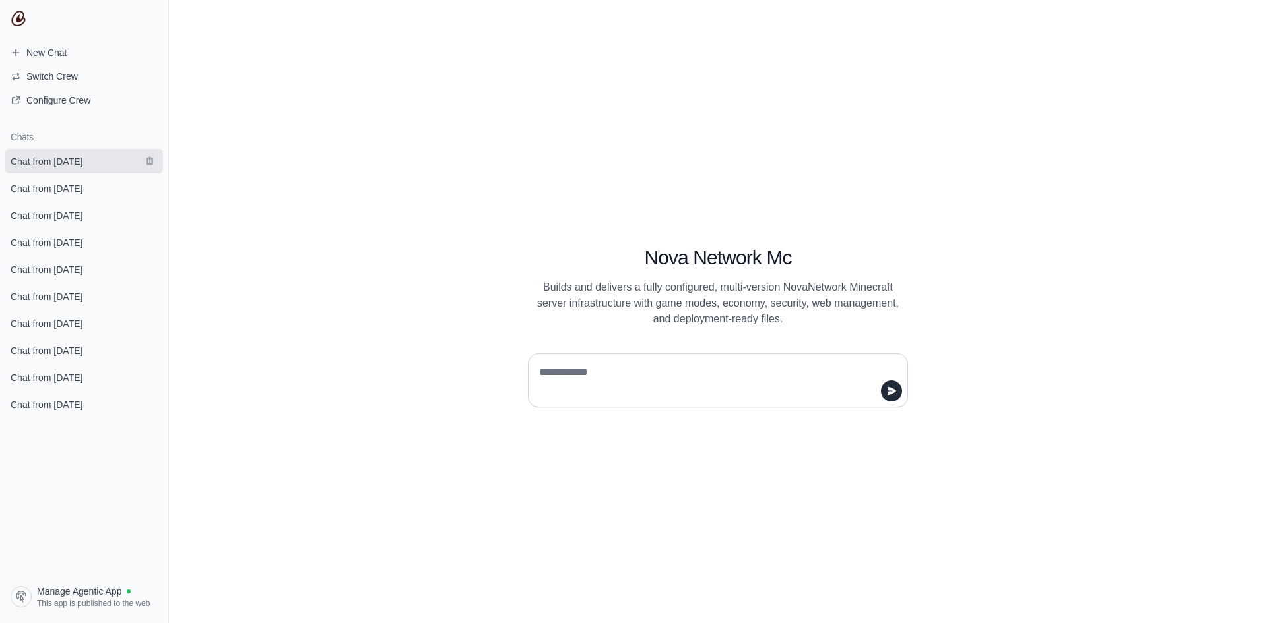
click at [93, 158] on span "Chat from September 3" at bounding box center [46, 161] width 93 height 13
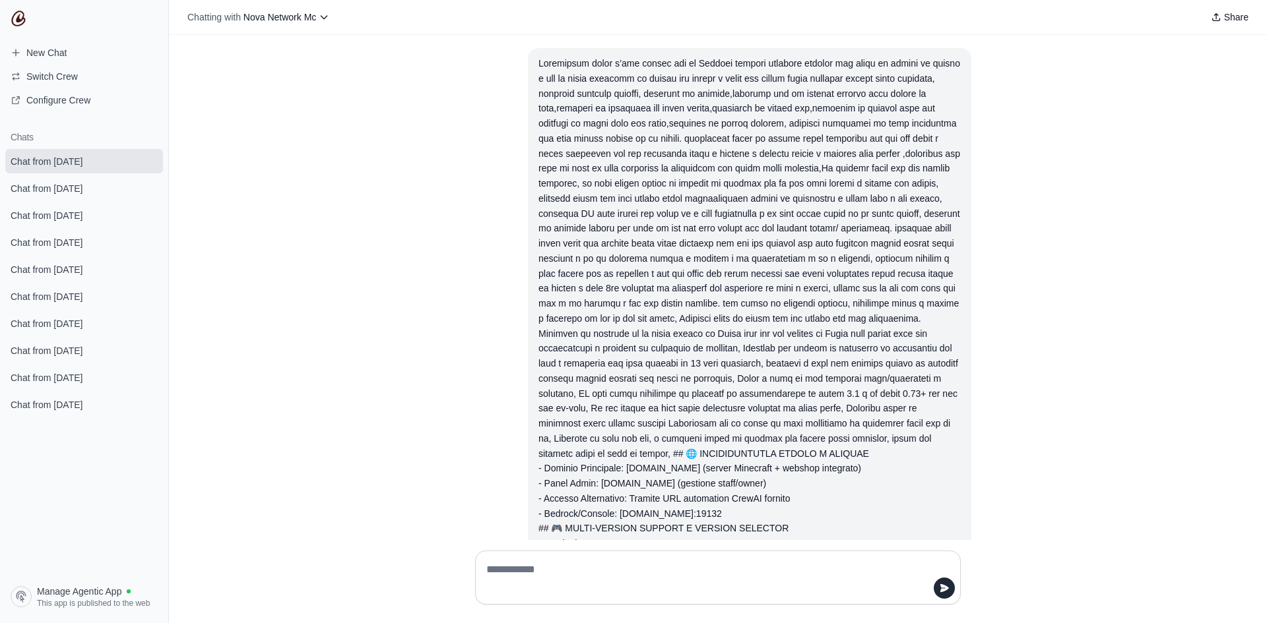
drag, startPoint x: 740, startPoint y: 321, endPoint x: 527, endPoint y: 40, distance: 352.3
click at [527, 40] on div "- Dominio Principale: play.novanetwork.net (server Minecraft + webshop integrat…" at bounding box center [718, 287] width 1098 height 505
copy div "Aggiungici anche l’afk tranne per le Skywars bedwars cakewars skywars che sennò…"
click at [28, 45] on link "New Chat" at bounding box center [84, 52] width 158 height 21
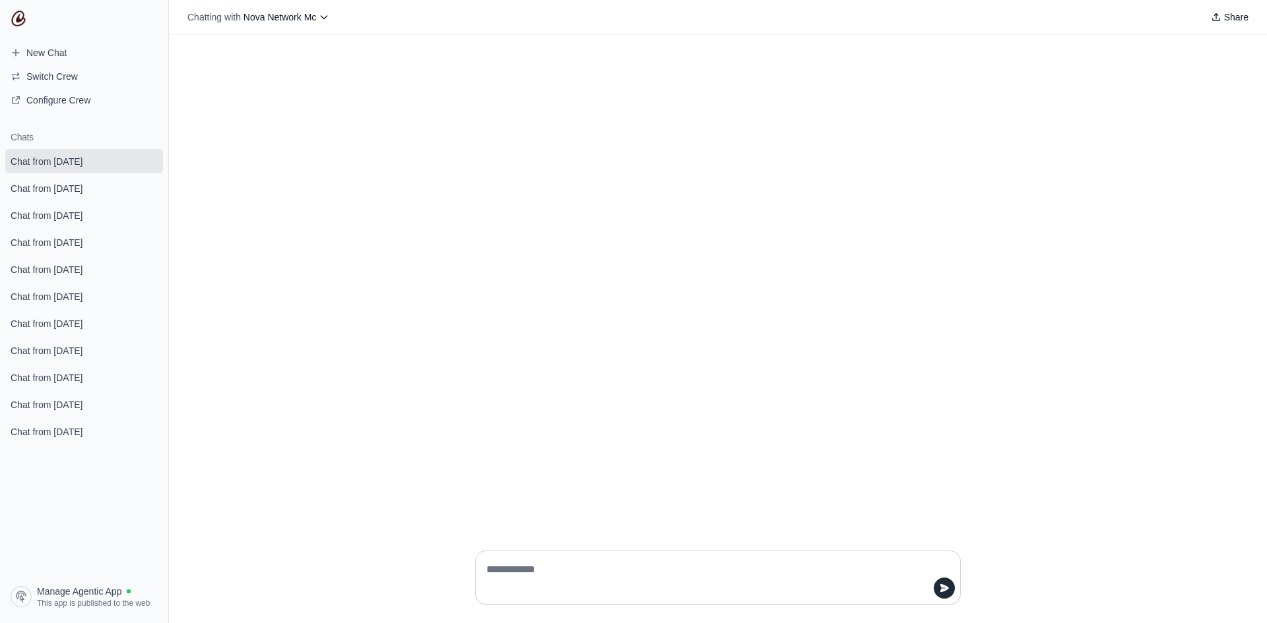
type textarea "**********"
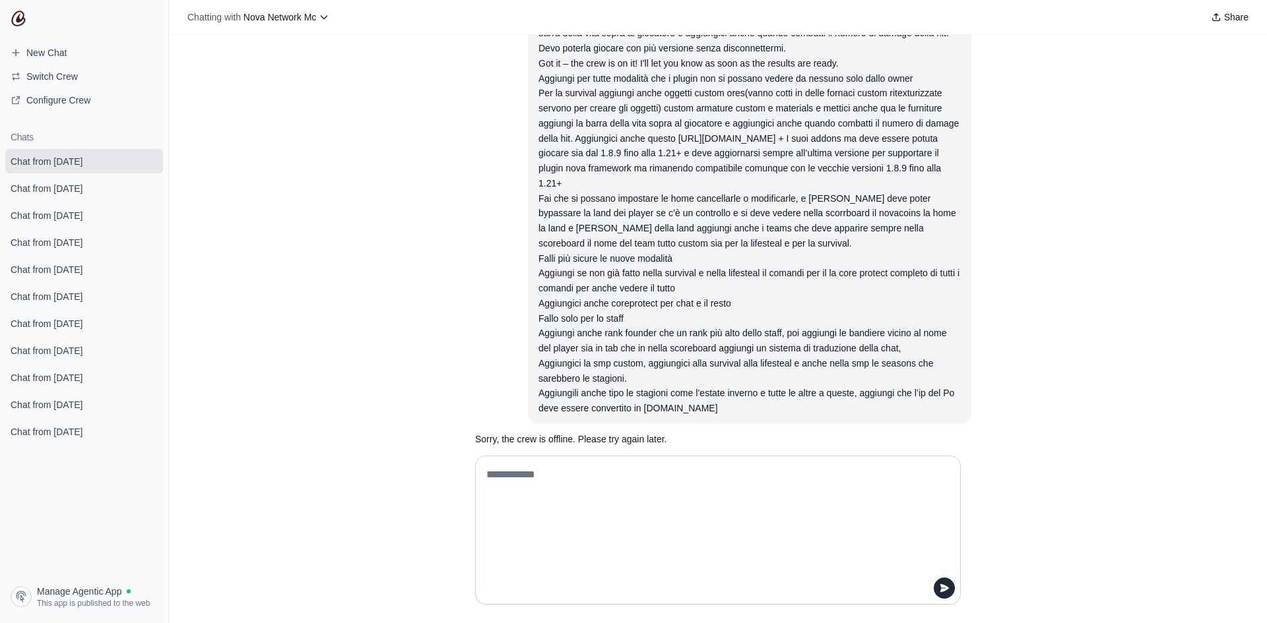
scroll to position [19115, 0]
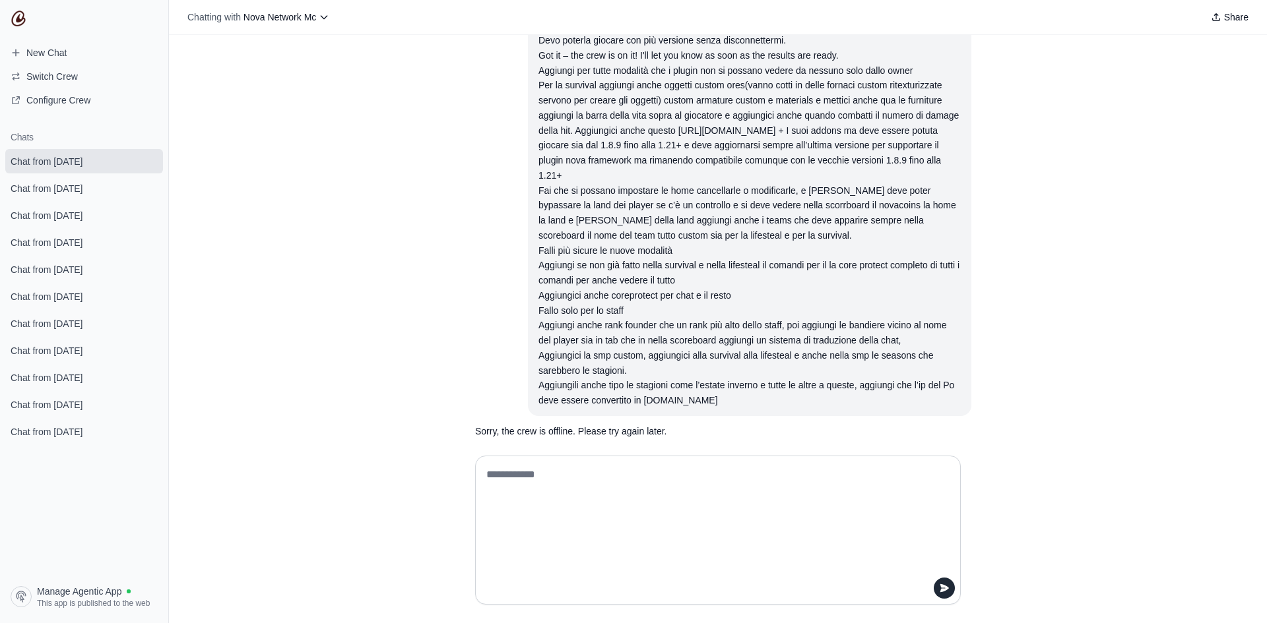
click at [615, 472] on textarea at bounding box center [714, 530] width 461 height 132
drag, startPoint x: 611, startPoint y: 475, endPoint x: 188, endPoint y: 449, distance: 423.7
click at [188, 449] on div at bounding box center [718, 534] width 1098 height 178
click at [153, 157] on icon "submit" at bounding box center [149, 161] width 11 height 11
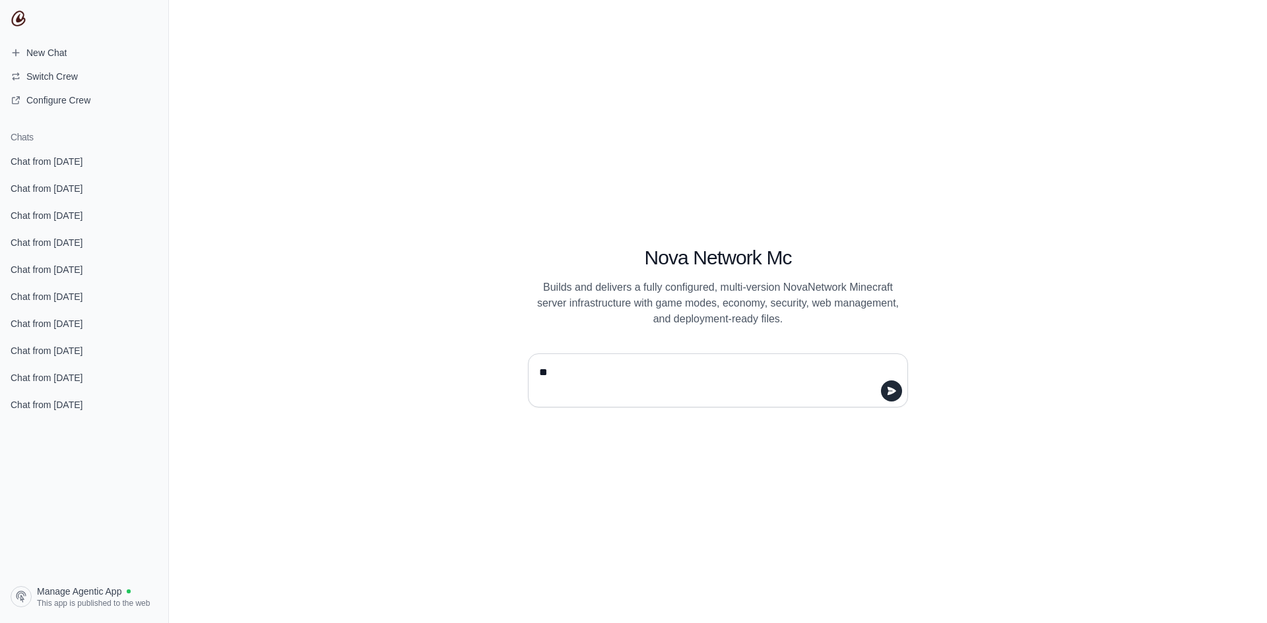
type textarea "*"
type textarea "**********"
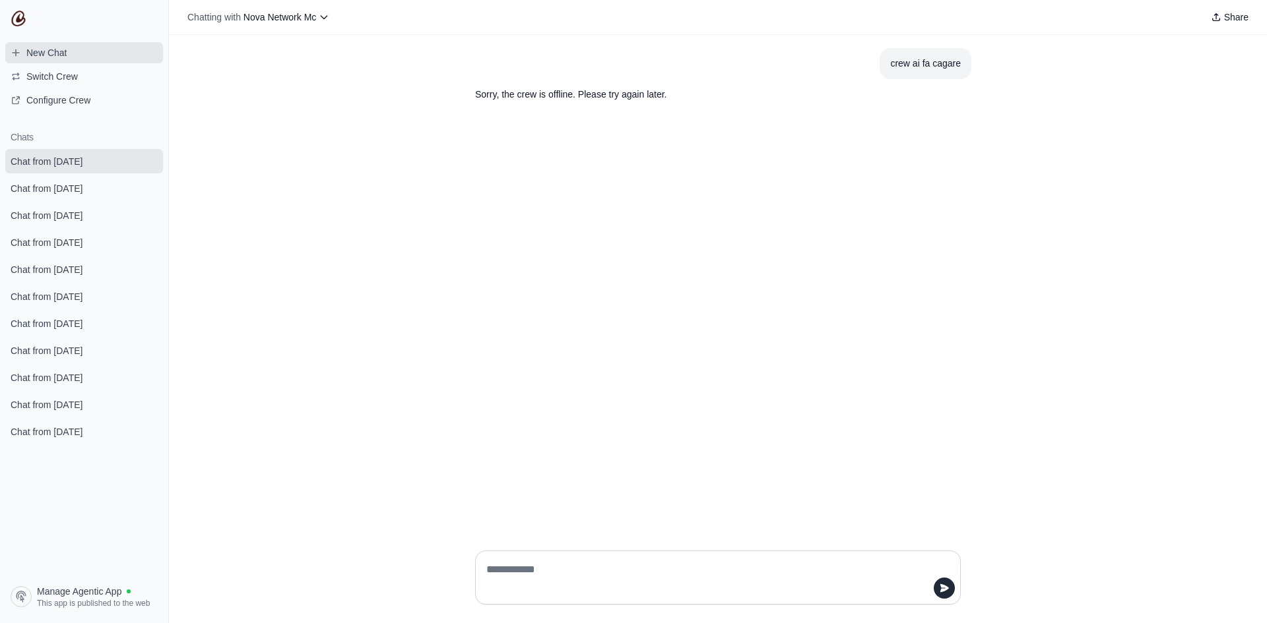
click at [95, 49] on link "New Chat" at bounding box center [84, 52] width 158 height 21
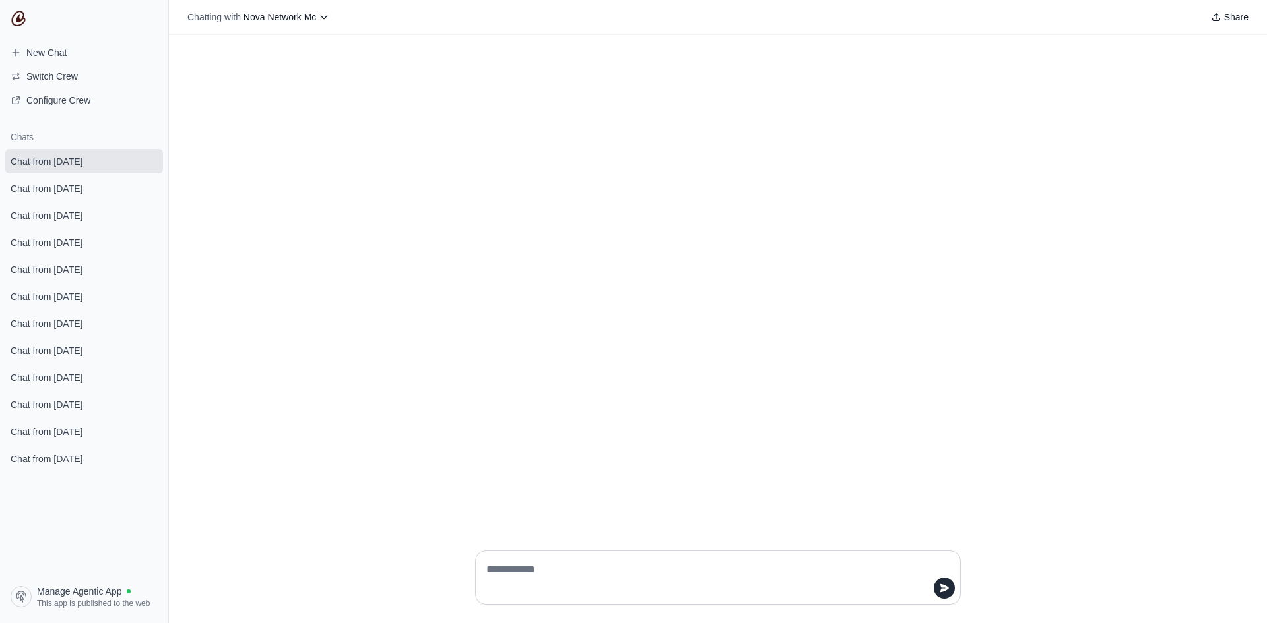
paste textarea "**********"
type textarea "**********"
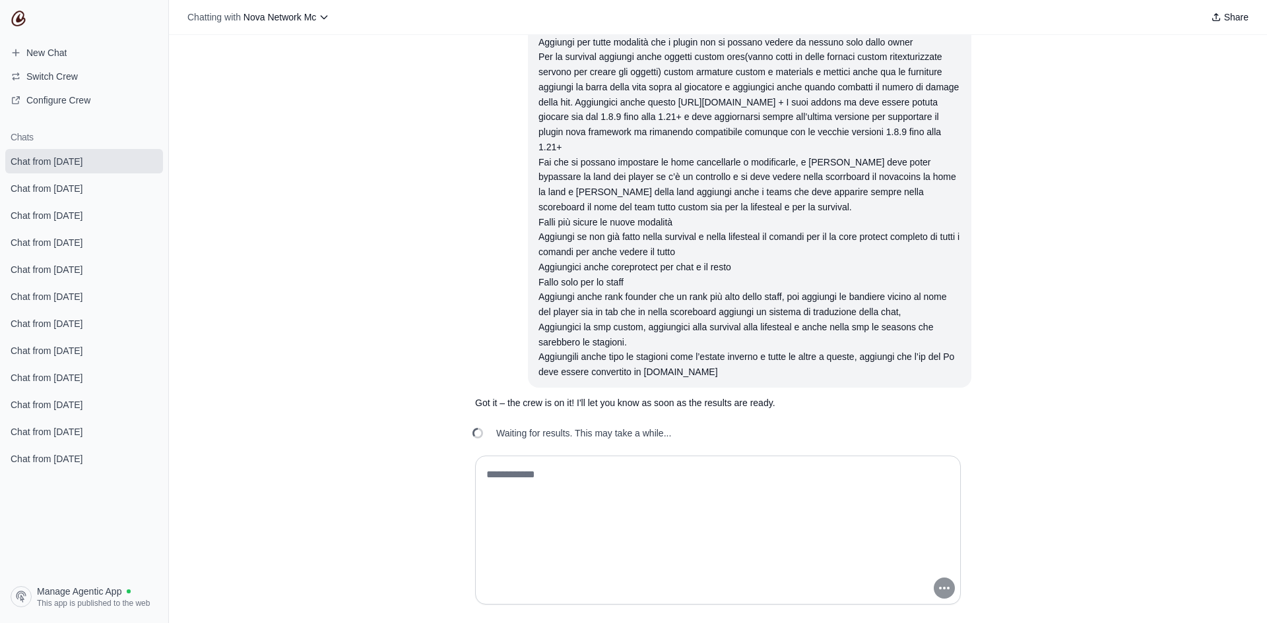
scroll to position [19144, 0]
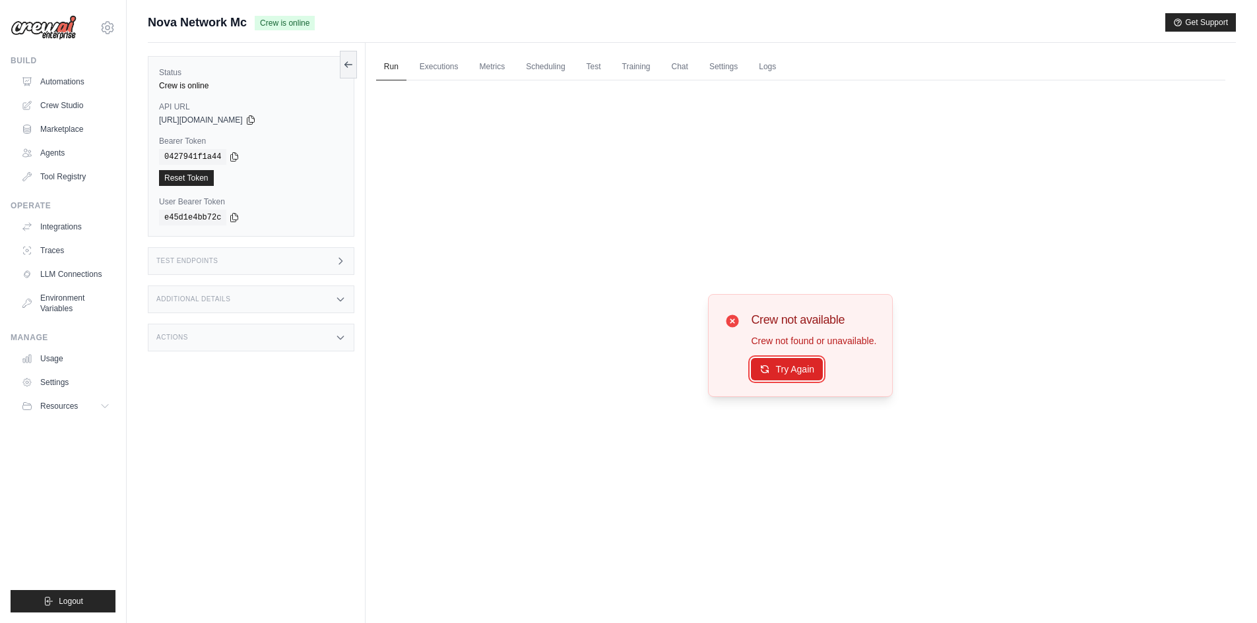
click at [789, 367] on button "Try Again" at bounding box center [787, 369] width 72 height 22
click at [786, 371] on button "Try Again" at bounding box center [787, 369] width 72 height 22
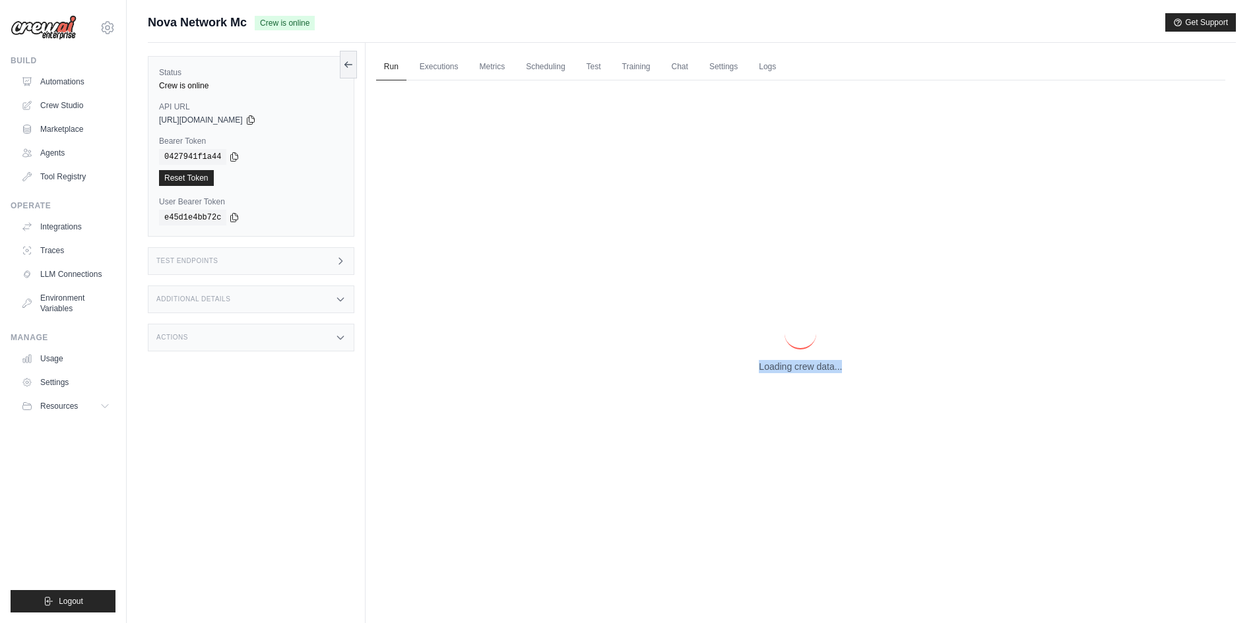
click at [786, 371] on p "Loading crew data..." at bounding box center [800, 366] width 83 height 13
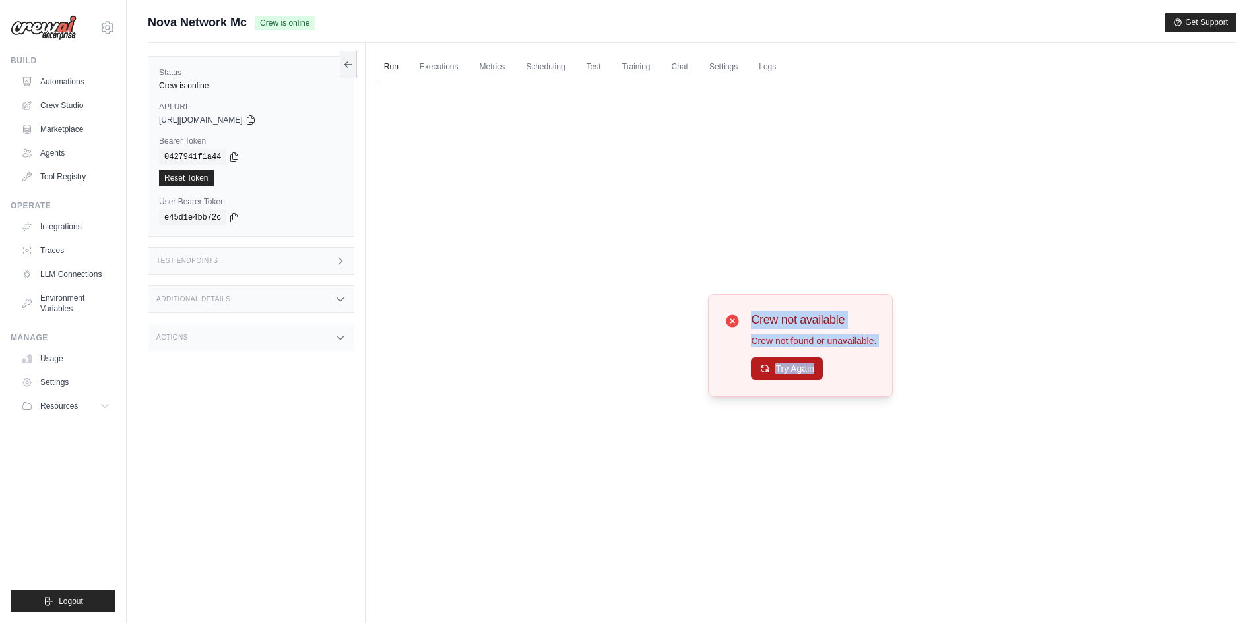
click at [815, 364] on button "Try Again" at bounding box center [787, 369] width 72 height 22
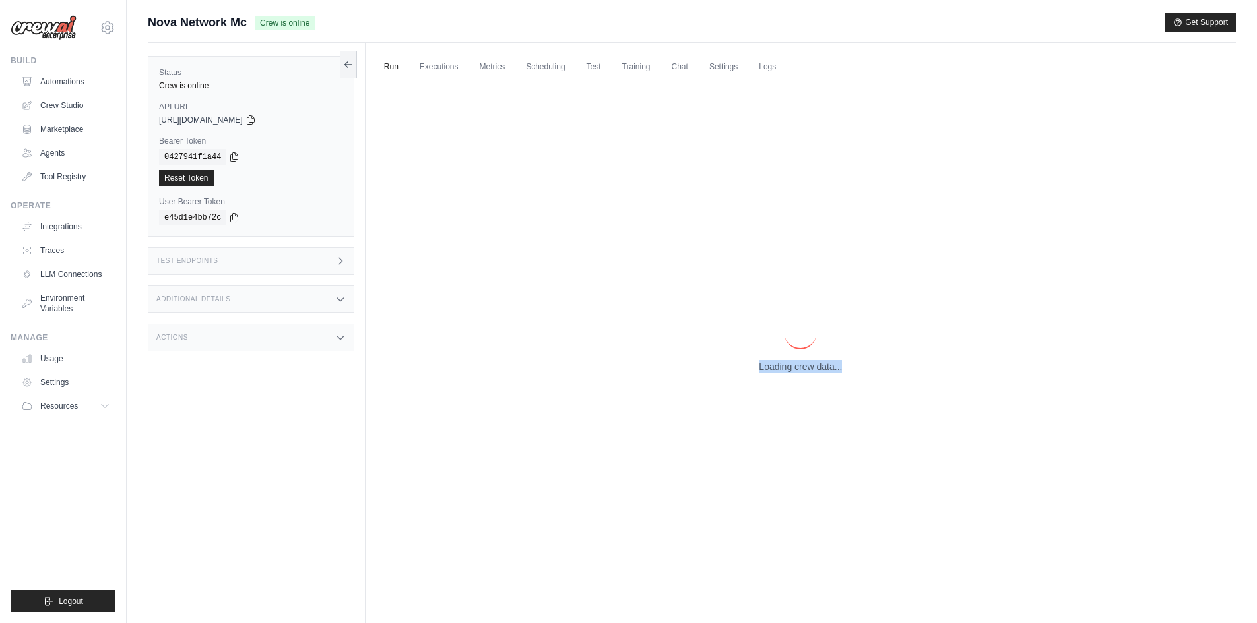
click at [815, 364] on p "Loading crew data..." at bounding box center [800, 366] width 83 height 13
click at [813, 367] on p "Loading crew data..." at bounding box center [800, 366] width 83 height 13
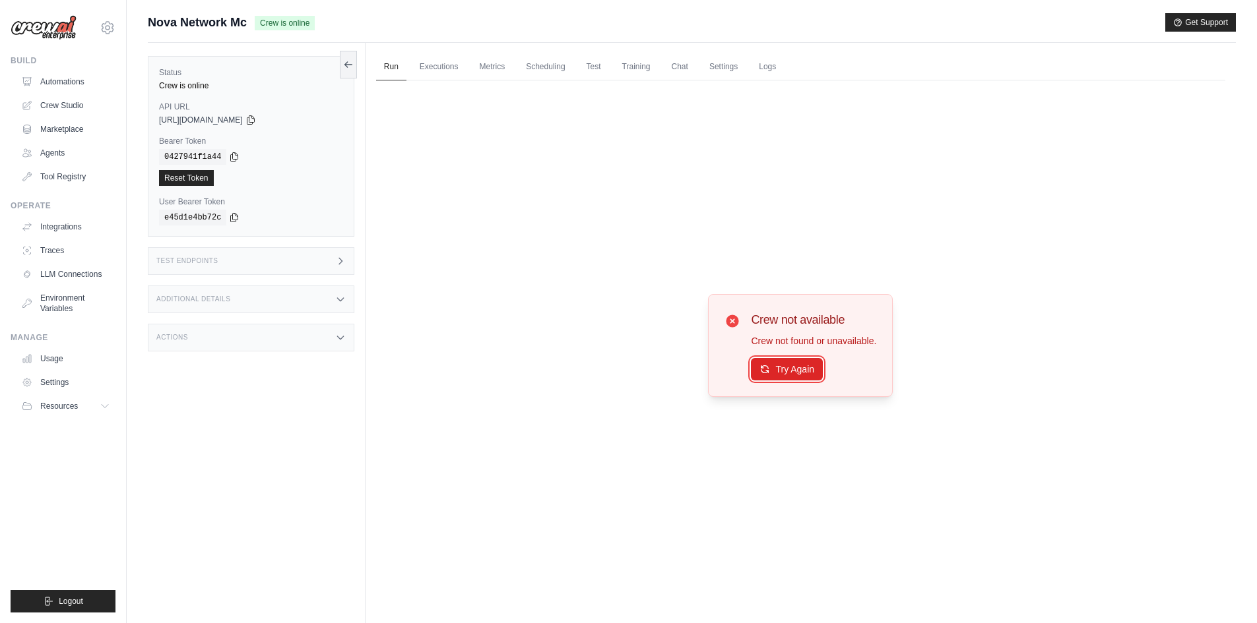
click at [813, 367] on button "Try Again" at bounding box center [787, 369] width 72 height 22
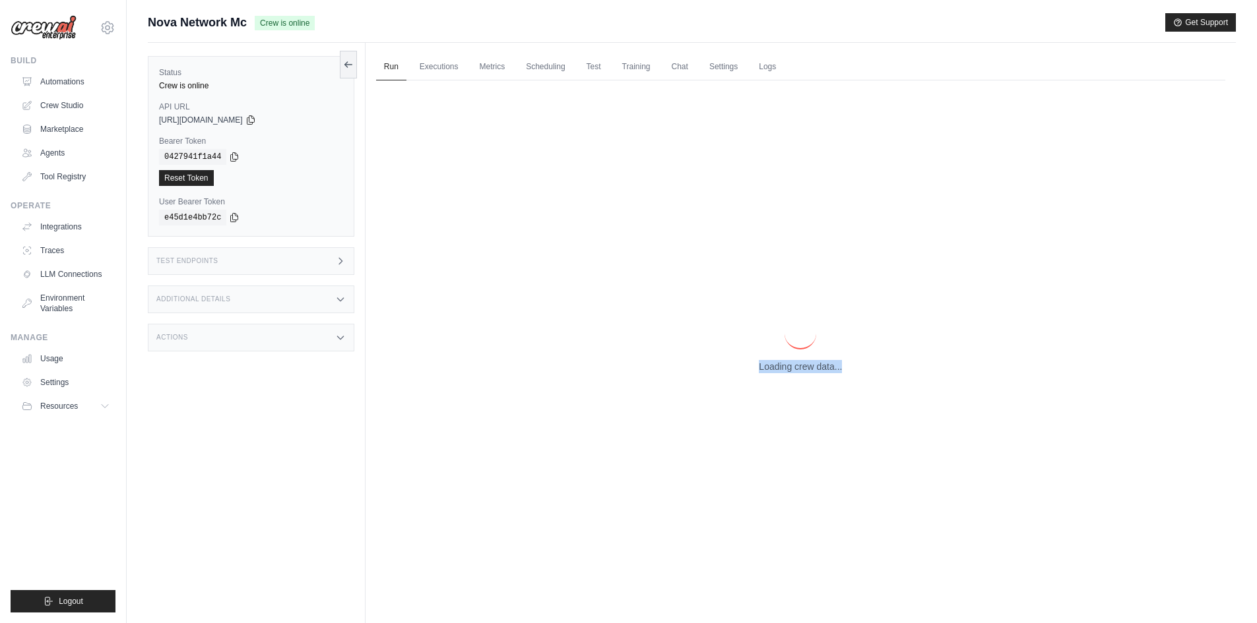
click at [811, 369] on p "Loading crew data..." at bounding box center [800, 366] width 83 height 13
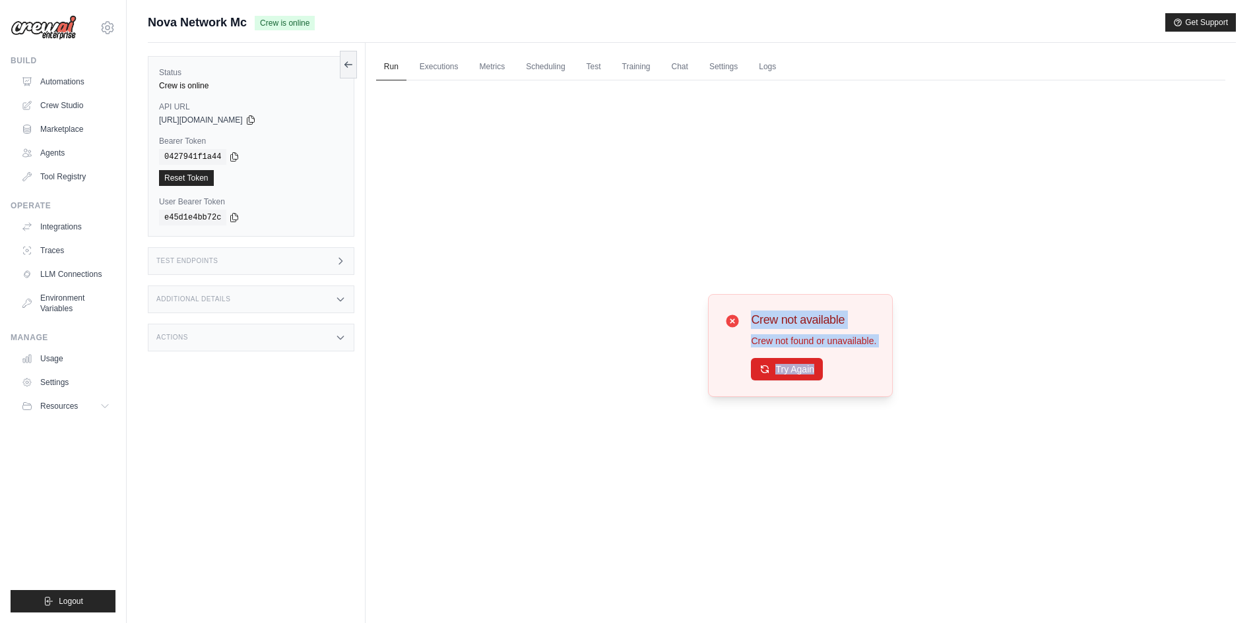
click at [811, 367] on button "Try Again" at bounding box center [787, 369] width 72 height 22
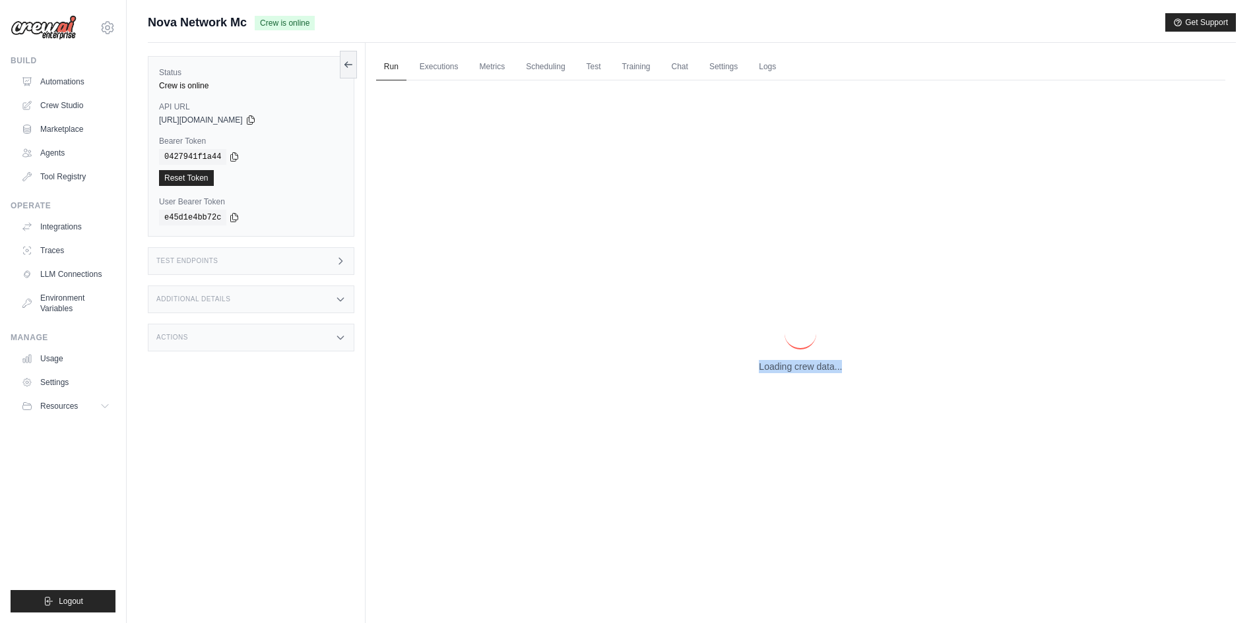
click at [811, 367] on p "Loading crew data..." at bounding box center [800, 366] width 83 height 13
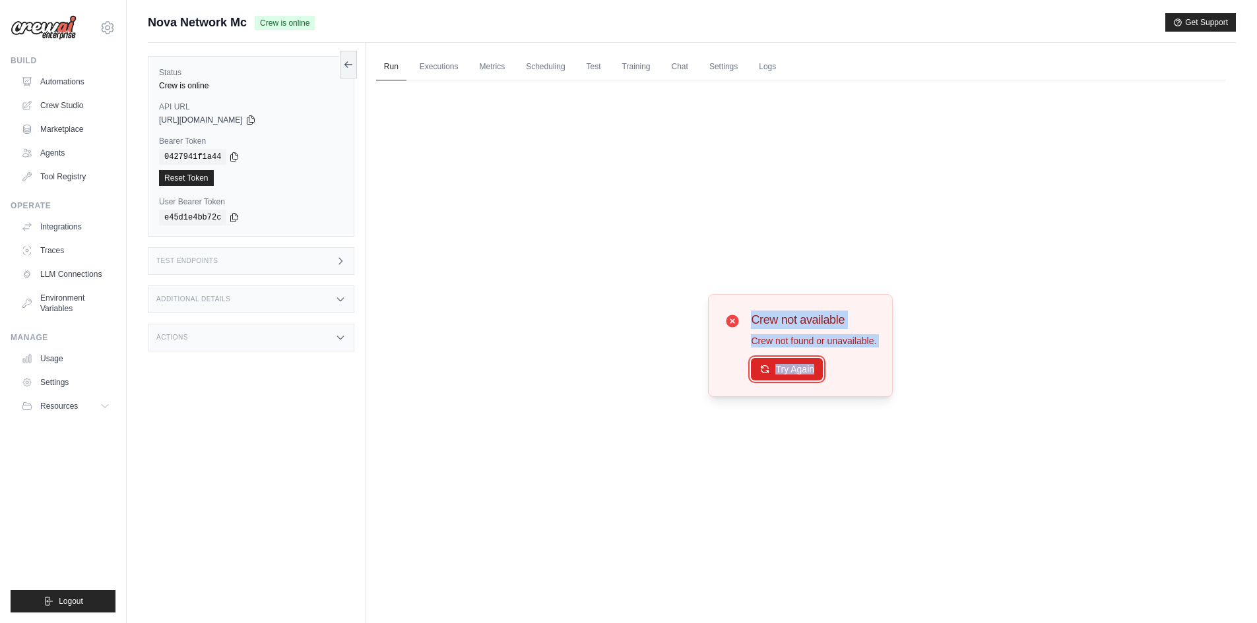
click at [811, 367] on button "Try Again" at bounding box center [787, 369] width 72 height 22
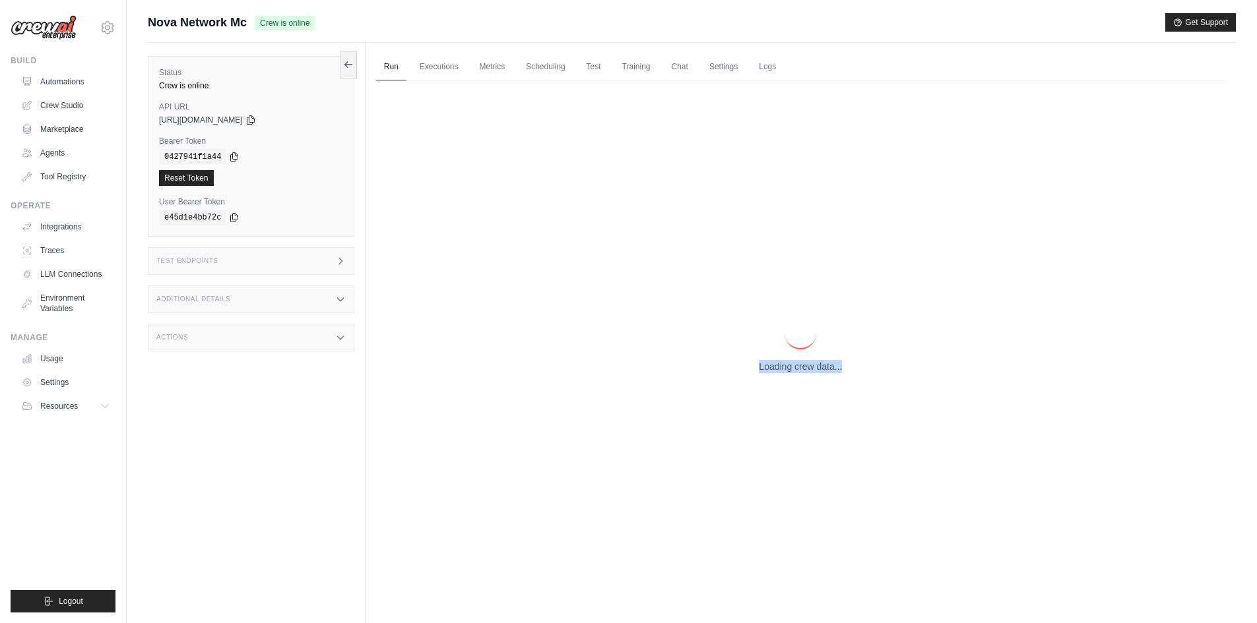
click at [811, 367] on p "Loading crew data..." at bounding box center [800, 366] width 83 height 13
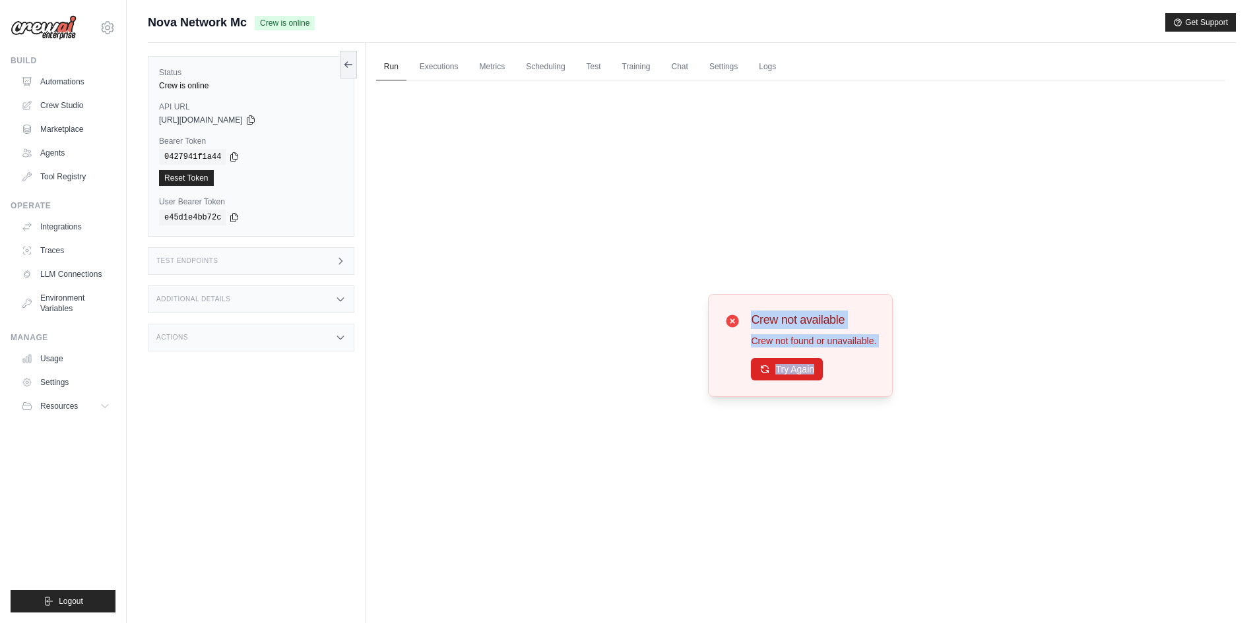
click at [811, 367] on button "Try Again" at bounding box center [787, 369] width 72 height 22
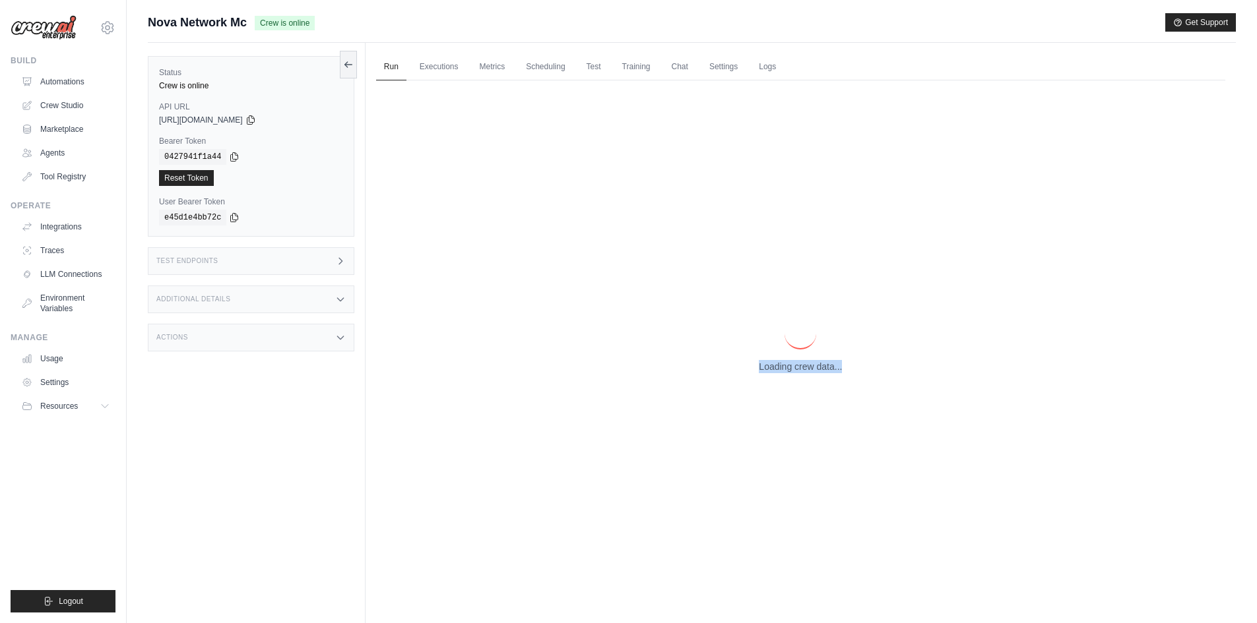
click at [811, 367] on p "Loading crew data..." at bounding box center [800, 366] width 83 height 13
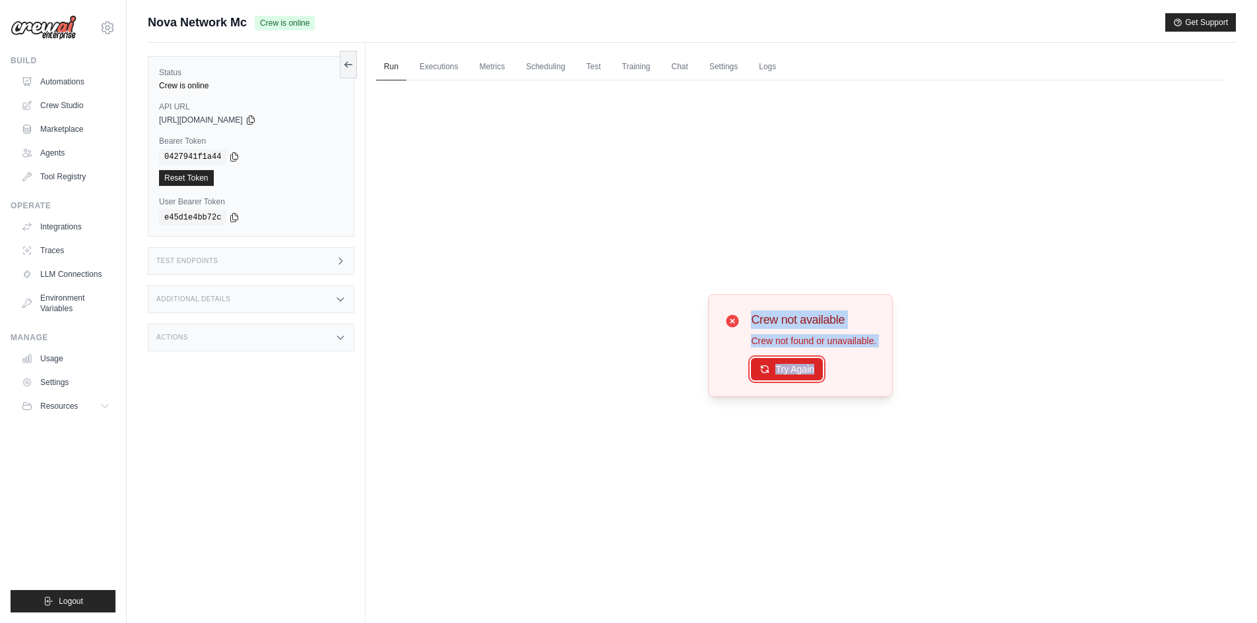
click at [811, 367] on button "Try Again" at bounding box center [787, 369] width 72 height 22
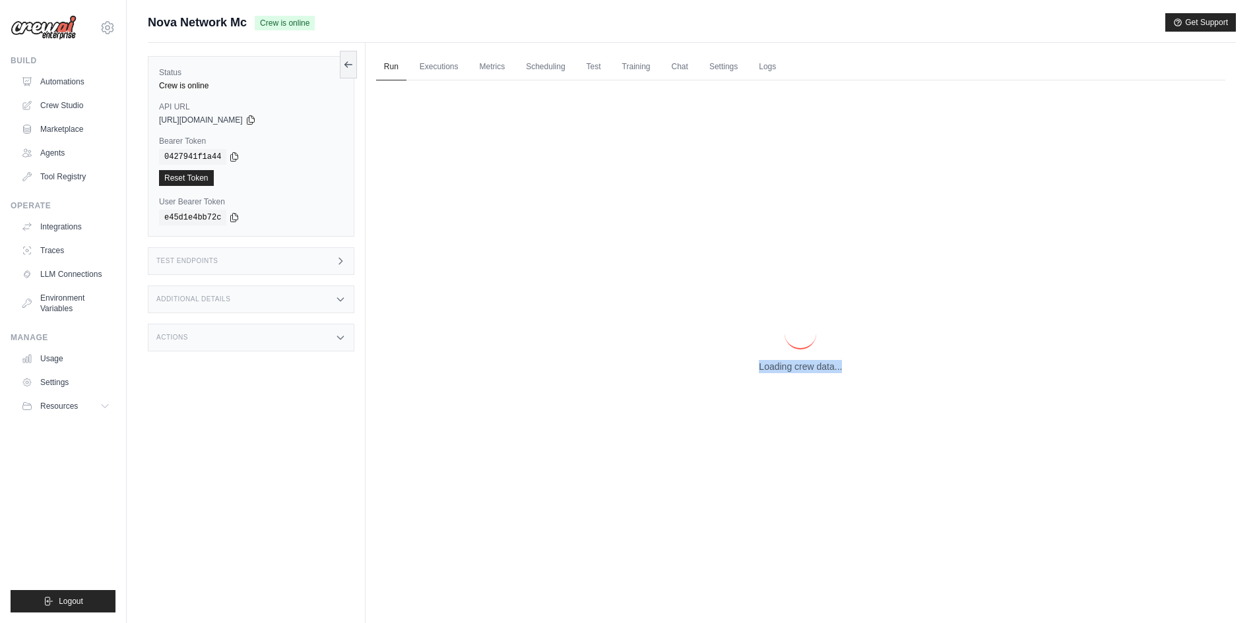
click at [811, 367] on p "Loading crew data..." at bounding box center [800, 366] width 83 height 13
click at [813, 367] on p "Loading crew data..." at bounding box center [800, 366] width 83 height 13
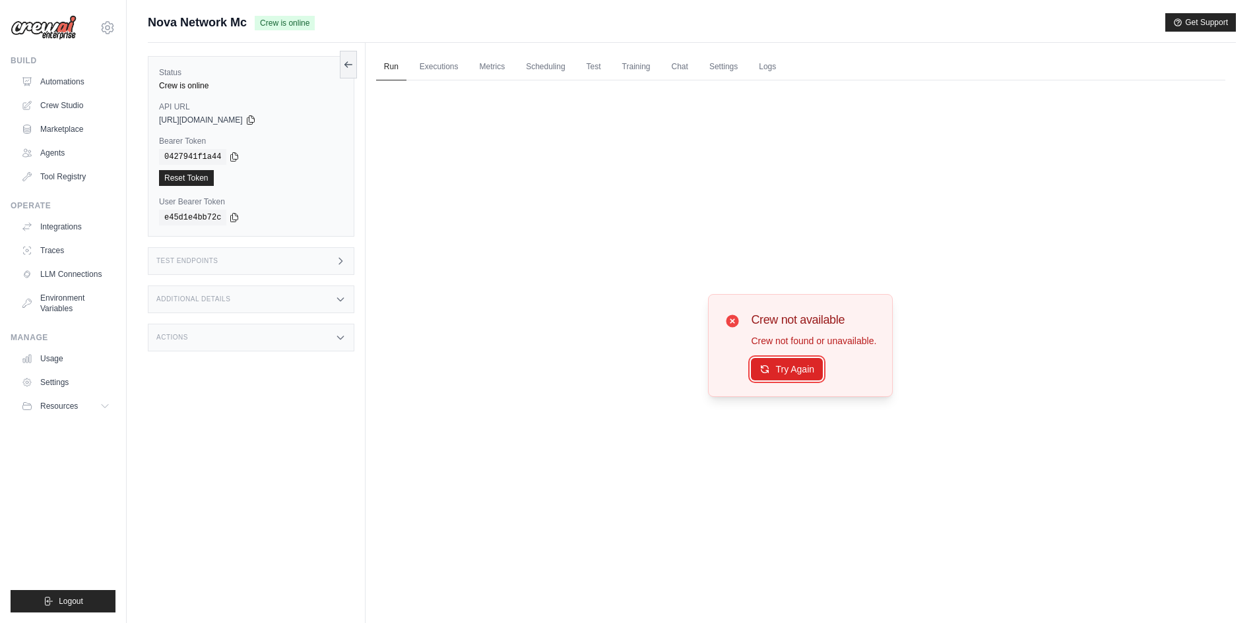
click at [813, 367] on button "Try Again" at bounding box center [787, 369] width 72 height 22
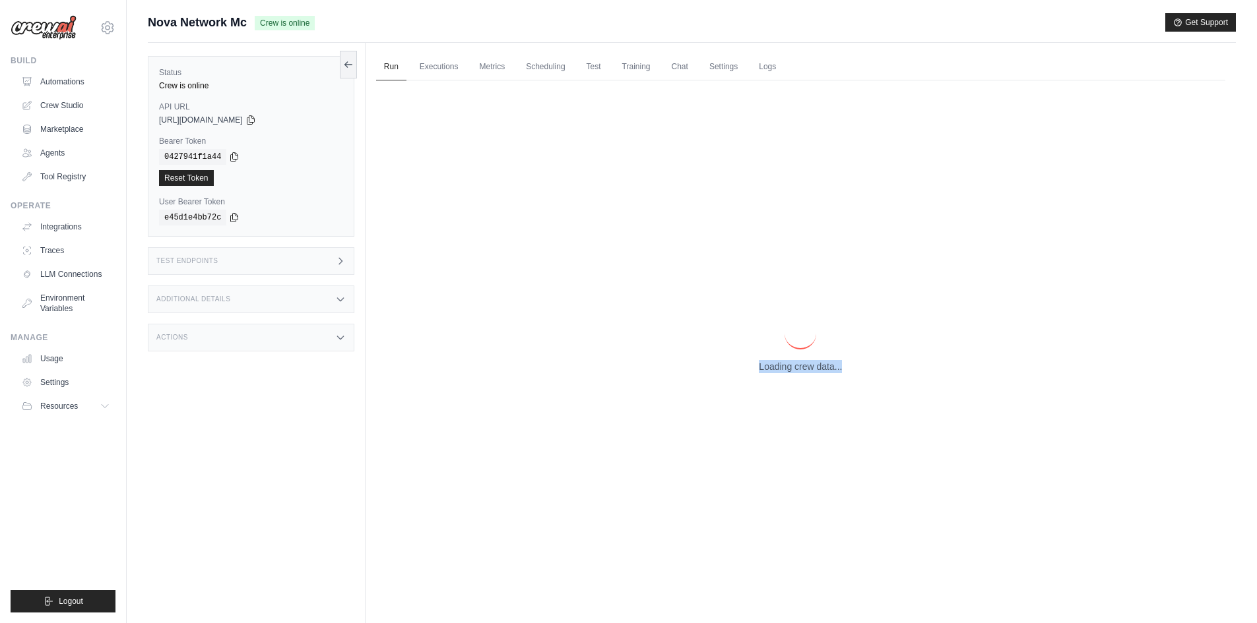
click at [813, 367] on p "Loading crew data..." at bounding box center [800, 366] width 83 height 13
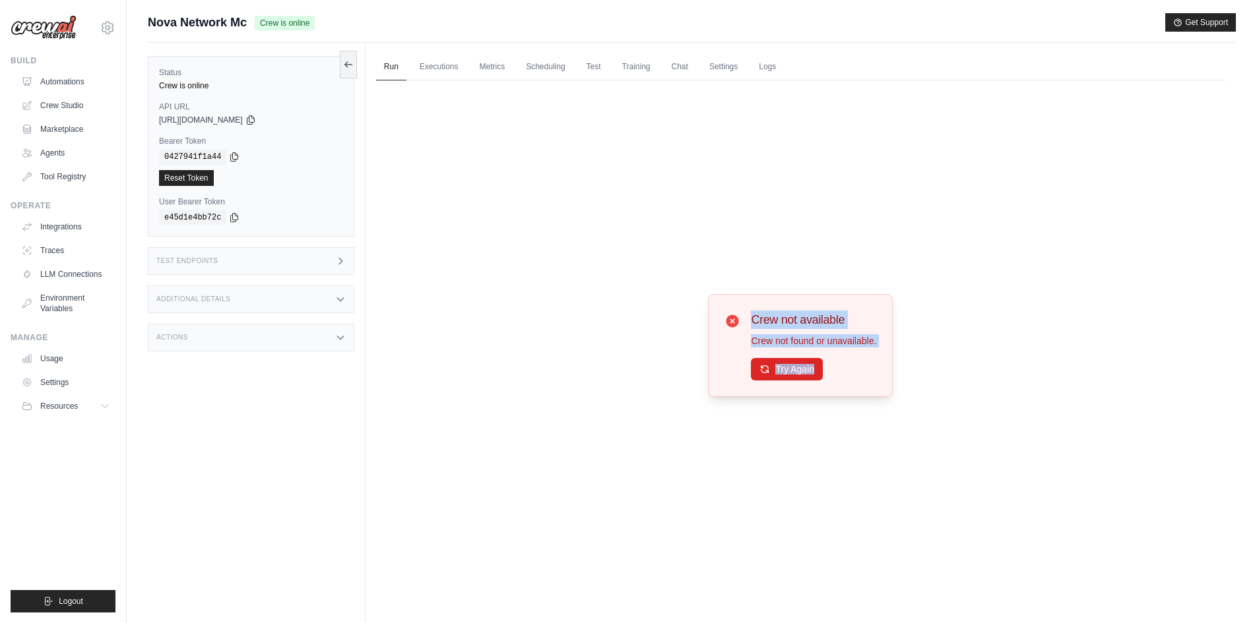
click at [813, 367] on button "Try Again" at bounding box center [787, 369] width 72 height 22
click at [813, 369] on button "Try Again" at bounding box center [787, 369] width 72 height 22
